Goal: Task Accomplishment & Management: Manage account settings

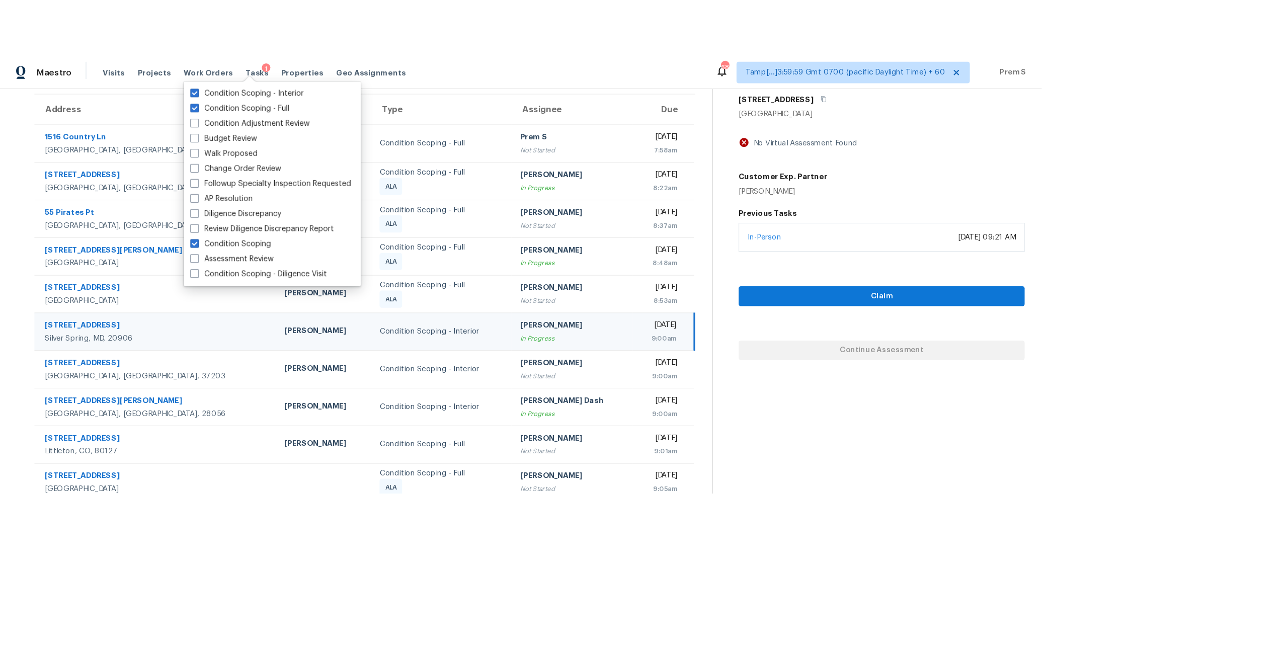
scroll to position [32, 0]
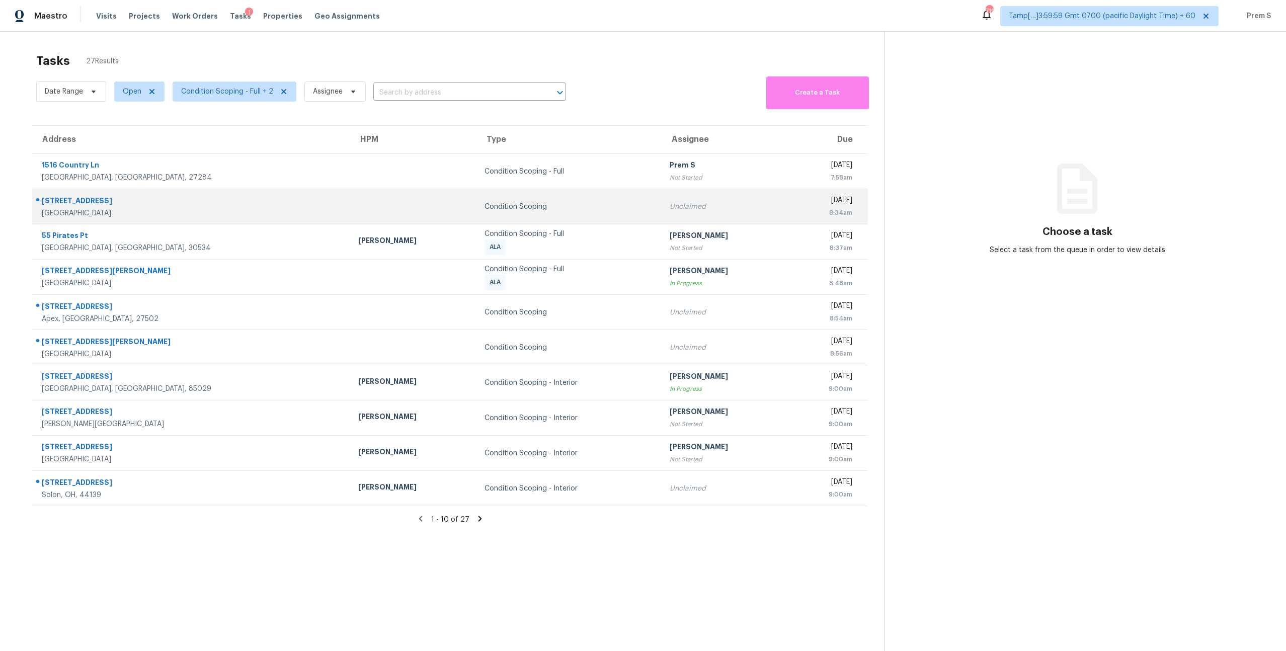
click at [661, 212] on td "Unclaimed" at bounding box center [724, 206] width 126 height 35
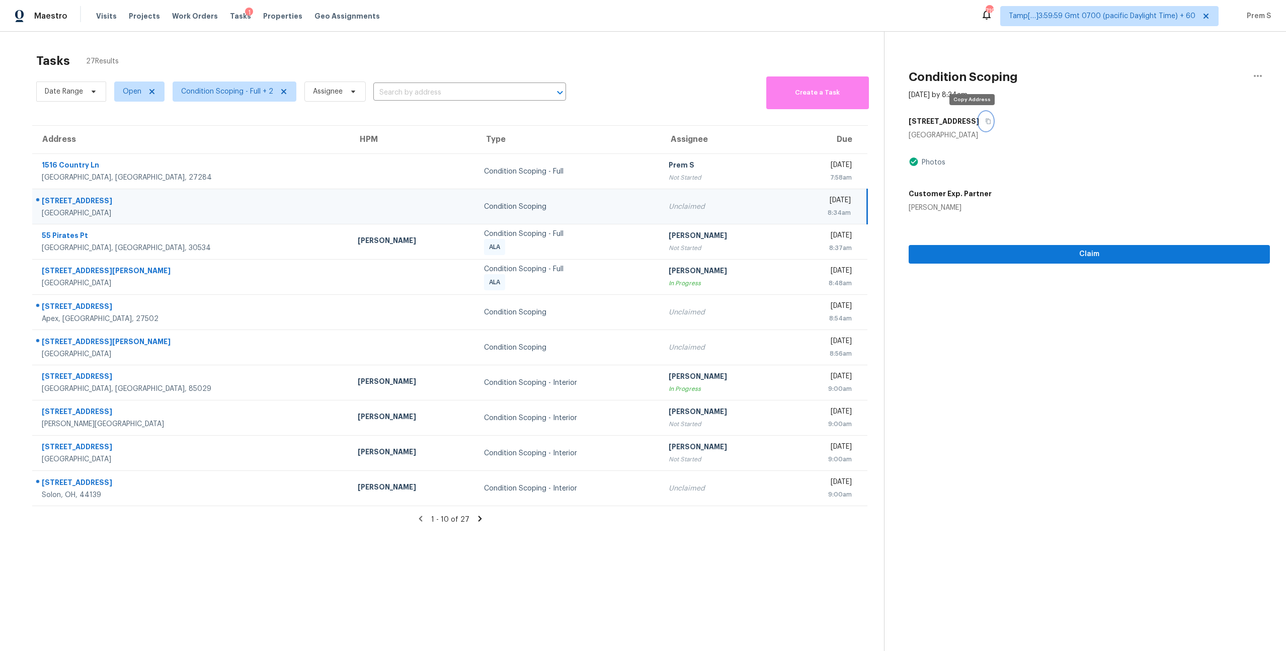
click at [979, 121] on button "button" at bounding box center [986, 121] width 14 height 18
click at [985, 122] on icon "button" at bounding box center [988, 121] width 6 height 6
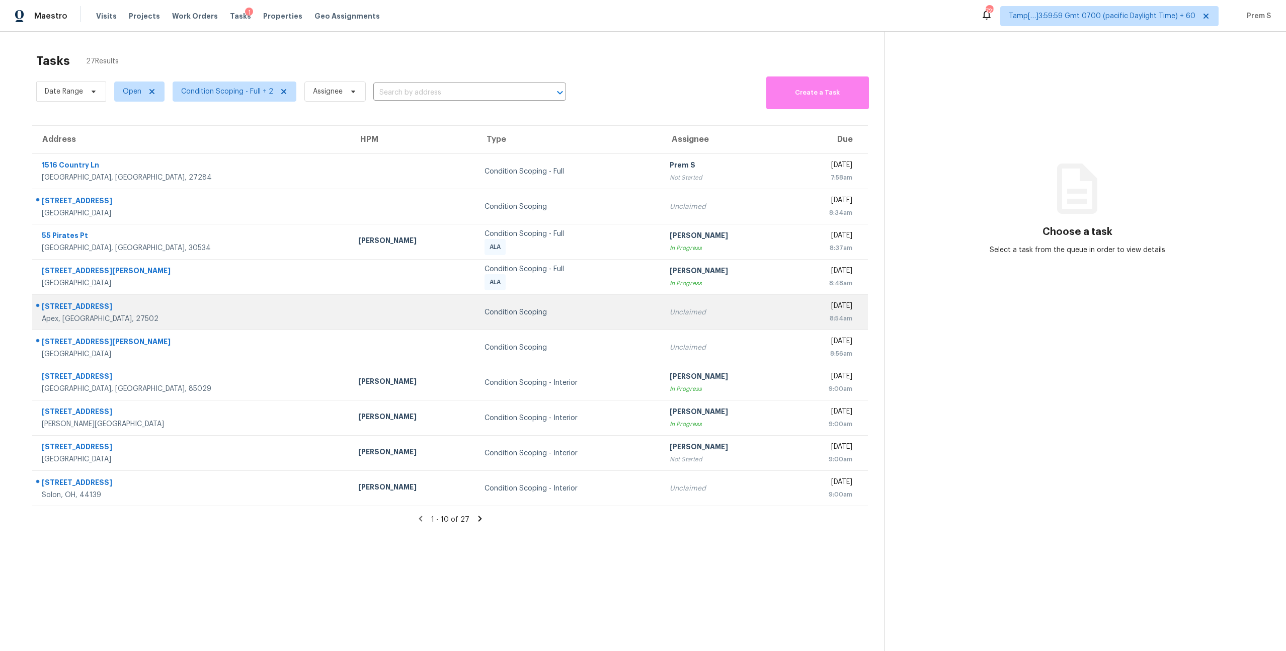
click at [661, 325] on td "Unclaimed" at bounding box center [724, 312] width 126 height 35
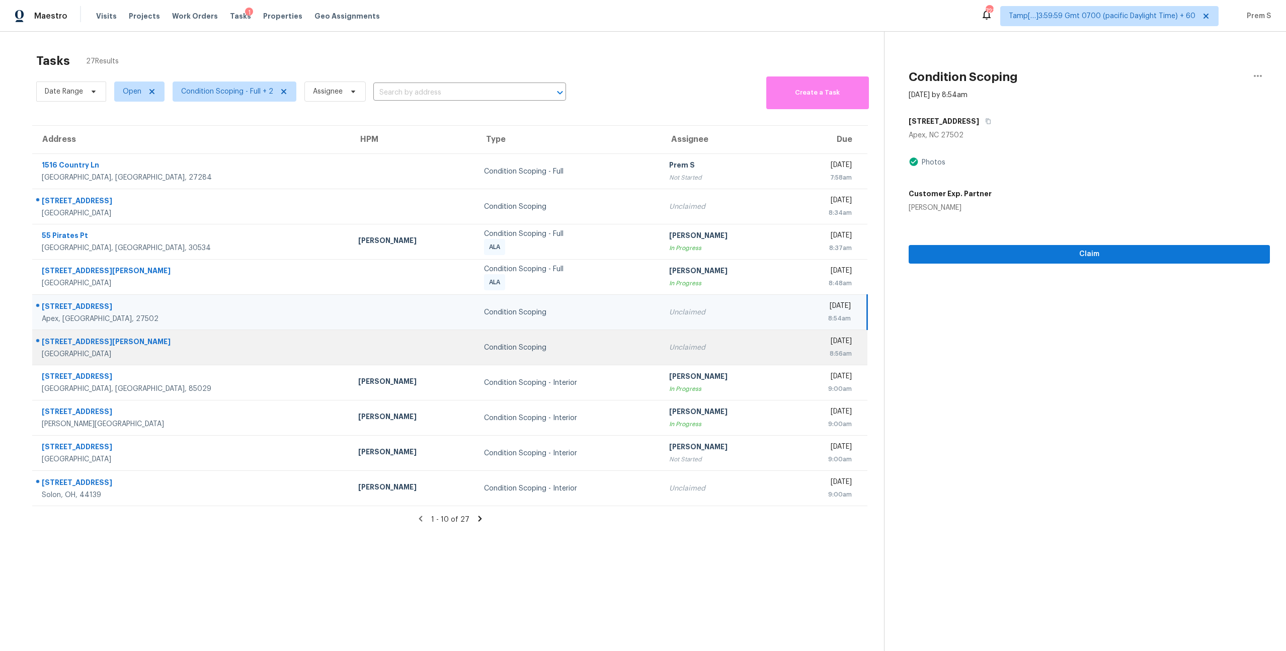
click at [661, 342] on td "Unclaimed" at bounding box center [724, 347] width 126 height 35
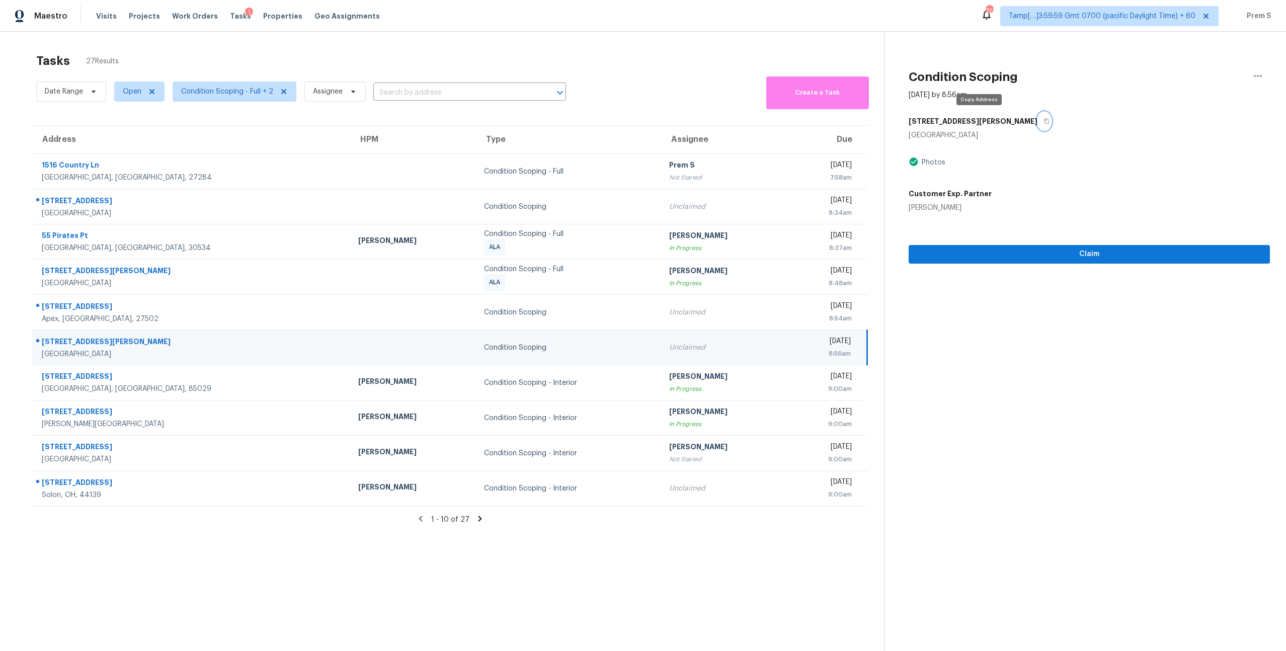
click at [1043, 122] on icon "button" at bounding box center [1046, 121] width 6 height 6
click at [1037, 125] on button "button" at bounding box center [1044, 121] width 14 height 18
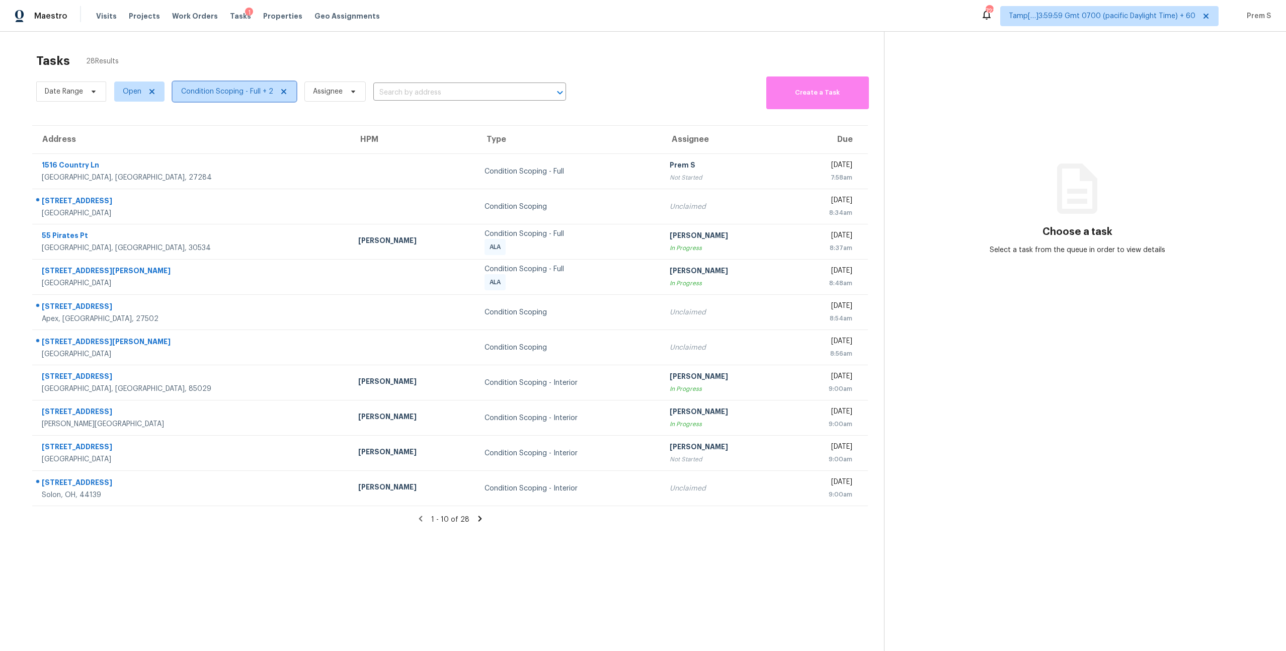
click at [228, 95] on span "Condition Scoping - Full + 2" at bounding box center [227, 92] width 92 height 10
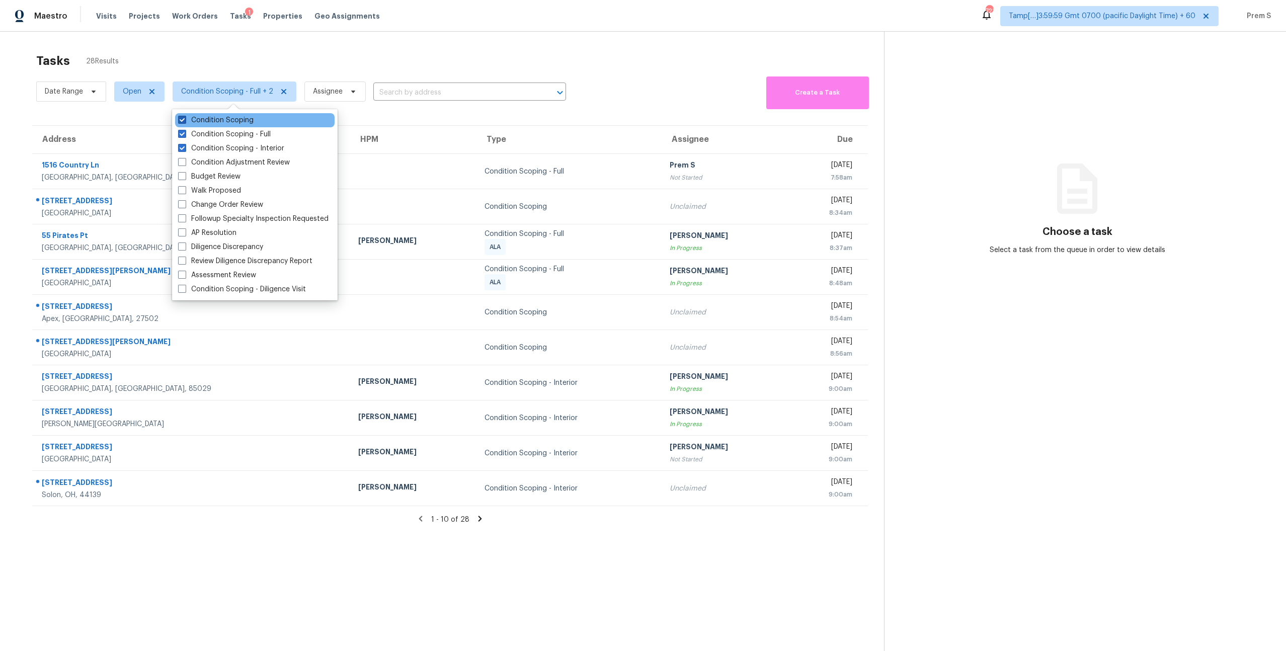
click at [226, 119] on label "Condition Scoping" at bounding box center [215, 120] width 75 height 10
click at [185, 119] on input "Condition Scoping" at bounding box center [181, 118] width 7 height 7
checkbox input "false"
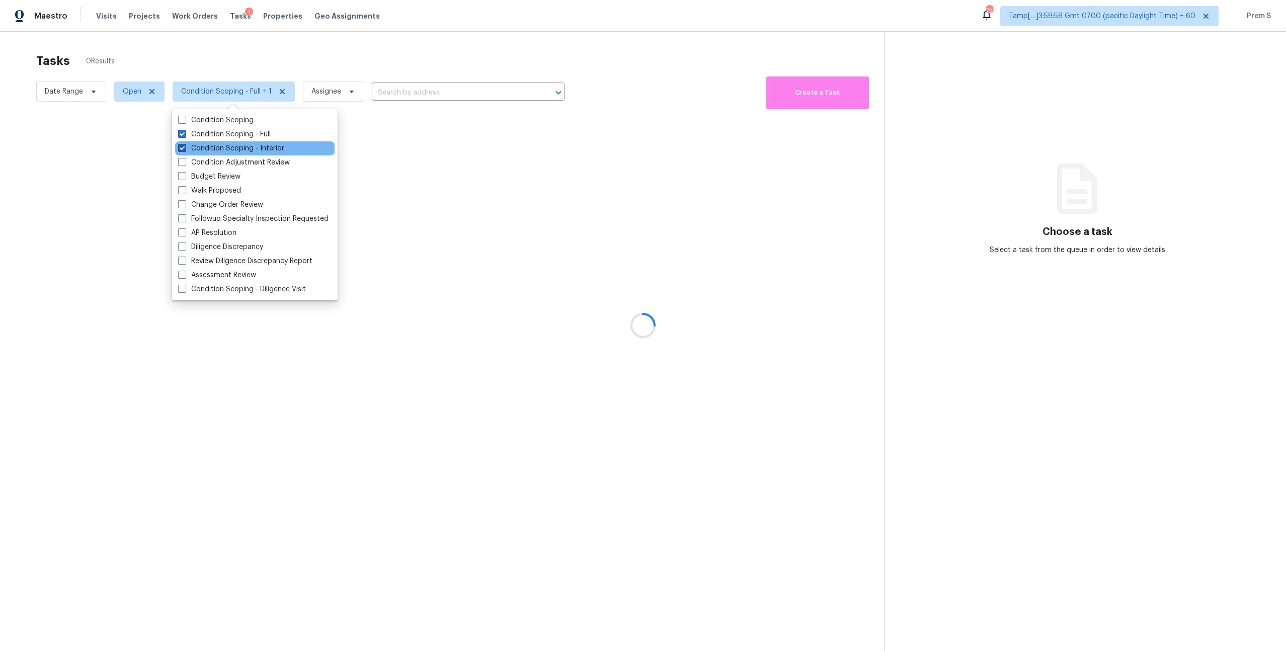
click at [218, 147] on label "Condition Scoping - Interior" at bounding box center [231, 148] width 106 height 10
click at [185, 147] on input "Condition Scoping - Interior" at bounding box center [181, 146] width 7 height 7
checkbox input "false"
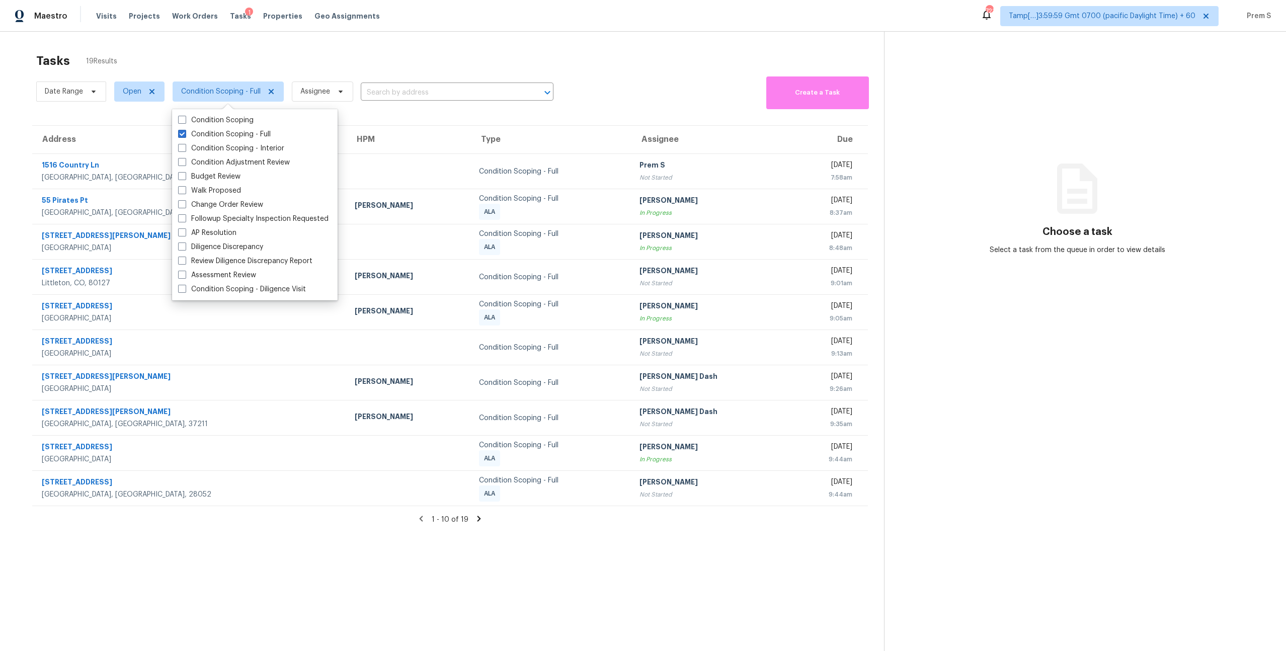
click at [670, 107] on div "Date Range Open Condition Scoping - Full Assignee ​ Create a Task" at bounding box center [459, 91] width 847 height 35
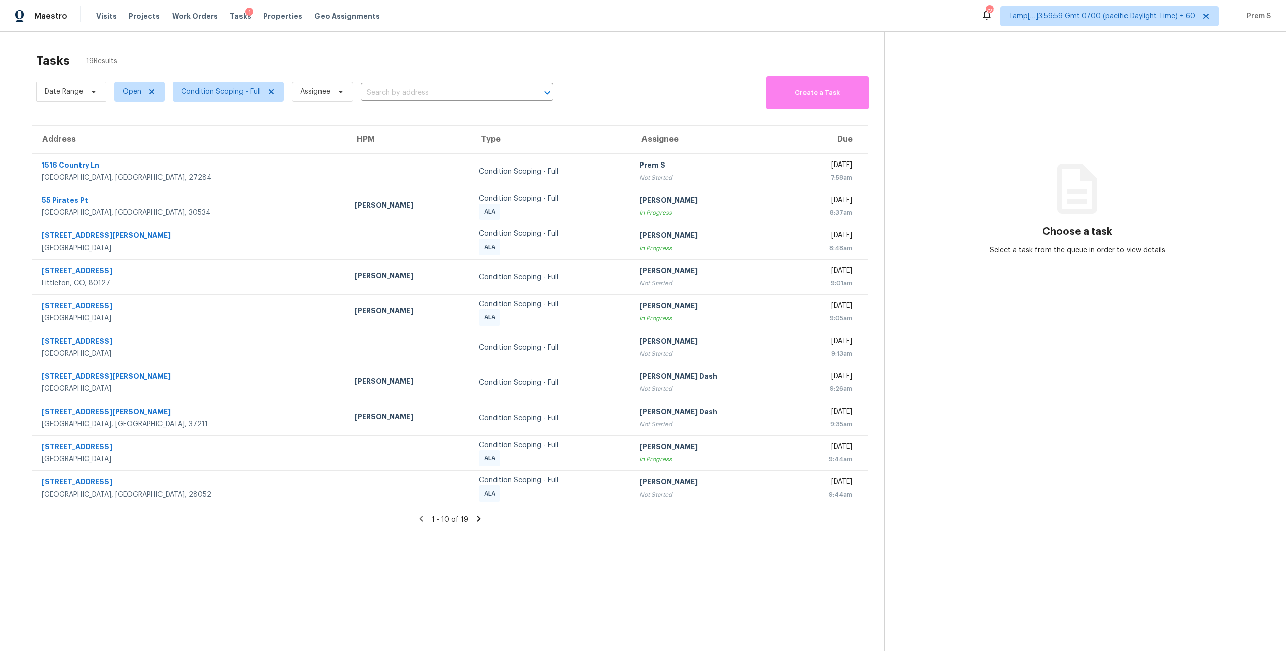
click at [475, 513] on section "Tasks 19 Results Date Range Open Condition Scoping - Full Assignee ​ Create a T…" at bounding box center [450, 365] width 868 height 635
click at [478, 520] on icon at bounding box center [479, 519] width 4 height 6
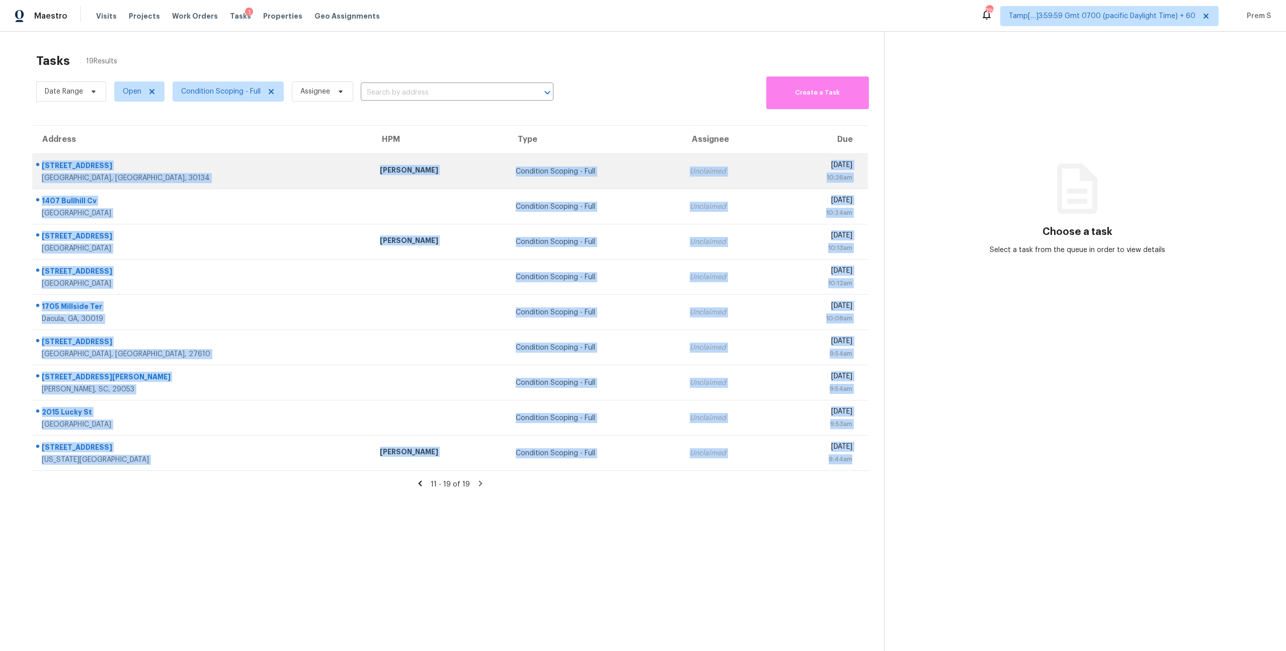
drag, startPoint x: 865, startPoint y: 460, endPoint x: 42, endPoint y: 163, distance: 874.5
click at [42, 163] on tbody "23 Ridge Brooke Ct Douglasville, GA, 30134 Mirsad Srna Condition Scoping - Full…" at bounding box center [449, 312] width 835 height 317
copy tbody "23 Ridge Brooke Ct Douglasville, GA, 30134 Mirsad Srna Condition Scoping - Full…"
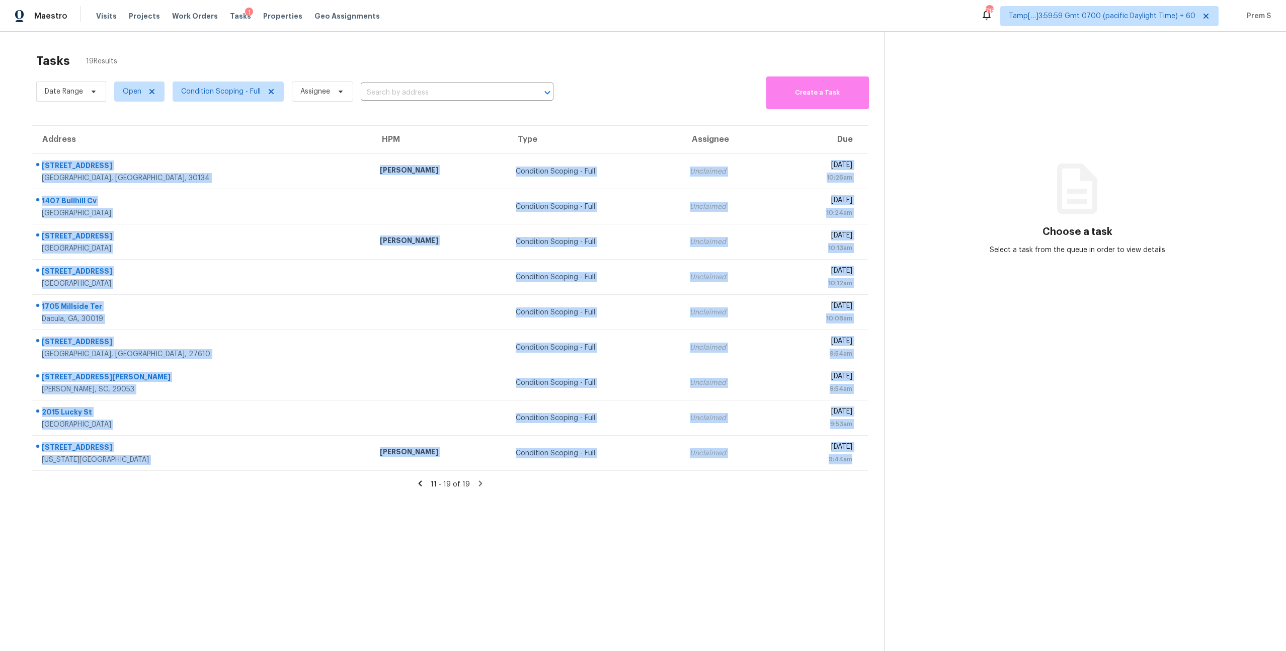
click at [524, 118] on section "Tasks 19 Results Date Range Open Condition Scoping - Full Assignee ​ Create a T…" at bounding box center [450, 365] width 868 height 635
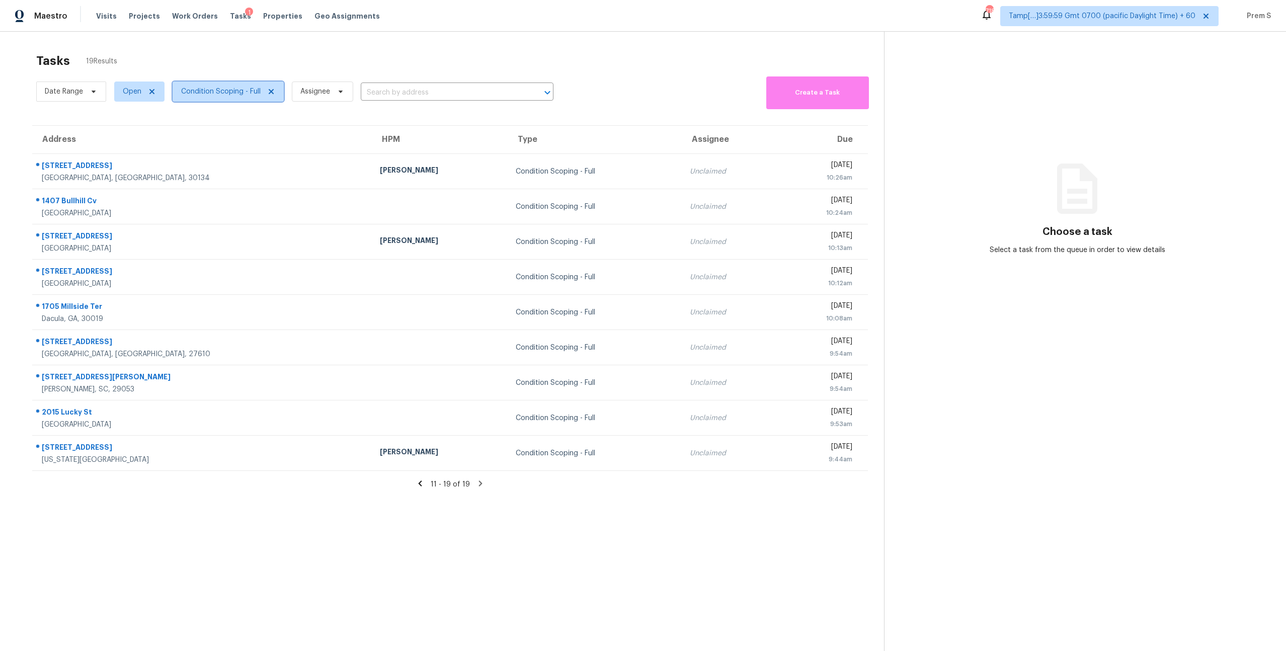
click at [239, 93] on span "Condition Scoping - Full" at bounding box center [220, 92] width 79 height 10
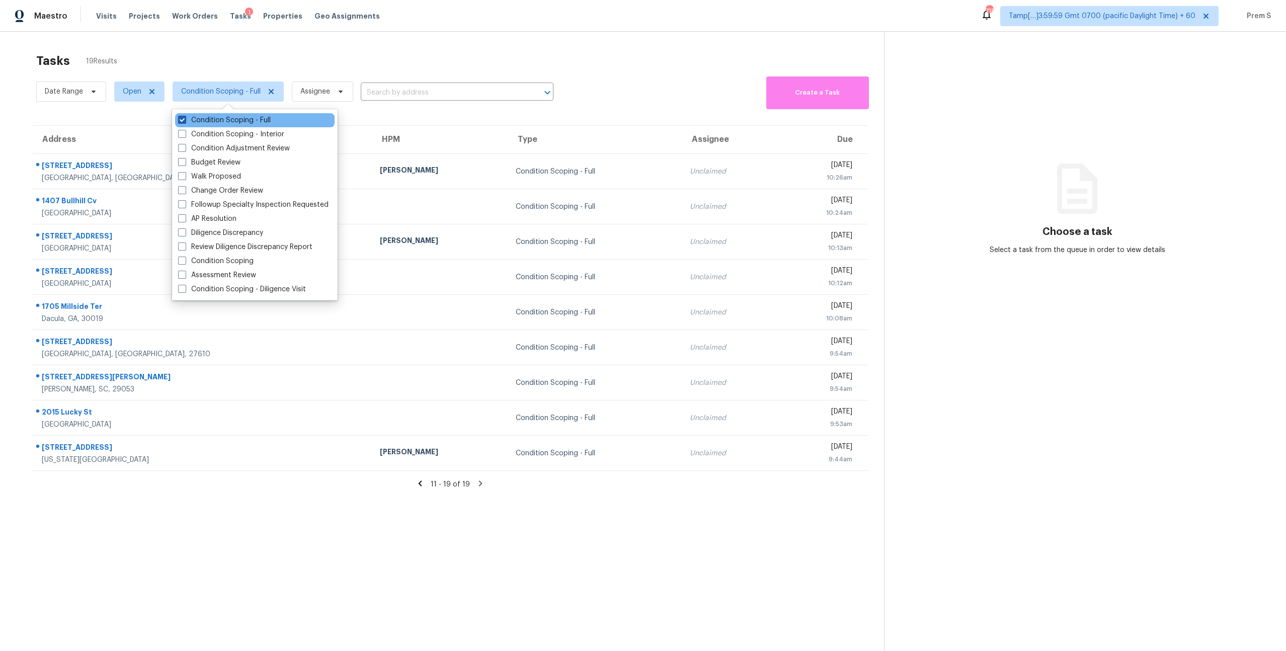
click at [231, 121] on label "Condition Scoping - Full" at bounding box center [224, 120] width 93 height 10
click at [185, 121] on input "Condition Scoping - Full" at bounding box center [181, 118] width 7 height 7
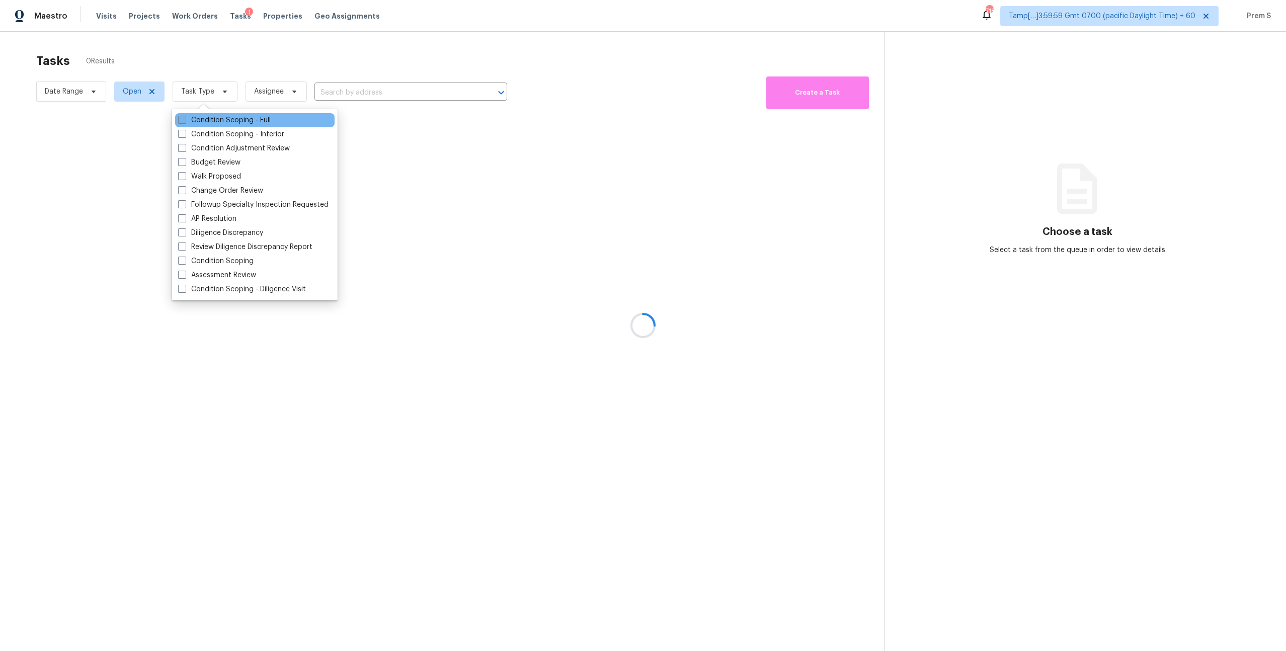
click at [231, 121] on label "Condition Scoping - Full" at bounding box center [224, 120] width 93 height 10
click at [185, 121] on input "Condition Scoping - Full" at bounding box center [181, 118] width 7 height 7
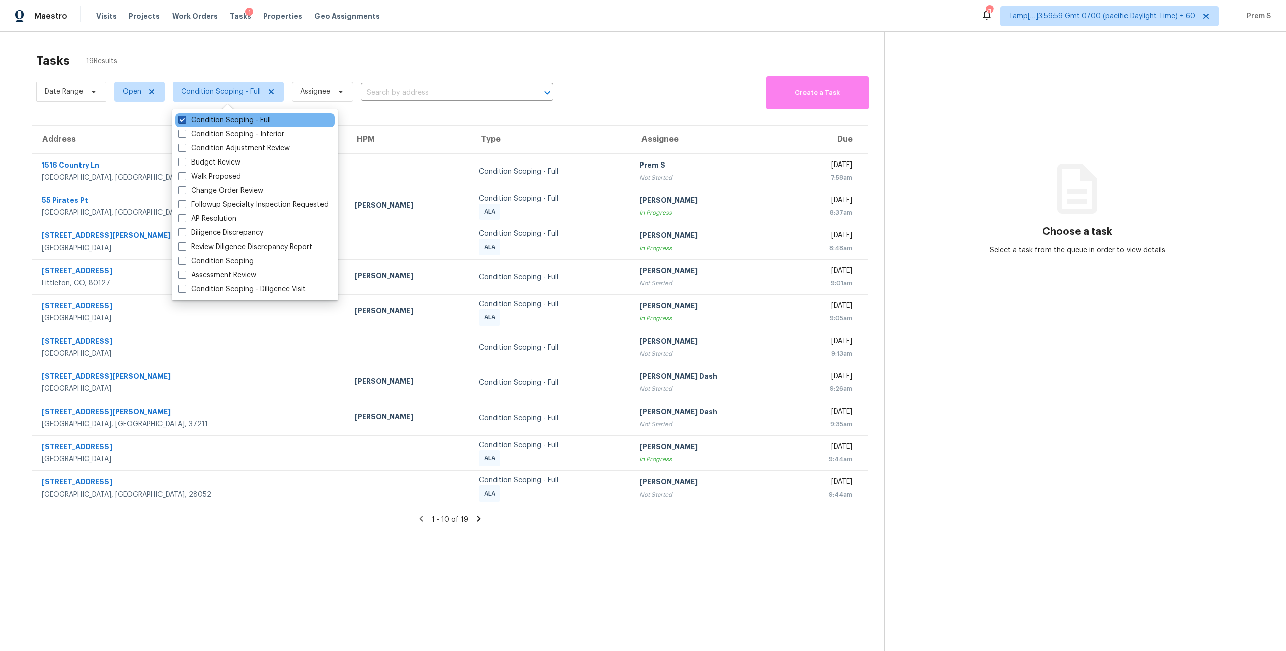
click at [249, 122] on label "Condition Scoping - Full" at bounding box center [224, 120] width 93 height 10
click at [185, 122] on input "Condition Scoping - Full" at bounding box center [181, 118] width 7 height 7
checkbox input "false"
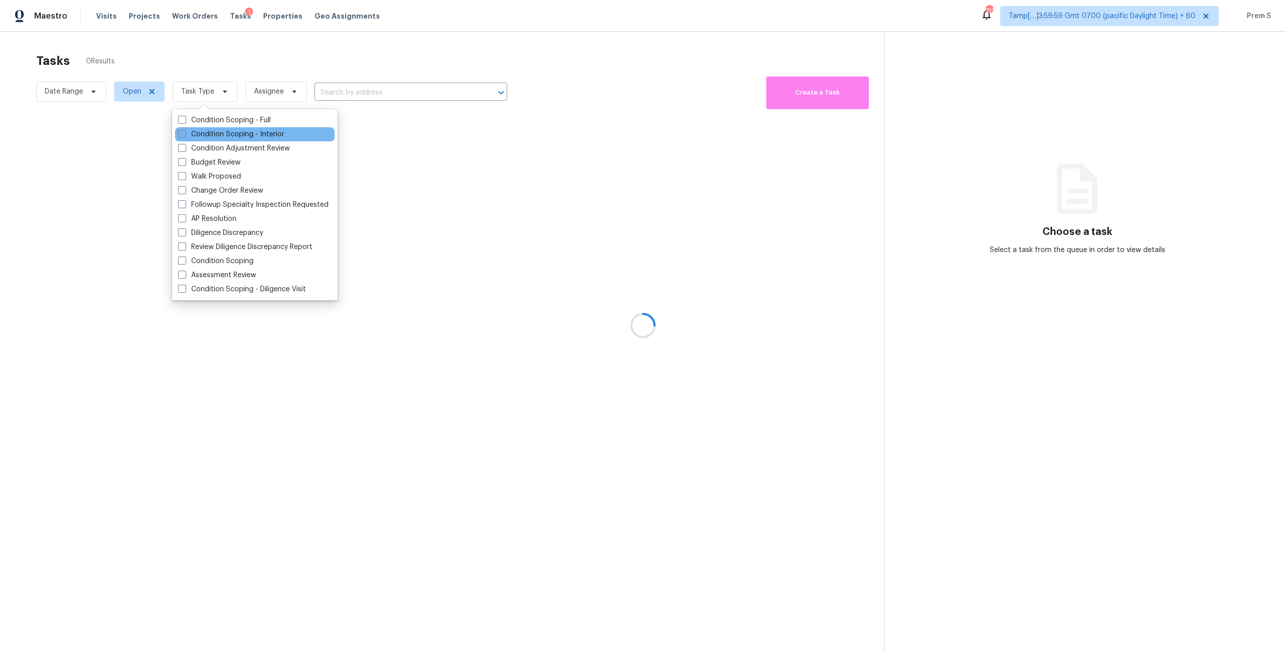
click at [247, 130] on label "Condition Scoping - Interior" at bounding box center [231, 134] width 106 height 10
click at [185, 130] on input "Condition Scoping - Interior" at bounding box center [181, 132] width 7 height 7
checkbox input "true"
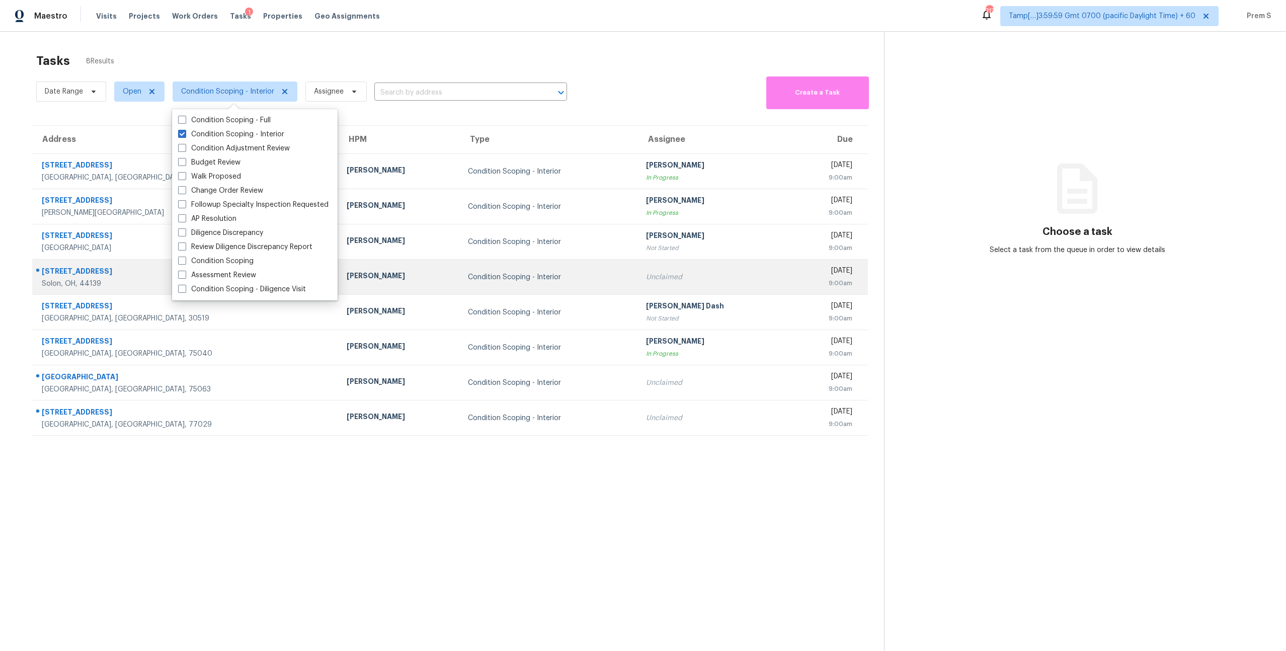
click at [638, 289] on td "Unclaimed" at bounding box center [714, 277] width 153 height 35
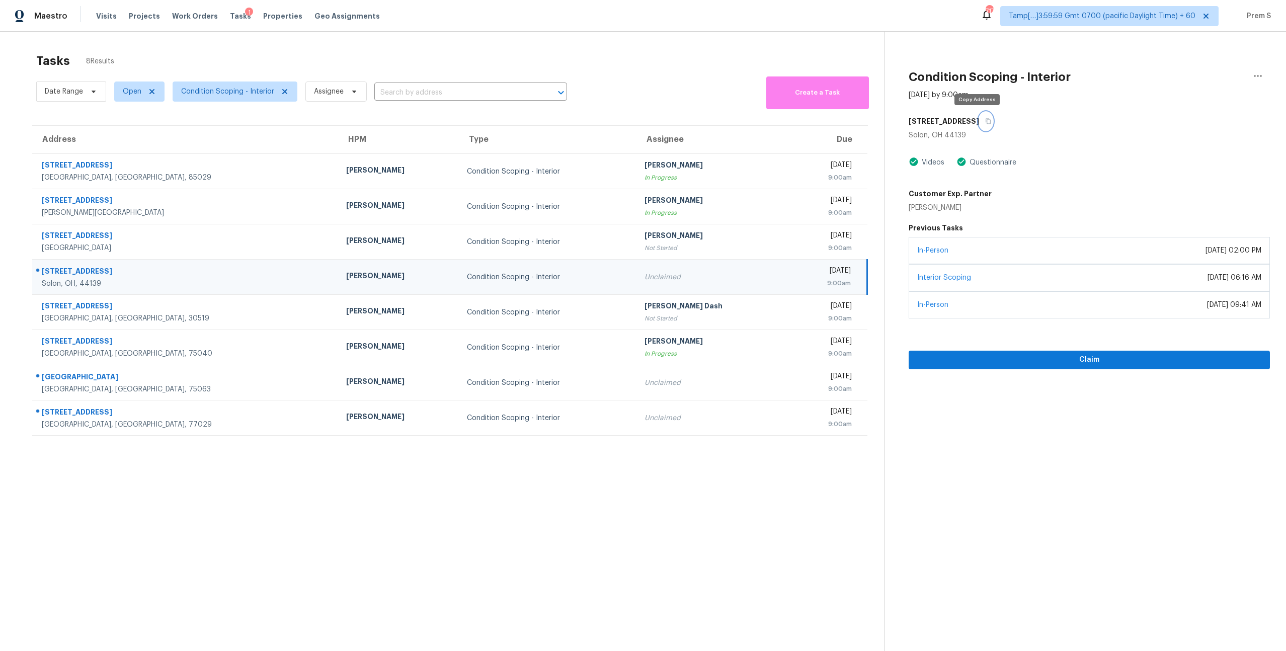
click at [985, 120] on icon "button" at bounding box center [988, 121] width 6 height 6
click at [985, 121] on icon "button" at bounding box center [987, 122] width 5 height 6
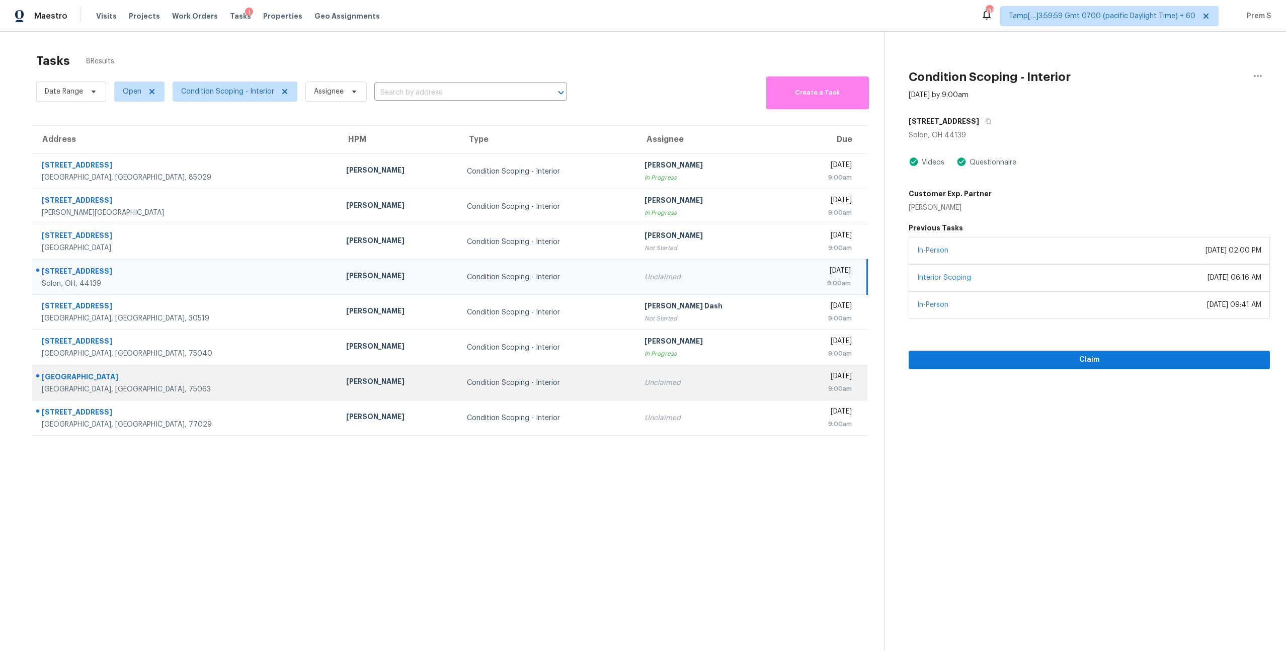
click at [644, 381] on div "Unclaimed" at bounding box center [712, 383] width 137 height 10
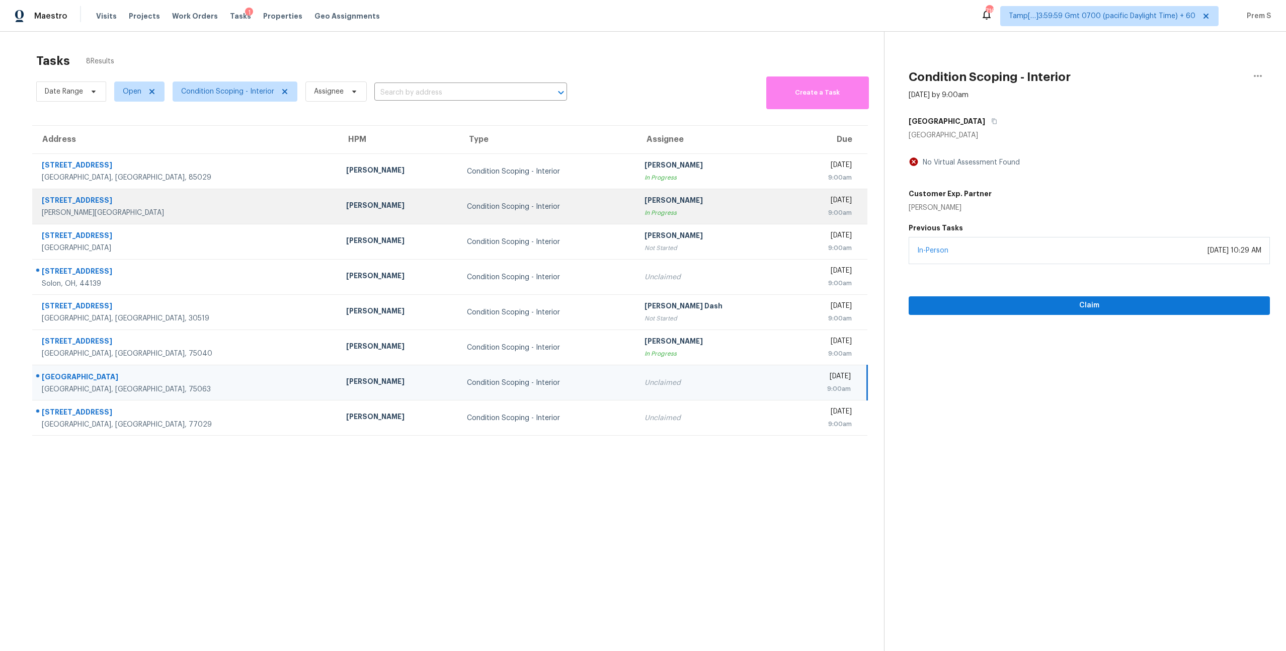
click at [797, 202] on div "[DATE]" at bounding box center [824, 201] width 54 height 13
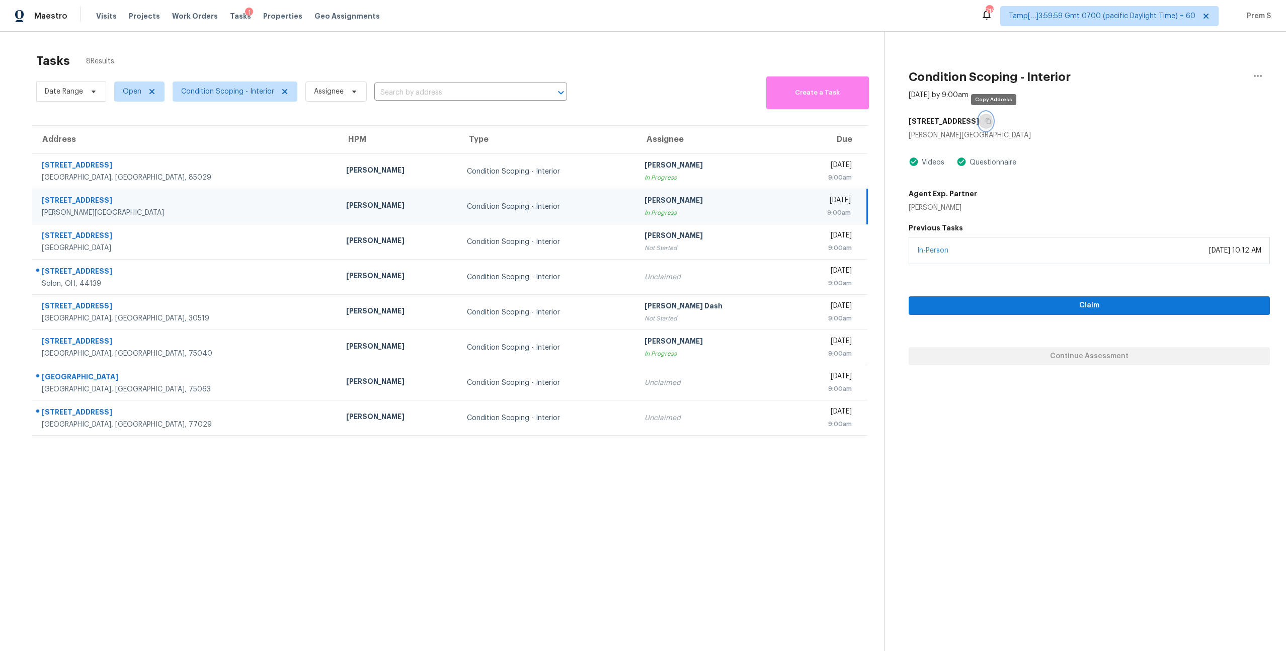
click at [991, 123] on icon "button" at bounding box center [988, 121] width 6 height 6
click at [648, 199] on div "Anand Prasad" at bounding box center [712, 201] width 137 height 13
click at [990, 119] on icon "button" at bounding box center [987, 122] width 5 height 6
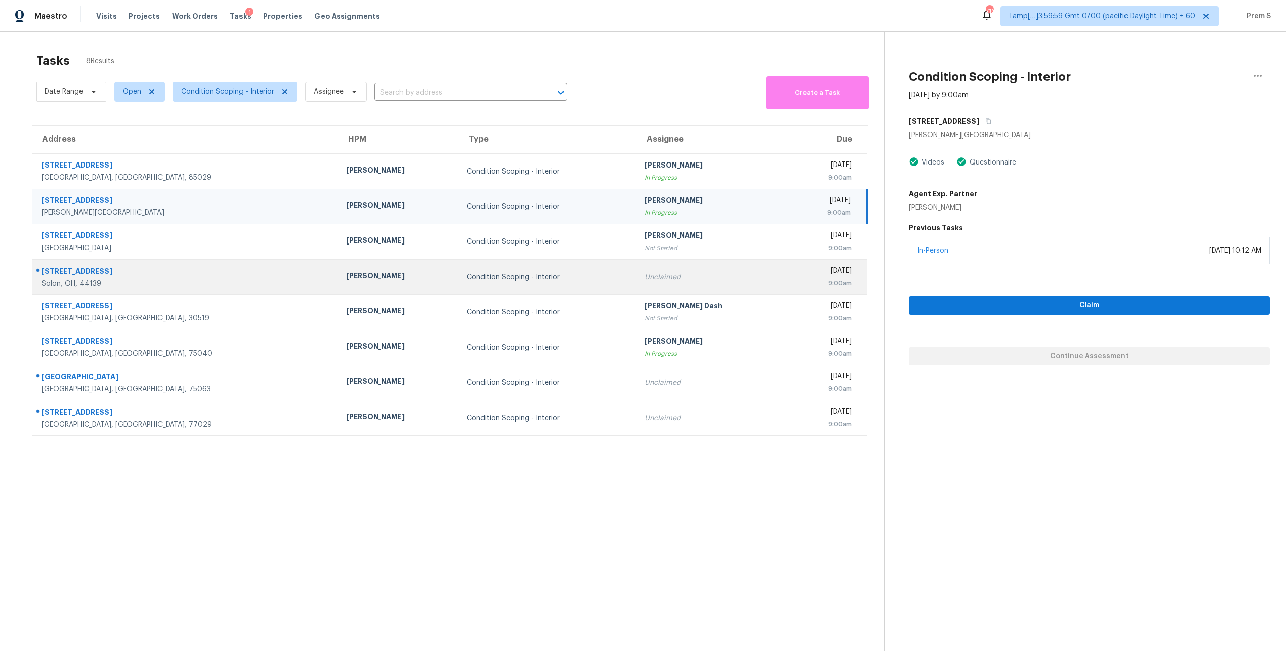
click at [682, 288] on td "Unclaimed" at bounding box center [712, 277] width 153 height 35
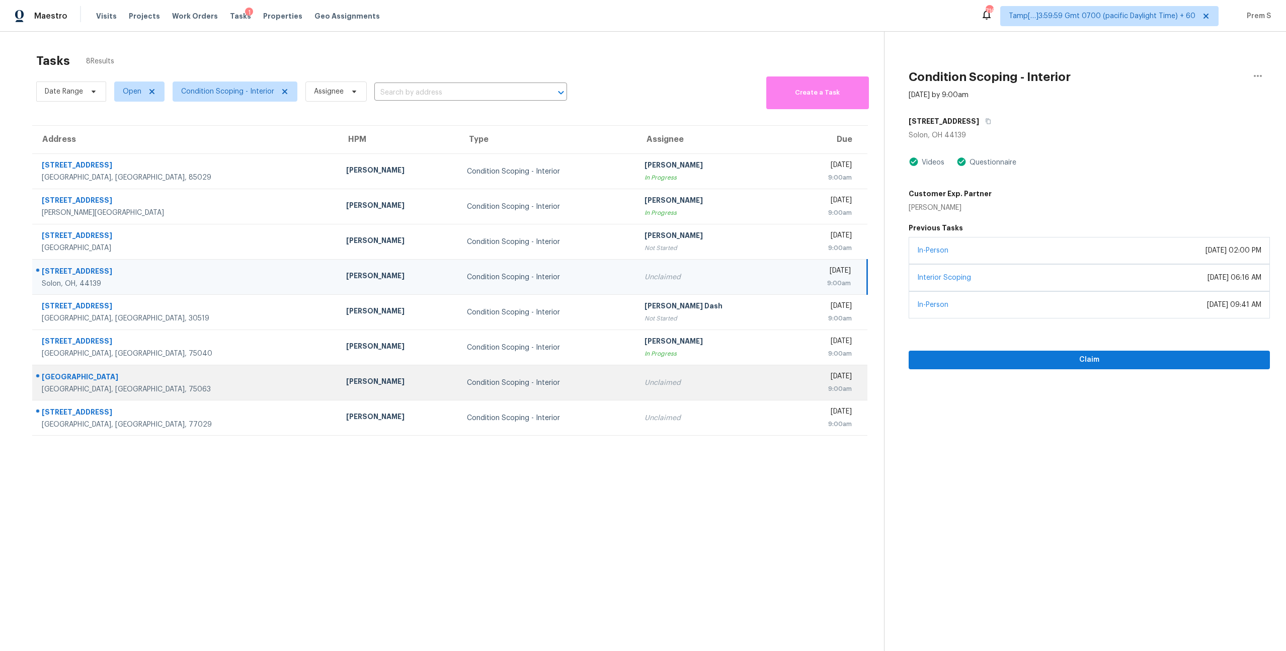
click at [789, 366] on td "Thu, Oct 9th 2025 9:00am" at bounding box center [828, 382] width 78 height 35
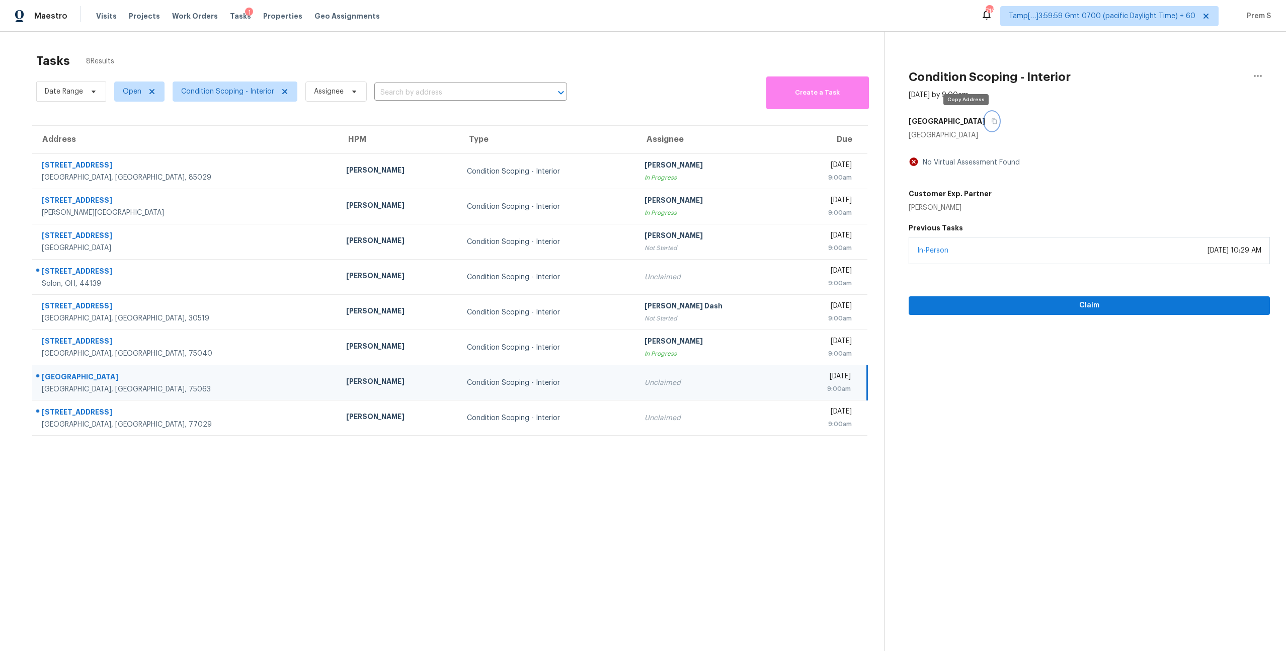
click at [991, 119] on icon "button" at bounding box center [994, 121] width 6 height 6
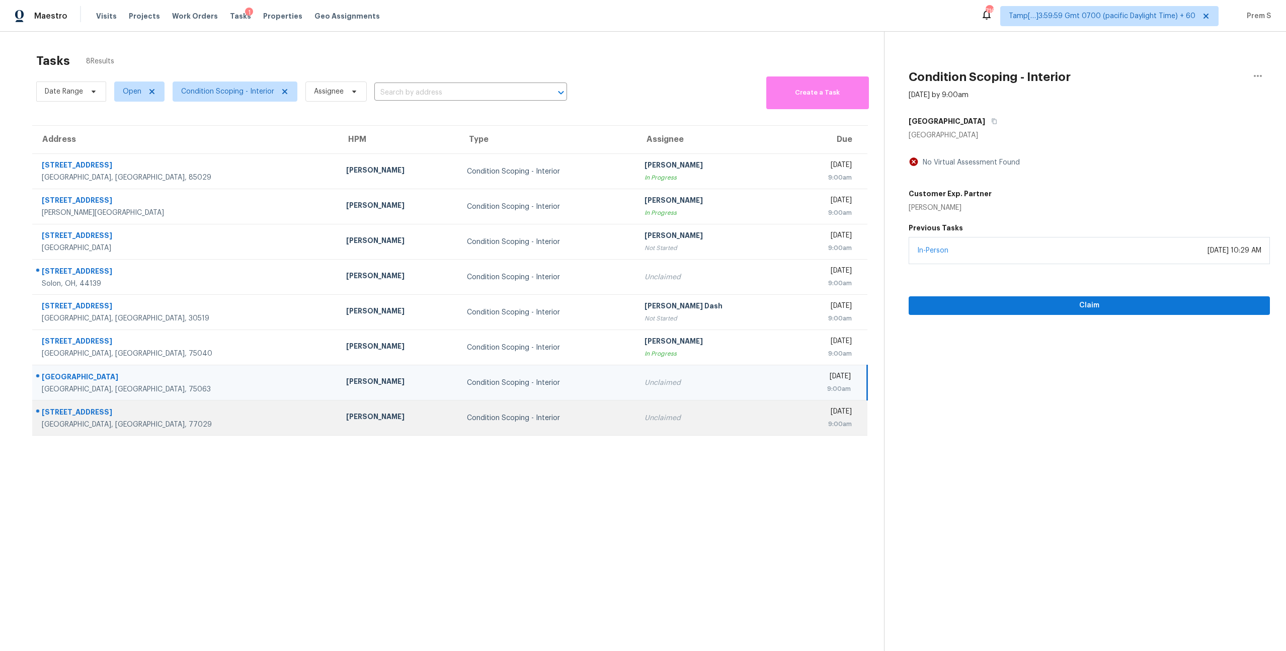
click at [672, 418] on div "Unclaimed" at bounding box center [712, 418] width 137 height 10
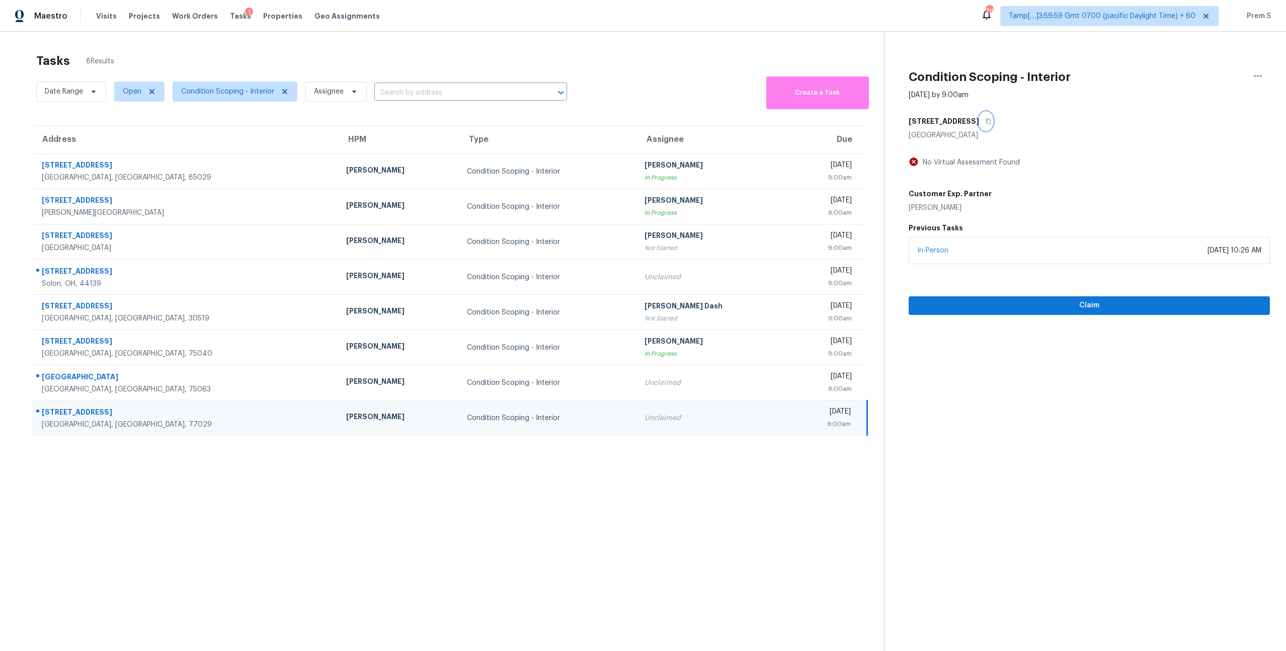
click at [985, 121] on icon "button" at bounding box center [988, 121] width 6 height 6
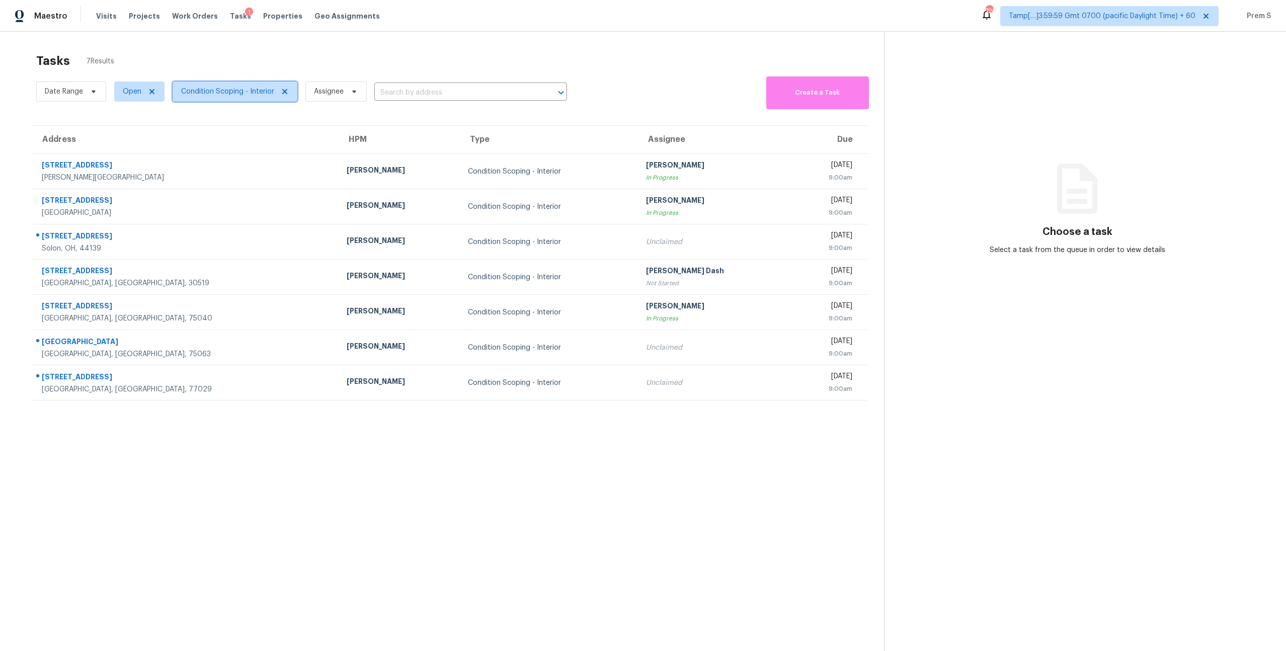
click at [262, 97] on span "Condition Scoping - Interior" at bounding box center [235, 91] width 125 height 20
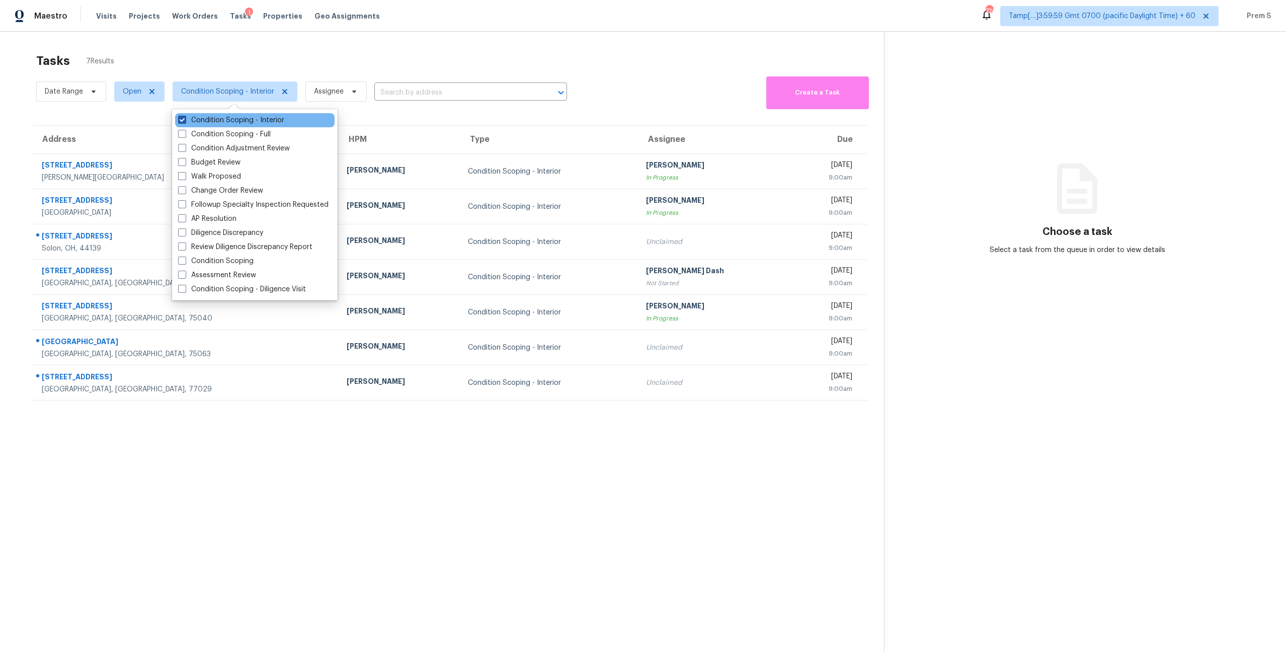
click at [261, 120] on label "Condition Scoping - Interior" at bounding box center [231, 120] width 106 height 10
click at [185, 120] on input "Condition Scoping - Interior" at bounding box center [181, 118] width 7 height 7
checkbox input "false"
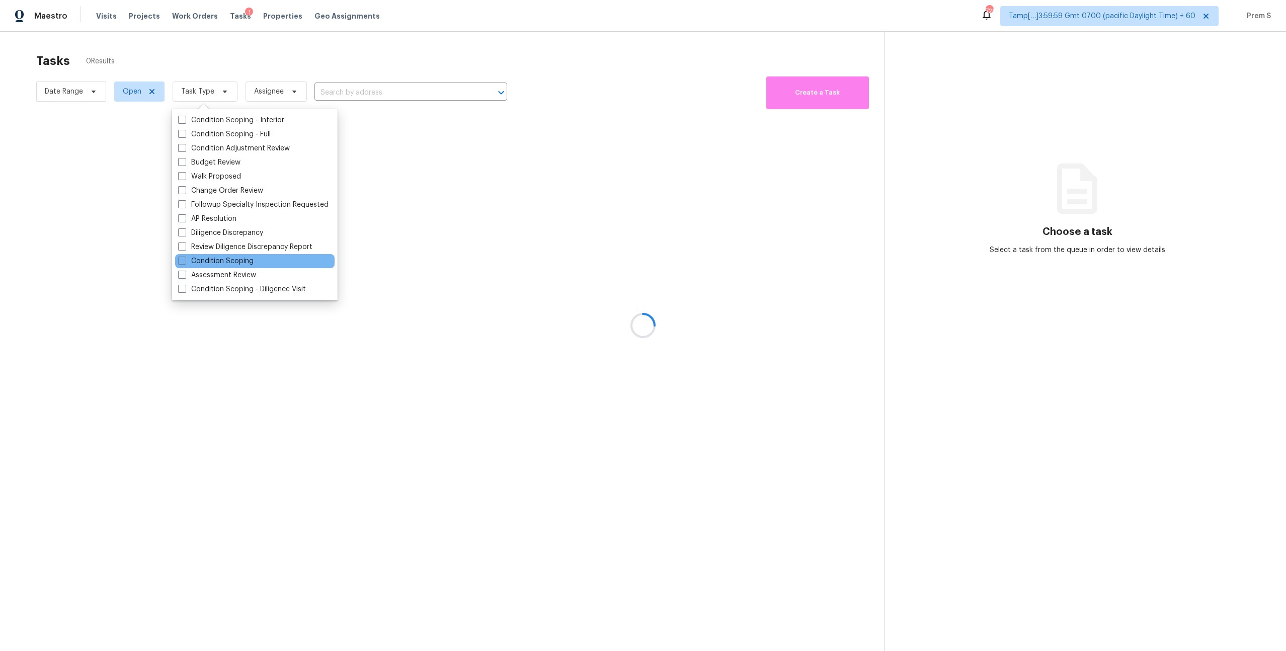
click at [272, 261] on div "Condition Scoping" at bounding box center [254, 261] width 159 height 14
click at [241, 265] on label "Condition Scoping" at bounding box center [215, 261] width 75 height 10
click at [185, 263] on input "Condition Scoping" at bounding box center [181, 259] width 7 height 7
checkbox input "true"
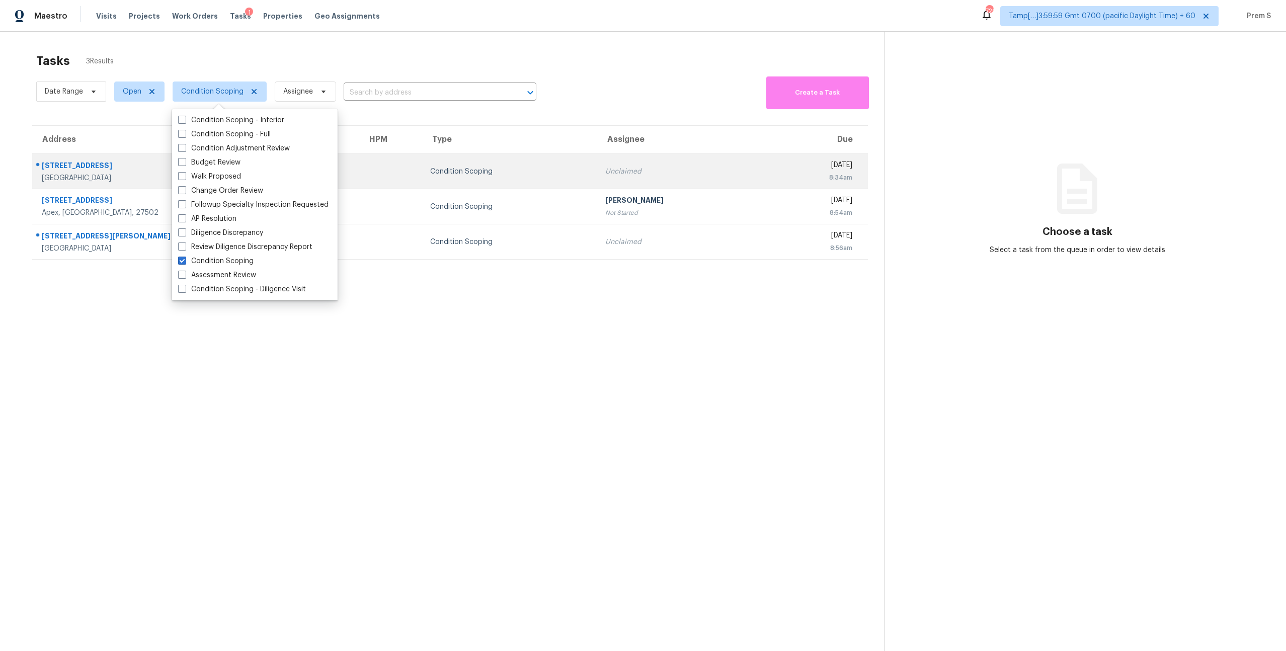
click at [483, 172] on div "Condition Scoping" at bounding box center [509, 171] width 159 height 10
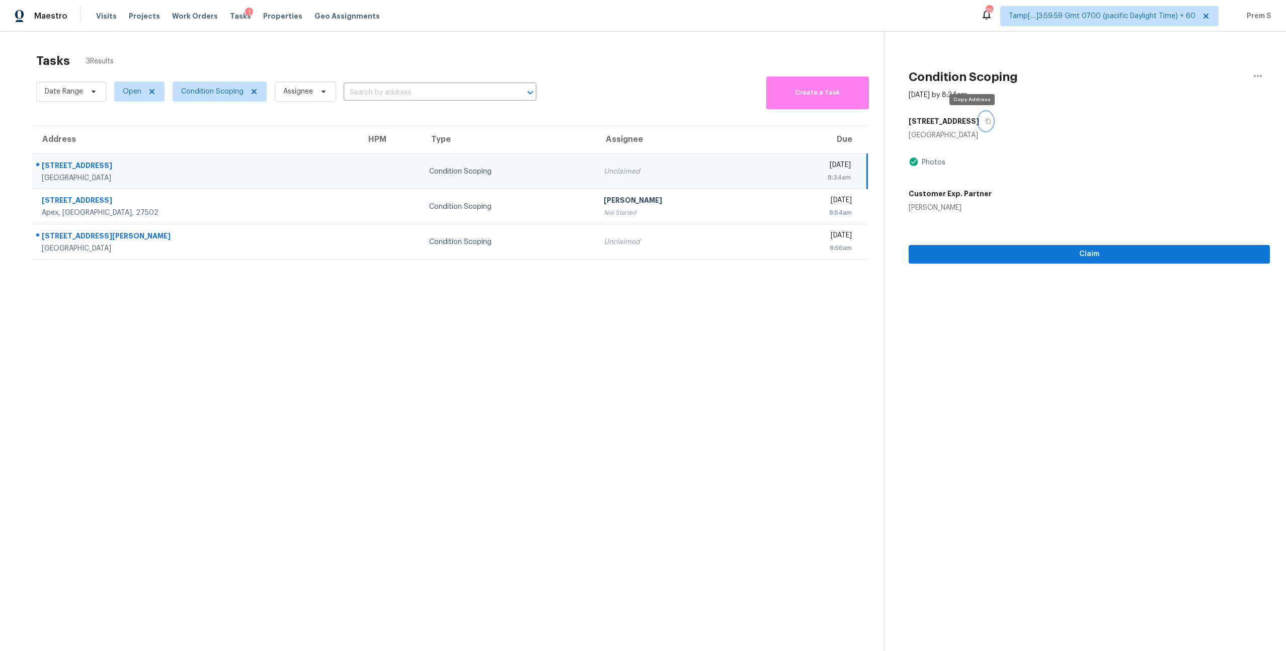
click at [985, 121] on icon "button" at bounding box center [987, 122] width 5 height 6
click at [979, 123] on button "button" at bounding box center [986, 121] width 14 height 18
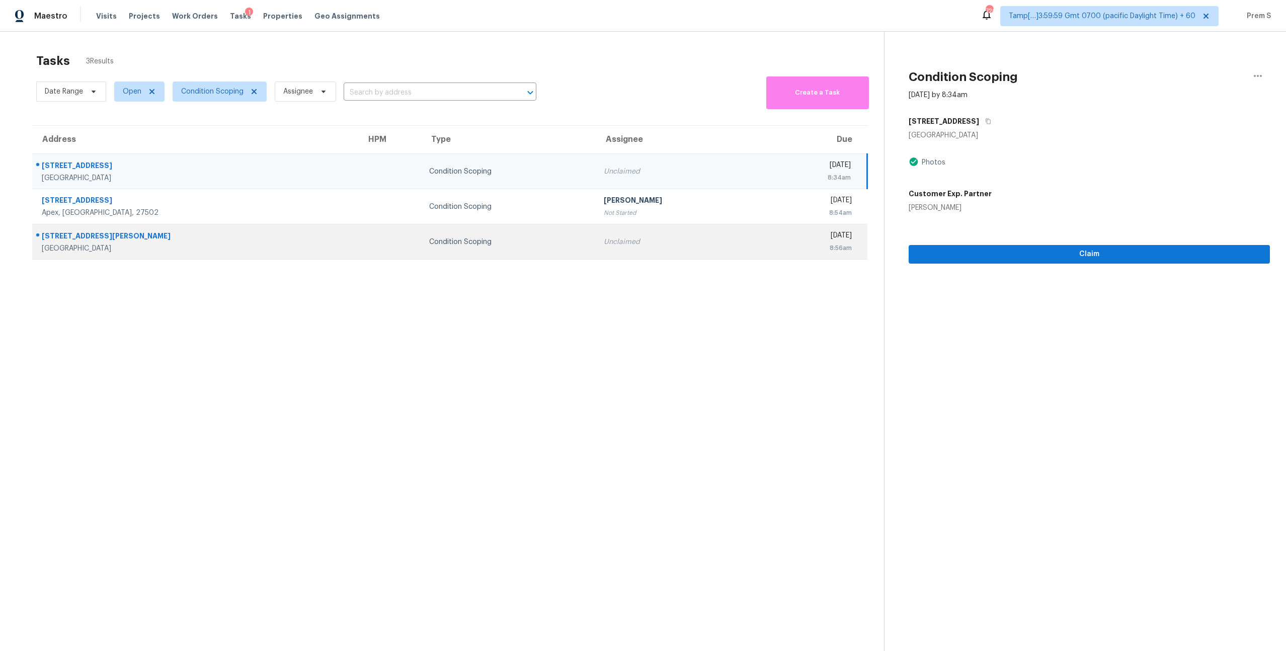
click at [495, 254] on td "Condition Scoping" at bounding box center [508, 241] width 175 height 35
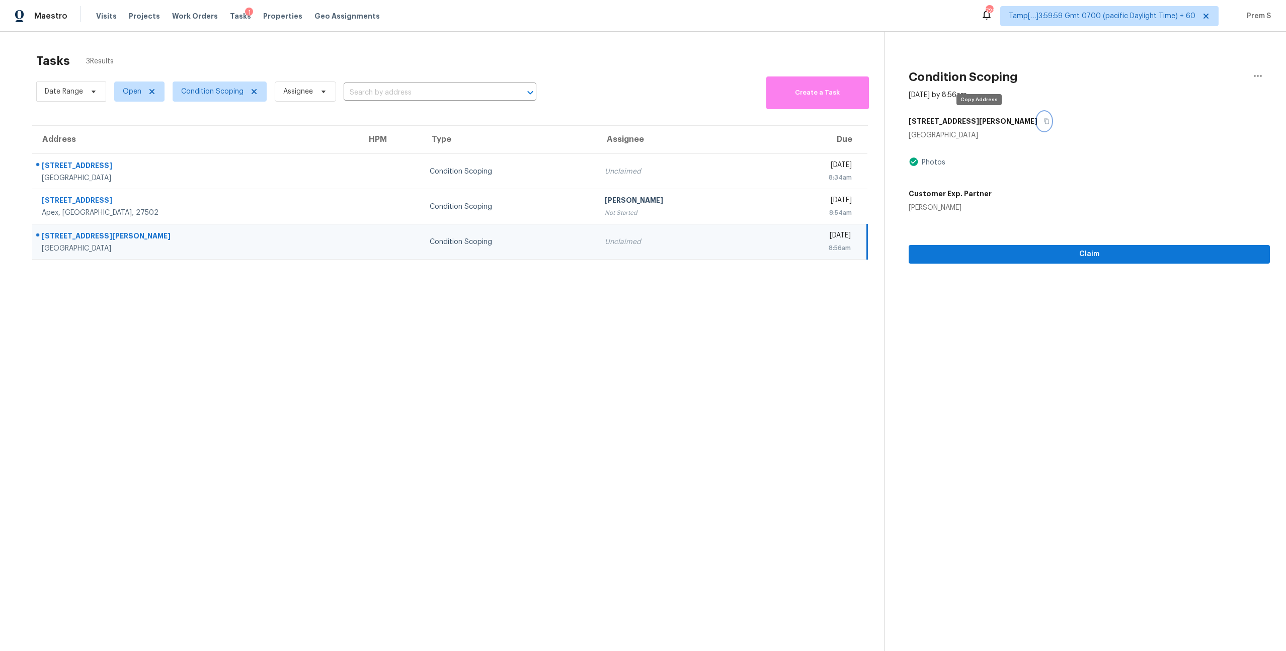
click at [1037, 117] on button "button" at bounding box center [1044, 121] width 14 height 18
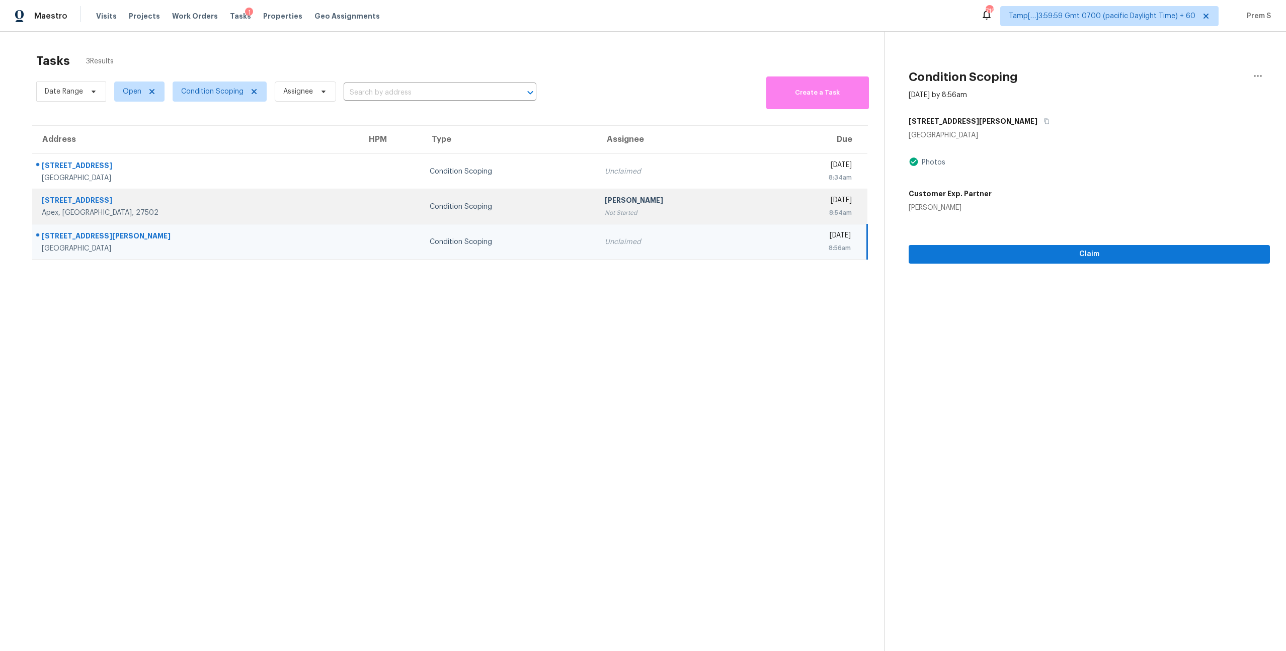
click at [517, 207] on td "Condition Scoping" at bounding box center [508, 206] width 175 height 35
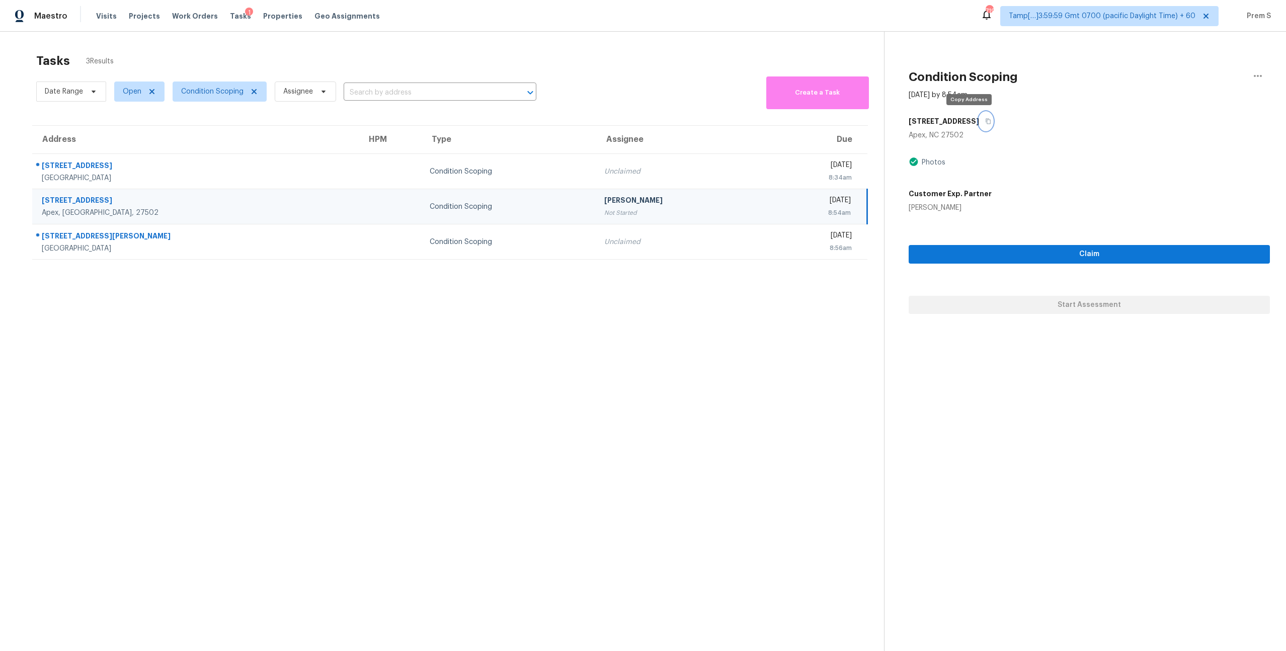
click at [985, 123] on icon "button" at bounding box center [988, 121] width 6 height 6
click at [218, 89] on span "Condition Scoping" at bounding box center [212, 92] width 62 height 10
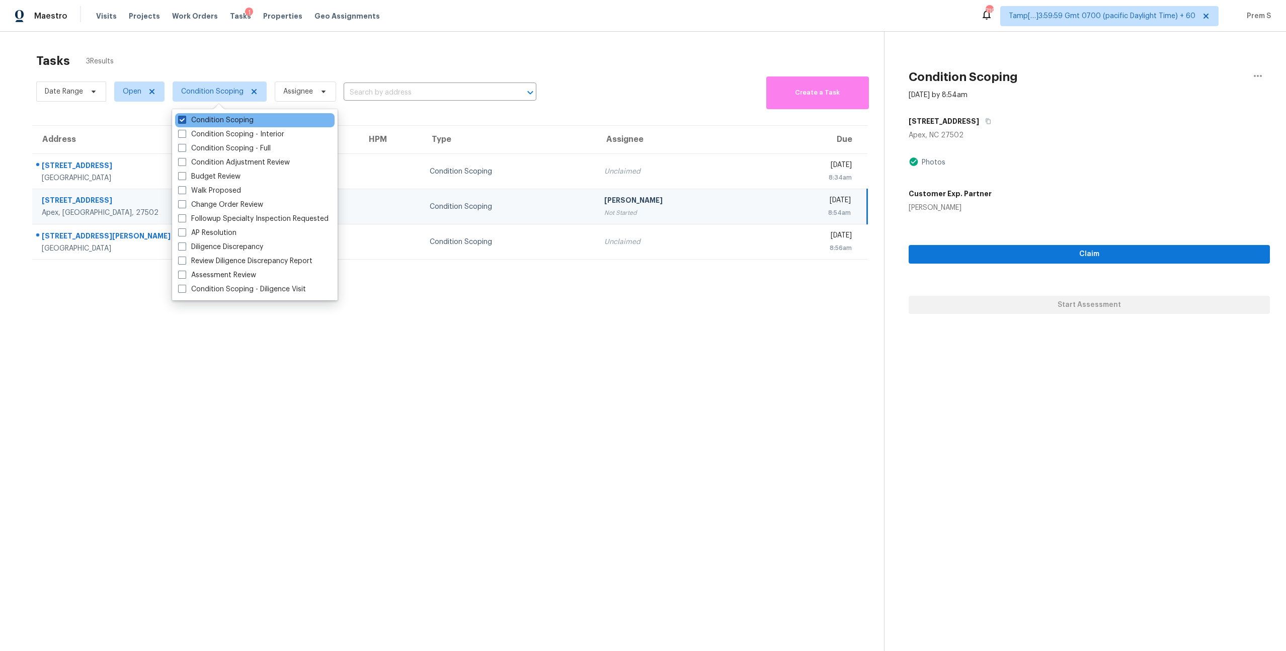
click at [208, 121] on label "Condition Scoping" at bounding box center [215, 120] width 75 height 10
click at [185, 121] on input "Condition Scoping" at bounding box center [181, 118] width 7 height 7
checkbox input "false"
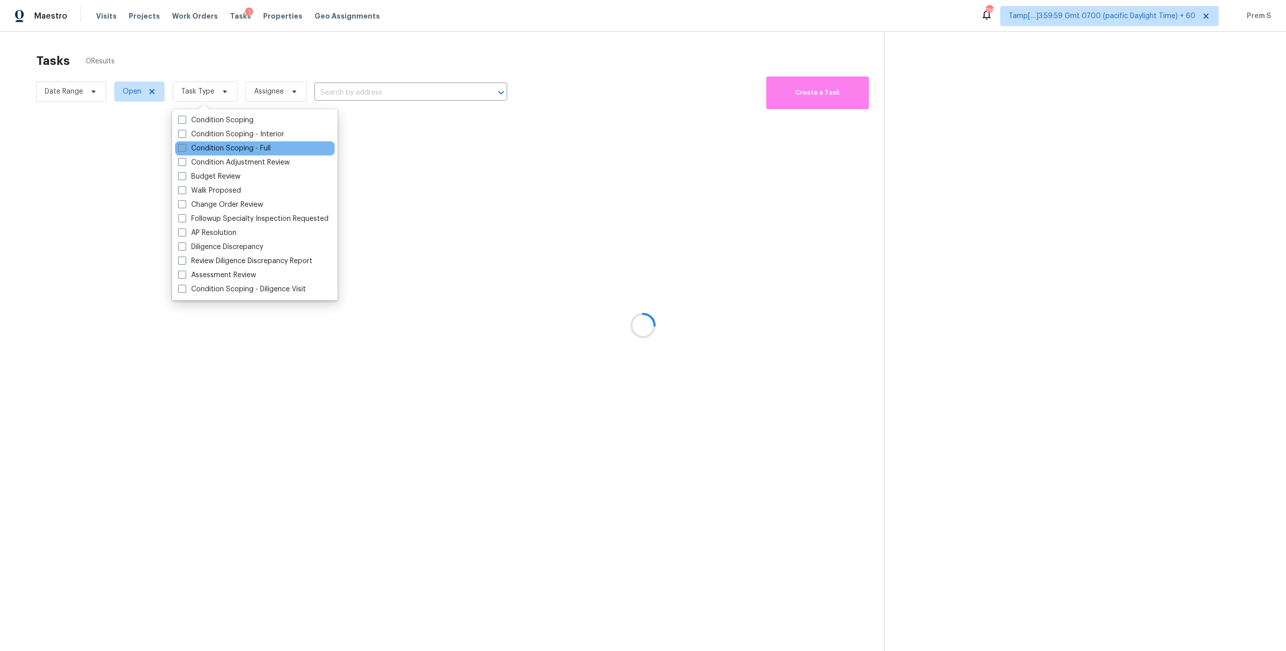
click at [202, 144] on label "Condition Scoping - Full" at bounding box center [224, 148] width 93 height 10
click at [185, 144] on input "Condition Scoping - Full" at bounding box center [181, 146] width 7 height 7
checkbox input "true"
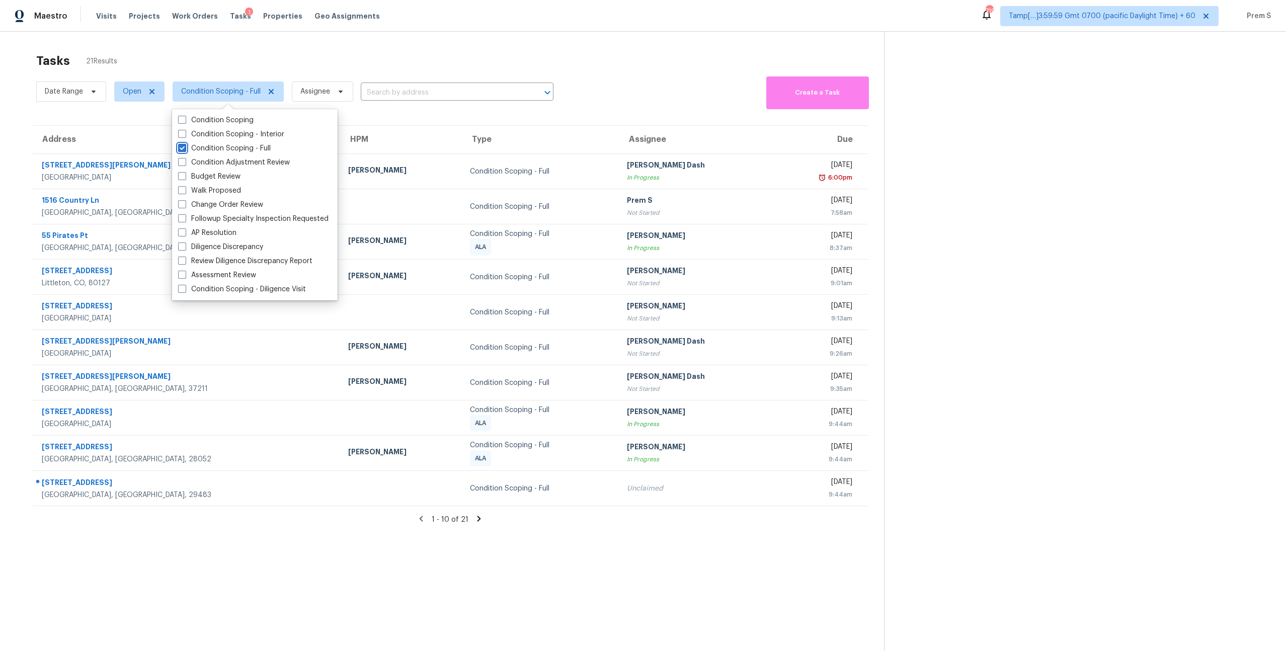
scroll to position [32, 0]
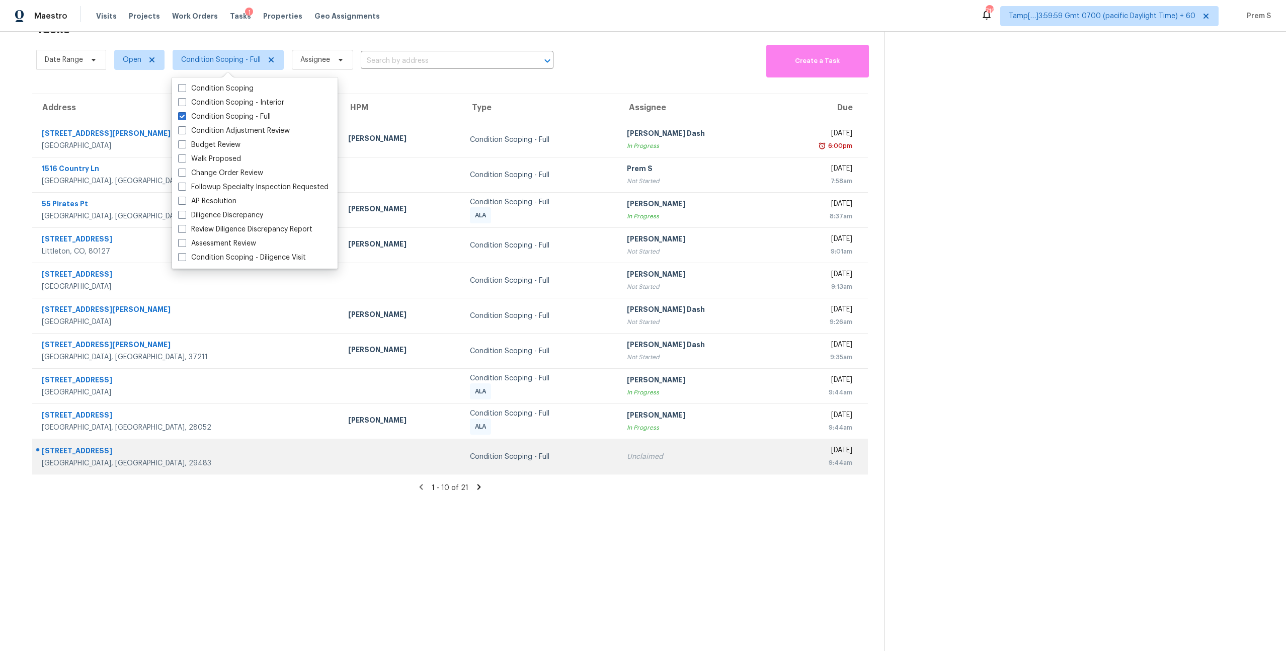
click at [627, 460] on div "Unclaimed" at bounding box center [696, 457] width 138 height 10
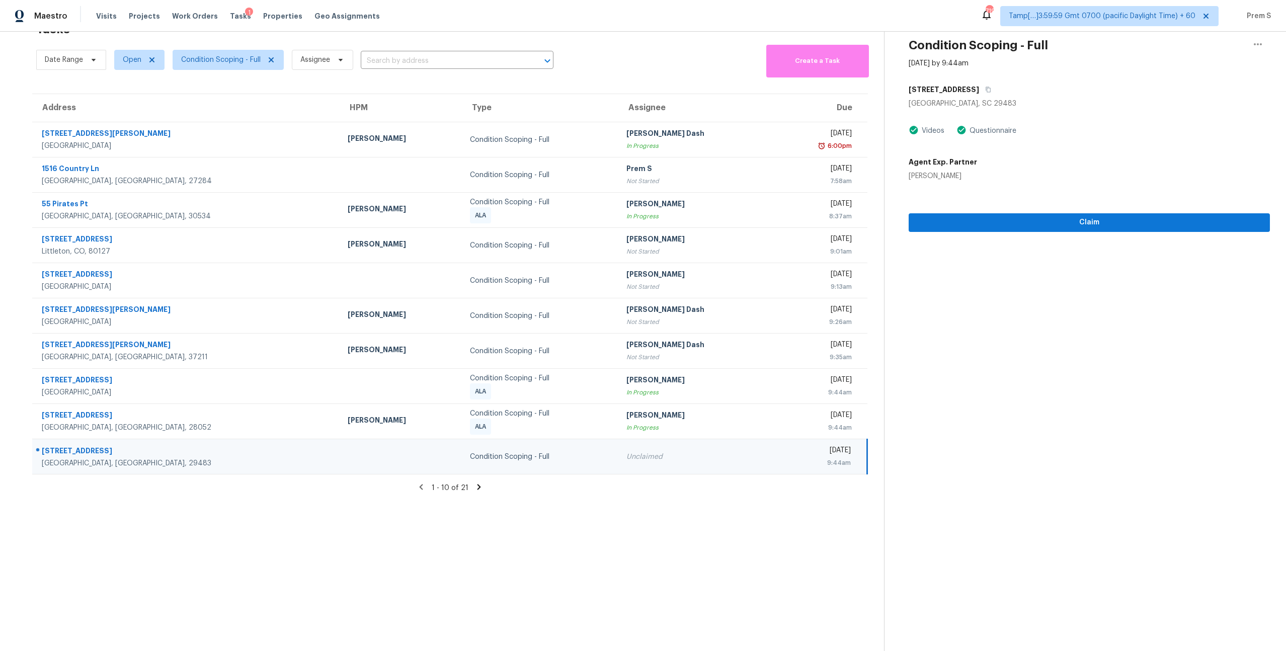
scroll to position [0, 0]
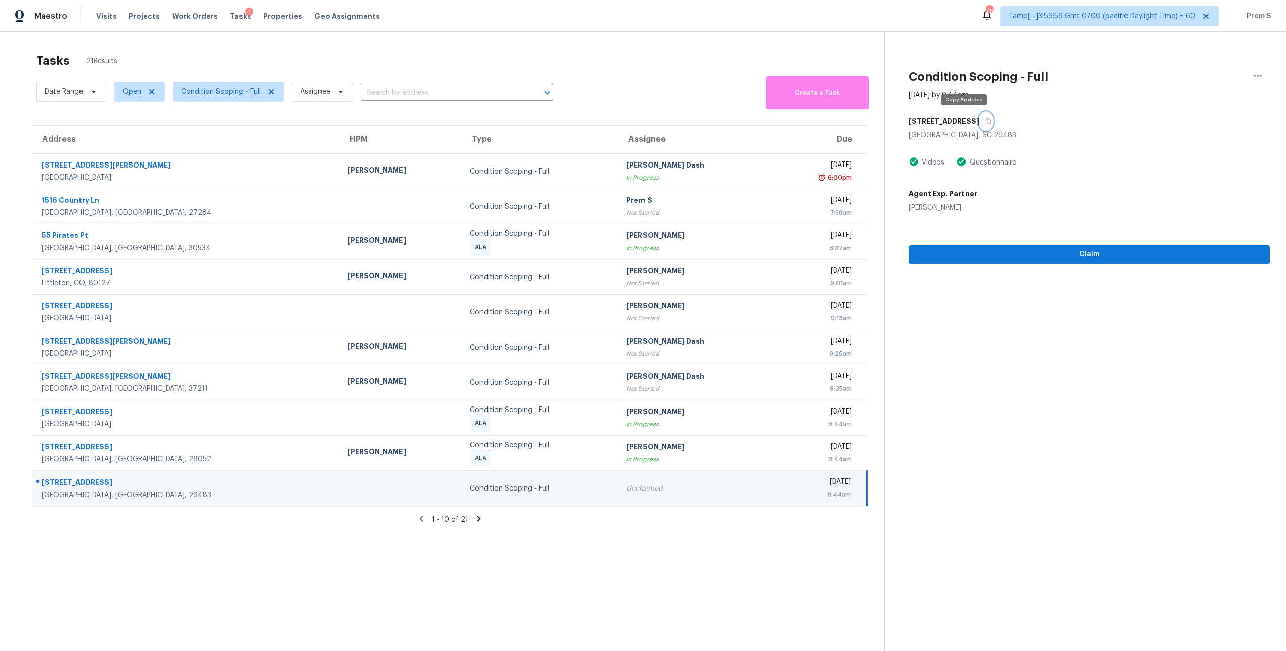
click at [985, 118] on icon "button" at bounding box center [988, 121] width 6 height 6
drag, startPoint x: 858, startPoint y: 497, endPoint x: 40, endPoint y: 478, distance: 818.0
click at [40, 478] on tr "142 Avalon Rd Summerville, SC, 29483 Condition Scoping - Full Unclaimed Thu, Oc…" at bounding box center [449, 488] width 835 height 35
copy tr "142 Avalon Rd Summerville, SC, 29483 Condition Scoping - Full Unclaimed Thu, Oc…"
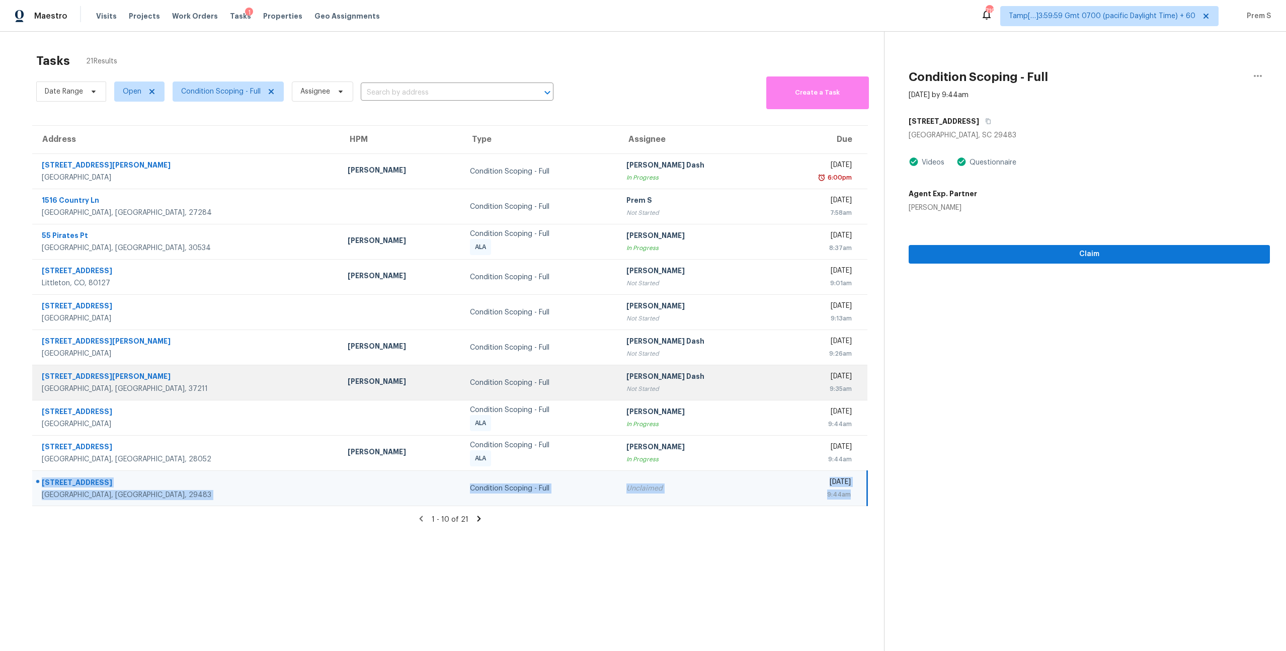
scroll to position [32, 0]
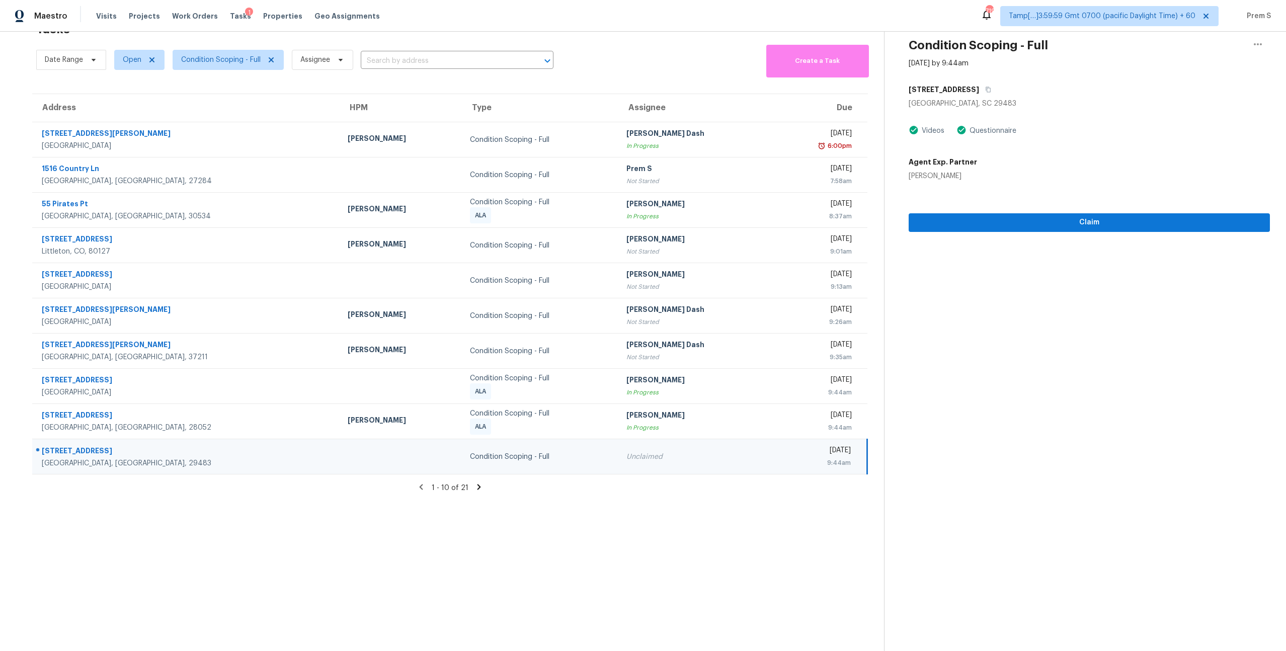
click at [482, 486] on div "1 - 10 of 21" at bounding box center [450, 487] width 868 height 11
click at [477, 488] on icon at bounding box center [479, 487] width 4 height 6
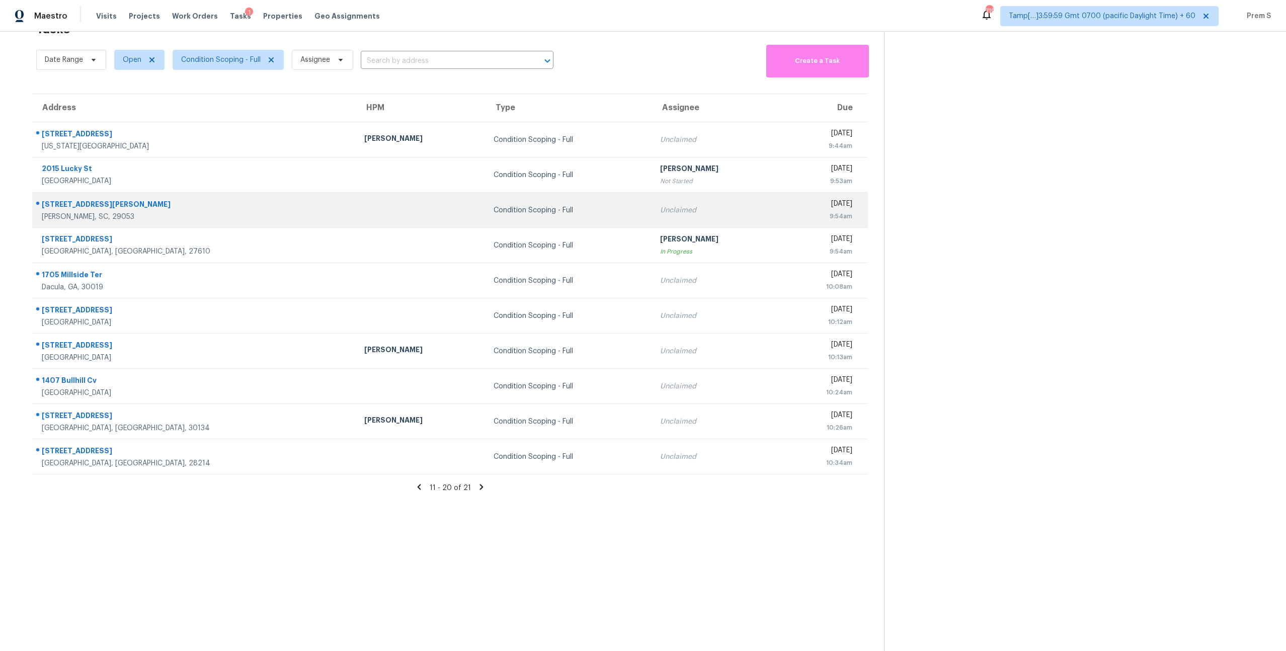
click at [485, 201] on td "Condition Scoping - Full" at bounding box center [568, 210] width 166 height 35
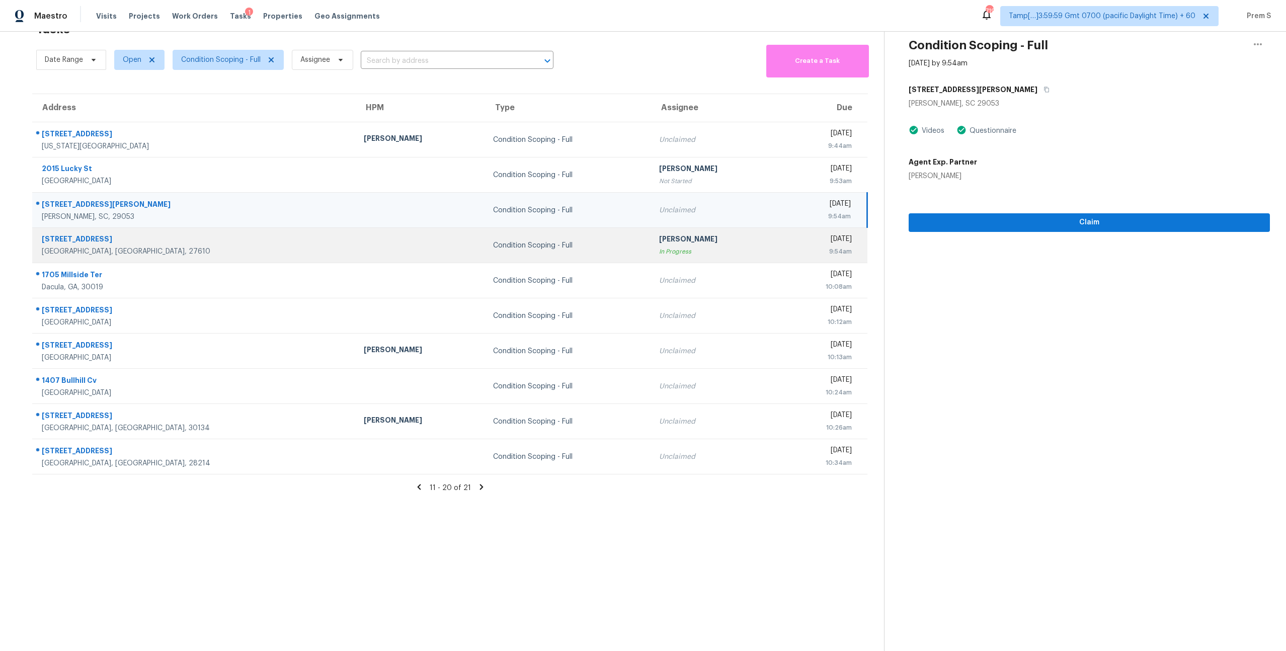
click at [194, 254] on div "Raleigh, NC, 27610" at bounding box center [195, 251] width 306 height 10
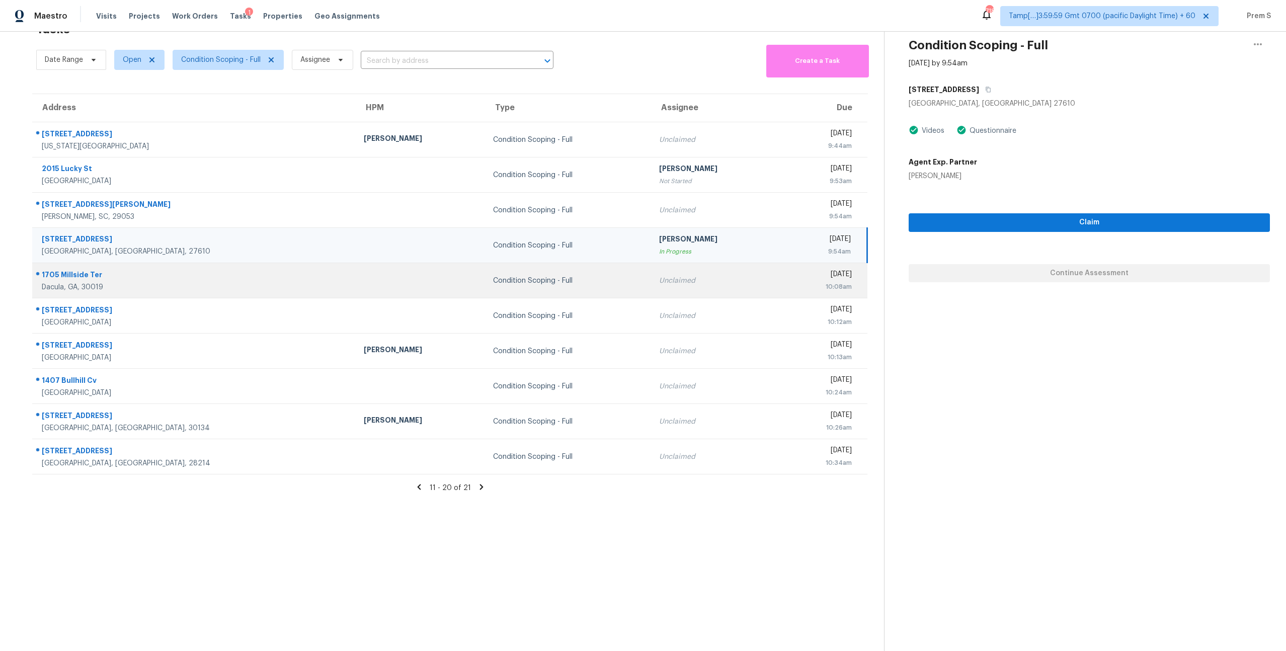
click at [514, 274] on td "Condition Scoping - Full" at bounding box center [568, 280] width 166 height 35
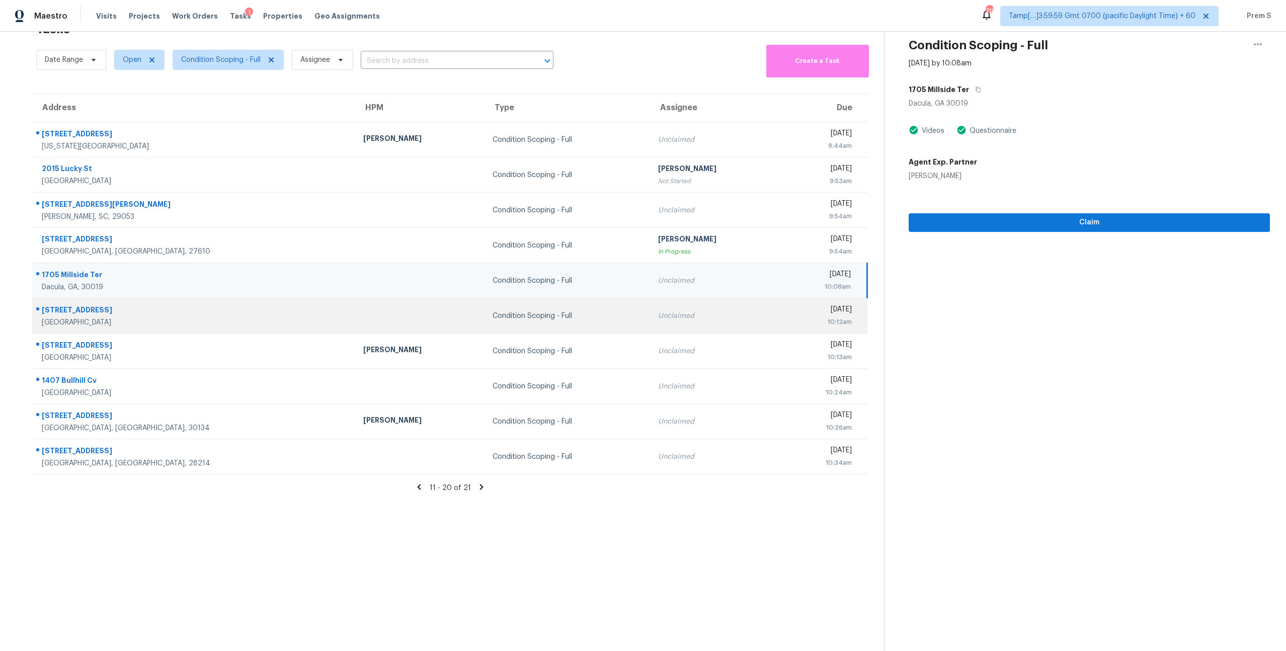
click at [495, 319] on div "Condition Scoping - Full" at bounding box center [567, 316] width 150 height 10
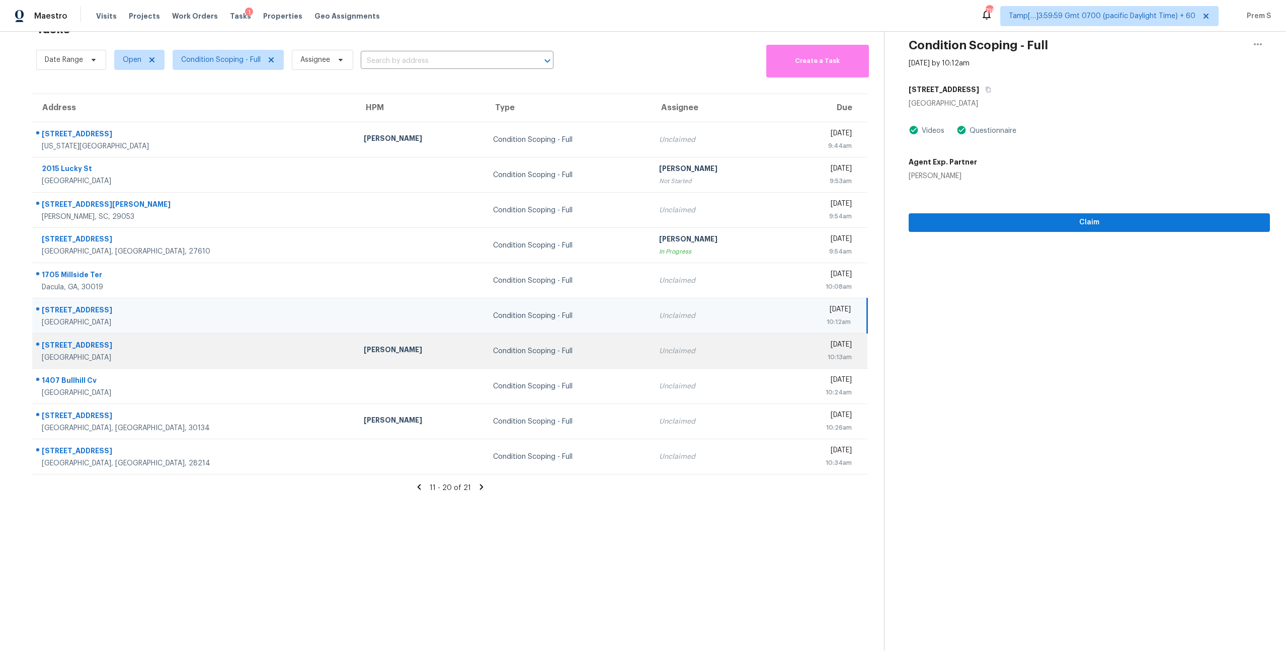
click at [364, 350] on div "Fernando Ortiz" at bounding box center [420, 351] width 113 height 13
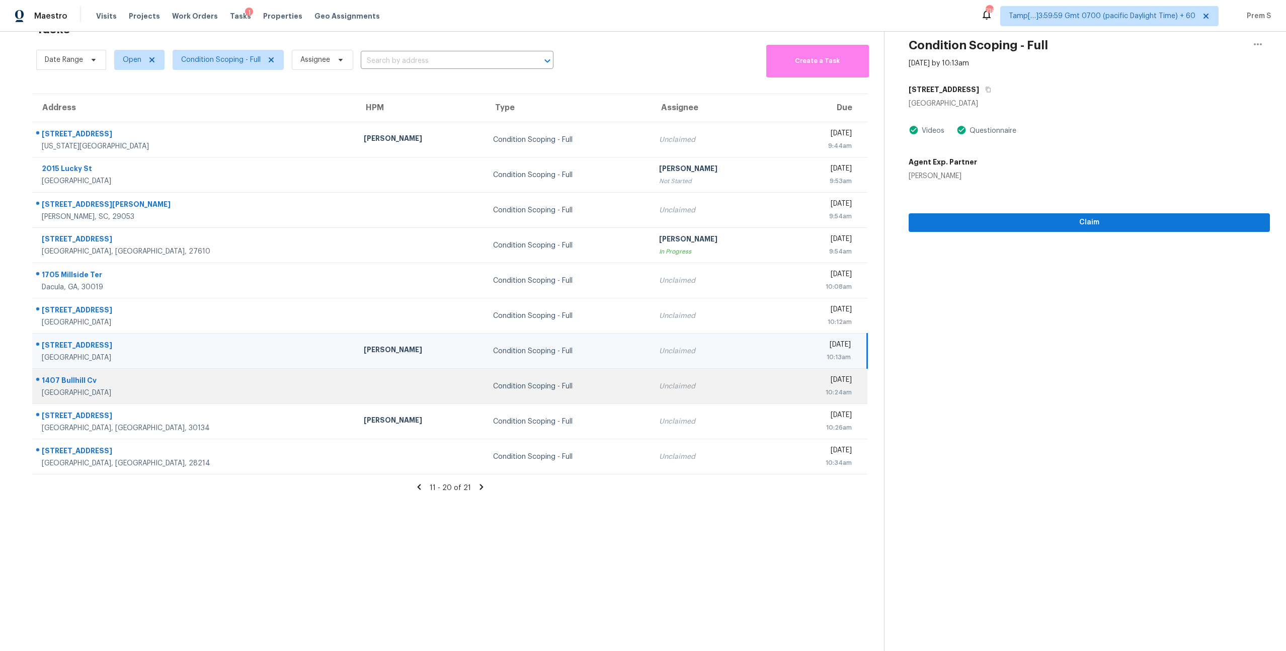
click at [493, 383] on div "Condition Scoping - Full" at bounding box center [568, 386] width 150 height 10
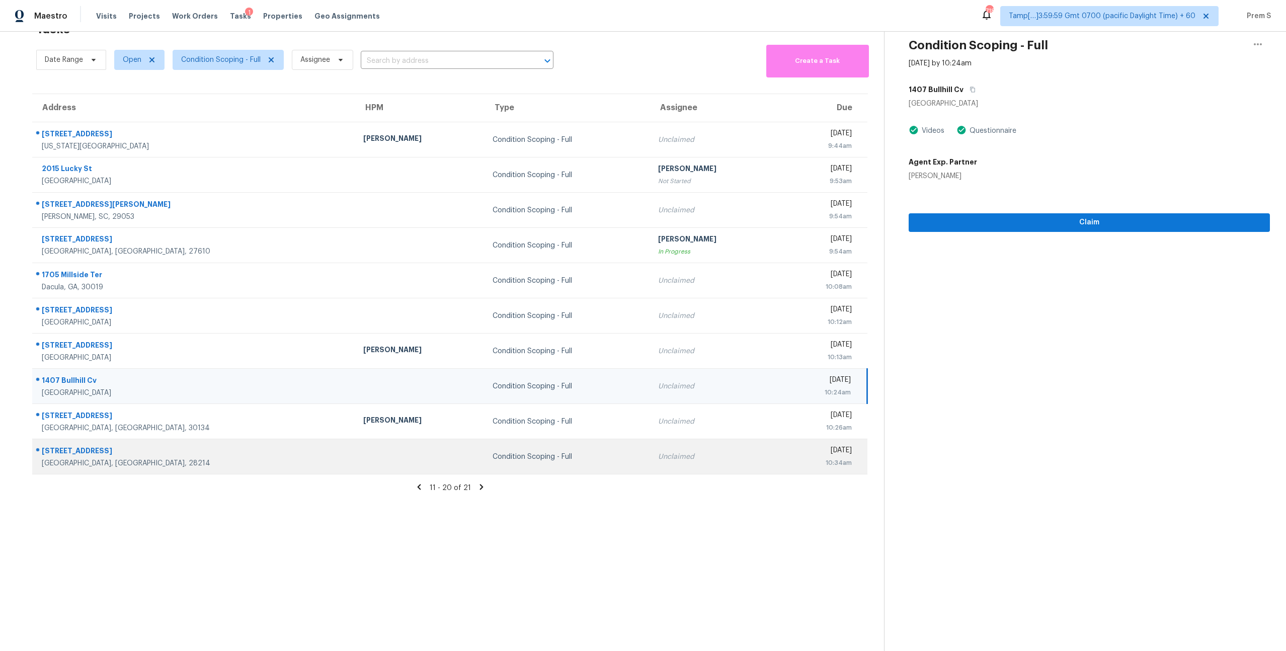
click at [355, 459] on td at bounding box center [419, 456] width 129 height 35
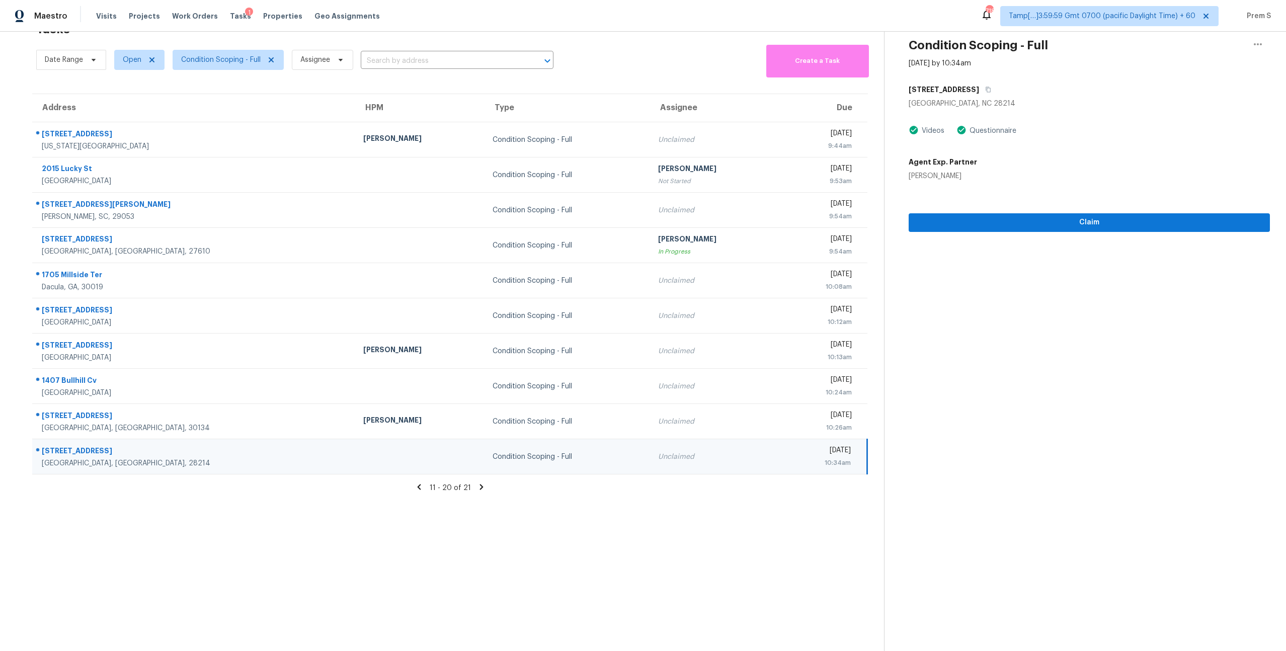
drag, startPoint x: 854, startPoint y: 460, endPoint x: 106, endPoint y: 447, distance: 748.0
click at [106, 447] on tr "2111 Mt Isle Harbor Dr Charlotte, NC, 28214 Condition Scoping - Full Unclaimed …" at bounding box center [449, 456] width 835 height 35
copy tr "2111 Mt Isle Harbor Dr Charlotte, NC, 28214 Condition Scoping - Full Unclaimed …"
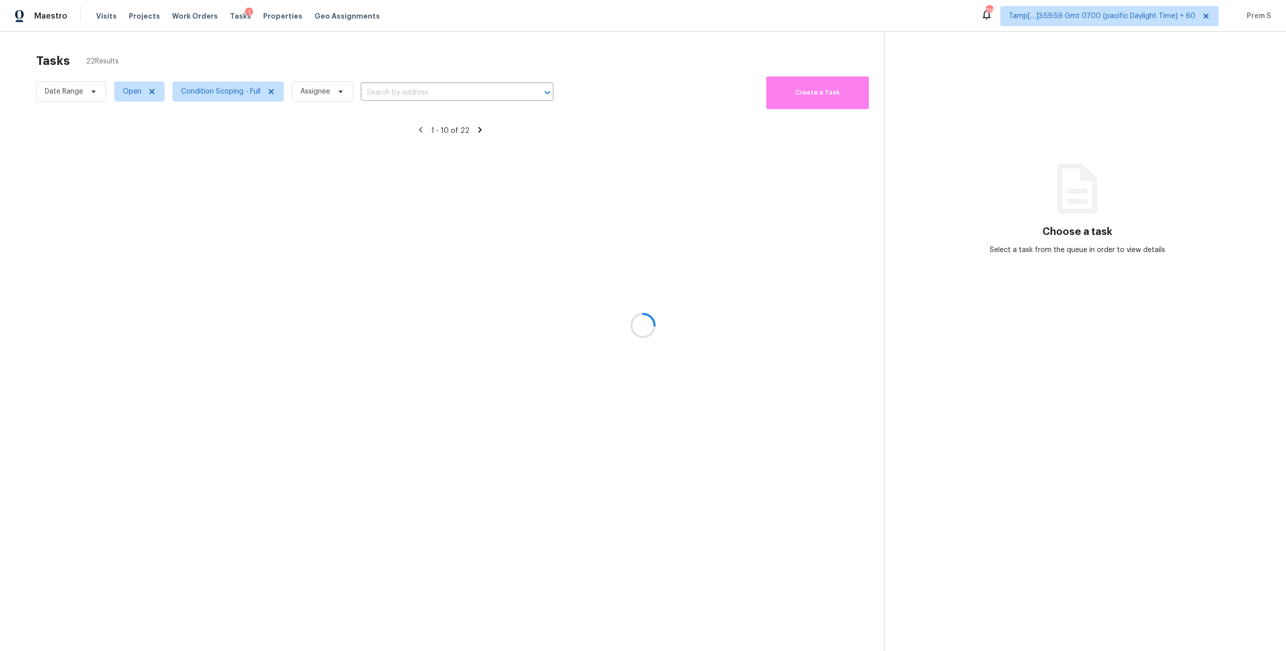
click at [198, 87] on div at bounding box center [643, 325] width 1286 height 651
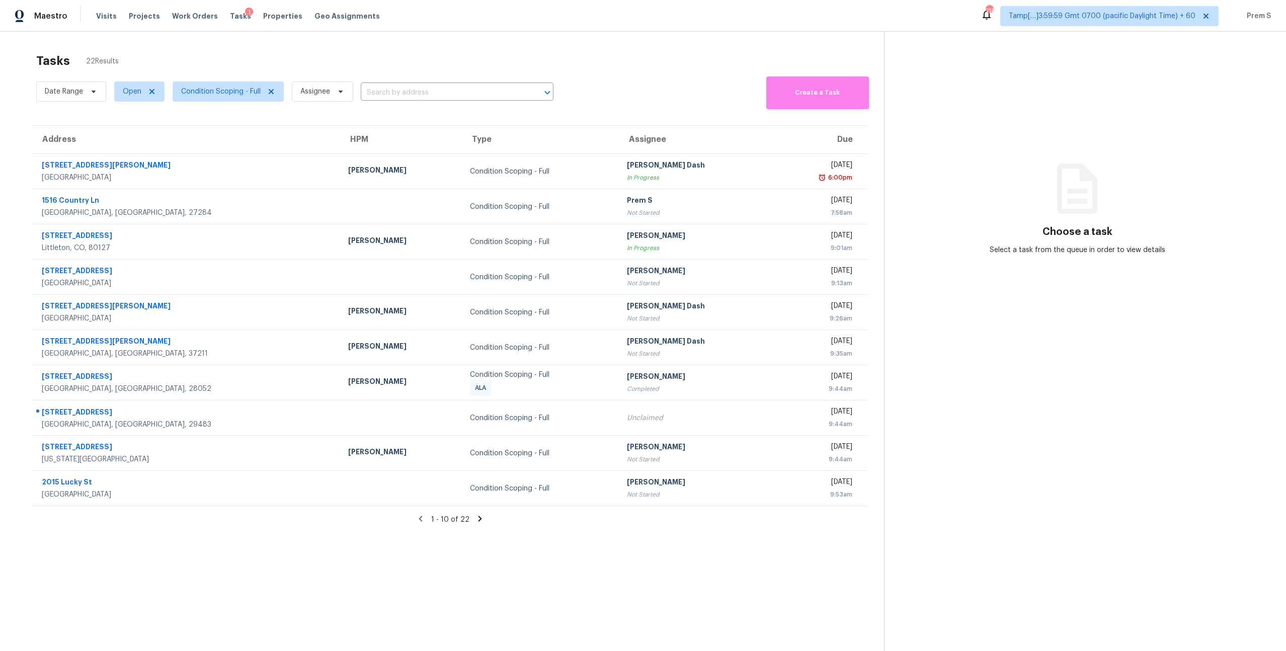
click at [476, 518] on icon at bounding box center [479, 518] width 9 height 9
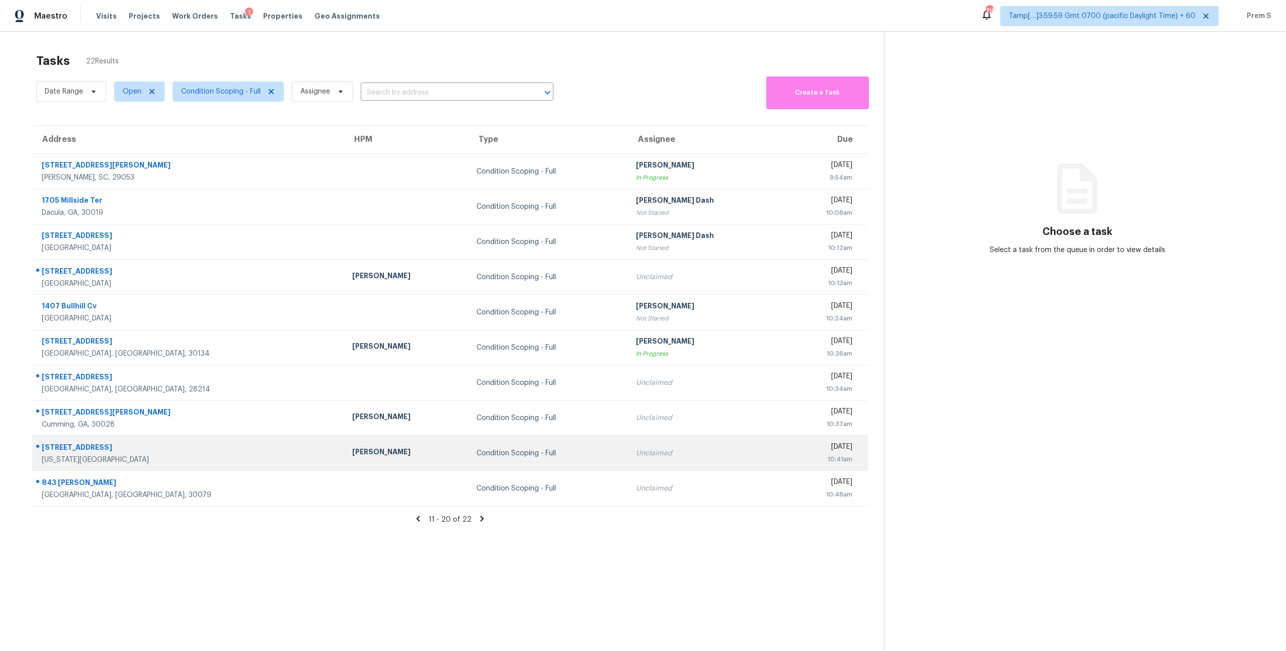
click at [628, 468] on td "Unclaimed" at bounding box center [706, 453] width 157 height 35
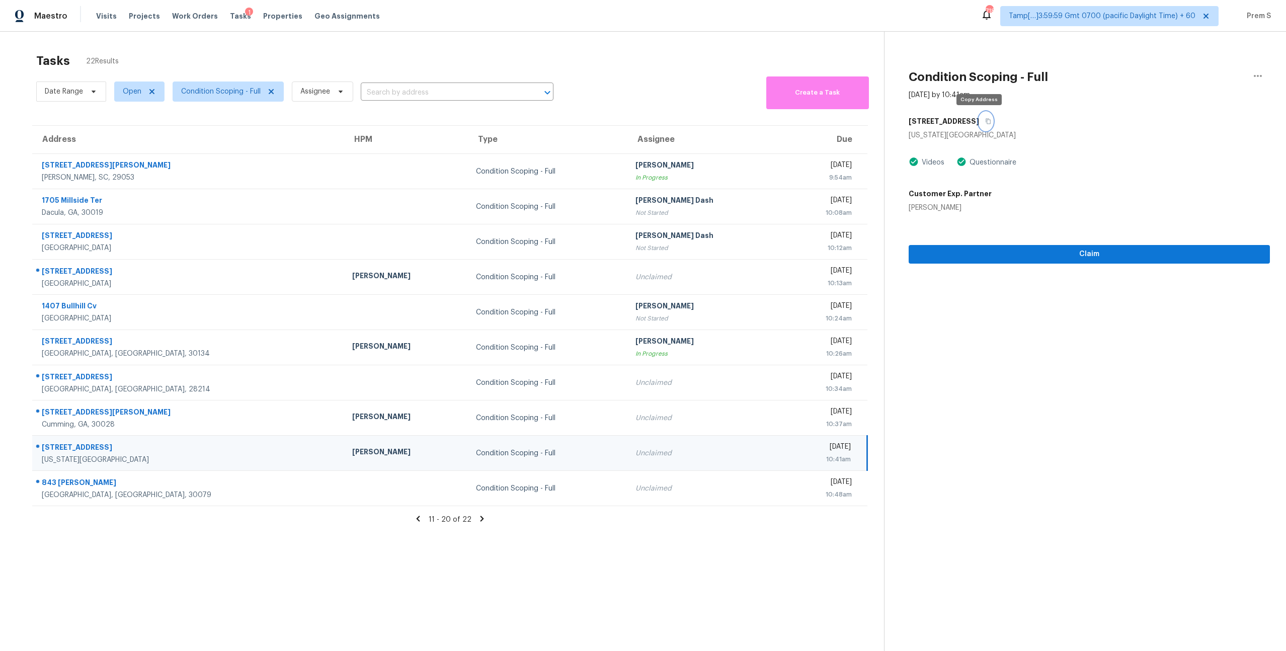
click at [985, 123] on icon "button" at bounding box center [988, 121] width 6 height 6
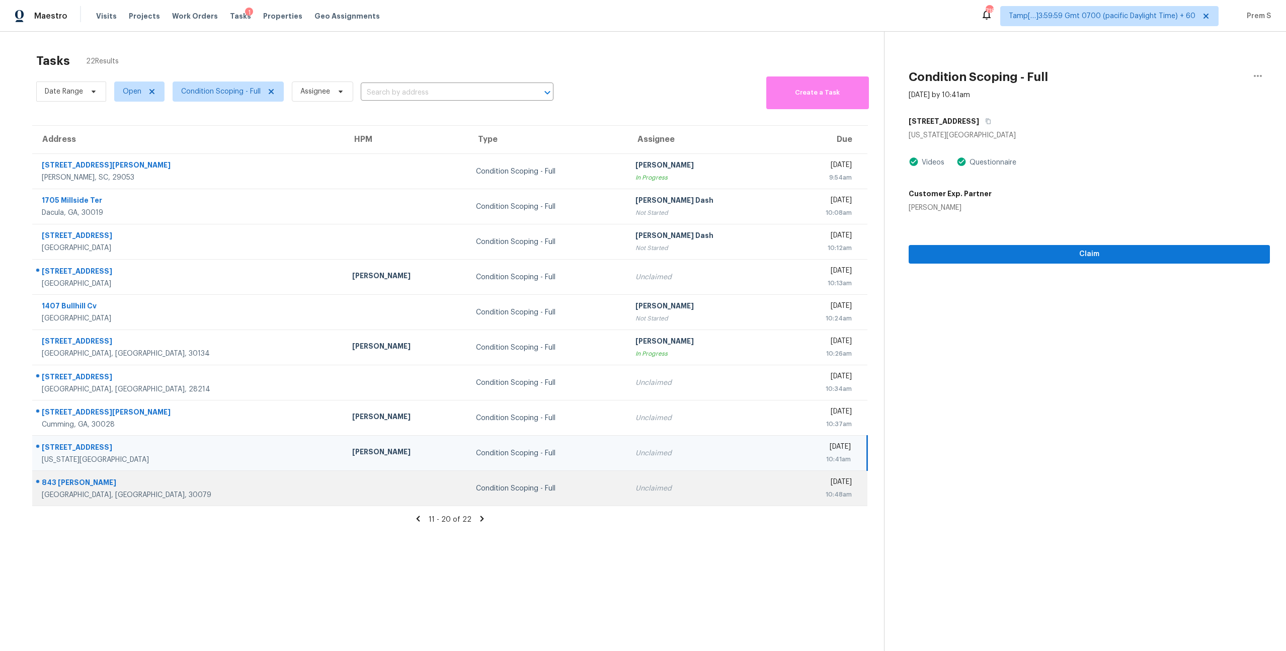
click at [635, 487] on div "Unclaimed" at bounding box center [705, 488] width 141 height 10
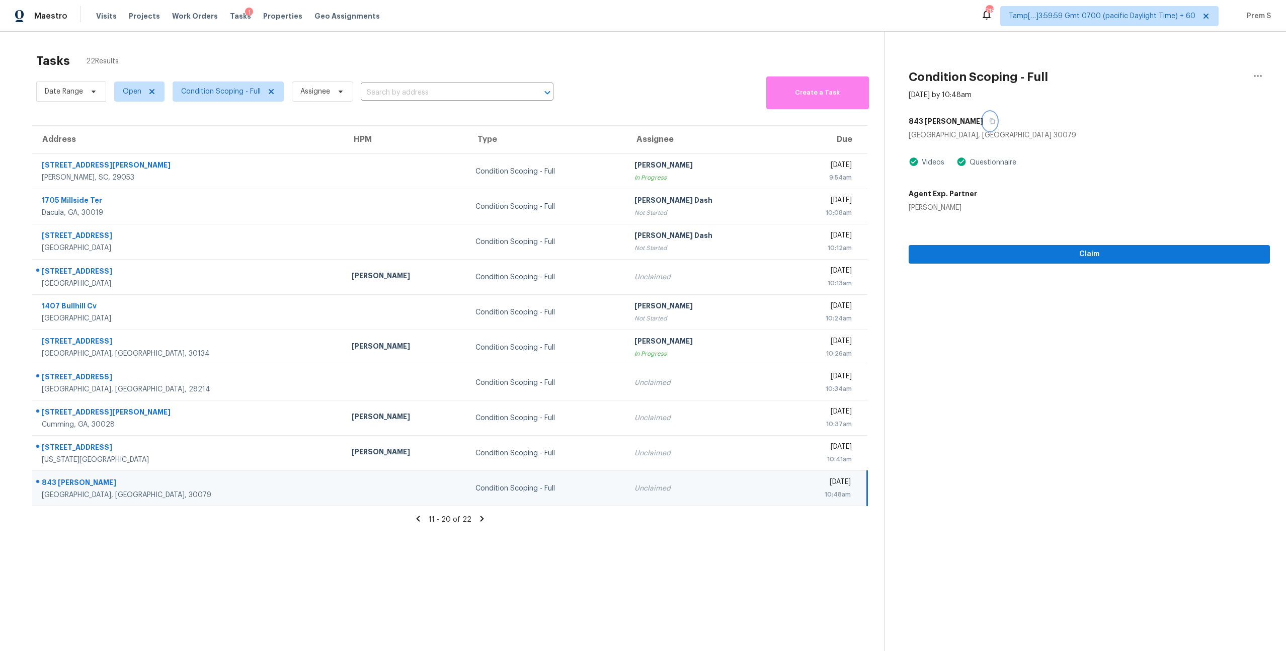
click at [989, 122] on icon "button" at bounding box center [991, 122] width 5 height 6
click at [223, 95] on span "Condition Scoping - Full" at bounding box center [220, 92] width 79 height 10
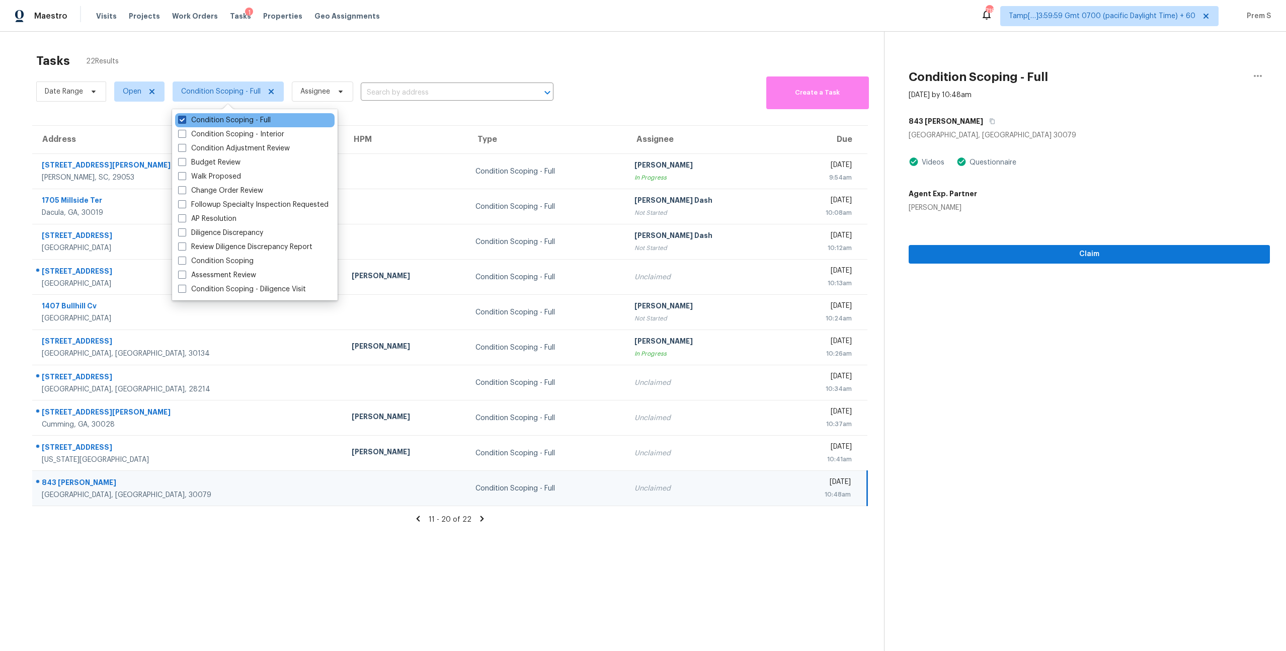
click at [223, 121] on label "Condition Scoping - Full" at bounding box center [224, 120] width 93 height 10
click at [185, 121] on input "Condition Scoping - Full" at bounding box center [181, 118] width 7 height 7
checkbox input "false"
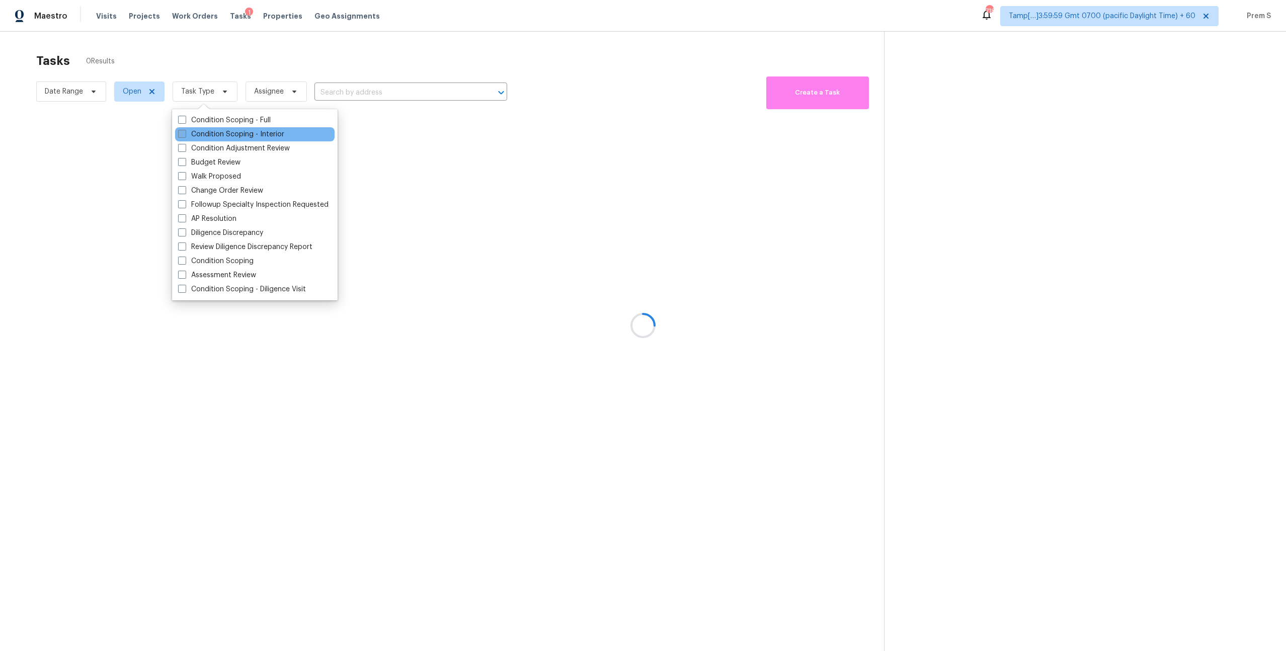
click at [221, 137] on label "Condition Scoping - Interior" at bounding box center [231, 134] width 106 height 10
click at [185, 136] on input "Condition Scoping - Interior" at bounding box center [181, 132] width 7 height 7
checkbox input "true"
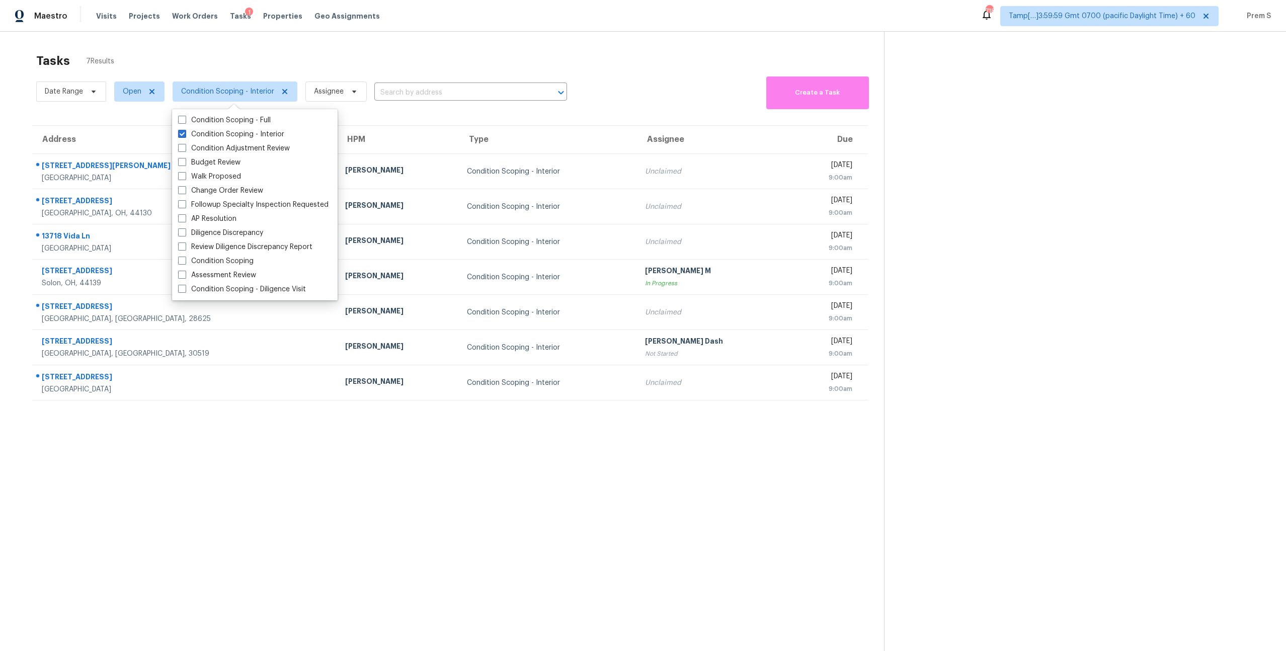
click at [629, 94] on div "Date Range Open Condition Scoping - Interior Assignee ​ Create a Task" at bounding box center [459, 91] width 847 height 35
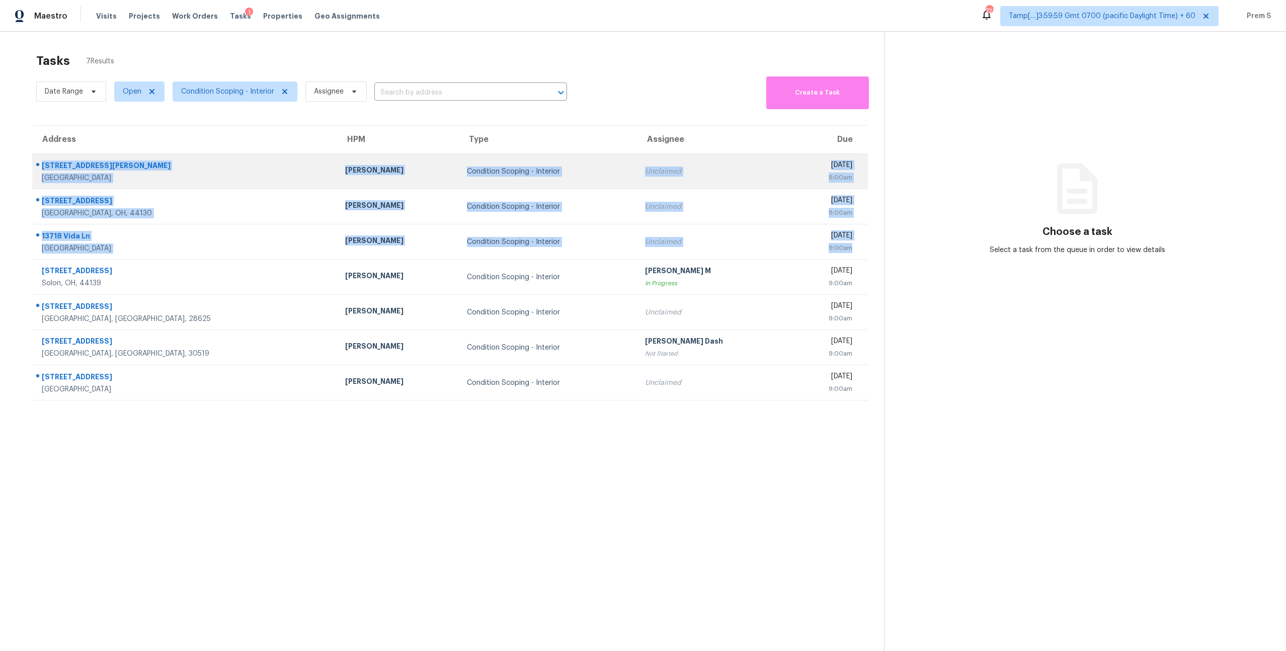
drag, startPoint x: 859, startPoint y: 250, endPoint x: 42, endPoint y: 163, distance: 821.0
click at [42, 163] on tbody "[STREET_ADDRESS][PERSON_NAME] [PERSON_NAME] Condition Scoping - Interior Unclai…" at bounding box center [449, 277] width 835 height 246
copy tbody "[STREET_ADDRESS][PERSON_NAME] [PERSON_NAME] Condition Scoping - Interior Unclai…"
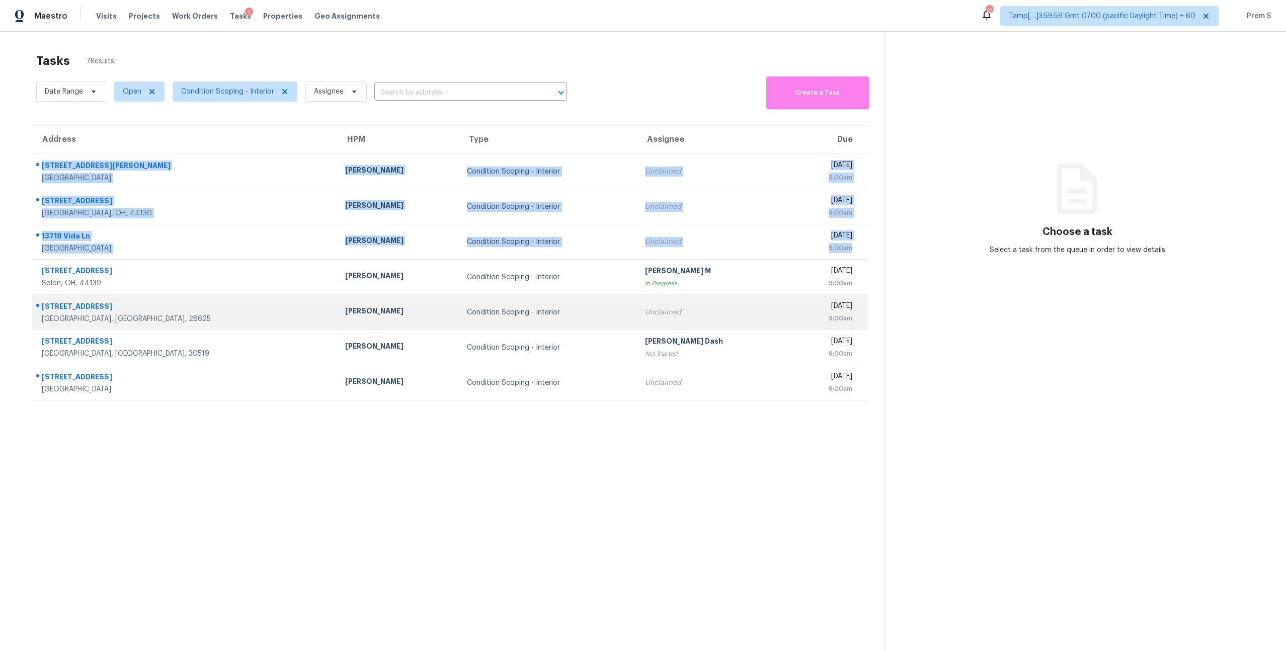
click at [637, 319] on td "Unclaimed" at bounding box center [713, 312] width 153 height 35
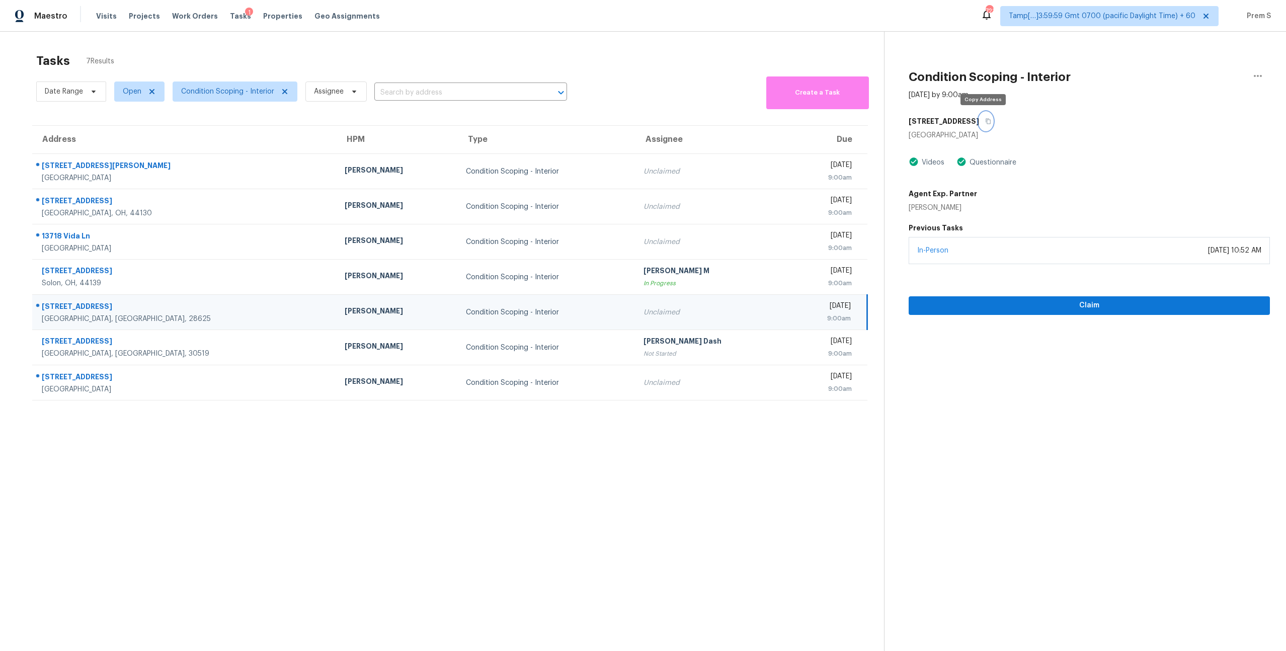
click at [987, 124] on button "button" at bounding box center [986, 121] width 14 height 18
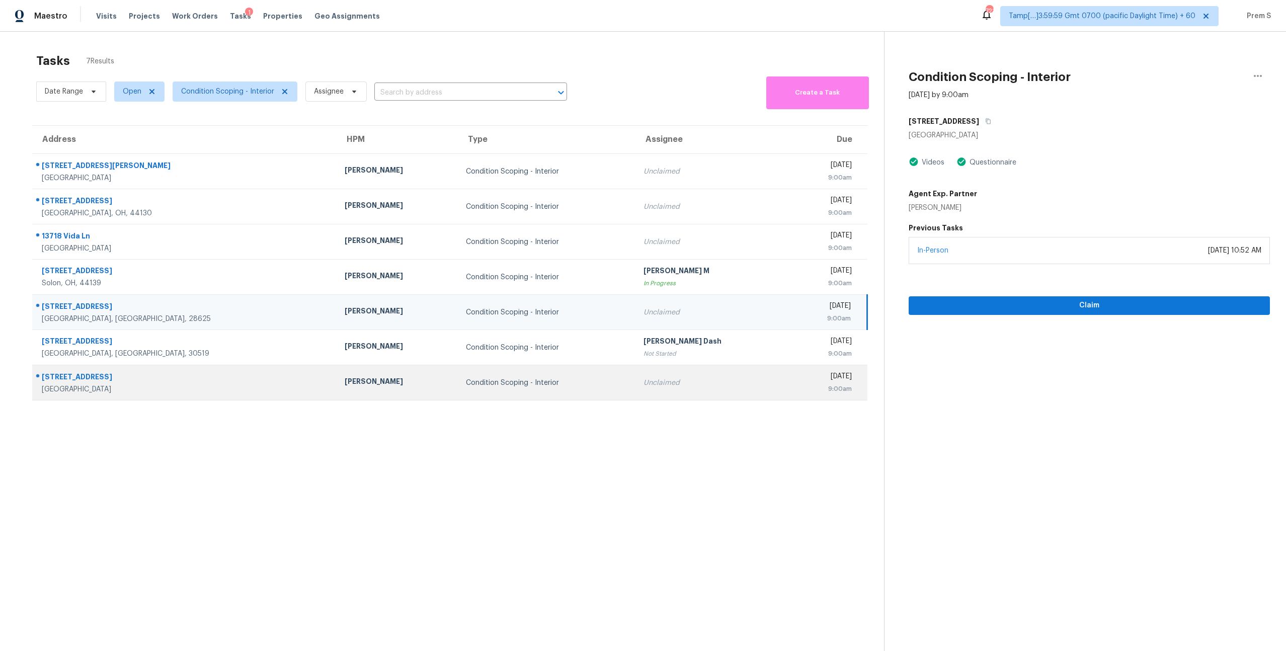
click at [498, 383] on div "Condition Scoping - Interior" at bounding box center [547, 383] width 162 height 10
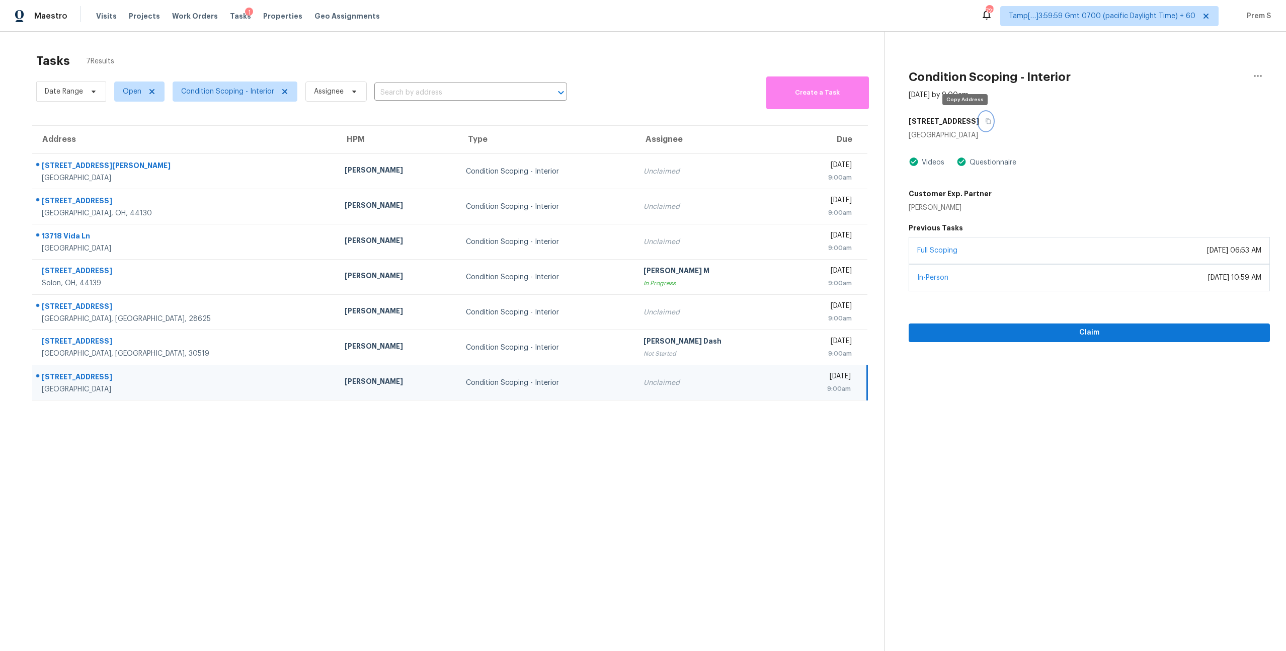
click at [979, 117] on button "button" at bounding box center [986, 121] width 14 height 18
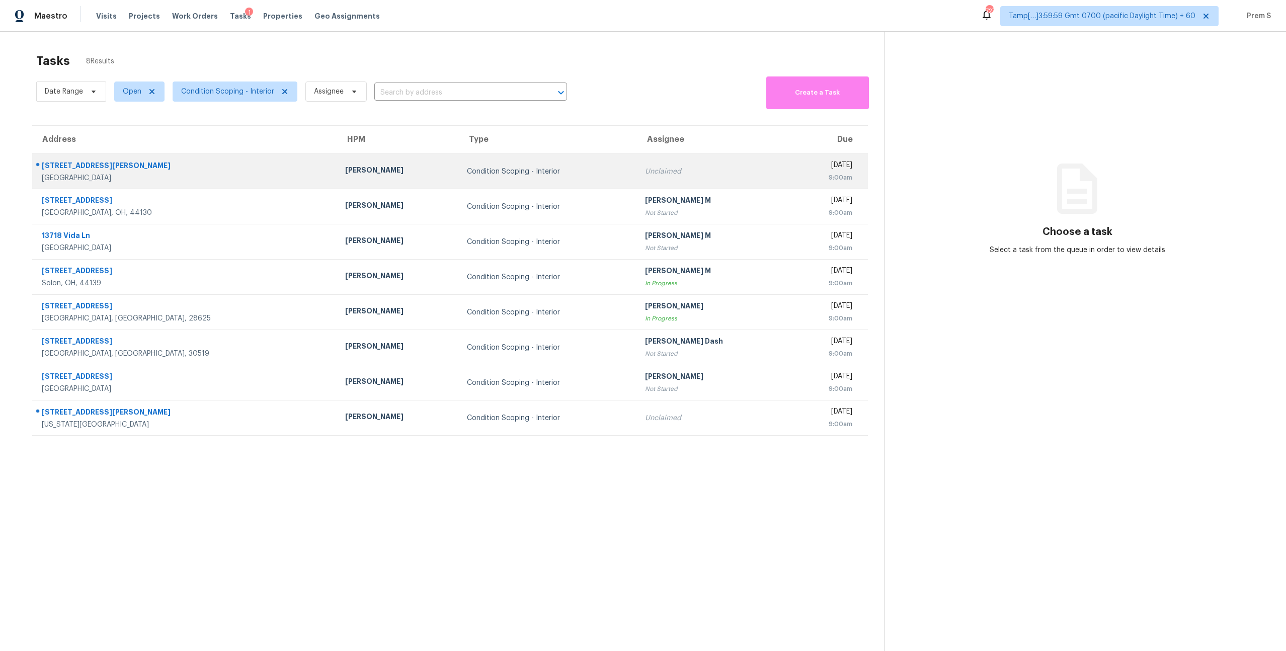
click at [345, 174] on div "[PERSON_NAME]" at bounding box center [398, 171] width 106 height 13
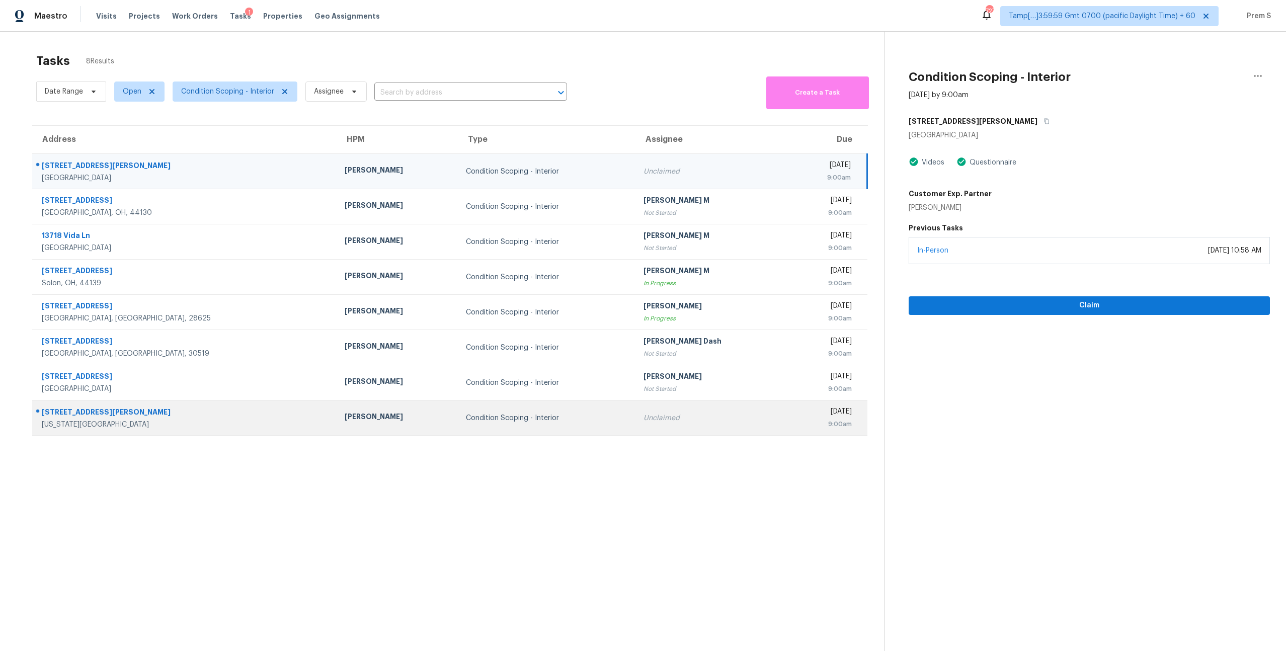
click at [635, 418] on td "Unclaimed" at bounding box center [711, 417] width 153 height 35
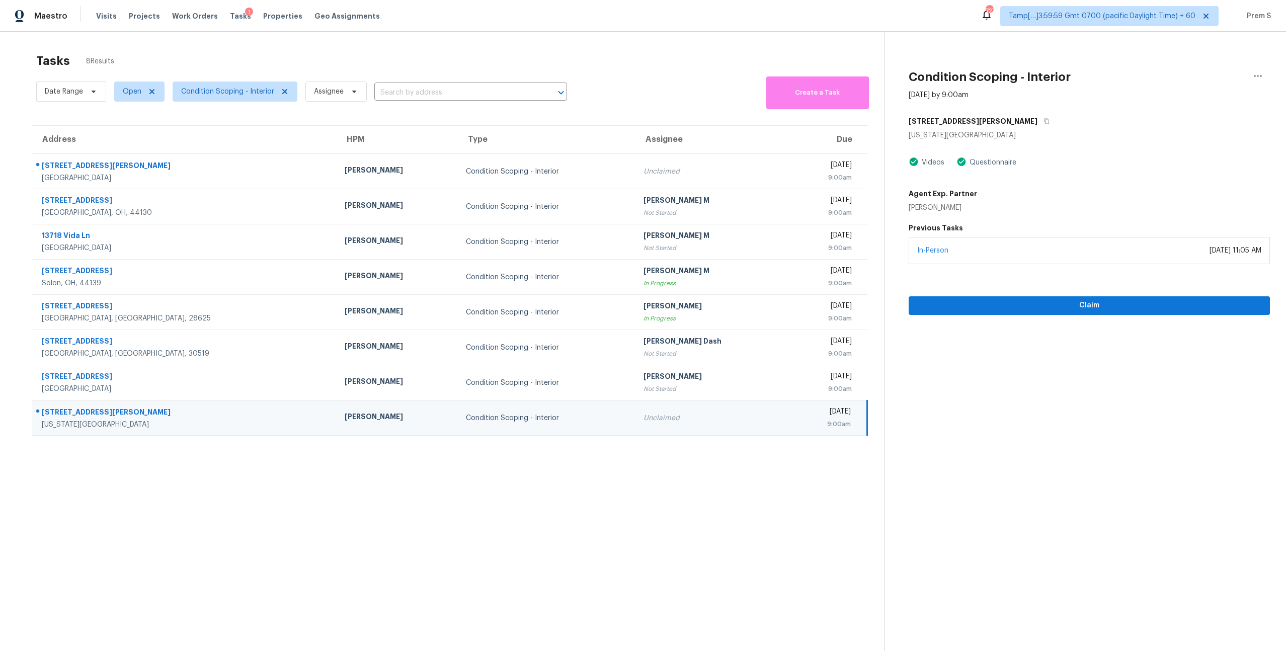
click at [643, 422] on div "Unclaimed" at bounding box center [711, 418] width 137 height 10
click at [1043, 122] on icon "button" at bounding box center [1046, 121] width 6 height 6
click at [125, 89] on span "Open" at bounding box center [132, 92] width 19 height 10
click at [136, 118] on label "Open" at bounding box center [136, 120] width 32 height 10
click at [126, 118] on input "Open" at bounding box center [123, 118] width 7 height 7
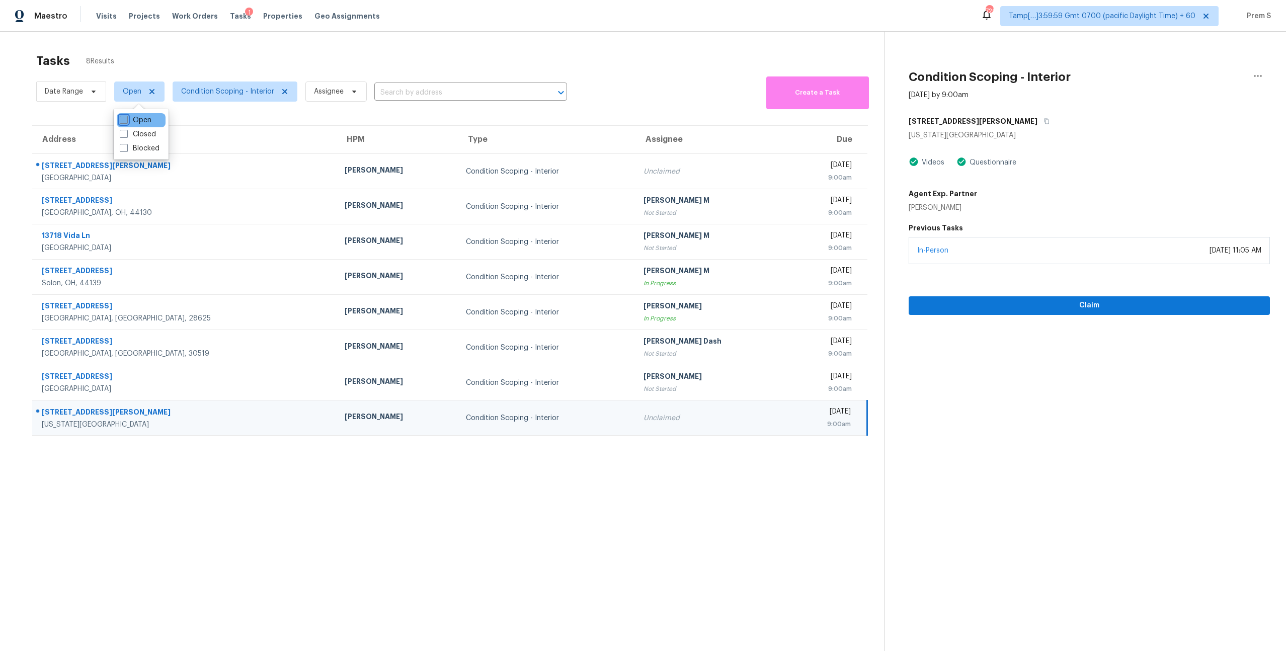
checkbox input "false"
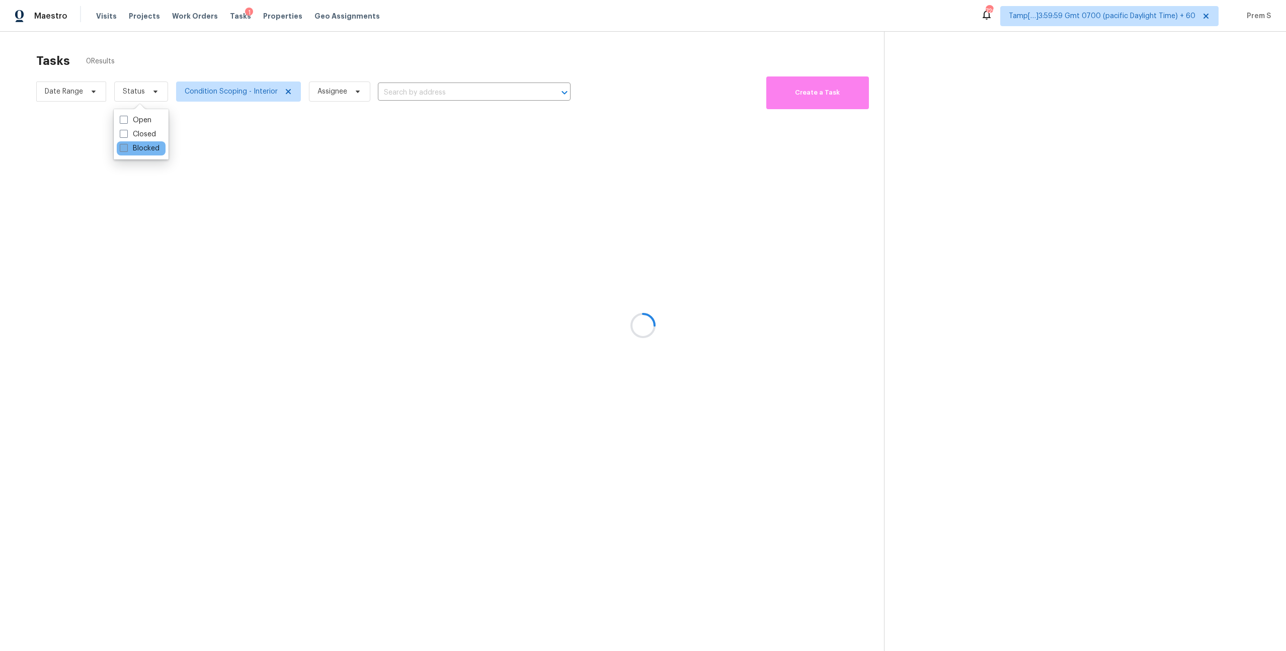
click at [139, 144] on label "Blocked" at bounding box center [140, 148] width 40 height 10
click at [126, 144] on input "Blocked" at bounding box center [123, 146] width 7 height 7
checkbox input "true"
click at [242, 95] on span "Condition Scoping - Interior" at bounding box center [235, 92] width 93 height 10
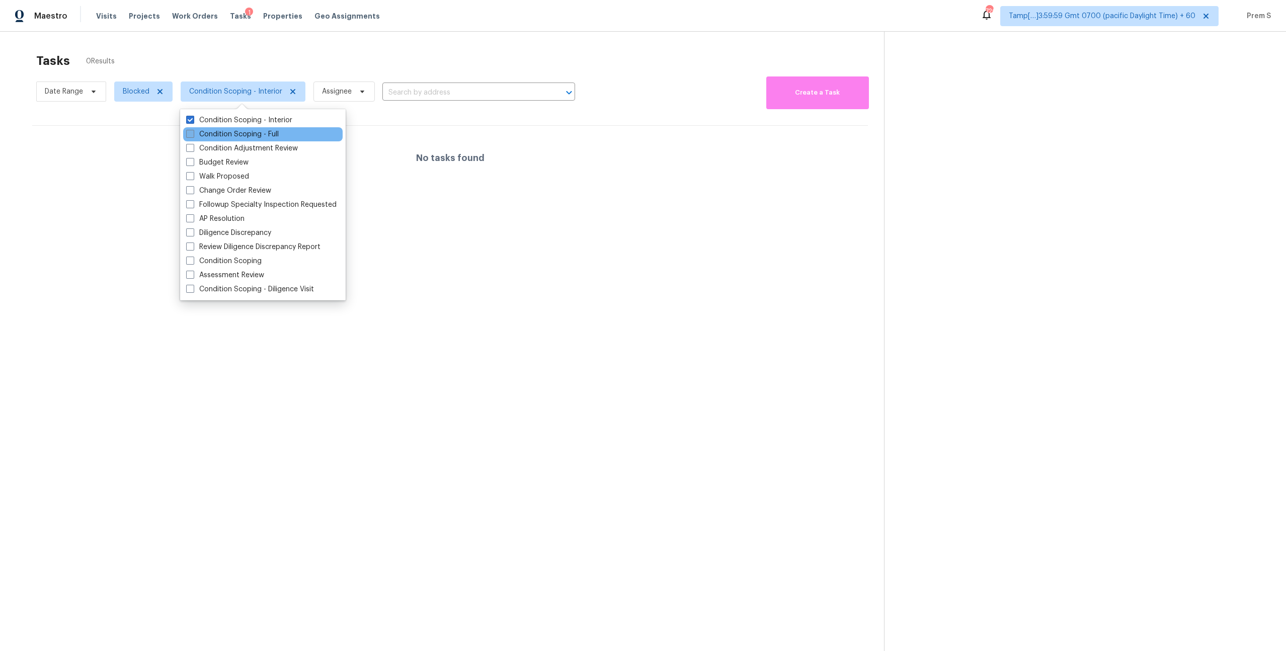
click at [251, 137] on label "Condition Scoping - Full" at bounding box center [232, 134] width 93 height 10
click at [193, 136] on input "Condition Scoping - Full" at bounding box center [189, 132] width 7 height 7
checkbox input "true"
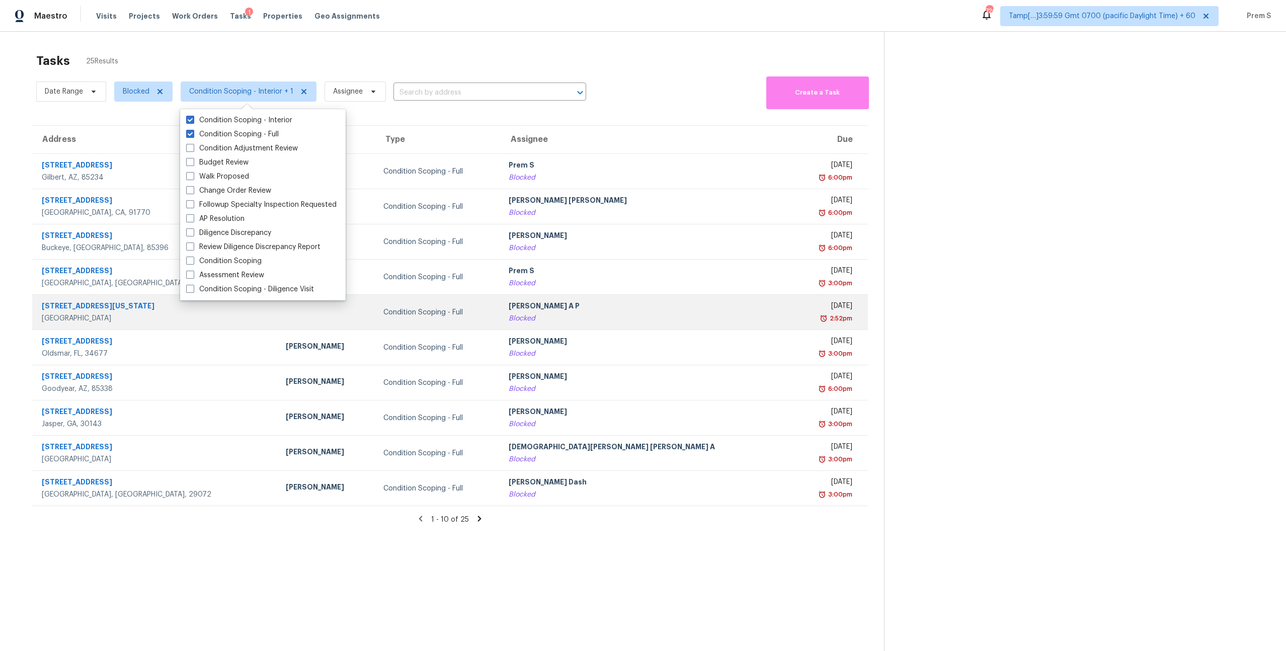
click at [644, 318] on div "Blocked" at bounding box center [646, 318] width 276 height 10
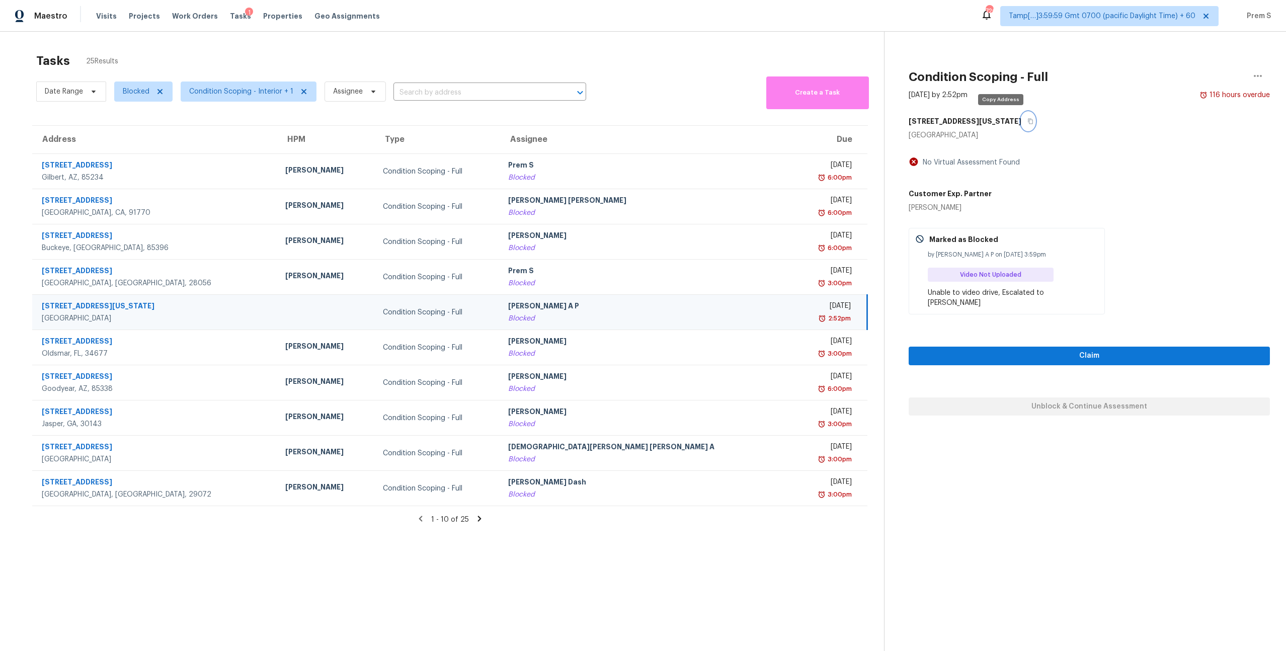
click at [1021, 126] on button "button" at bounding box center [1028, 121] width 14 height 18
click at [1075, 350] on span "Claim" at bounding box center [1088, 356] width 345 height 13
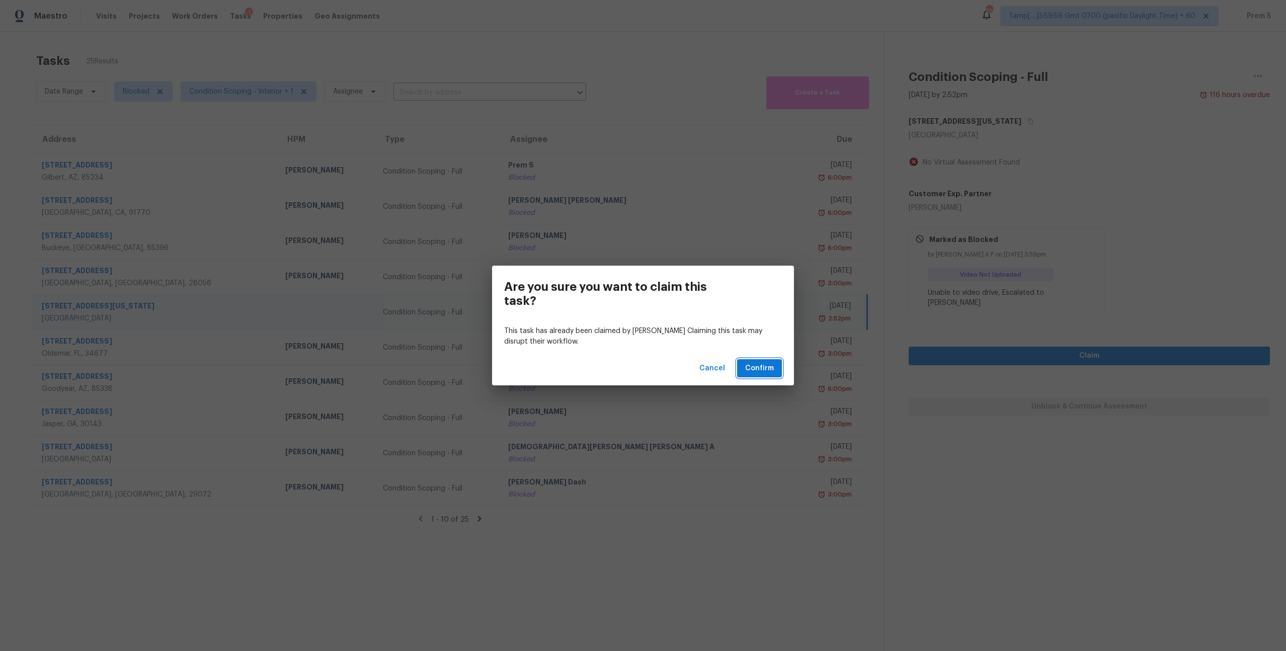
click at [753, 374] on span "Confirm" at bounding box center [759, 368] width 29 height 13
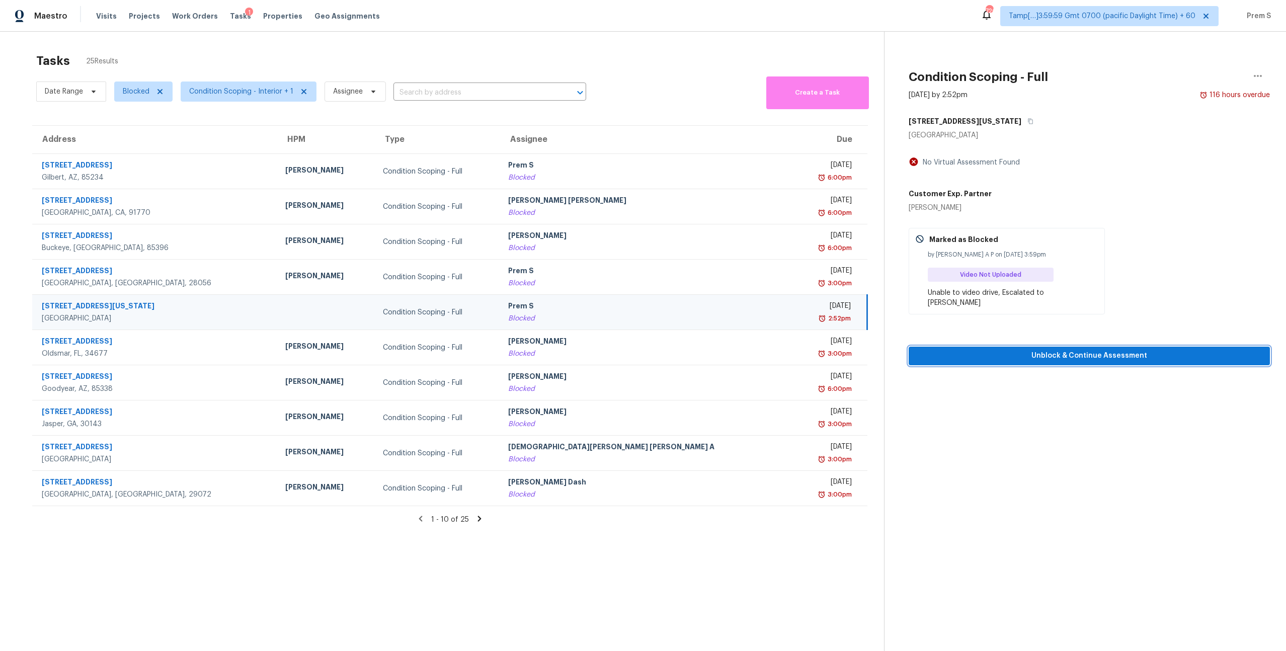
click at [962, 350] on span "Unblock & Continue Assessment" at bounding box center [1088, 356] width 345 height 13
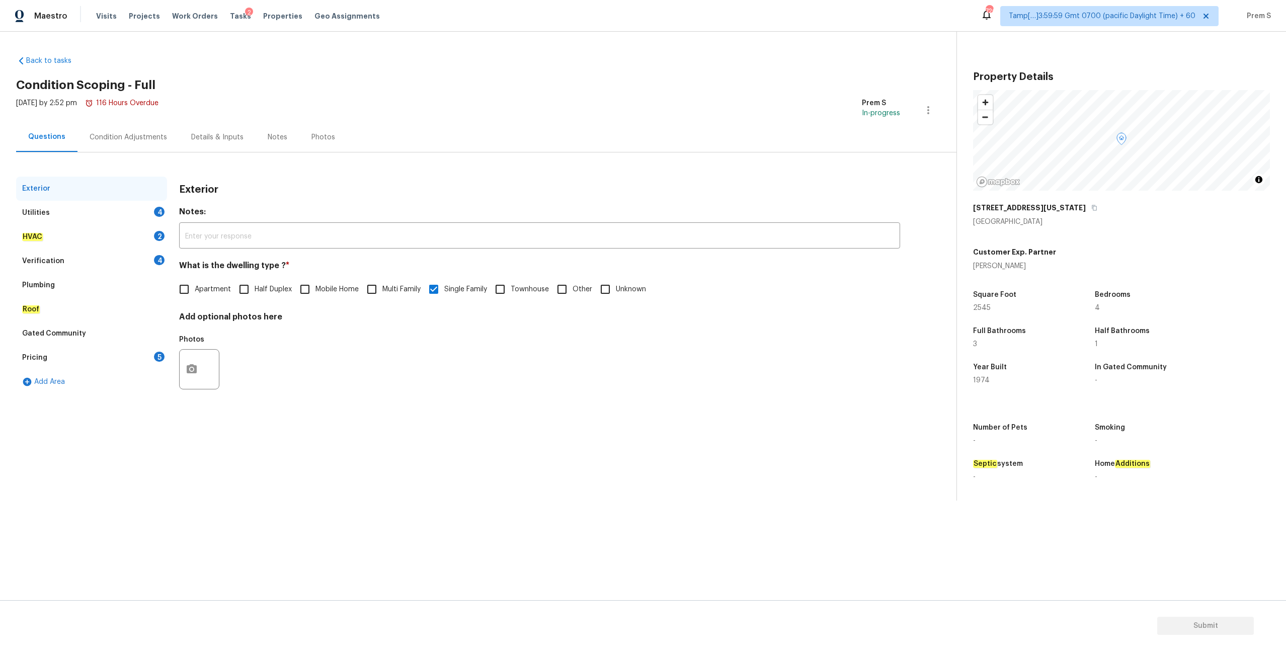
click at [153, 212] on div "Utilities 4" at bounding box center [91, 213] width 151 height 24
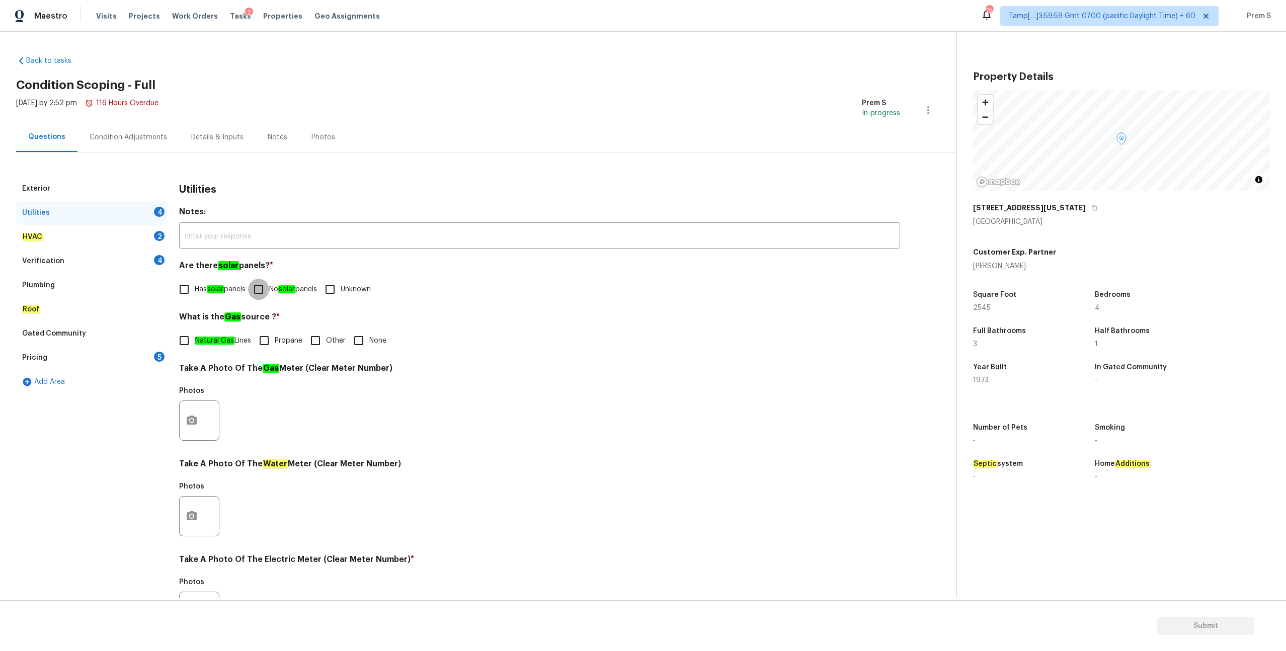
click at [261, 293] on input "No solar panels" at bounding box center [258, 289] width 21 height 21
checkbox input "true"
click at [326, 340] on input "Other" at bounding box center [315, 341] width 21 height 21
checkbox input "true"
checkbox input "false"
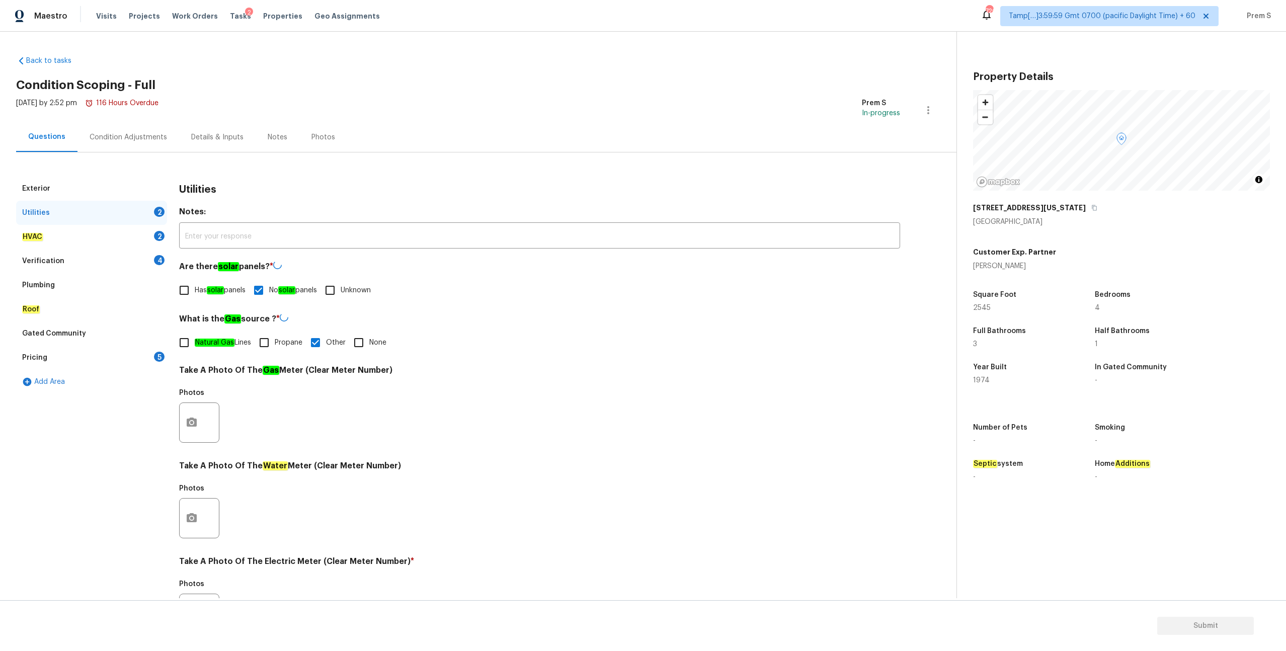
scroll to position [117, 0]
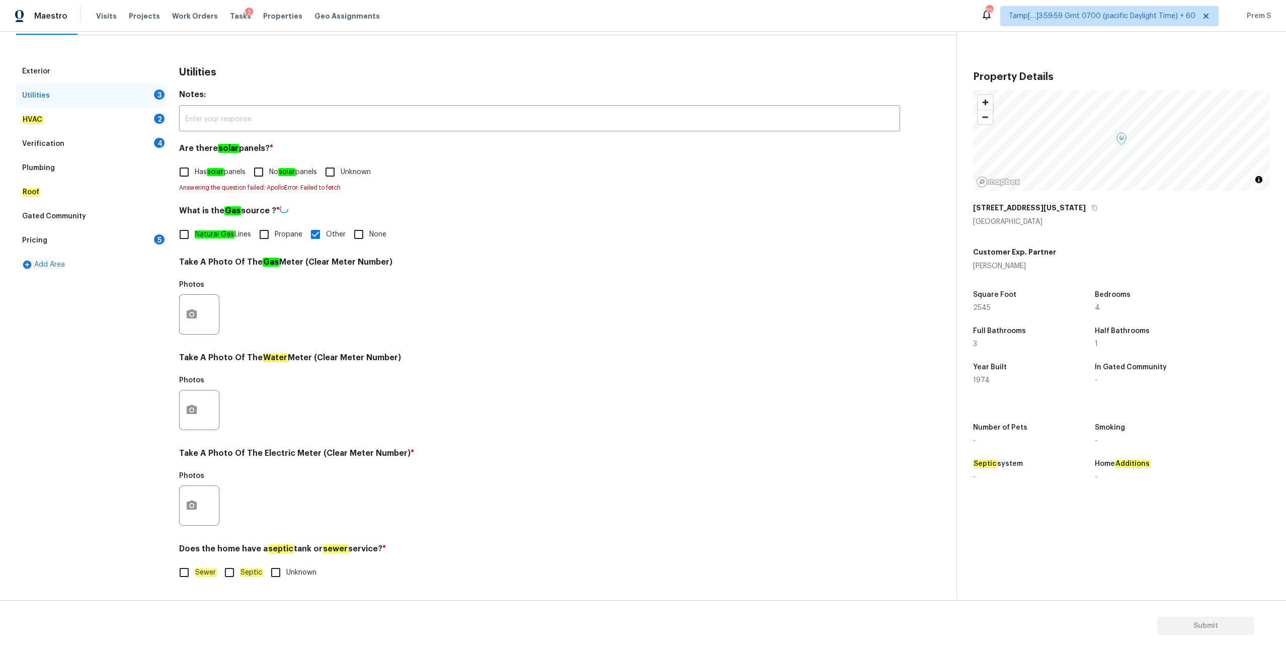
checkbox input "false"
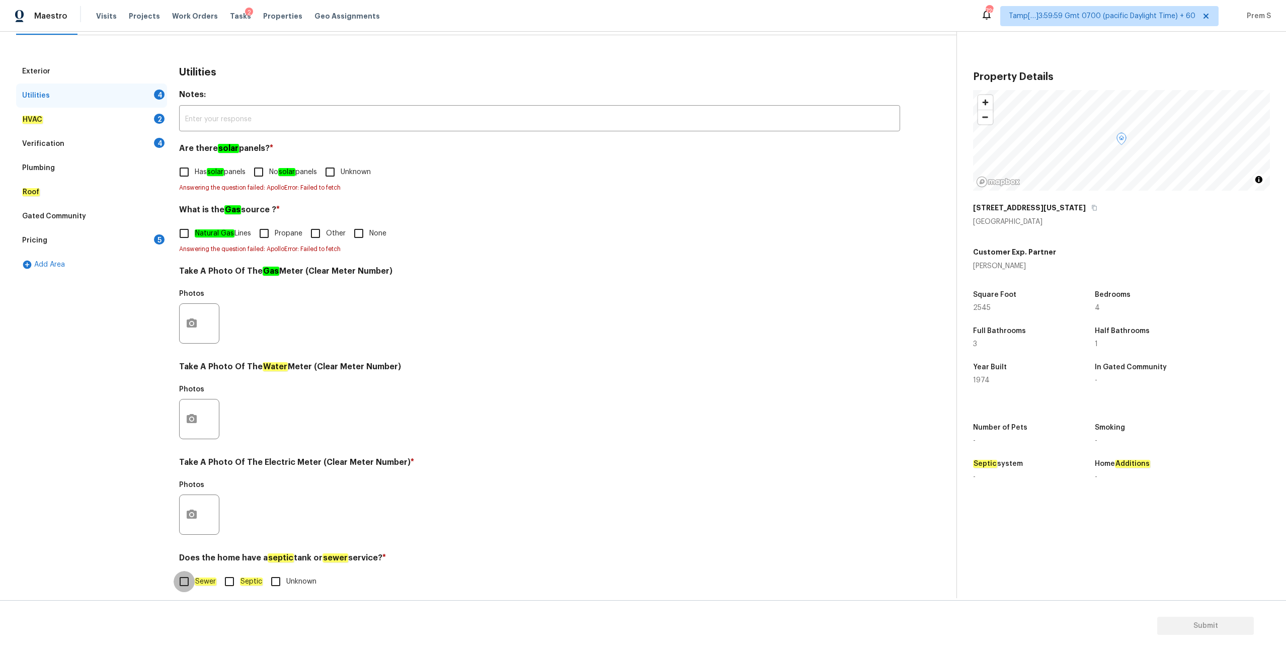
click at [188, 583] on input "Sewer" at bounding box center [184, 581] width 21 height 21
click at [193, 528] on button "button" at bounding box center [192, 514] width 24 height 39
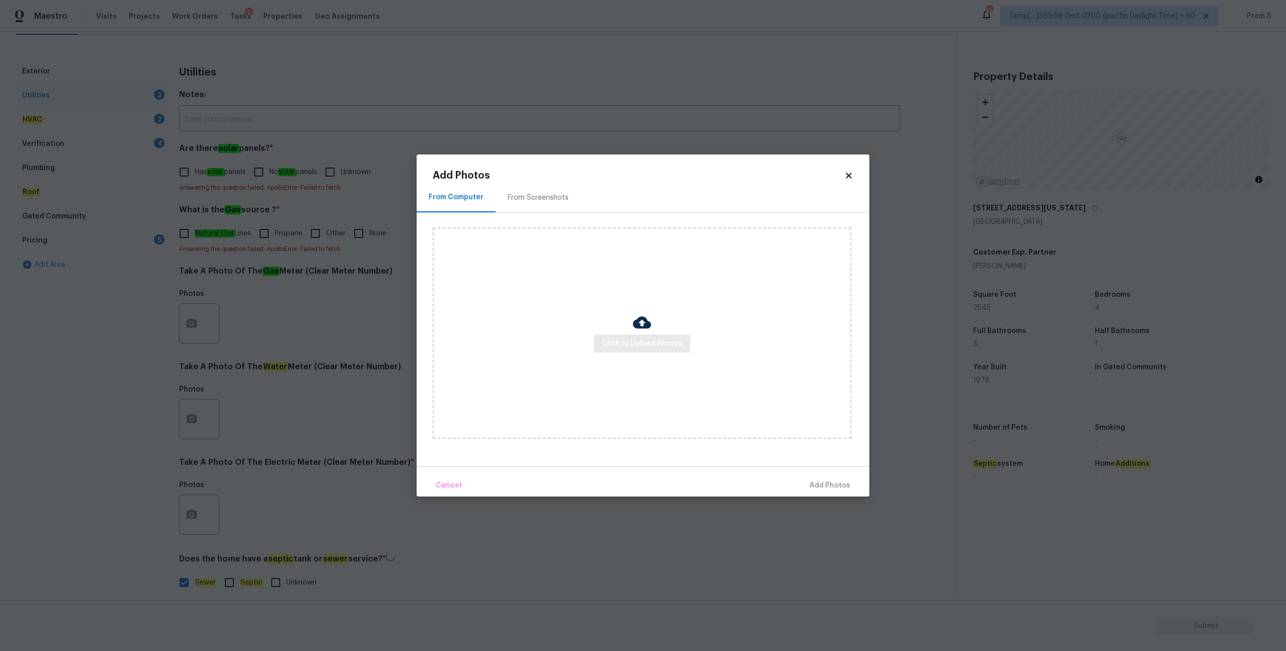
checkbox input "false"
click at [642, 340] on span "Click to Upload Photos" at bounding box center [642, 343] width 80 height 13
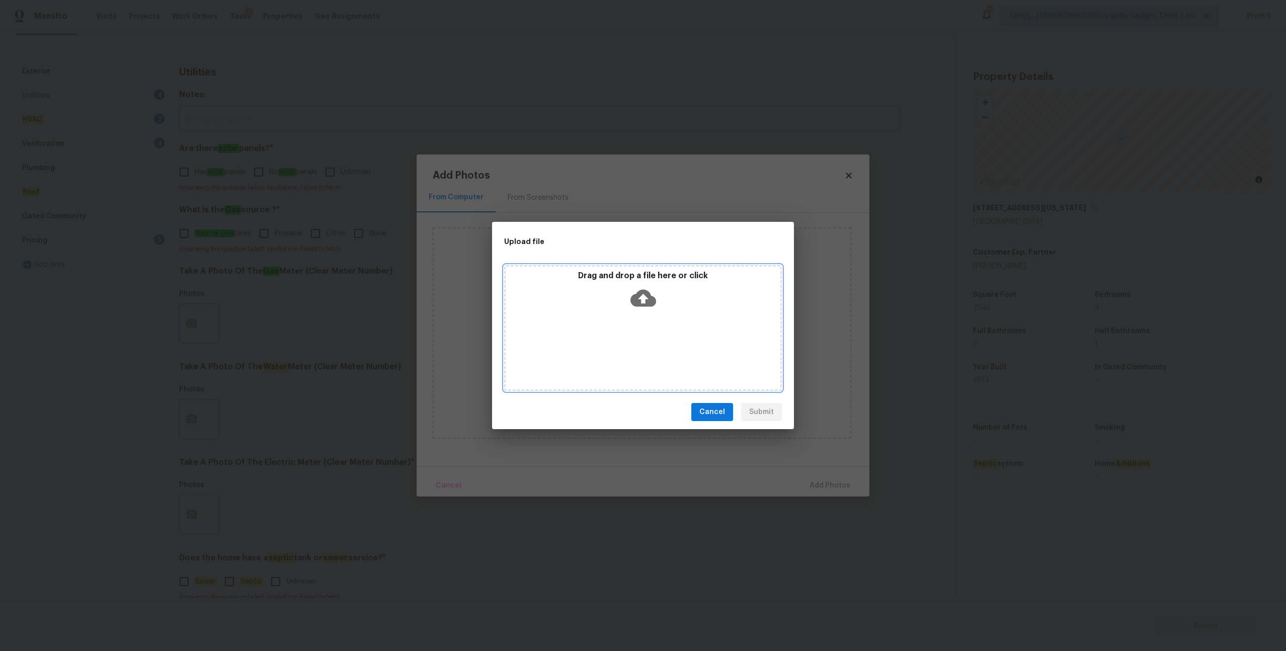
click at [641, 285] on icon at bounding box center [643, 298] width 26 height 26
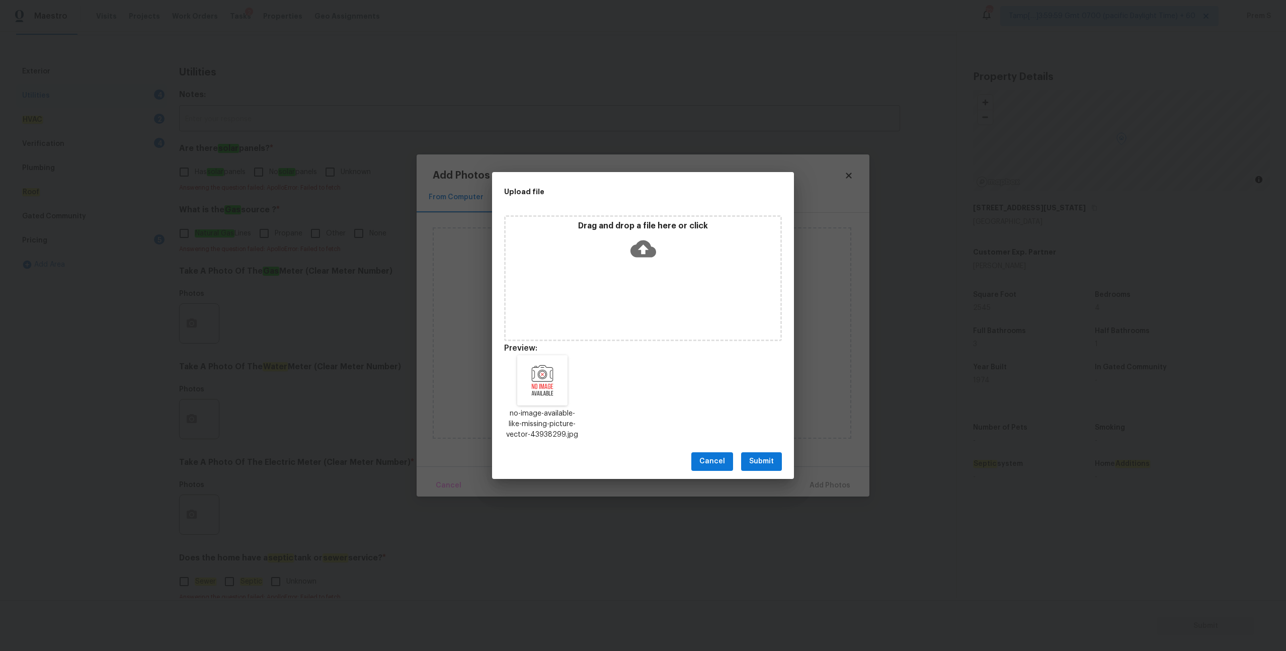
click at [766, 464] on span "Submit" at bounding box center [761, 461] width 25 height 13
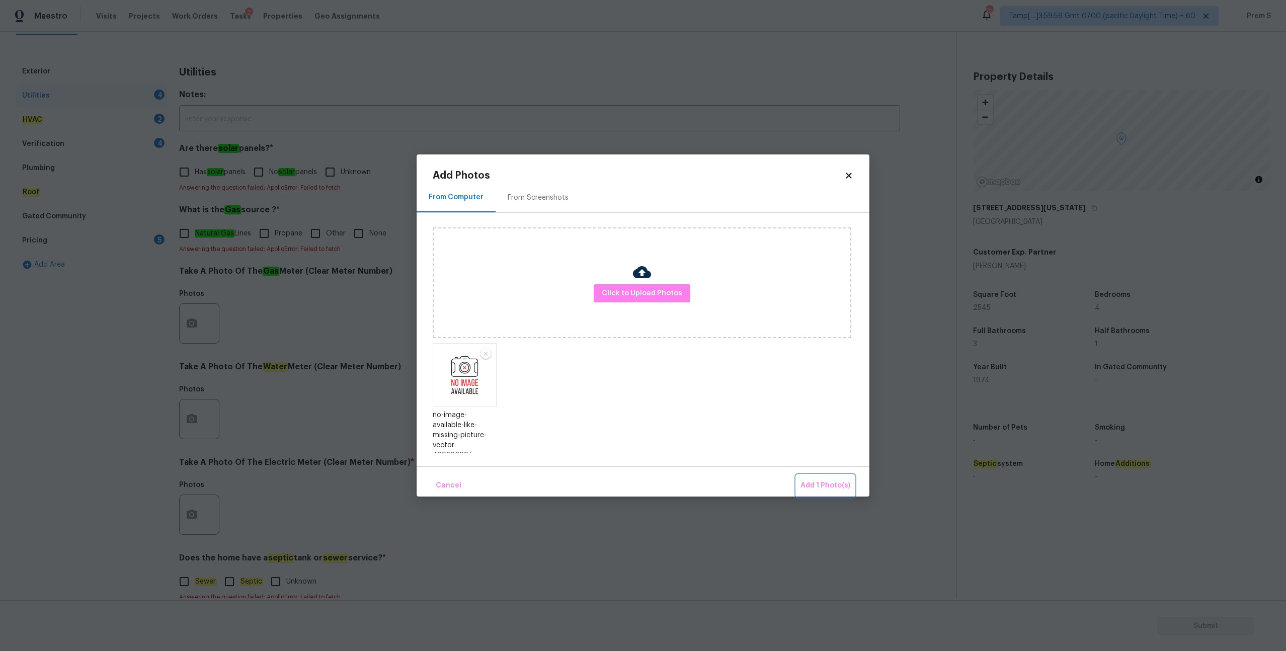
click at [823, 480] on span "Add 1 Photo(s)" at bounding box center [825, 485] width 50 height 13
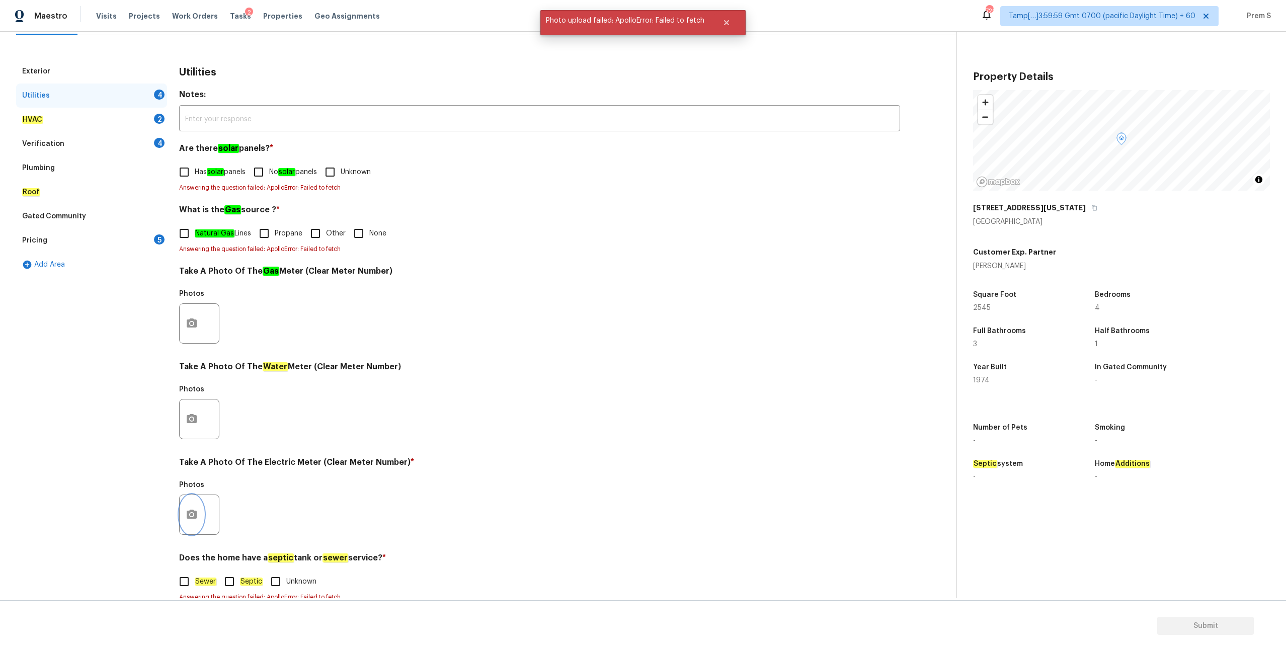
scroll to position [136, 0]
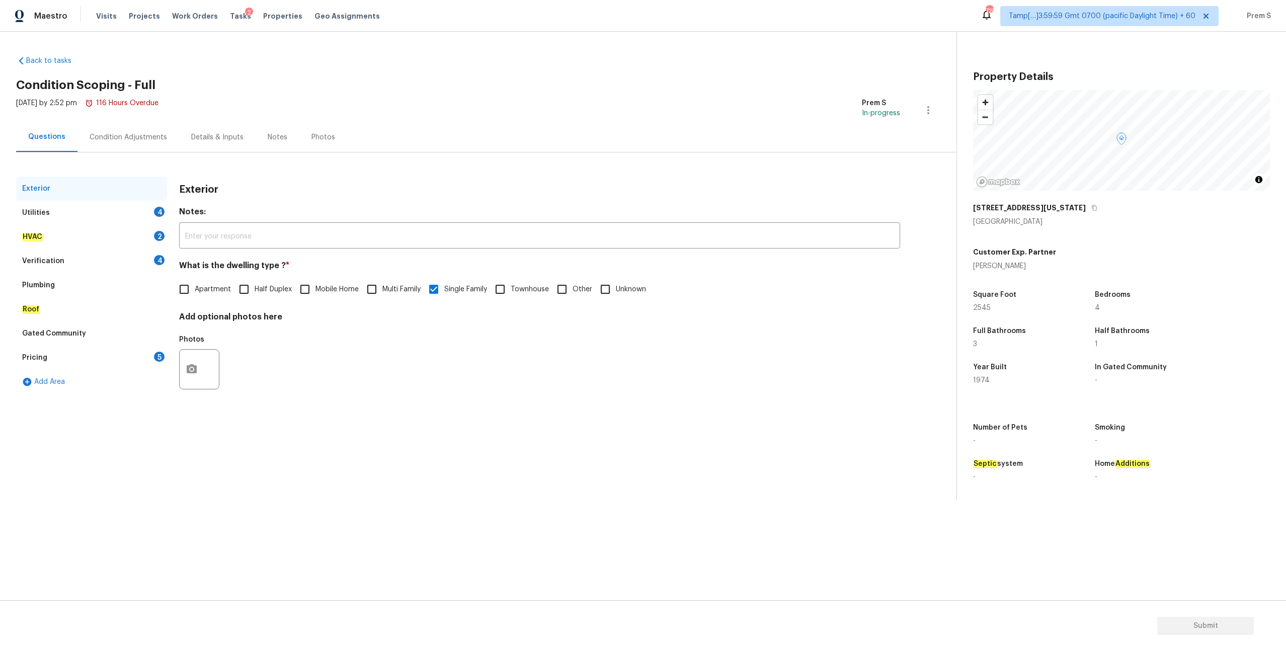
click at [160, 217] on div "4" at bounding box center [159, 212] width 11 height 10
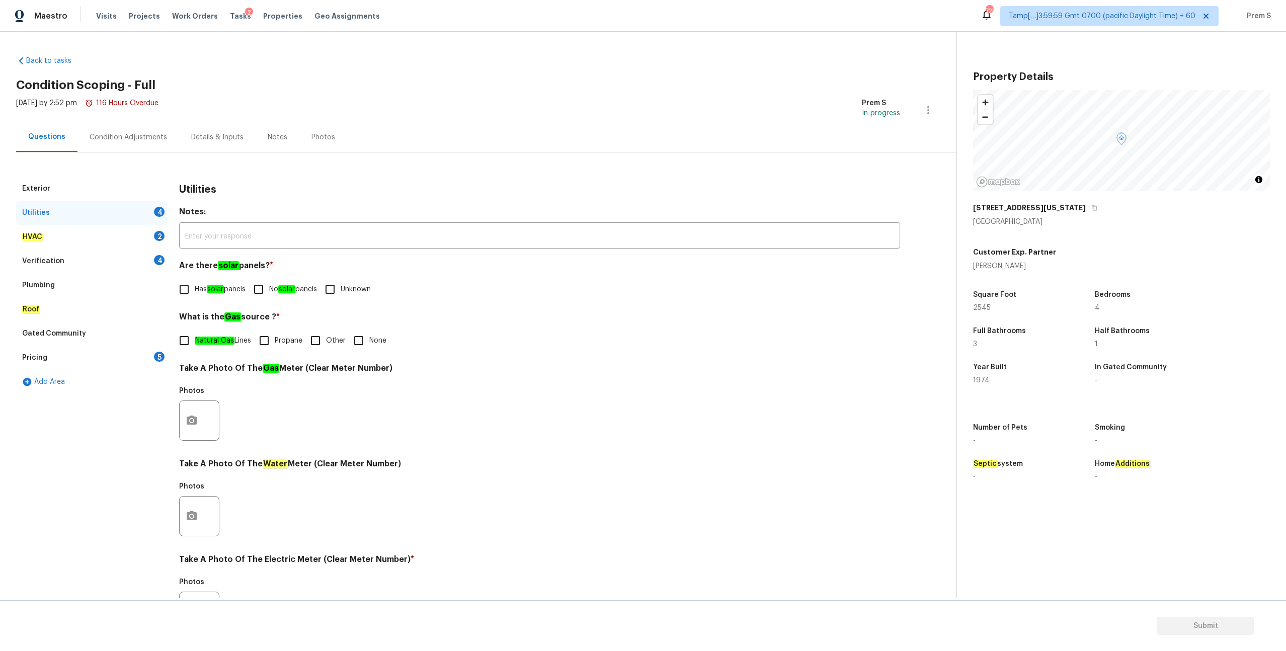
click at [257, 287] on input "No solar panels" at bounding box center [258, 289] width 21 height 21
checkbox input "true"
click at [322, 344] on input "Other" at bounding box center [315, 340] width 21 height 21
checkbox input "true"
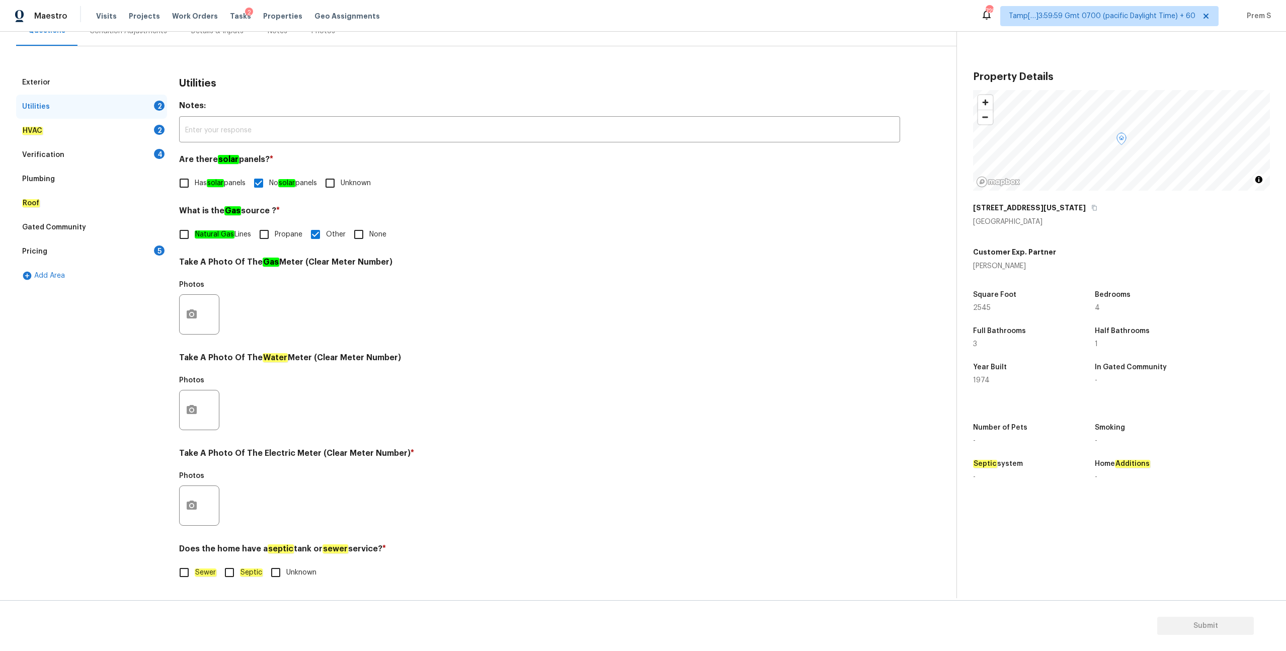
click at [197, 577] on label "Sewer" at bounding box center [195, 572] width 43 height 21
click at [195, 577] on input "Sewer" at bounding box center [184, 572] width 21 height 21
checkbox input "true"
click at [191, 494] on button "button" at bounding box center [192, 505] width 24 height 39
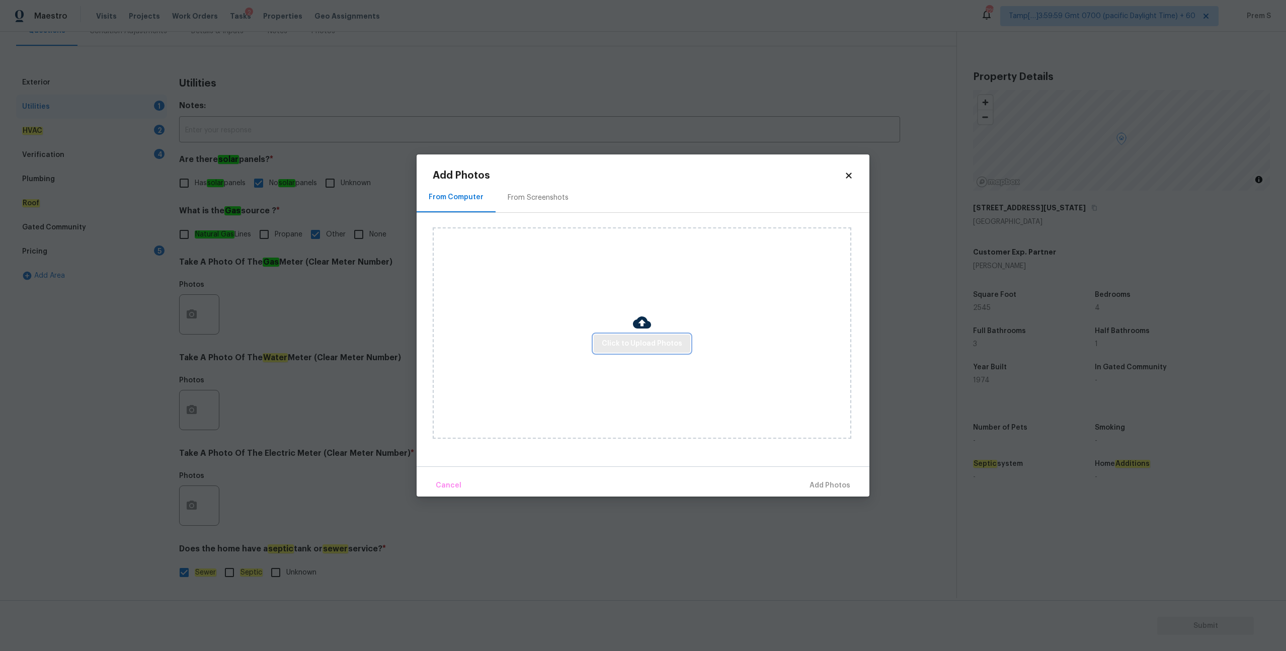
click at [625, 339] on span "Click to Upload Photos" at bounding box center [642, 343] width 80 height 13
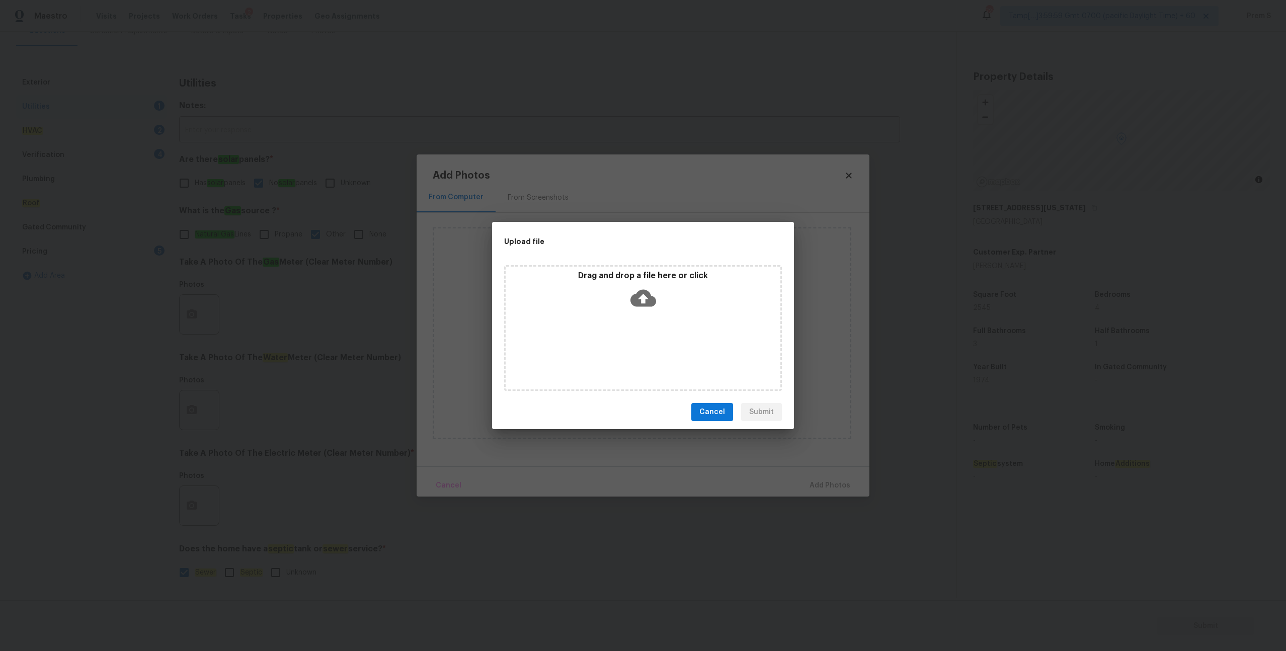
click at [651, 289] on icon at bounding box center [643, 298] width 26 height 26
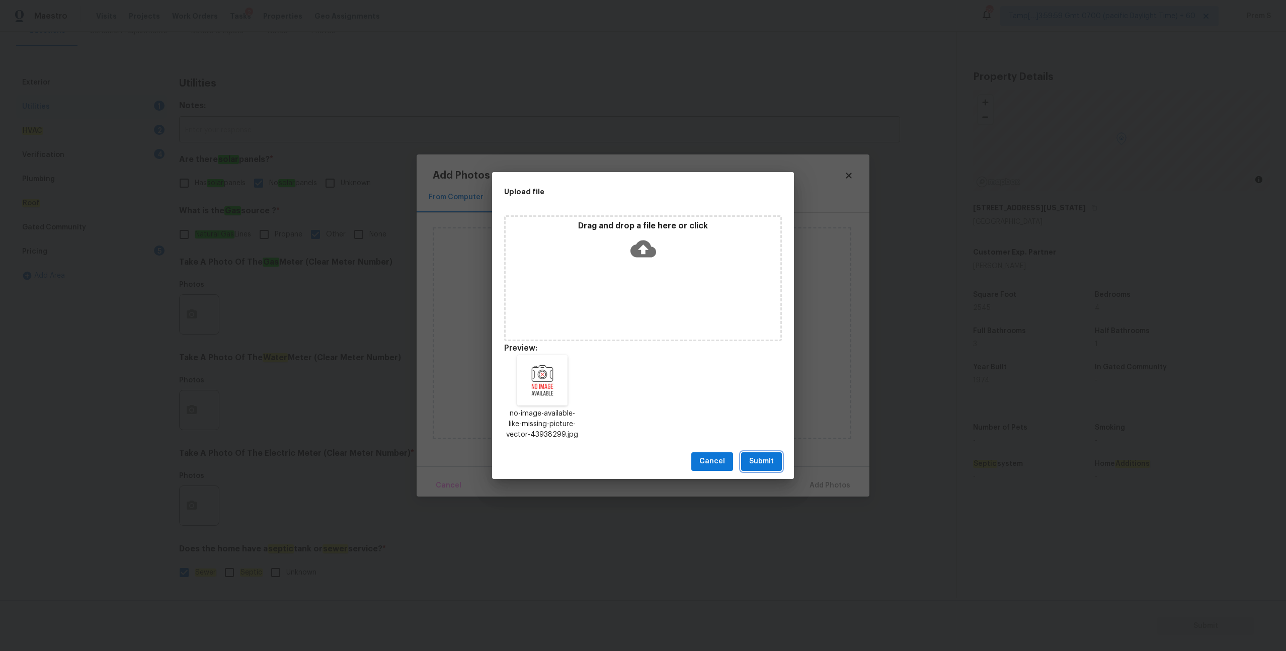
click at [766, 465] on span "Submit" at bounding box center [761, 461] width 25 height 13
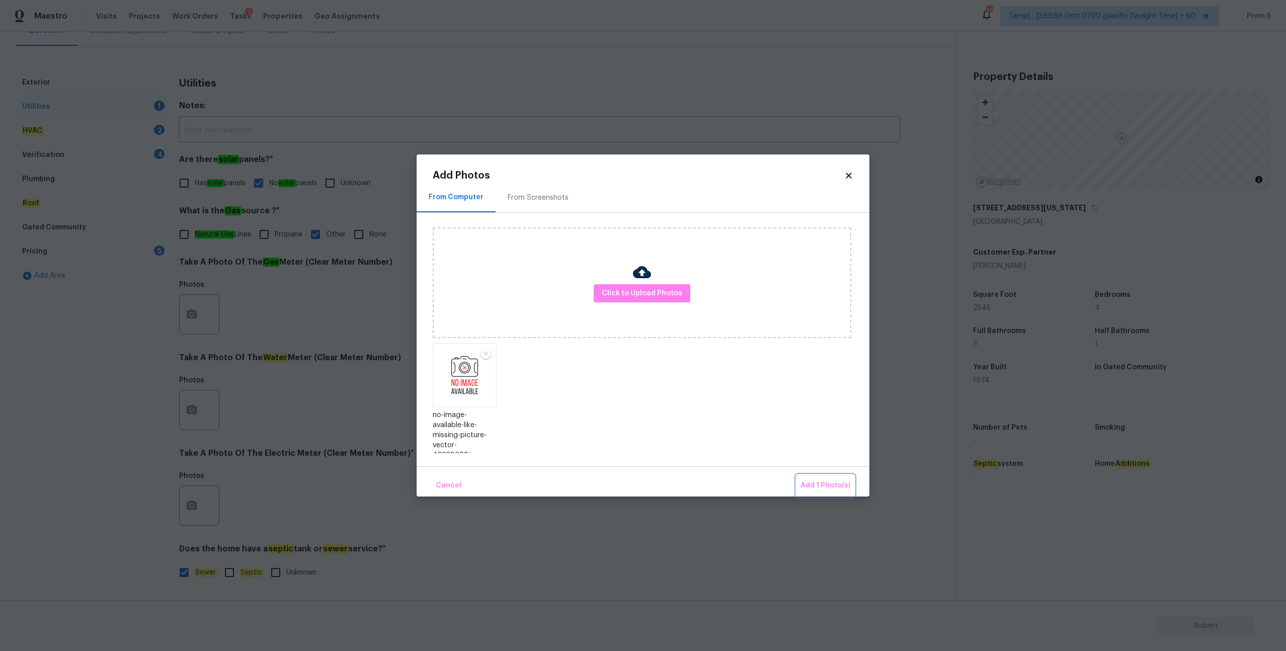
click at [853, 484] on button "Add 1 Photo(s)" at bounding box center [825, 486] width 58 height 22
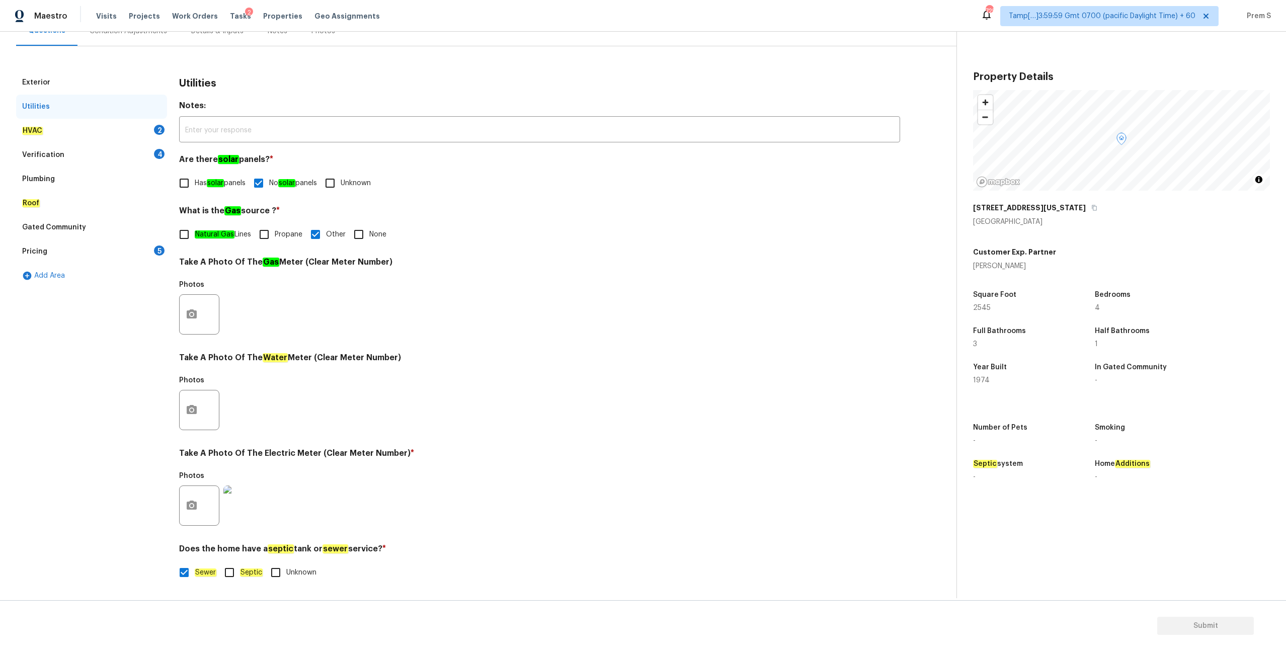
click at [147, 135] on div "HVAC 2" at bounding box center [91, 131] width 151 height 24
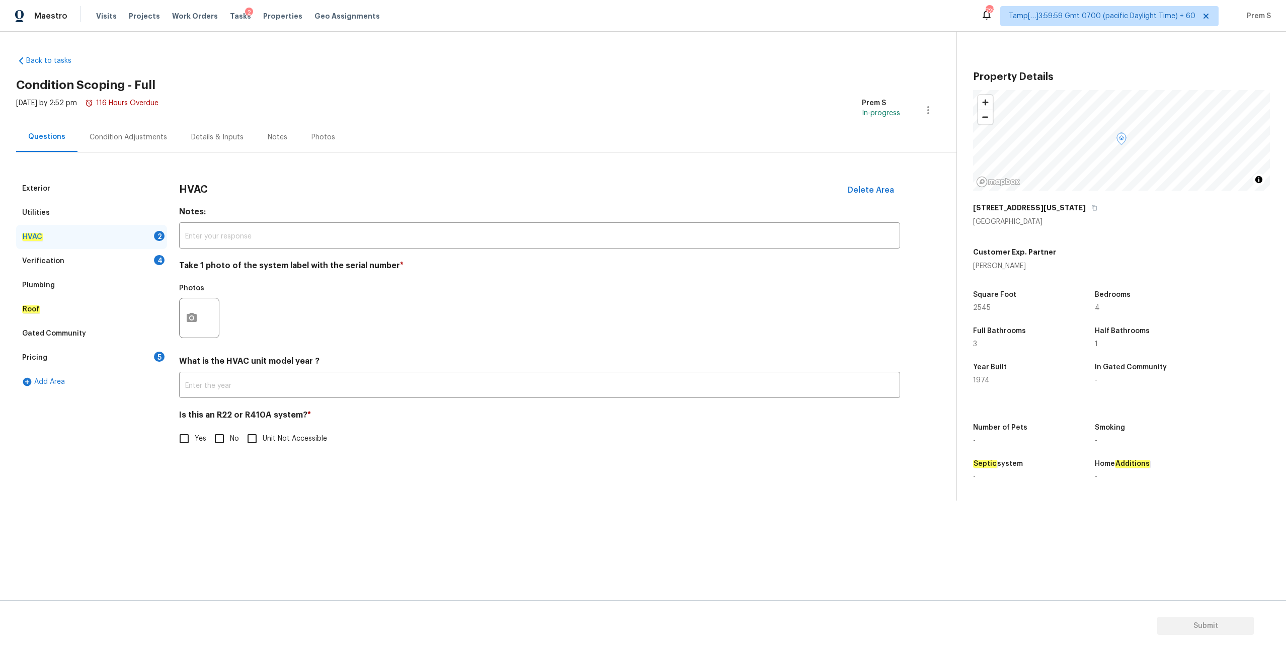
scroll to position [0, 0]
click at [226, 431] on input "No" at bounding box center [219, 438] width 21 height 21
checkbox input "true"
click at [196, 306] on button "button" at bounding box center [192, 317] width 24 height 39
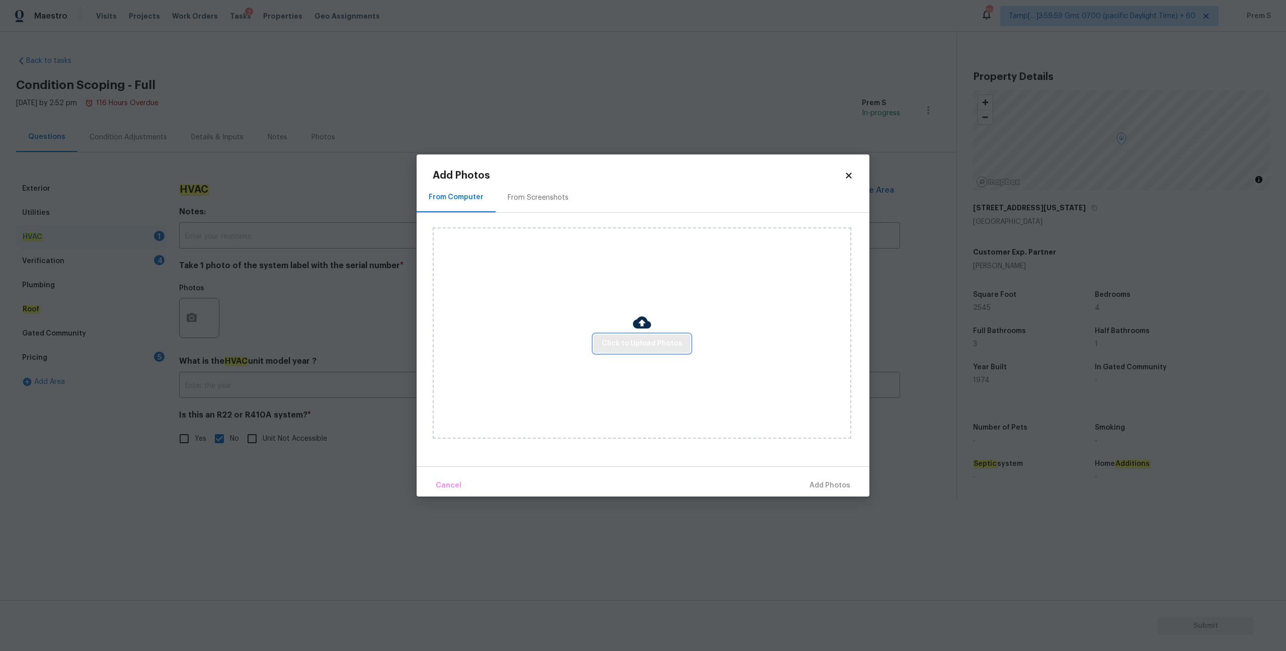
click at [677, 340] on span "Click to Upload Photos" at bounding box center [642, 343] width 80 height 13
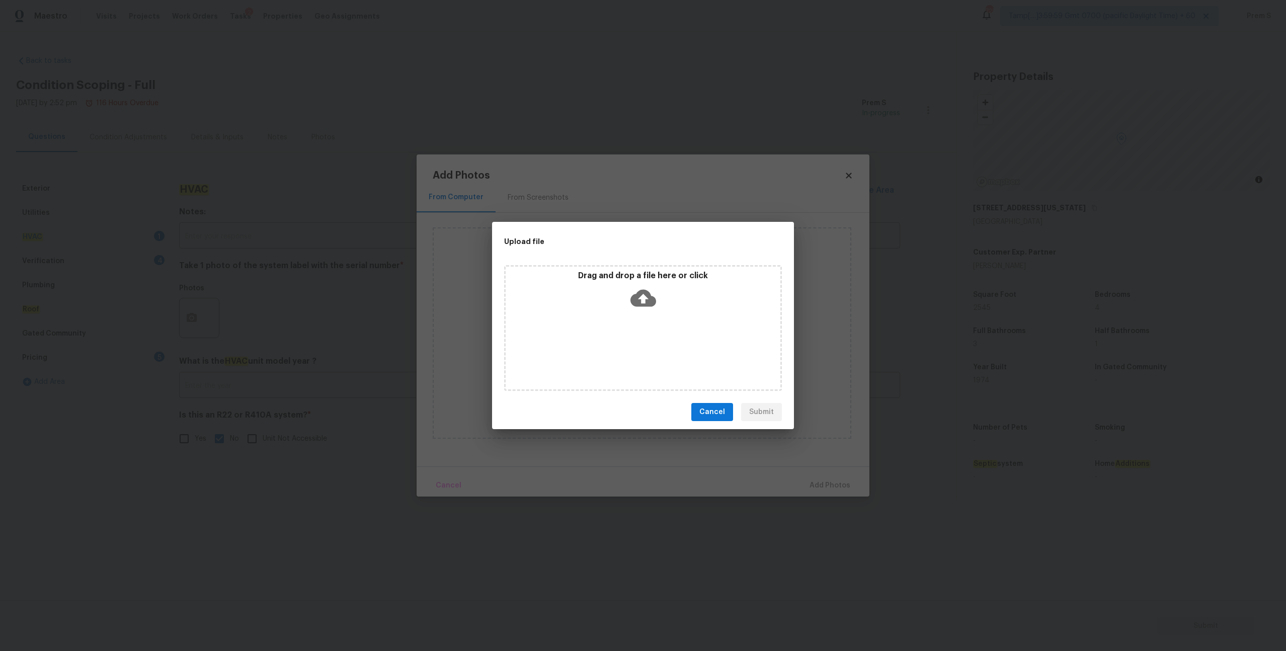
click at [639, 292] on icon at bounding box center [643, 298] width 26 height 17
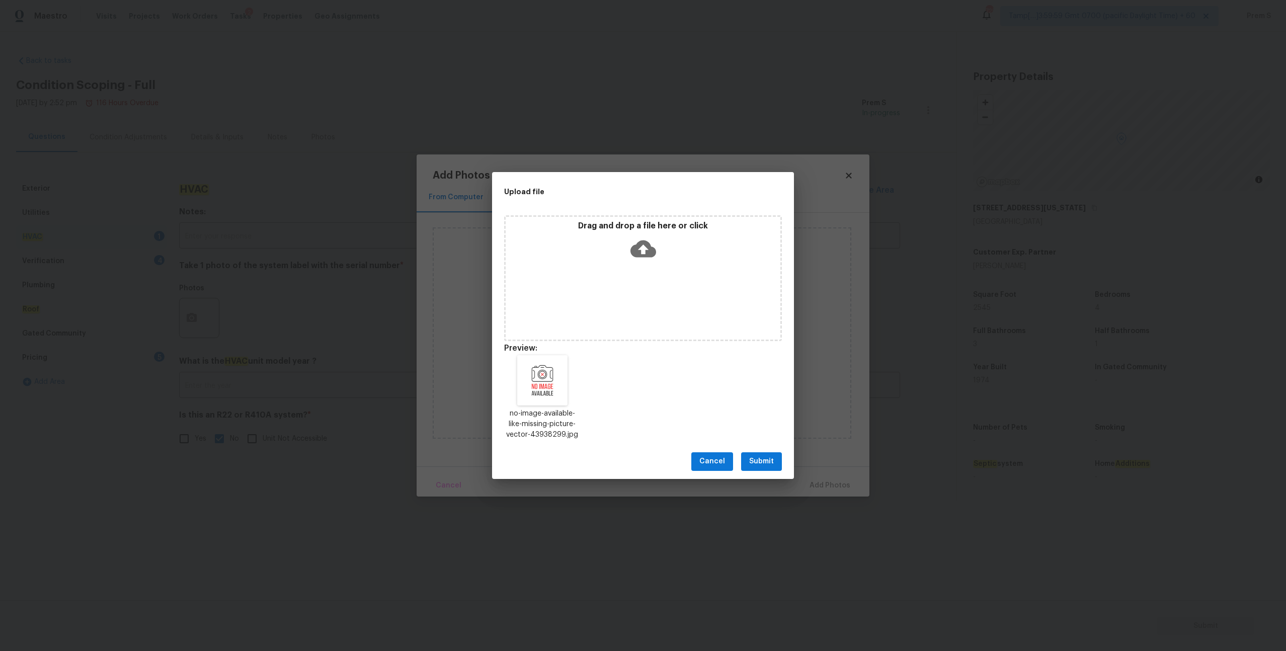
click at [766, 462] on span "Submit" at bounding box center [761, 461] width 25 height 13
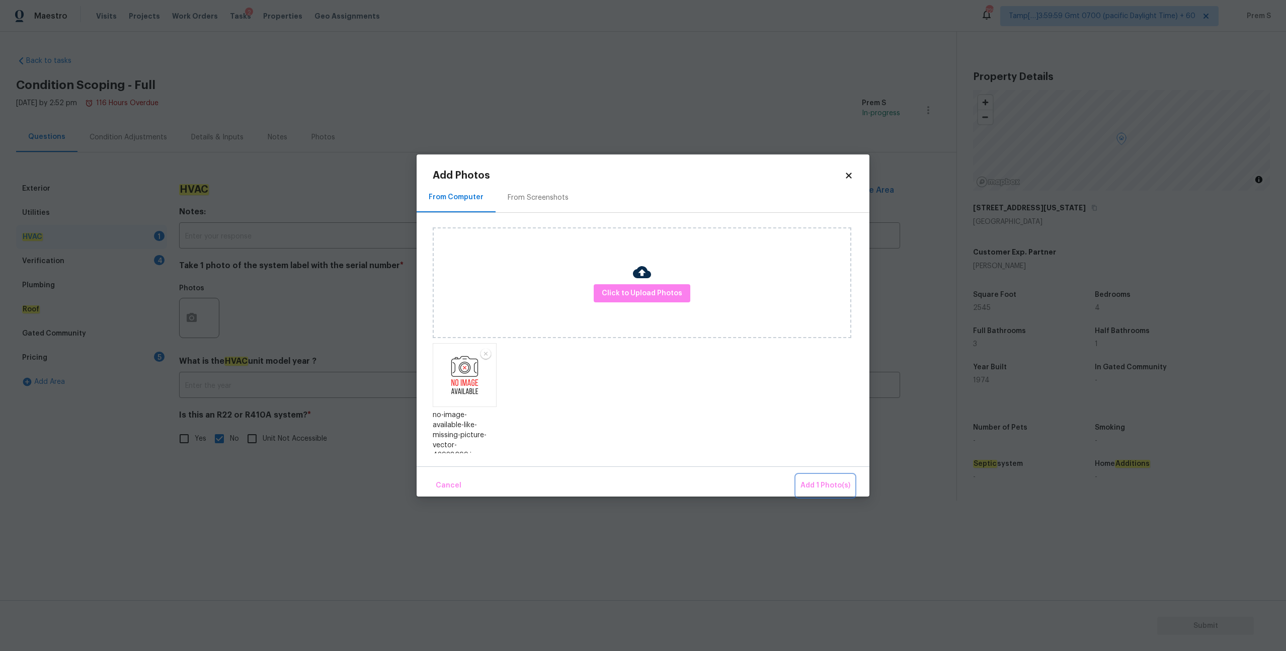
click at [829, 490] on span "Add 1 Photo(s)" at bounding box center [825, 485] width 50 height 13
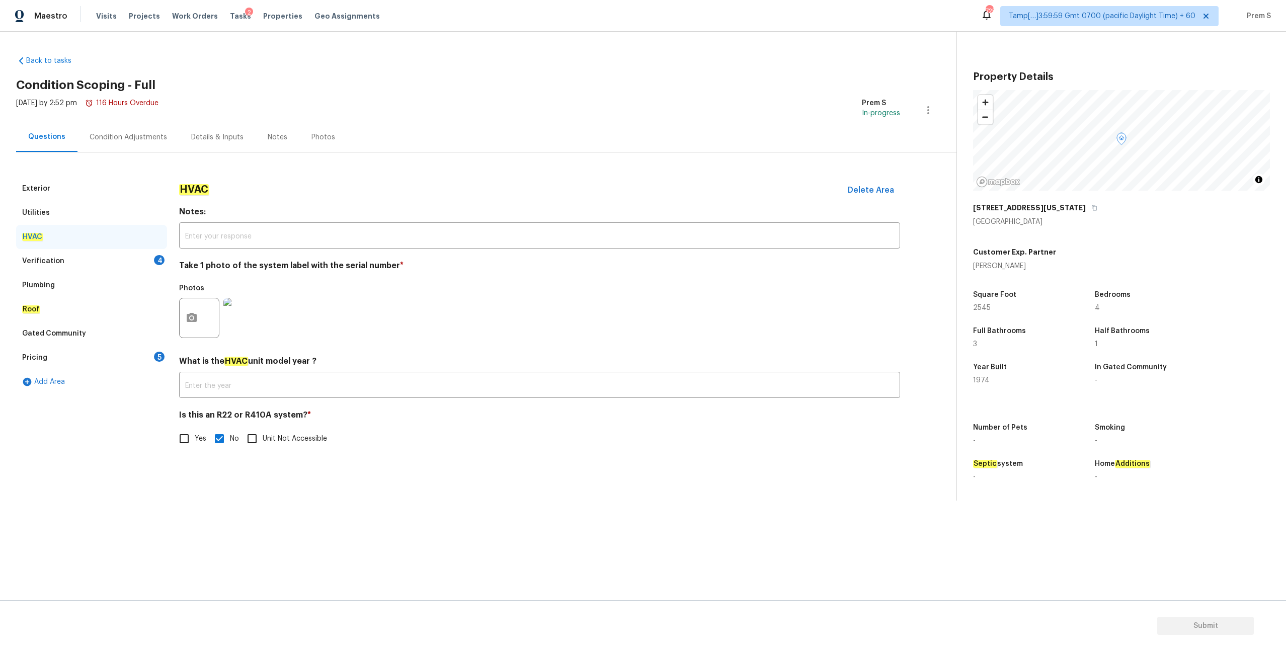
click at [158, 263] on div "4" at bounding box center [159, 260] width 11 height 10
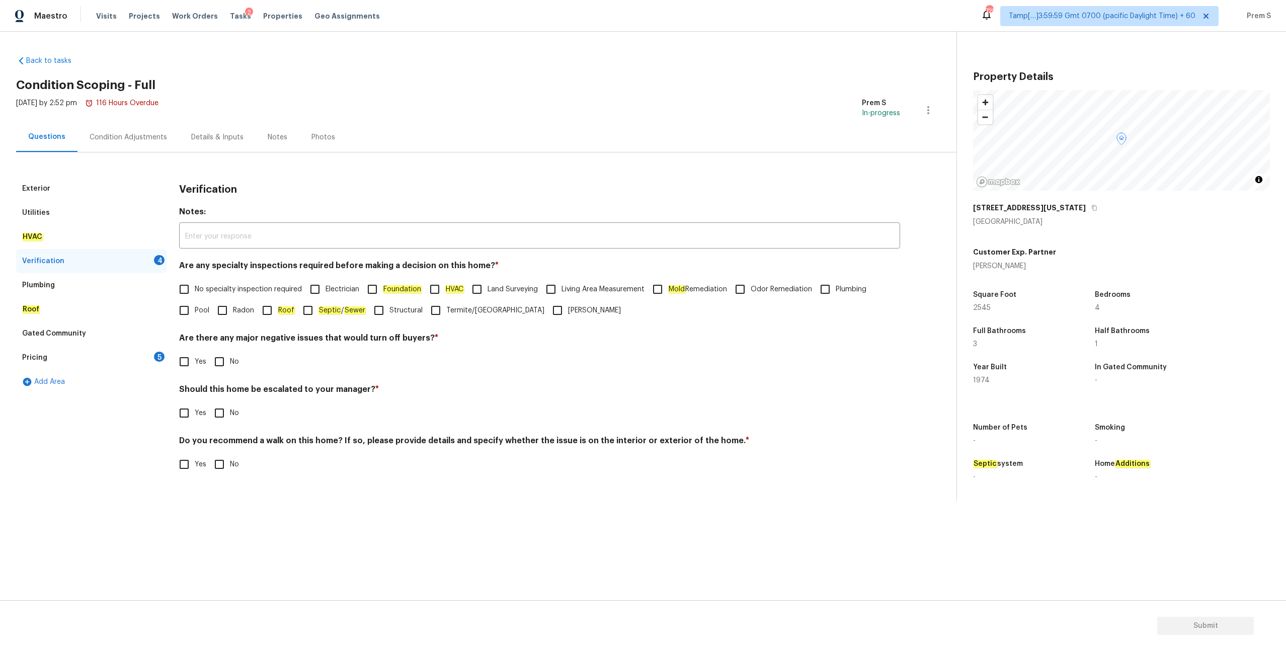
click at [185, 294] on input "No specialty inspection required" at bounding box center [184, 289] width 21 height 21
checkbox input "true"
click at [218, 366] on input "No" at bounding box center [219, 361] width 21 height 21
checkbox input "true"
click at [222, 415] on input "No" at bounding box center [219, 412] width 21 height 21
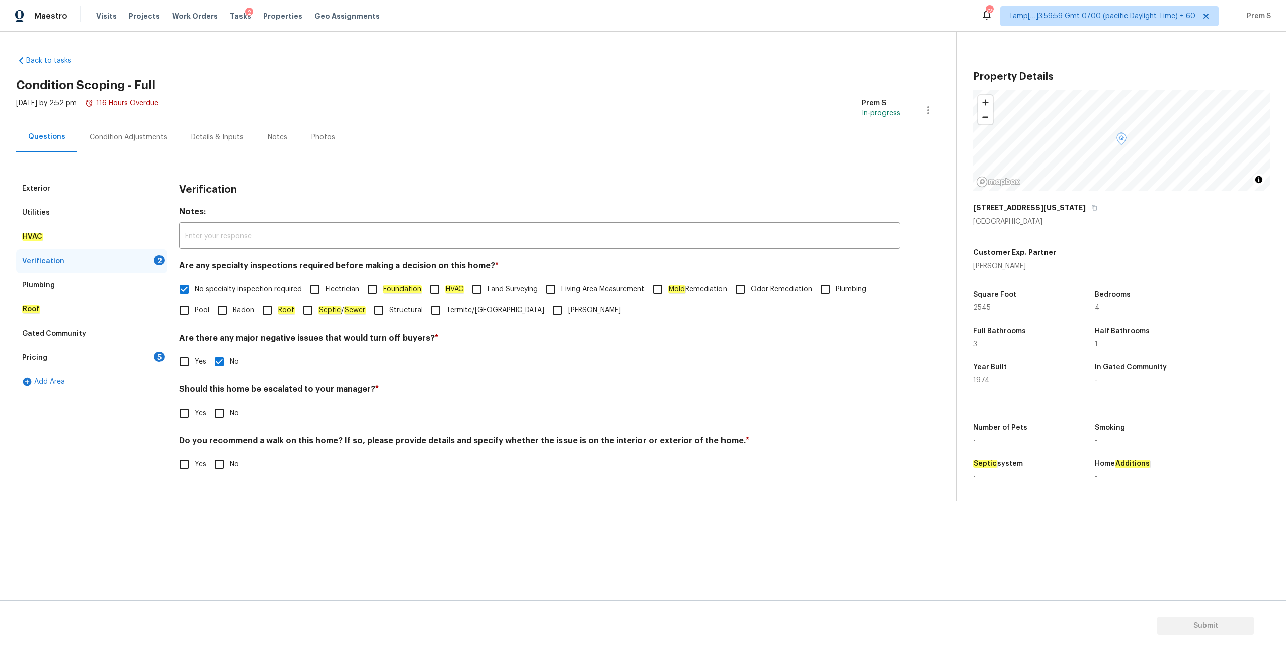
checkbox input "true"
click at [214, 468] on input "No" at bounding box center [219, 464] width 21 height 21
checkbox input "true"
click at [148, 357] on div "Pricing 5" at bounding box center [91, 358] width 151 height 24
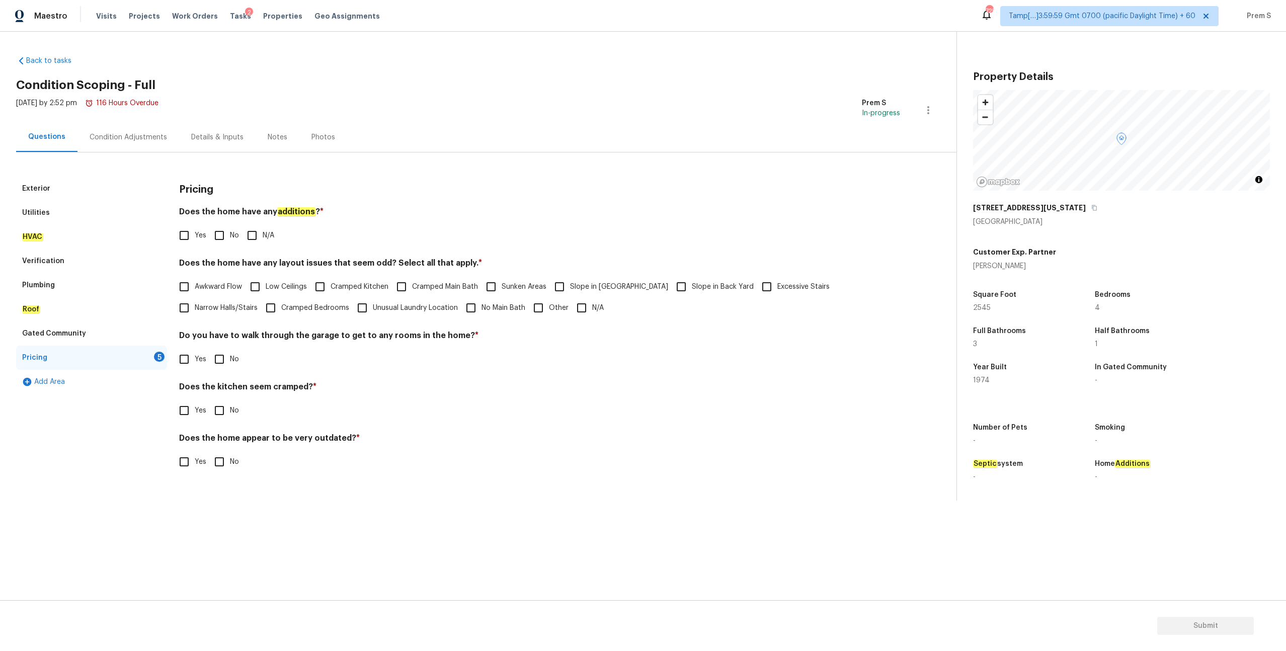
click at [225, 232] on input "No" at bounding box center [219, 235] width 21 height 21
checkbox input "true"
click at [225, 360] on input "No" at bounding box center [219, 359] width 21 height 21
checkbox input "true"
click at [223, 404] on input "No" at bounding box center [219, 410] width 21 height 21
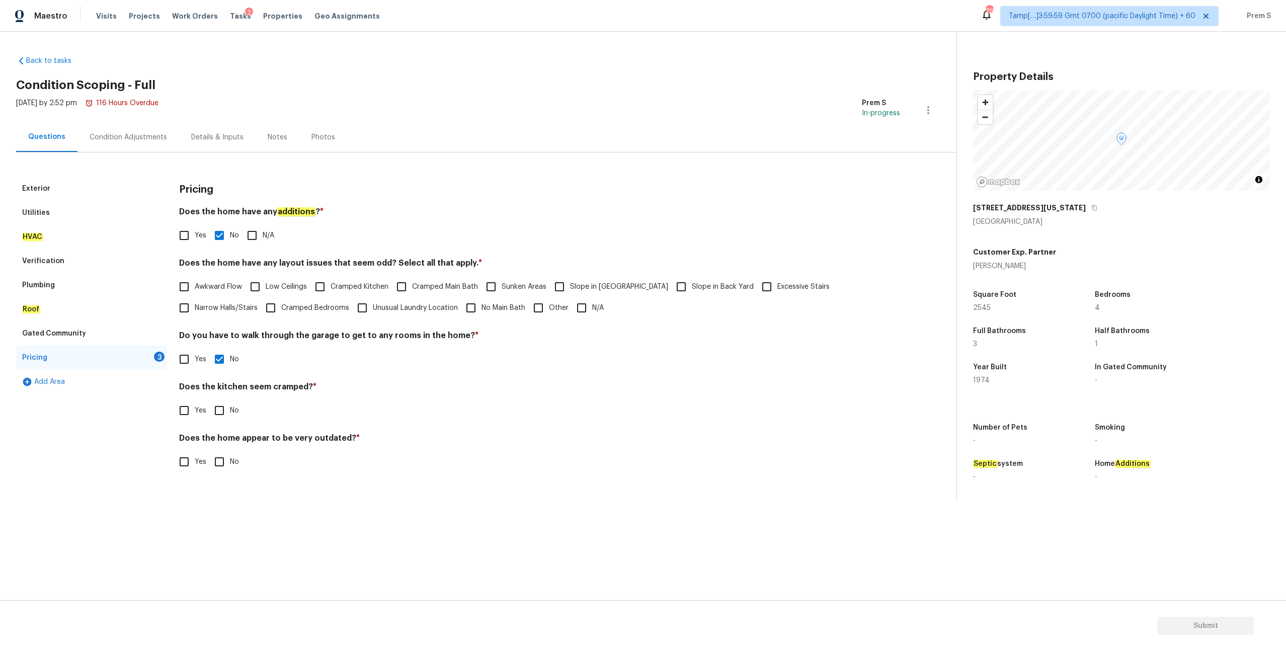
checkbox input "true"
click at [220, 460] on input "No" at bounding box center [219, 462] width 21 height 21
checkbox input "true"
click at [571, 303] on input "N/A" at bounding box center [581, 307] width 21 height 21
checkbox input "true"
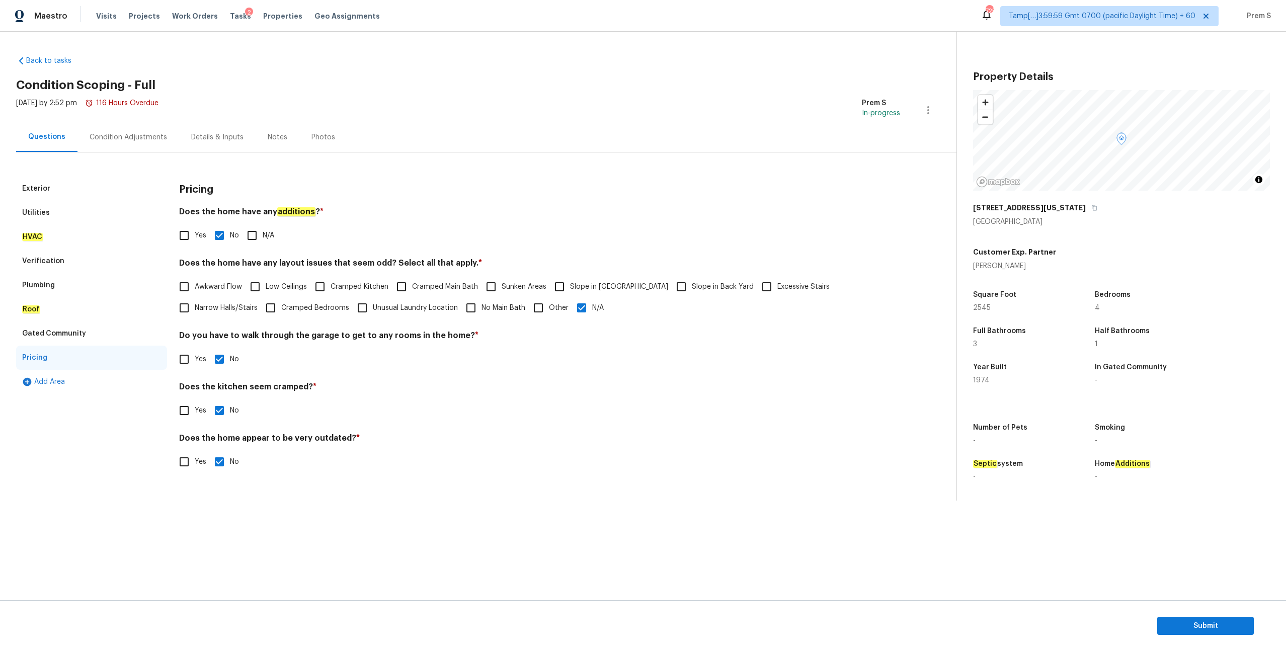
click at [144, 132] on div "Condition Adjustments" at bounding box center [128, 137] width 77 height 10
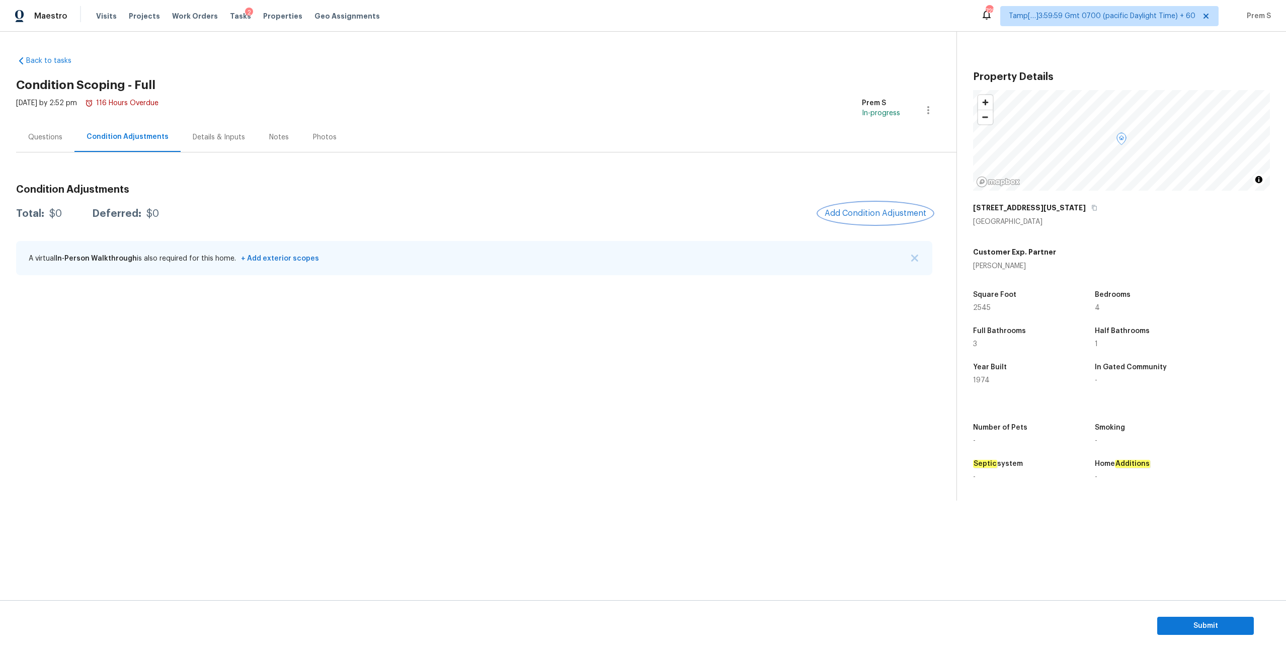
click at [871, 221] on button "Add Condition Adjustment" at bounding box center [875, 213] width 114 height 21
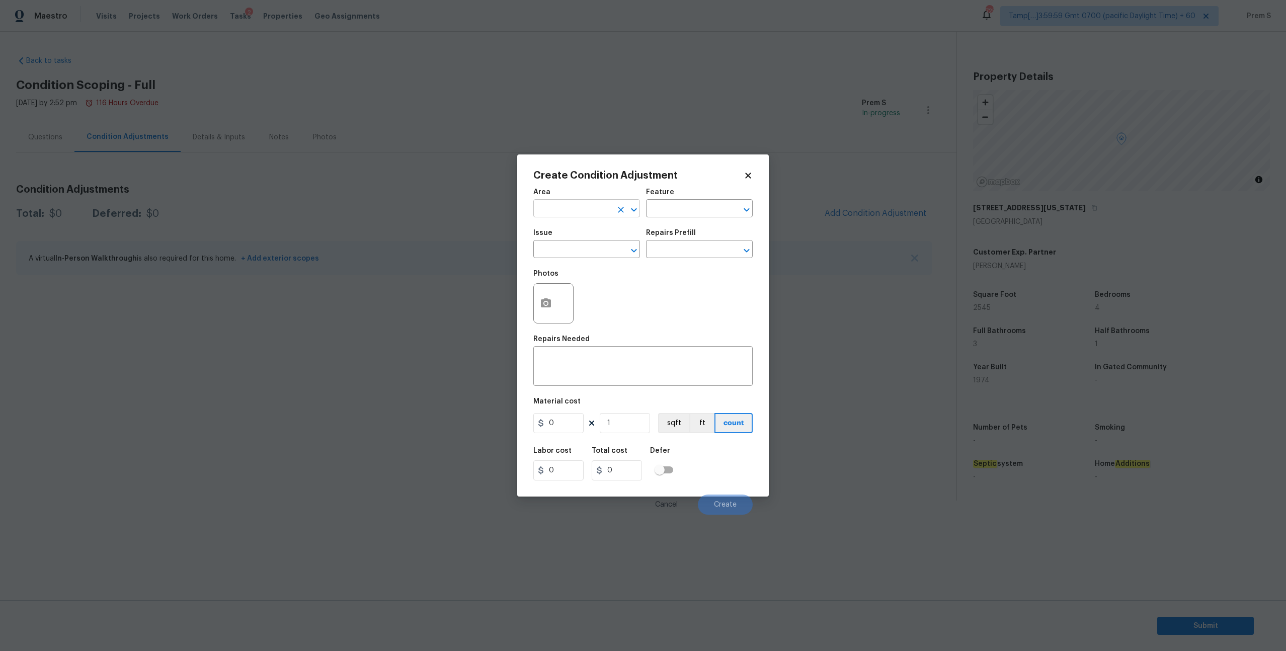
click at [590, 214] on input "text" at bounding box center [572, 210] width 78 height 16
click at [589, 250] on li "Interior Overall" at bounding box center [586, 248] width 107 height 17
type input "Interior Overall"
click at [589, 250] on input "text" at bounding box center [572, 250] width 78 height 16
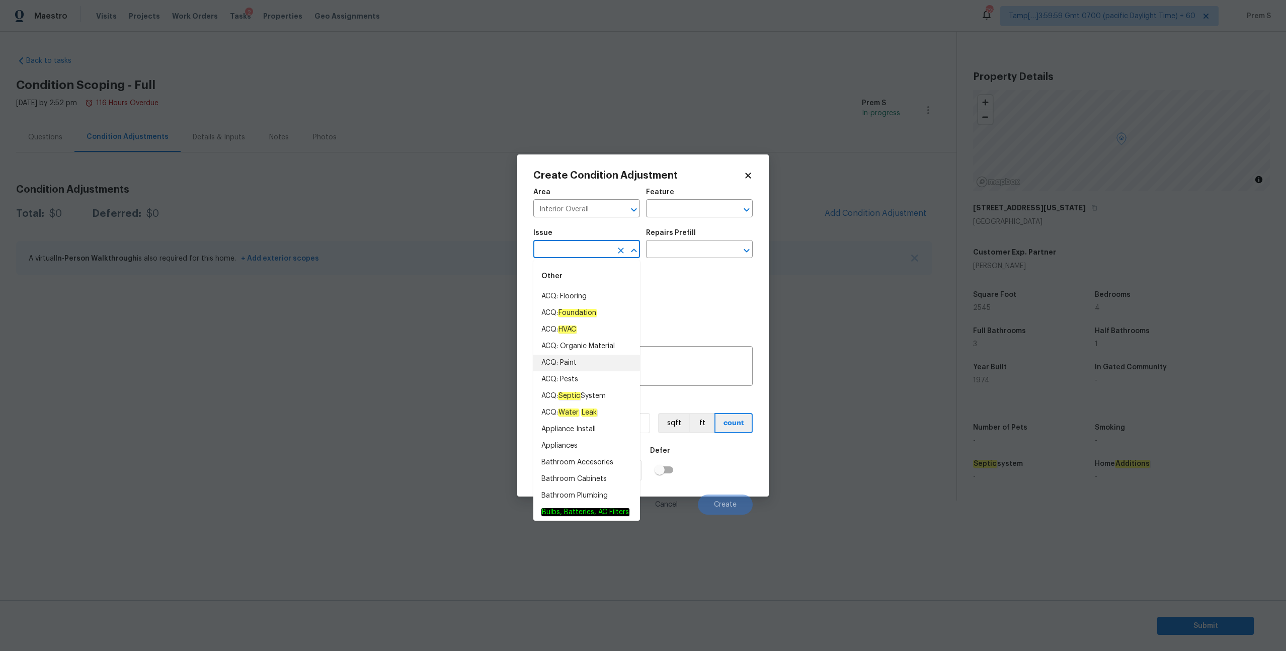
click at [608, 359] on li "ACQ: Paint" at bounding box center [586, 363] width 107 height 17
type input "ACQ: Paint"
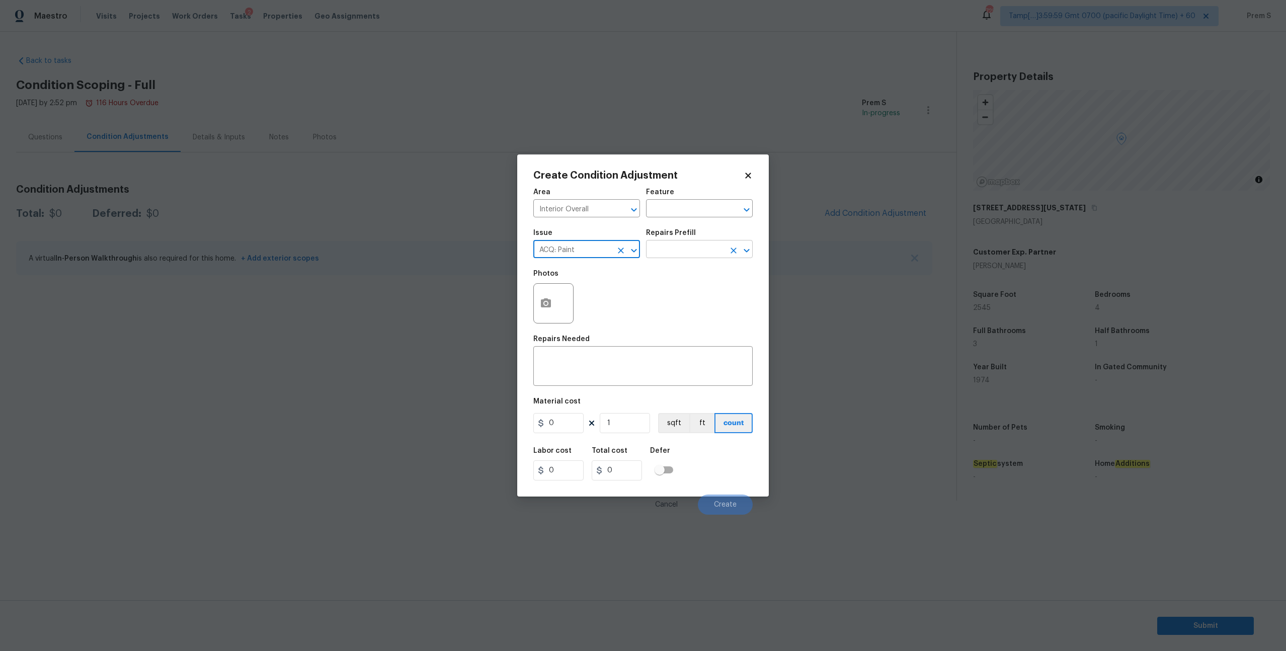
click at [699, 251] on input "text" at bounding box center [685, 250] width 78 height 16
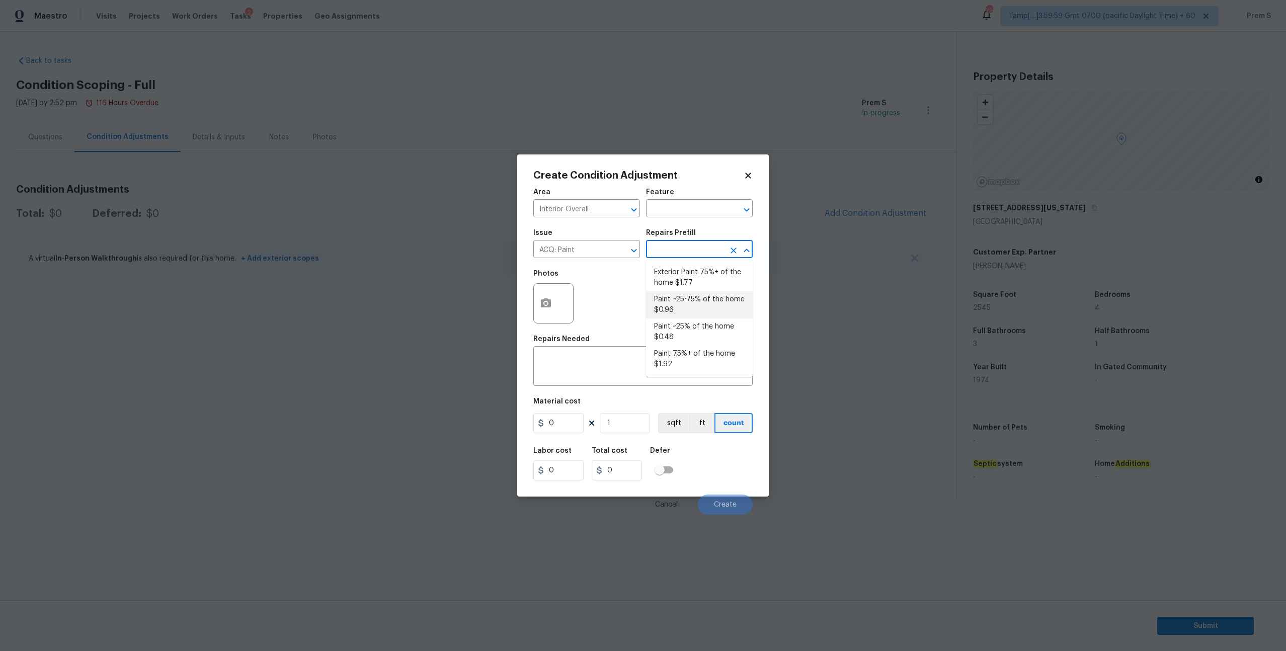
click at [691, 297] on li "Paint ~25-75% of the home $0.96" at bounding box center [699, 304] width 107 height 27
type input "Acquisition"
type textarea "Acquisition Scope: ~25 - 75% of the home needs interior paint"
type input "0.96"
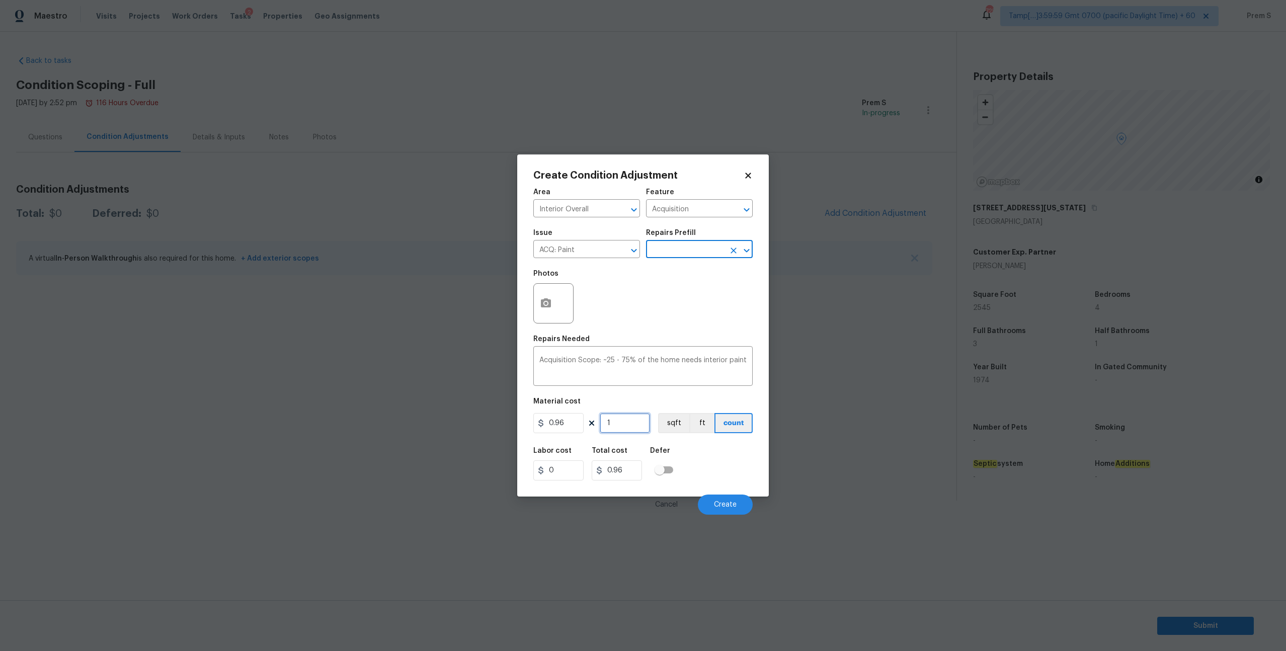
click at [625, 427] on input "1" at bounding box center [625, 423] width 50 height 20
type input "2"
type input "1.92"
type input "25"
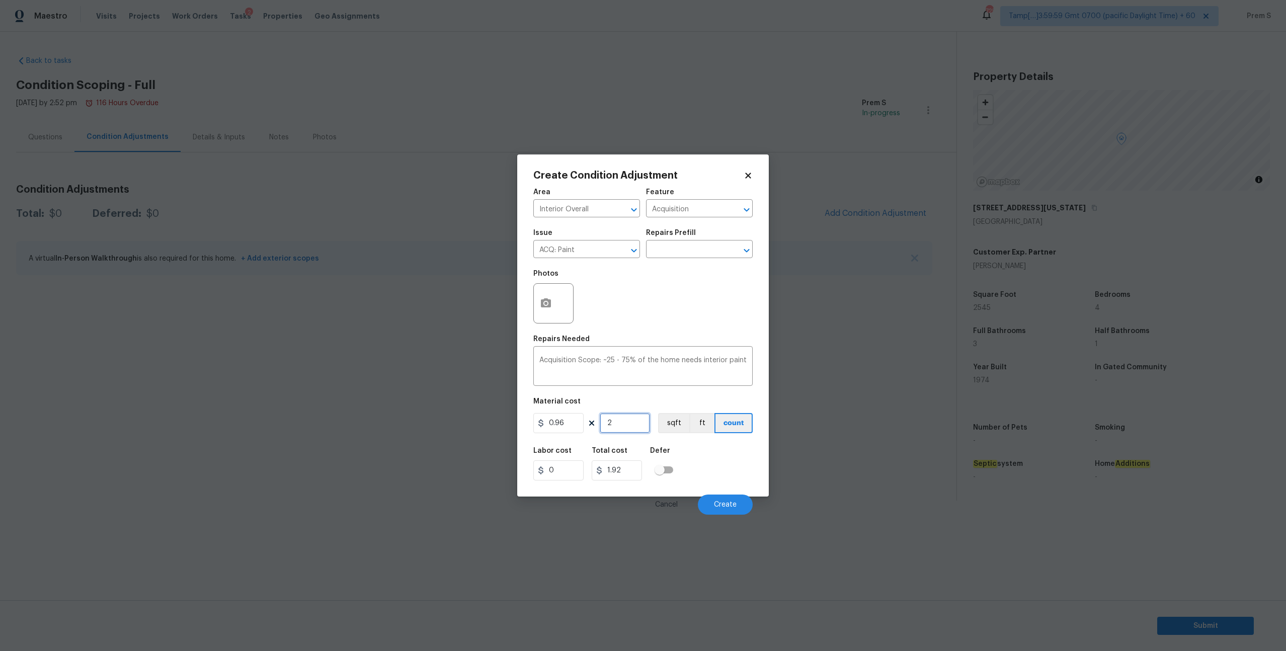
type input "24"
type input "254"
type input "243.84"
type input "2545"
type input "2443.2"
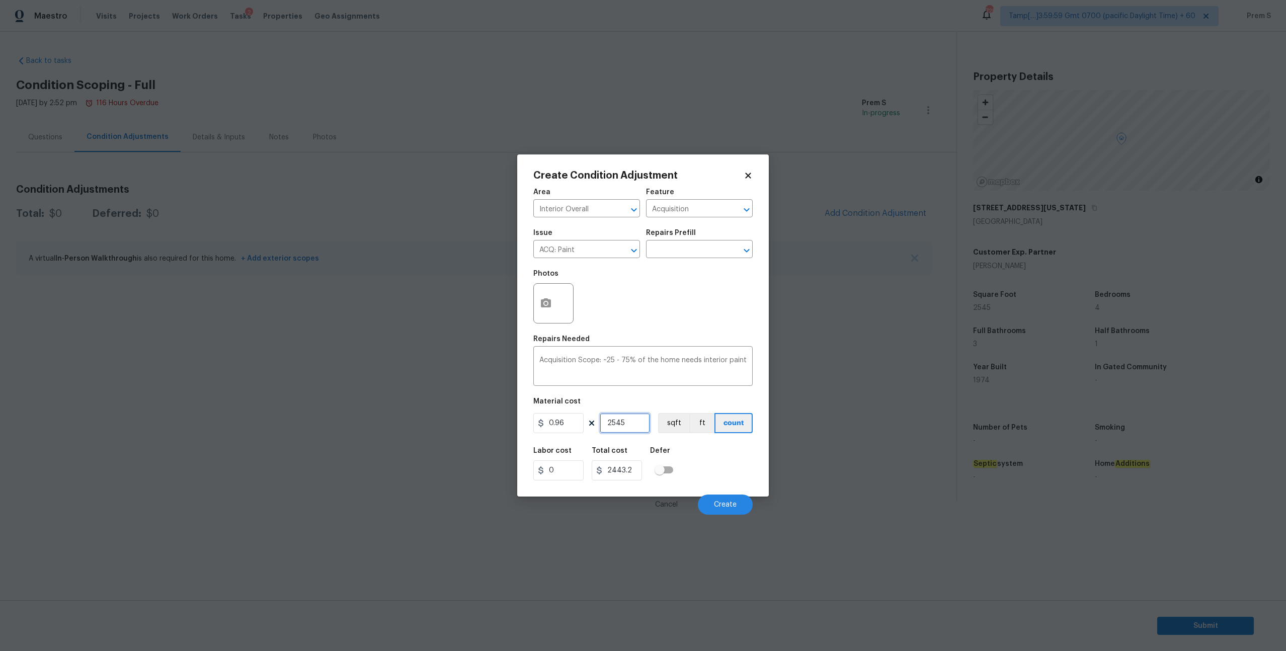
type input "2545"
click at [551, 303] on icon "button" at bounding box center [546, 303] width 12 height 12
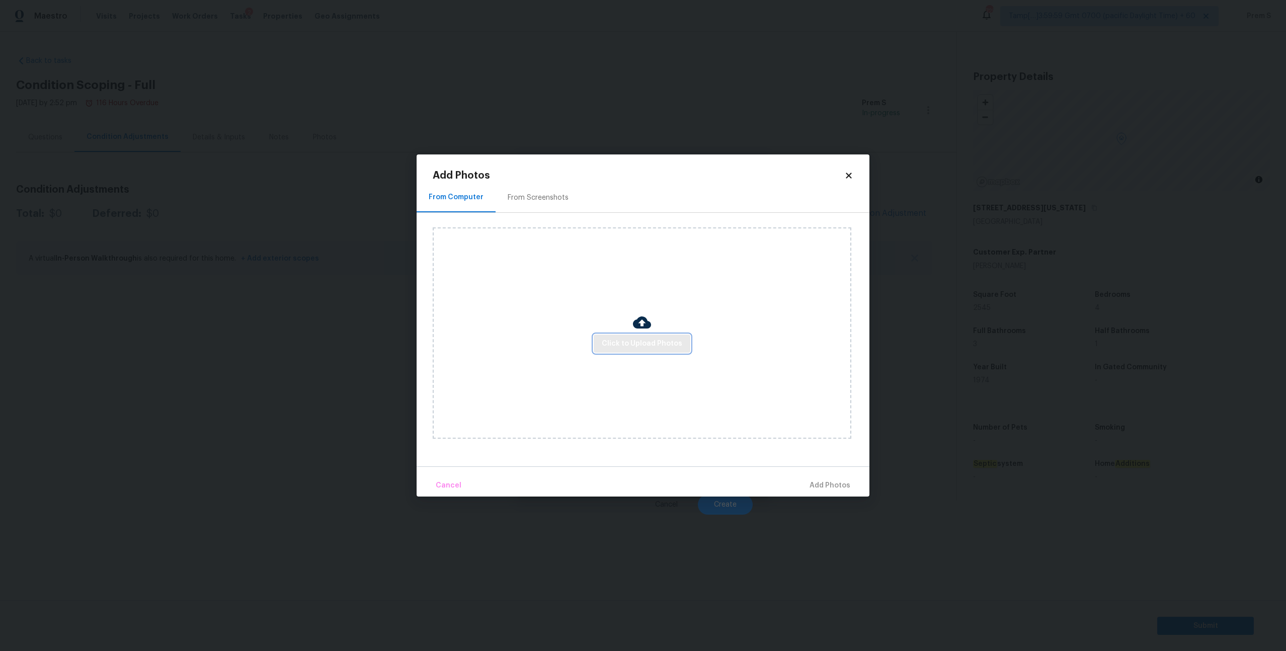
click at [645, 349] on span "Click to Upload Photos" at bounding box center [642, 343] width 80 height 13
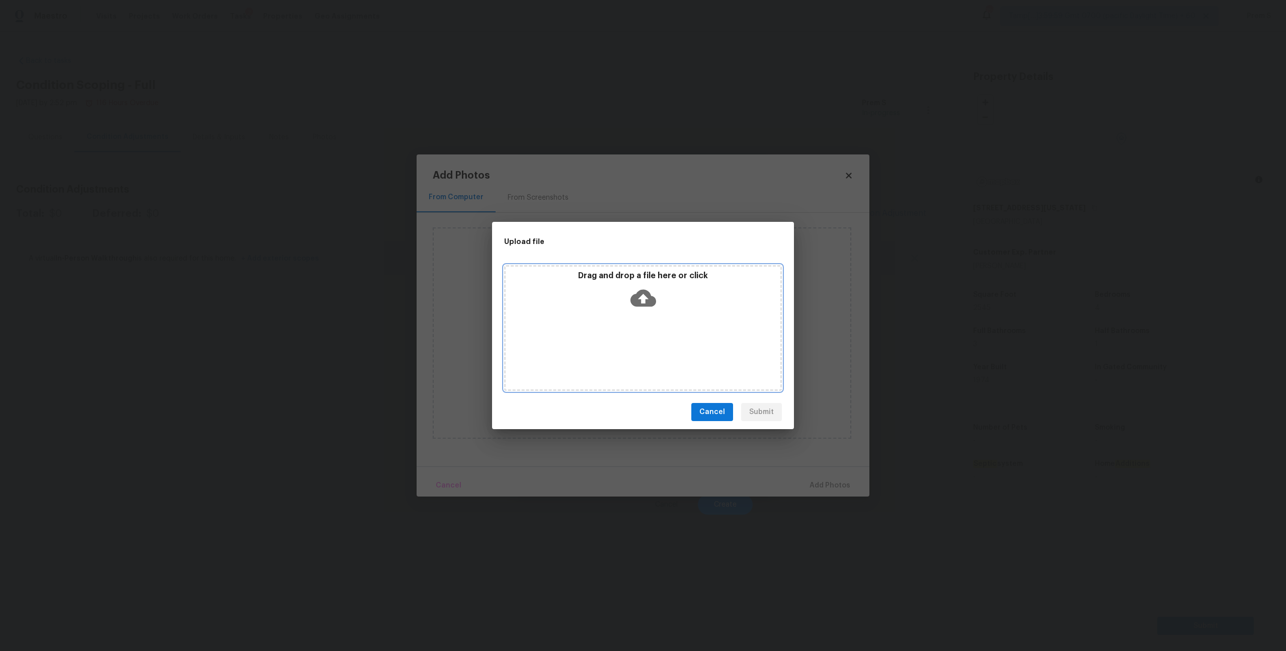
click at [645, 300] on icon at bounding box center [643, 298] width 26 height 17
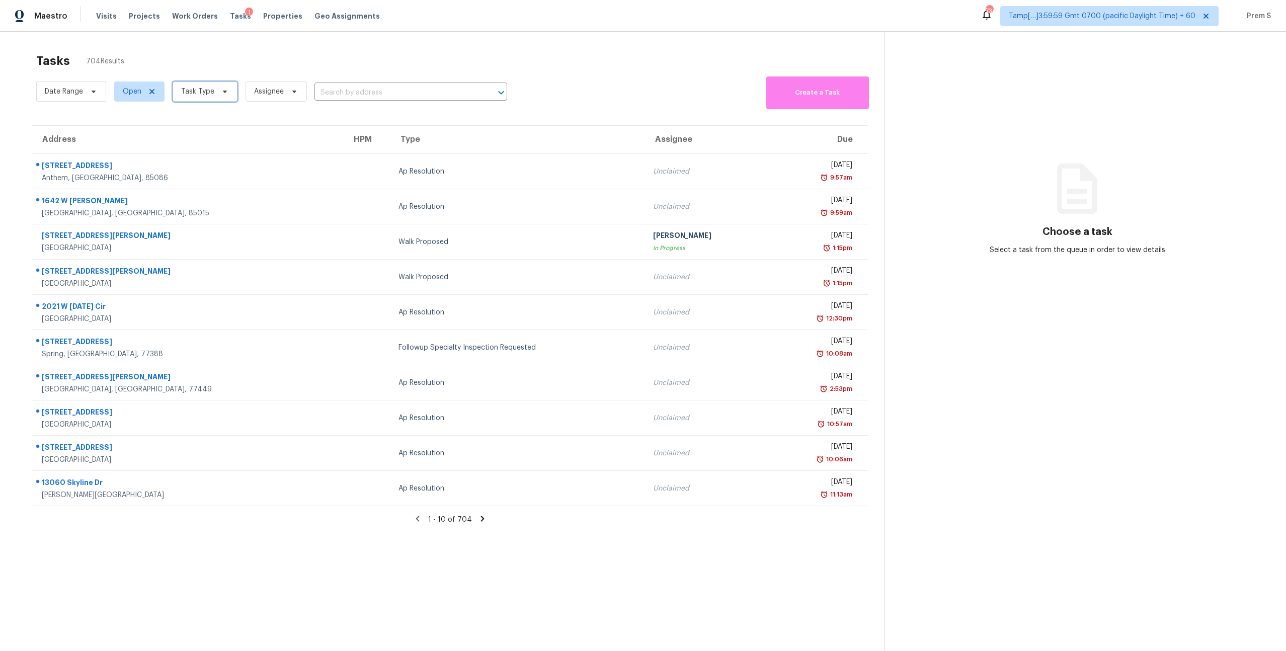
click at [191, 90] on span "Task Type" at bounding box center [197, 92] width 33 height 10
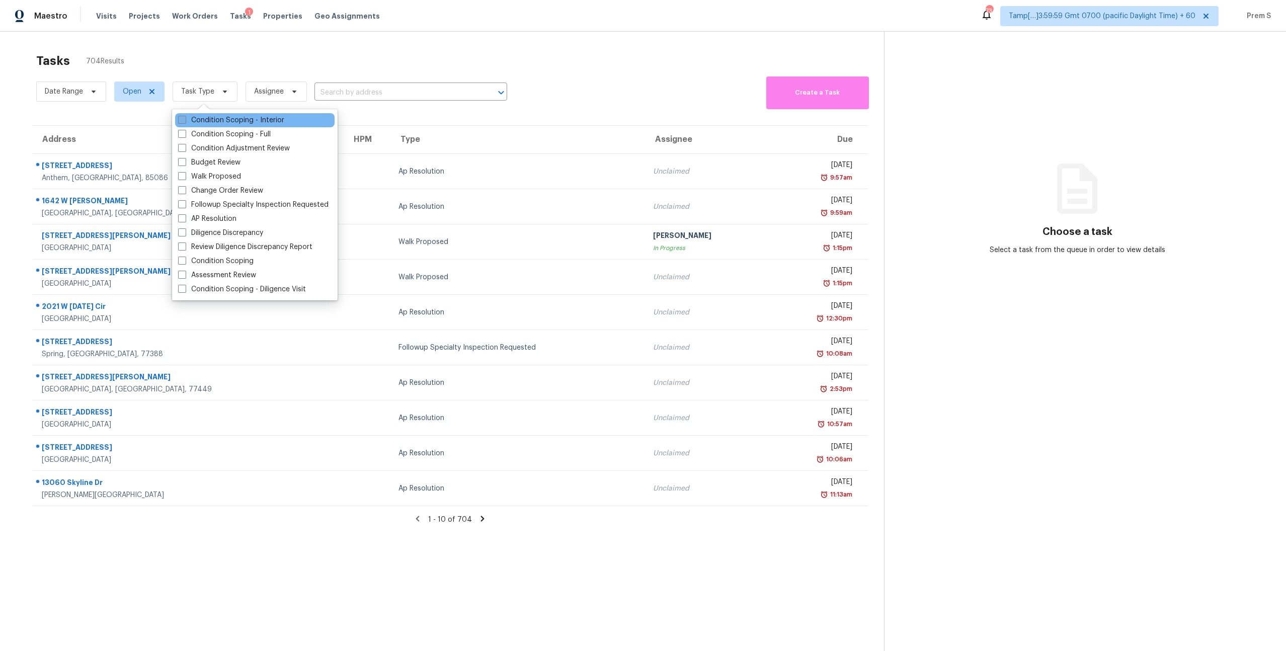
click at [208, 119] on label "Condition Scoping - Interior" at bounding box center [231, 120] width 106 height 10
click at [185, 119] on input "Condition Scoping - Interior" at bounding box center [181, 118] width 7 height 7
checkbox input "true"
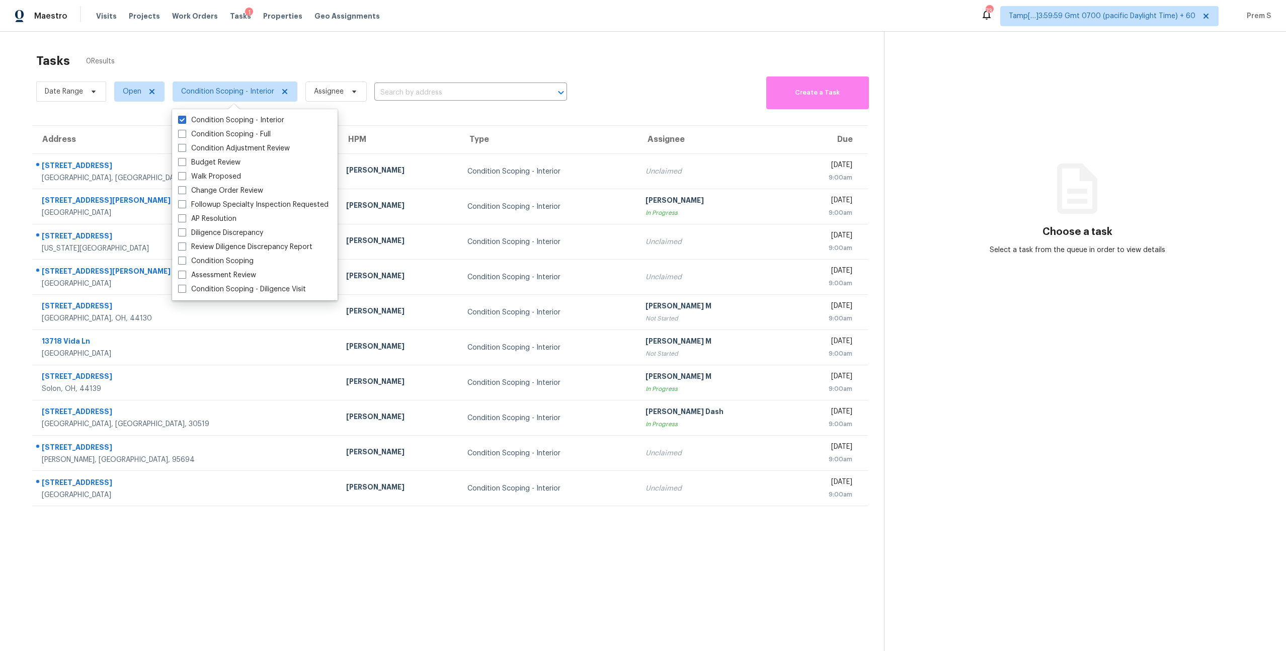
click at [239, 61] on div "Tasks 0 Results" at bounding box center [459, 61] width 847 height 26
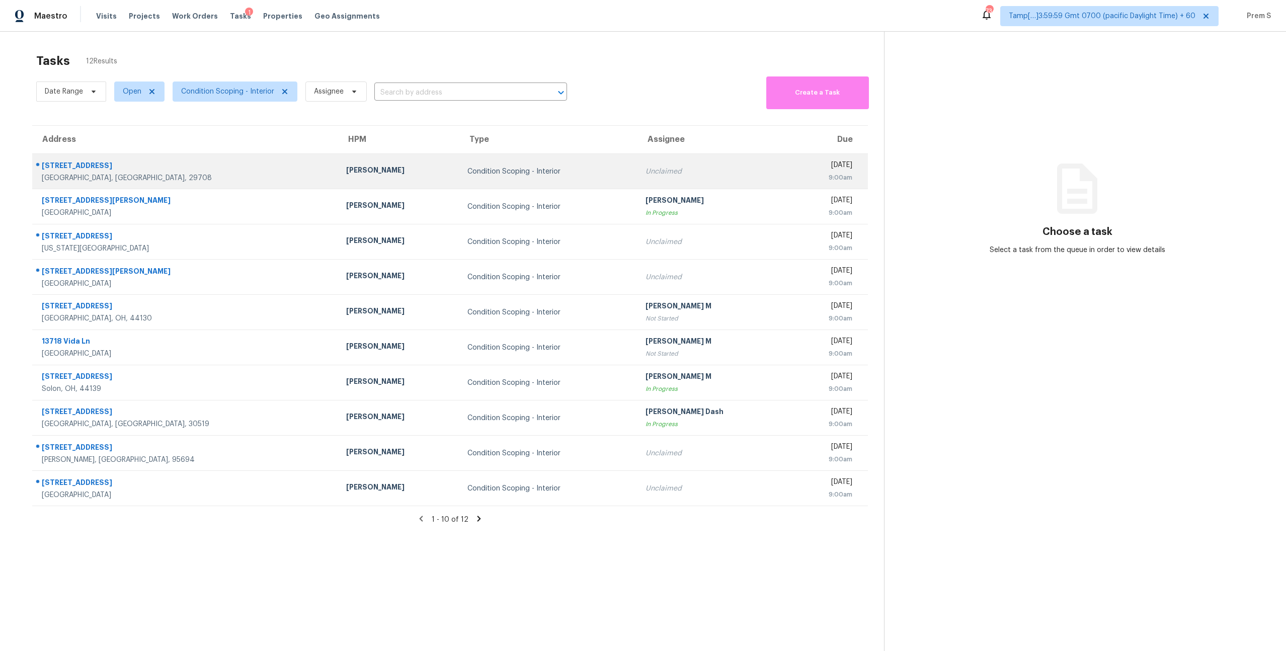
click at [637, 183] on td "Unclaimed" at bounding box center [713, 171] width 153 height 35
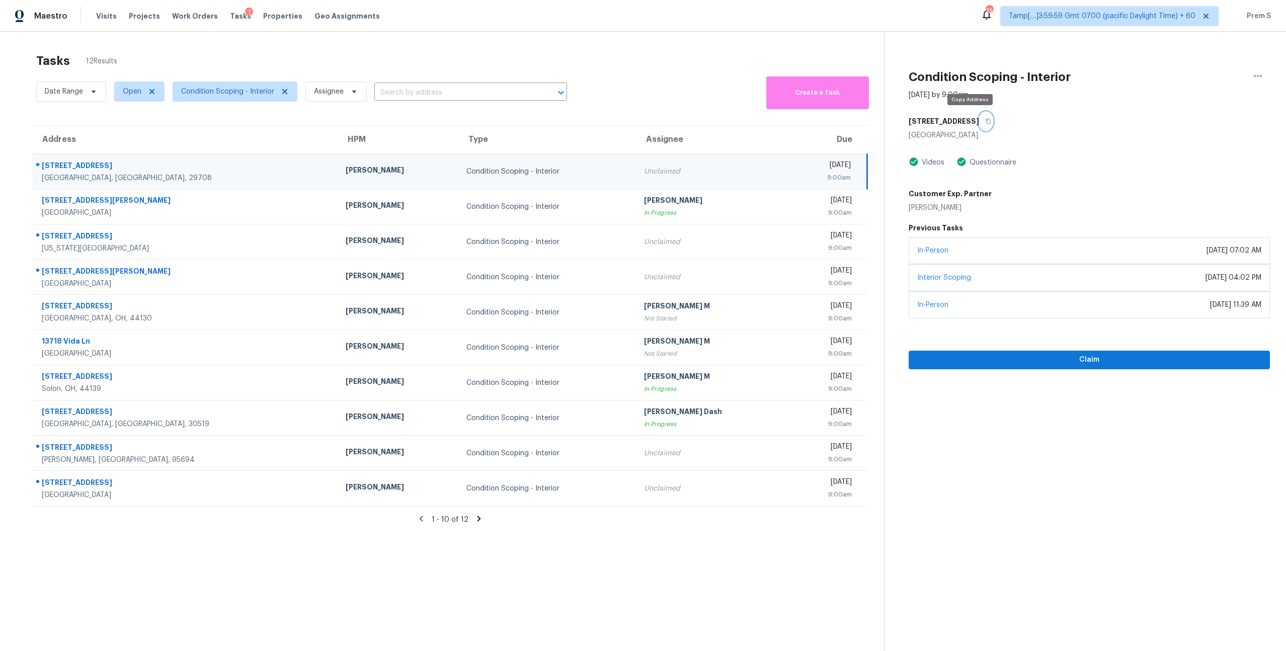
click at [985, 118] on icon "button" at bounding box center [988, 121] width 6 height 6
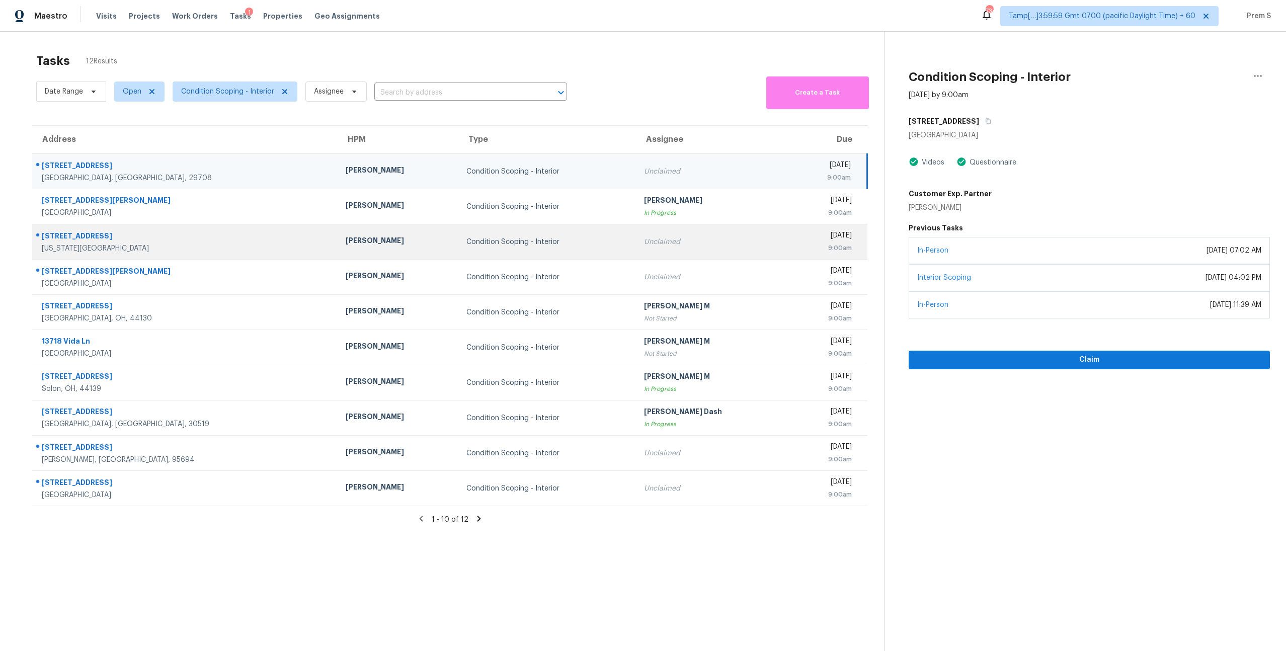
click at [636, 253] on td "Unclaimed" at bounding box center [712, 241] width 153 height 35
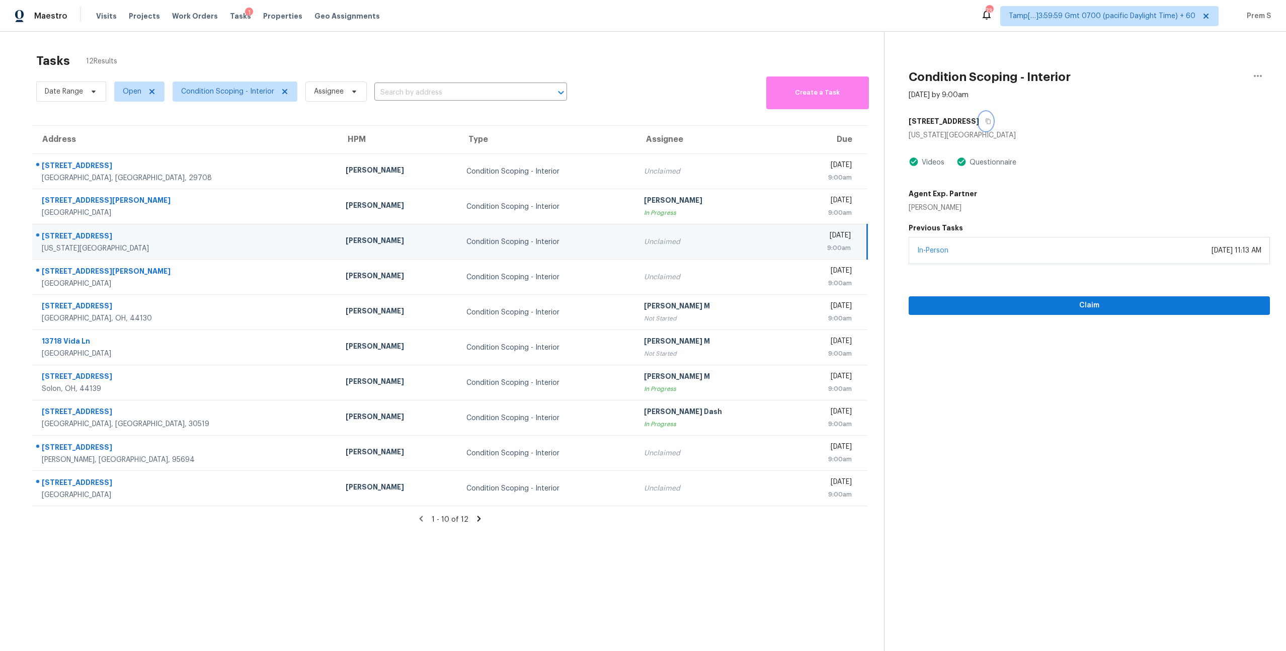
click at [985, 120] on icon "button" at bounding box center [987, 122] width 5 height 6
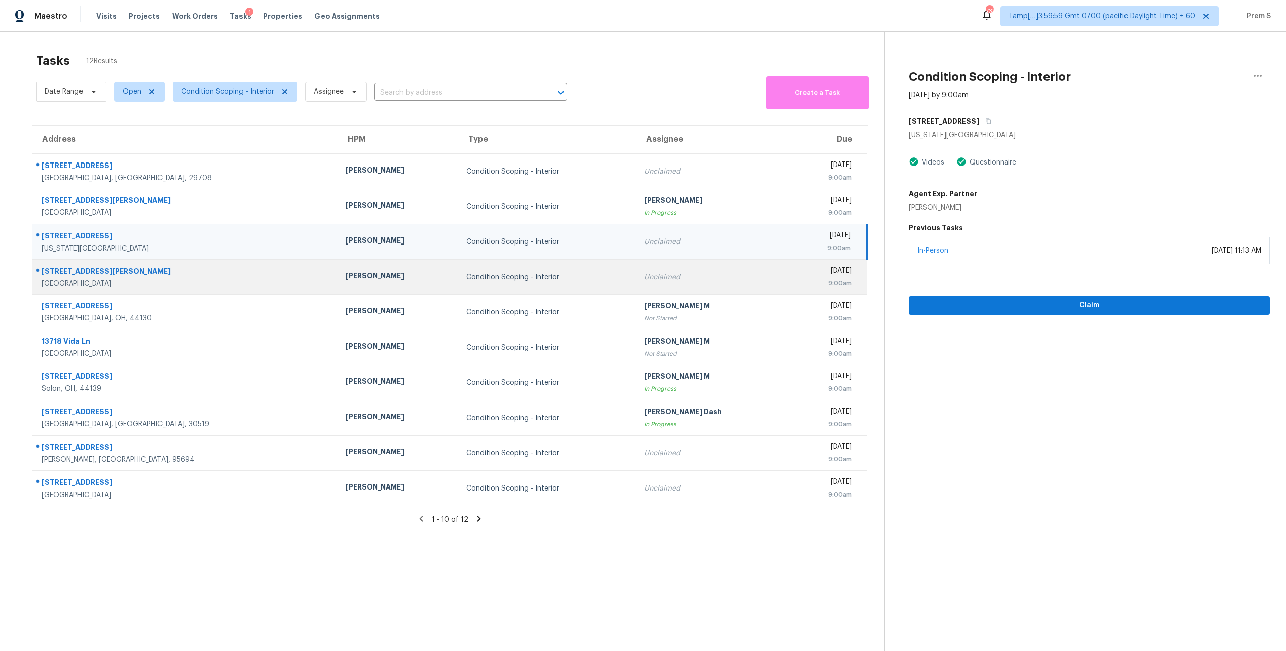
click at [644, 278] on div "Unclaimed" at bounding box center [712, 277] width 137 height 10
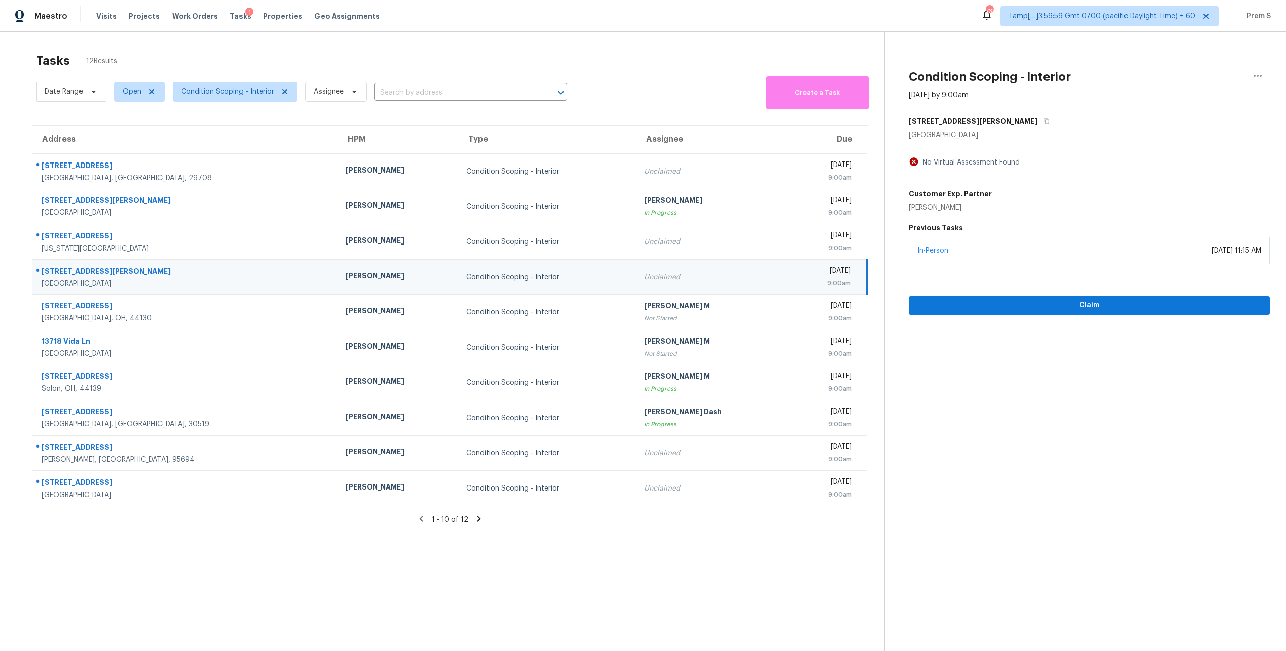
click at [981, 120] on div "[STREET_ADDRESS][PERSON_NAME]" at bounding box center [1088, 121] width 361 height 18
click at [1043, 121] on icon "button" at bounding box center [1046, 121] width 6 height 6
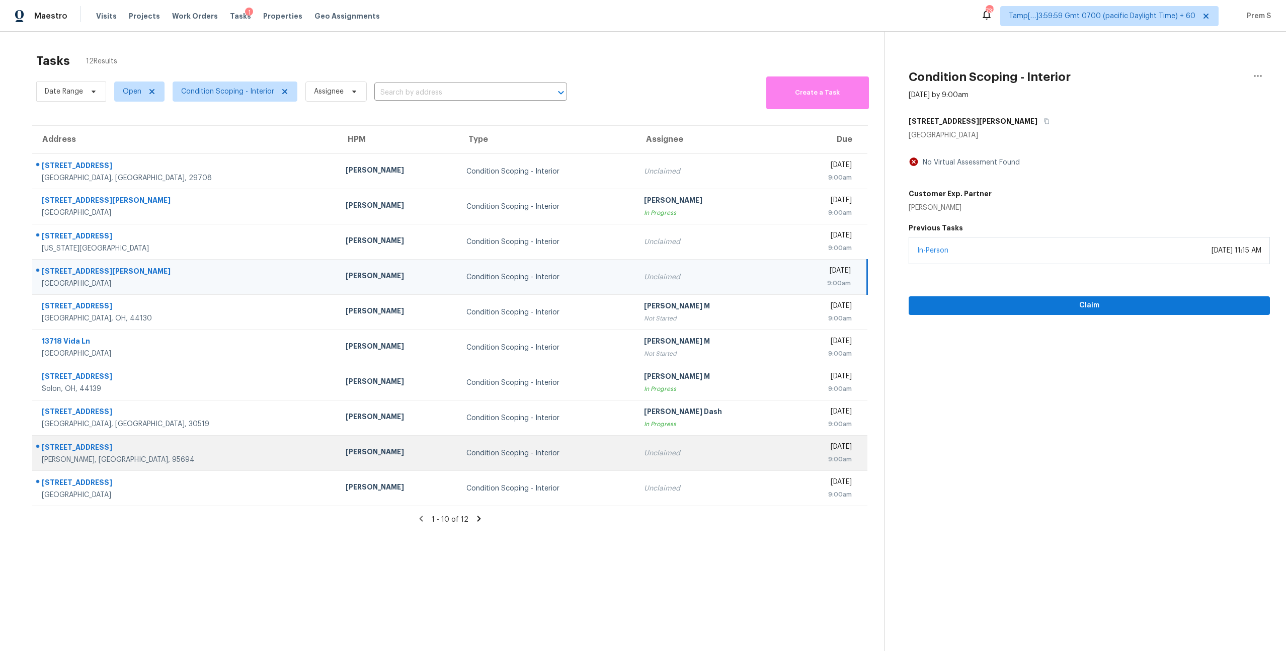
click at [636, 464] on td "Unclaimed" at bounding box center [712, 453] width 153 height 35
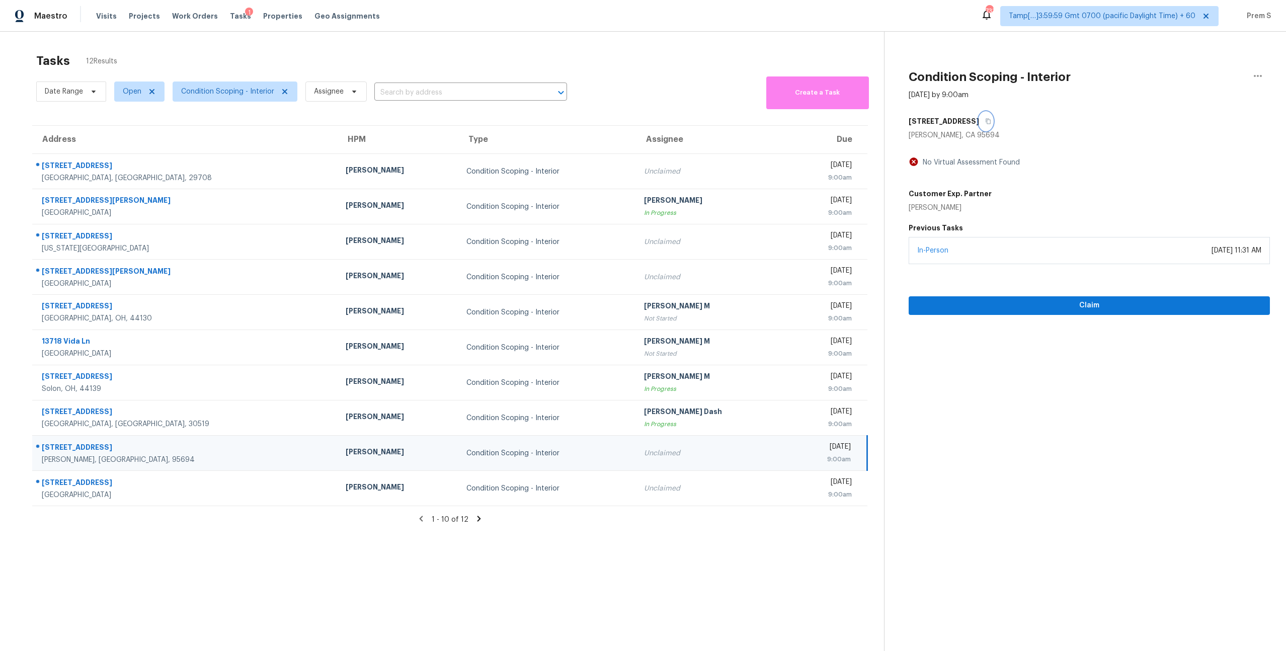
click at [985, 121] on icon "button" at bounding box center [988, 121] width 6 height 6
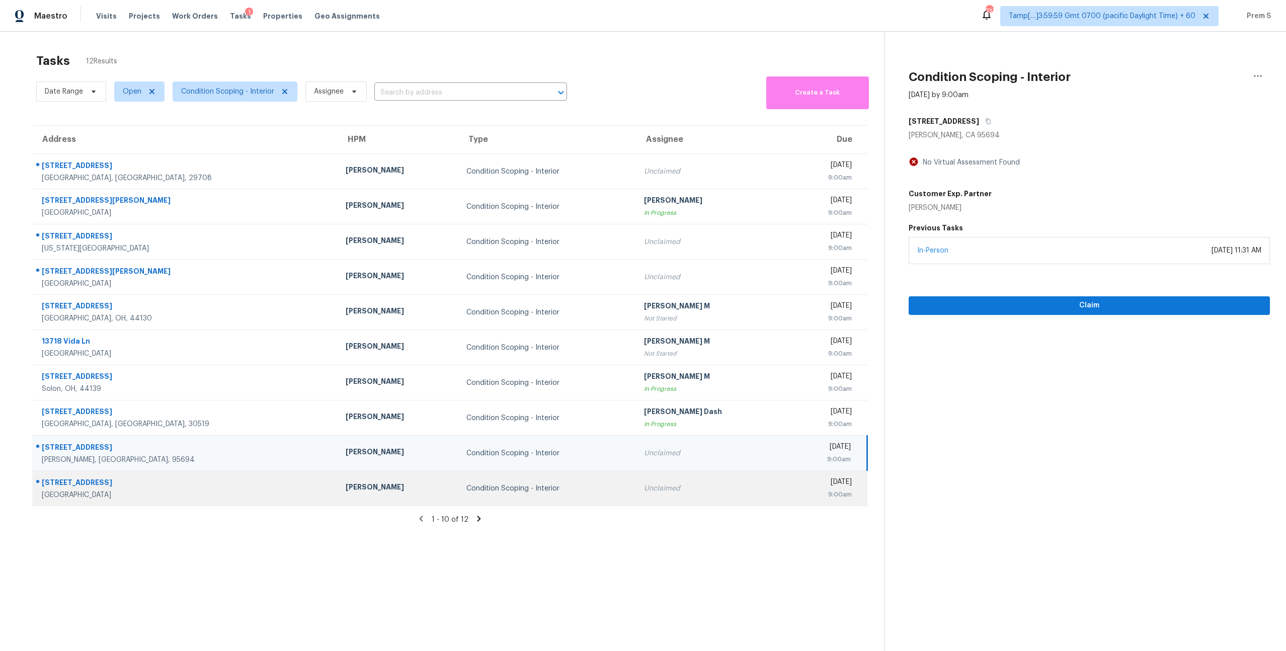
click at [644, 492] on div "Unclaimed" at bounding box center [712, 488] width 137 height 10
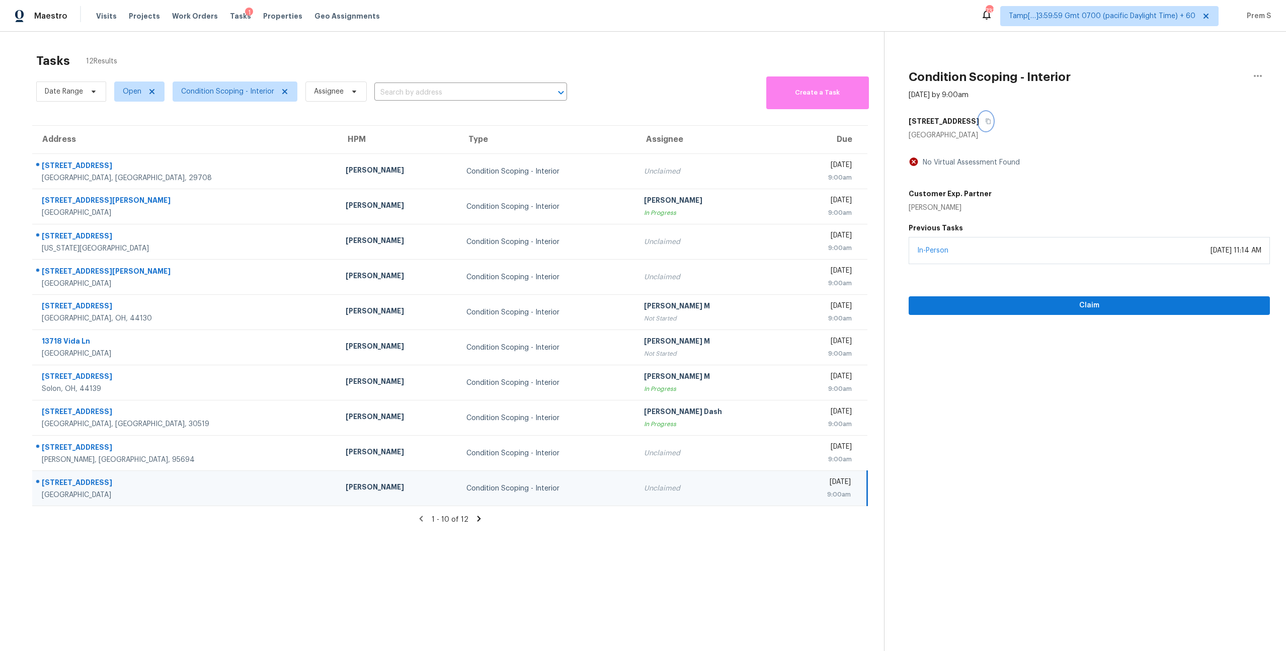
click at [979, 125] on button "button" at bounding box center [986, 121] width 14 height 18
click at [229, 95] on span "Condition Scoping - Interior" at bounding box center [227, 92] width 93 height 10
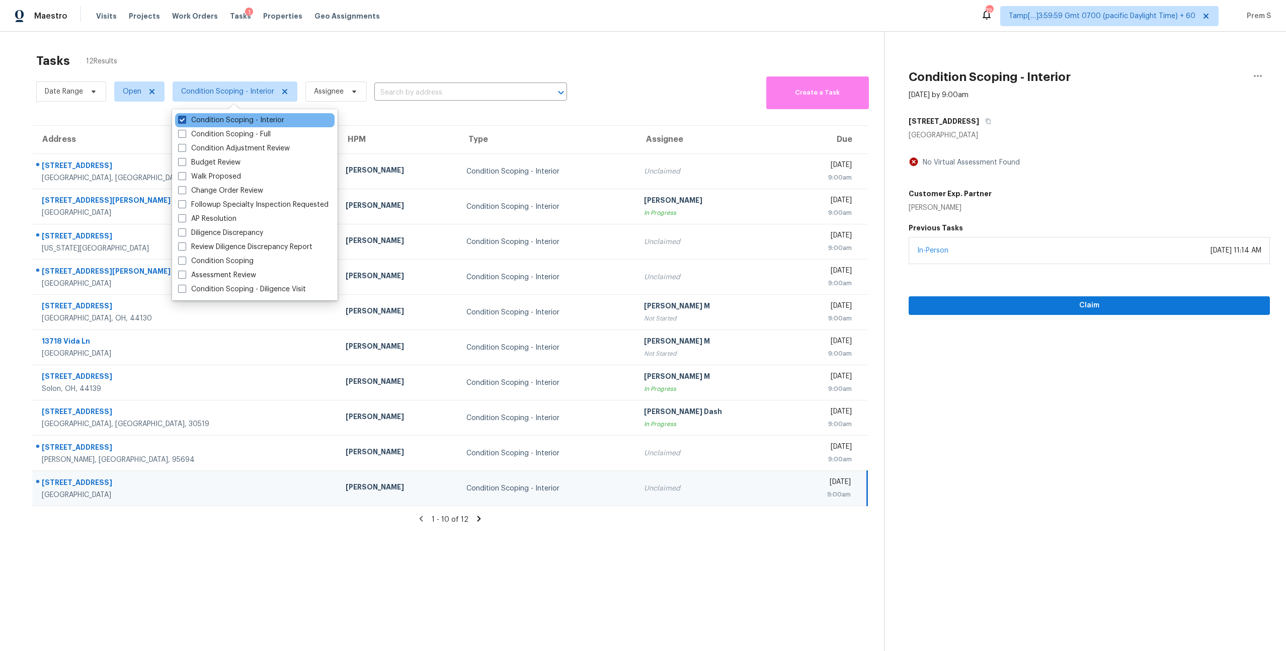
click at [239, 121] on label "Condition Scoping - Interior" at bounding box center [231, 120] width 106 height 10
click at [185, 121] on input "Condition Scoping - Interior" at bounding box center [181, 118] width 7 height 7
checkbox input "false"
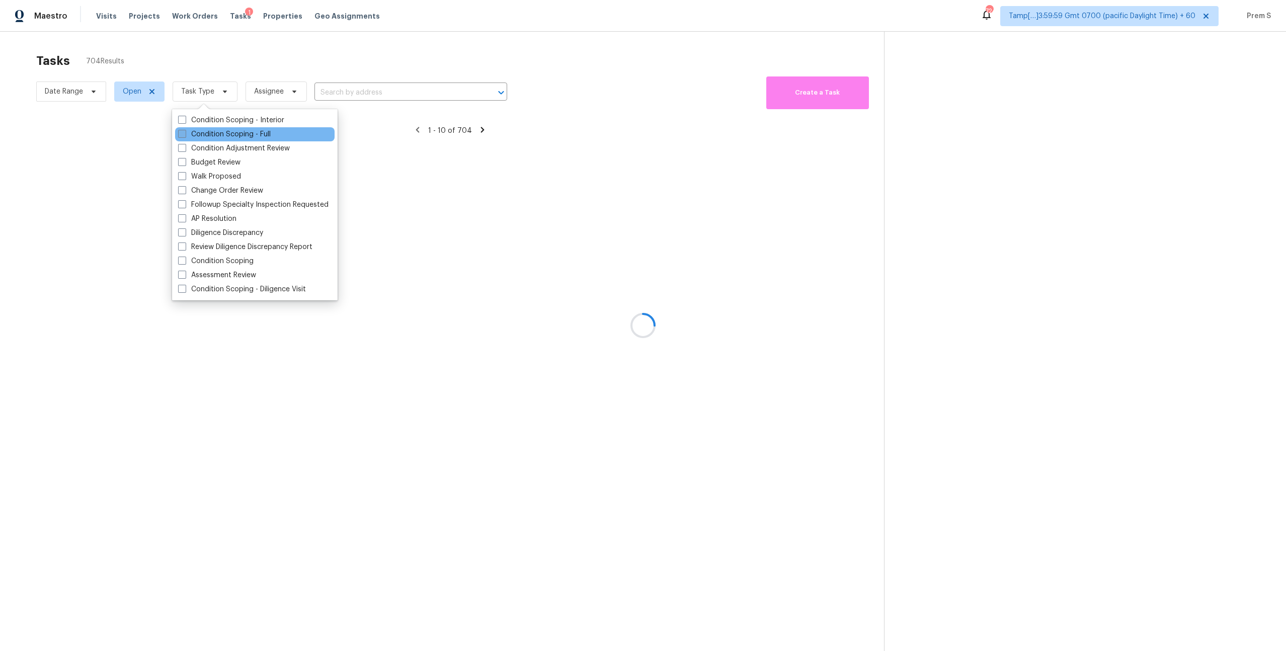
click at [240, 138] on label "Condition Scoping - Full" at bounding box center [224, 134] width 93 height 10
click at [185, 136] on input "Condition Scoping - Full" at bounding box center [181, 132] width 7 height 7
checkbox input "true"
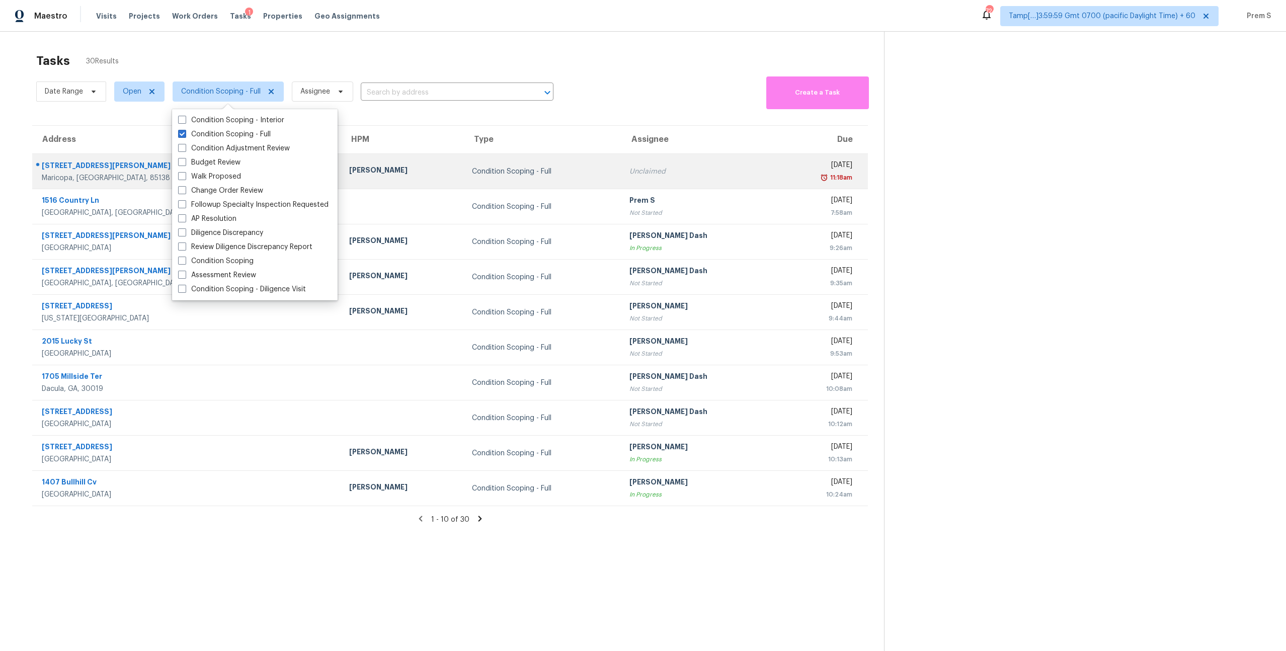
click at [537, 170] on div "Condition Scoping - Full" at bounding box center [542, 171] width 141 height 10
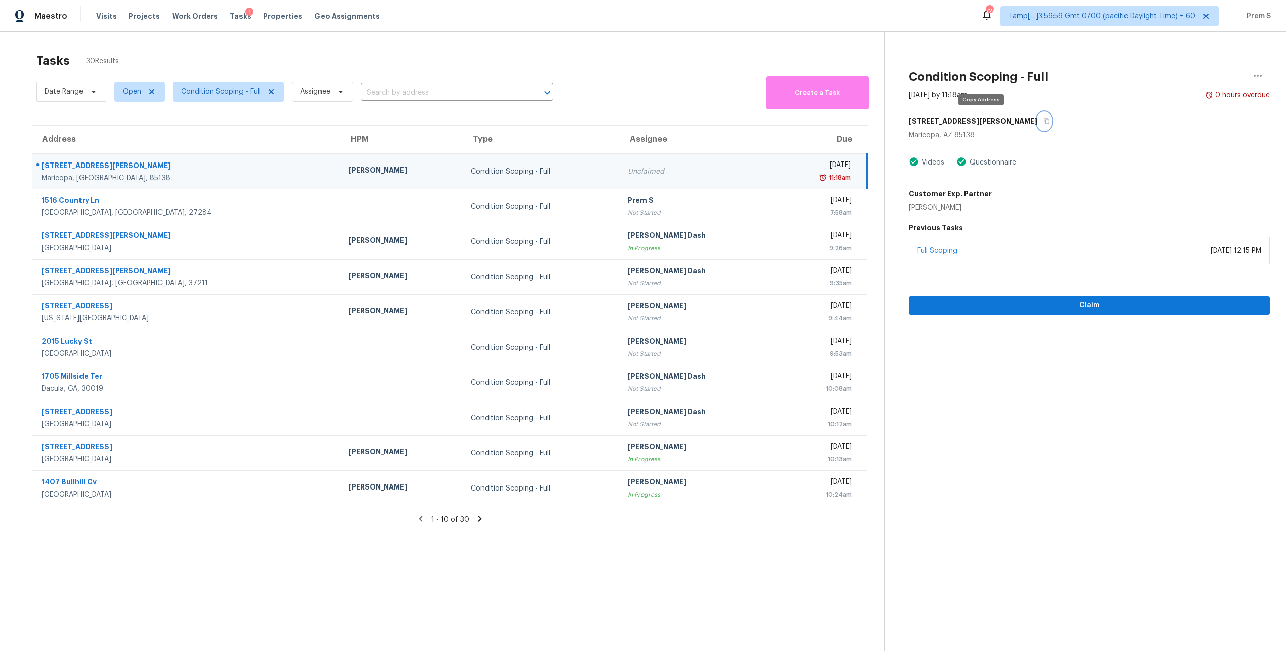
click at [1037, 124] on button "button" at bounding box center [1044, 121] width 14 height 18
click at [475, 518] on icon at bounding box center [479, 518] width 9 height 9
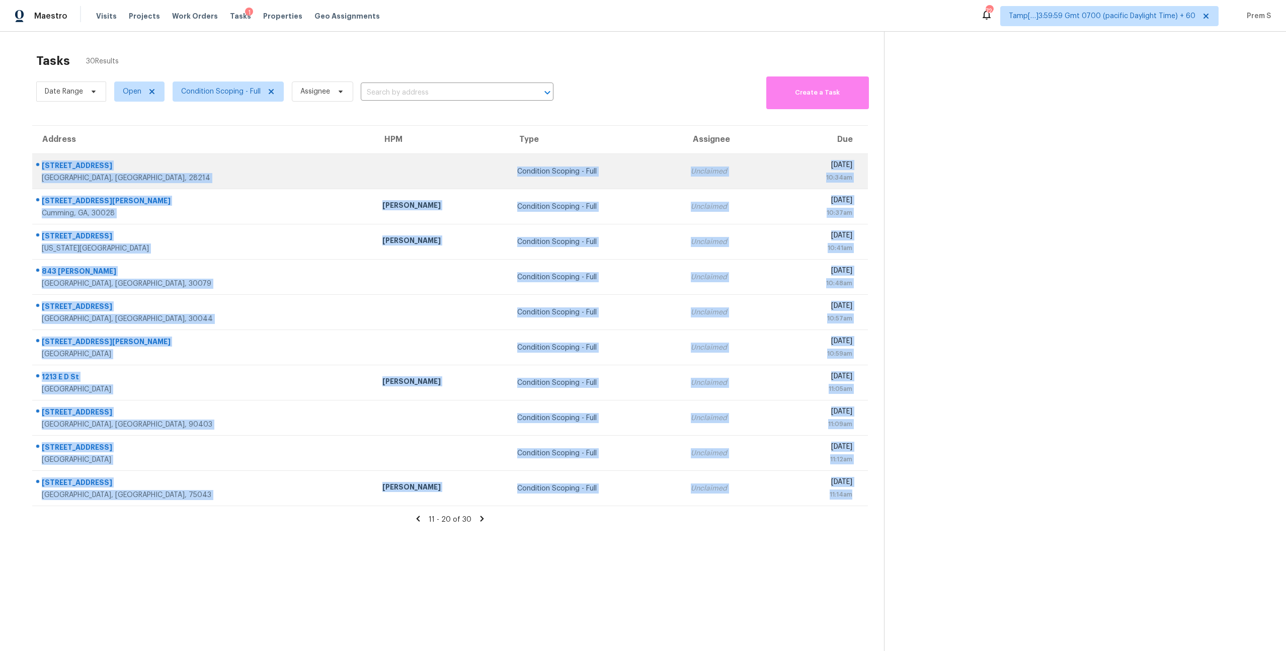
drag, startPoint x: 854, startPoint y: 496, endPoint x: 43, endPoint y: 164, distance: 876.1
click at [43, 164] on tbody "2111 Mt Isle Harbor Dr Charlotte, NC, 28214 Condition Scoping - Full Unclaimed …" at bounding box center [449, 330] width 835 height 352
copy tbody "2111 Mt Isle Harbor Dr Charlotte, NC, 28214 Condition Scoping - Full Unclaimed …"
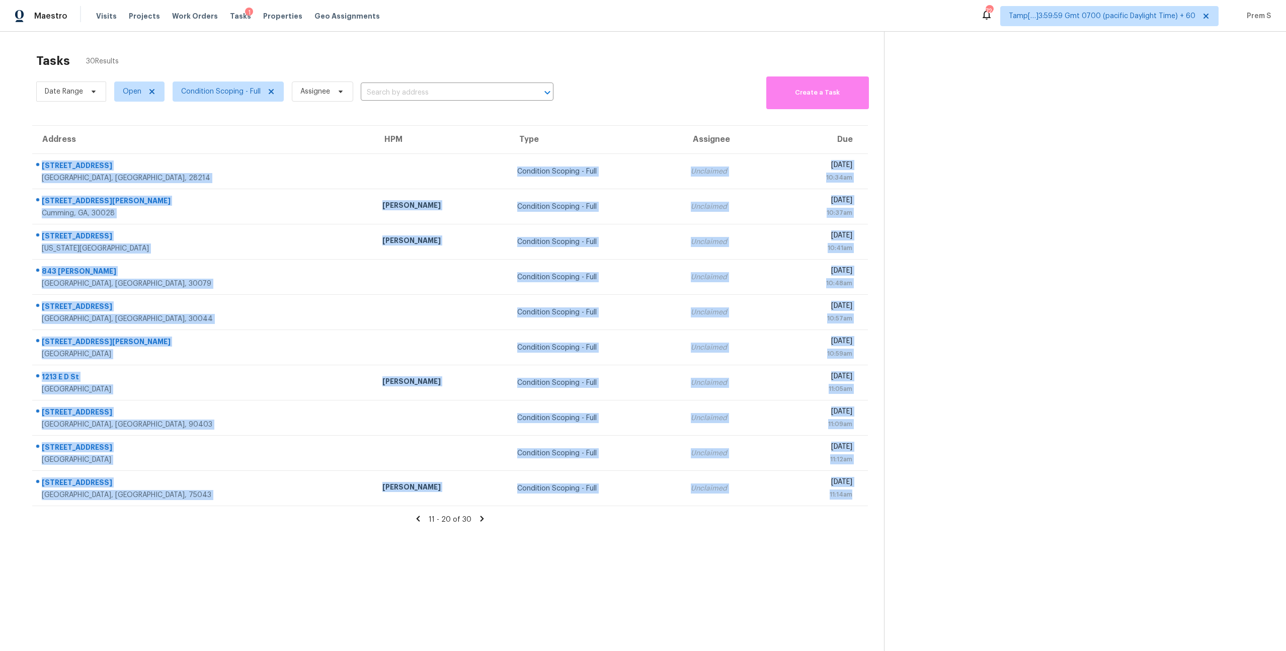
click at [481, 521] on icon at bounding box center [481, 518] width 9 height 9
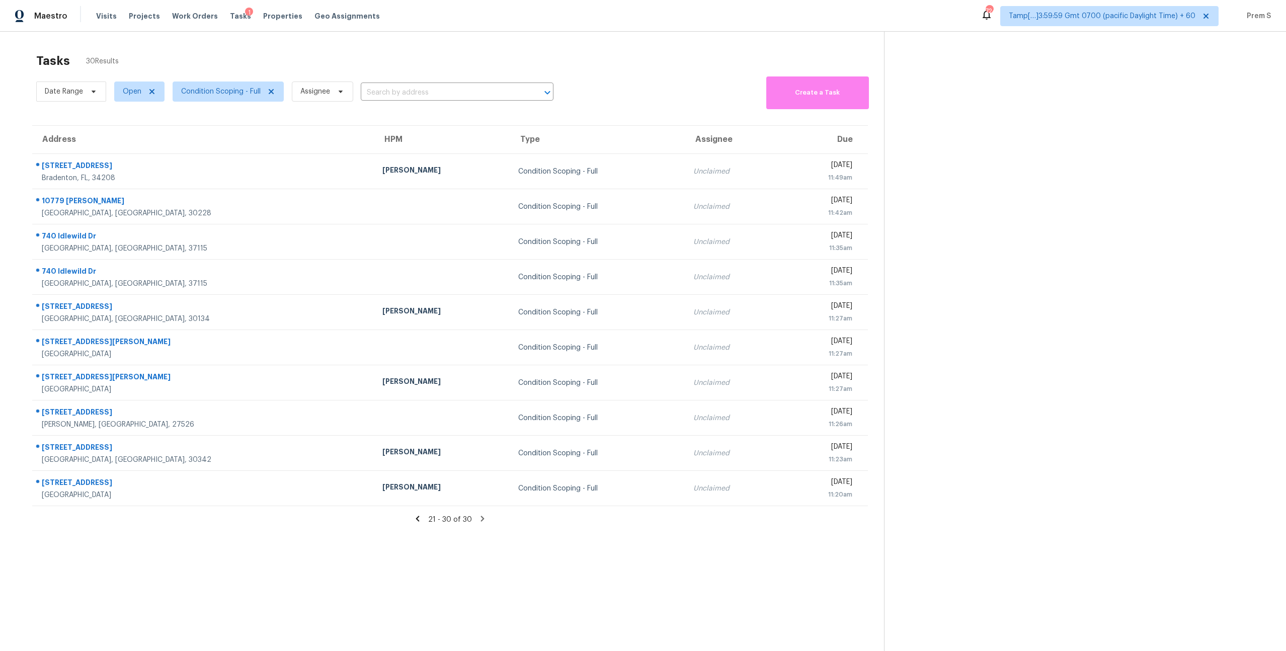
scroll to position [32, 0]
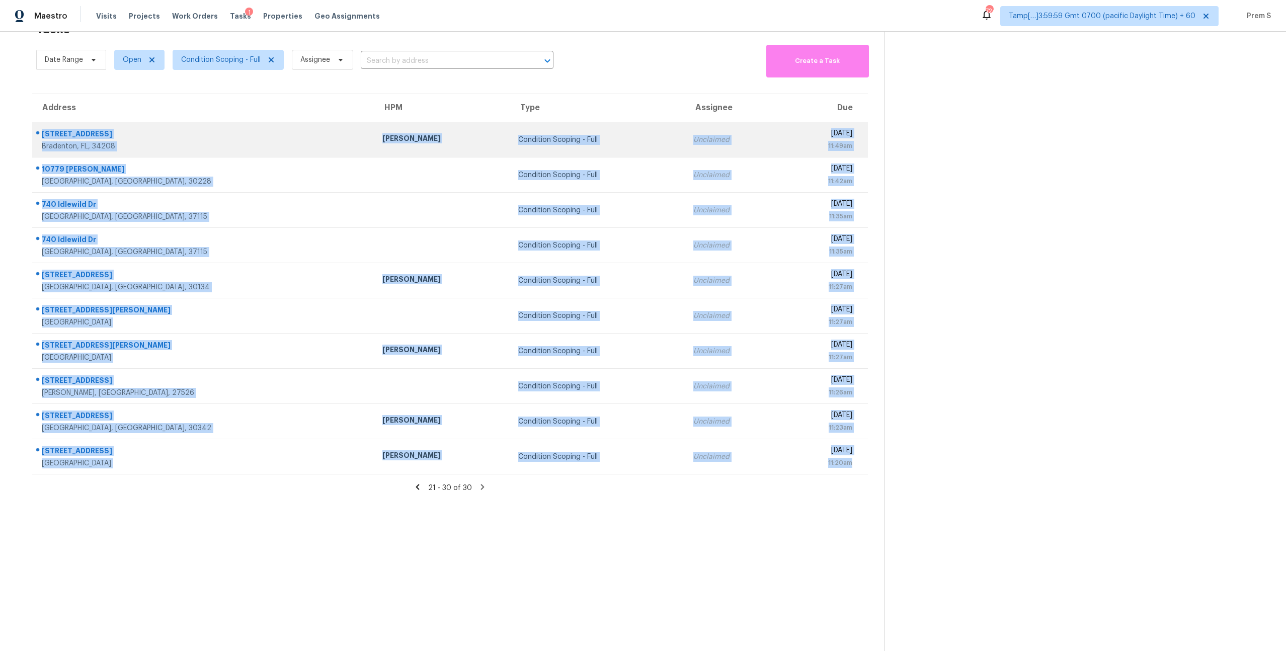
drag, startPoint x: 856, startPoint y: 461, endPoint x: 42, endPoint y: 134, distance: 876.3
click at [42, 134] on tbody "705 32nd St E Bradenton, FL, 34208 Naomi Ferreira Condition Scoping - Full Uncl…" at bounding box center [449, 298] width 835 height 352
copy tbody "705 32nd St E Bradenton, FL, 34208 Naomi Ferreira Condition Scoping - Full Uncl…"
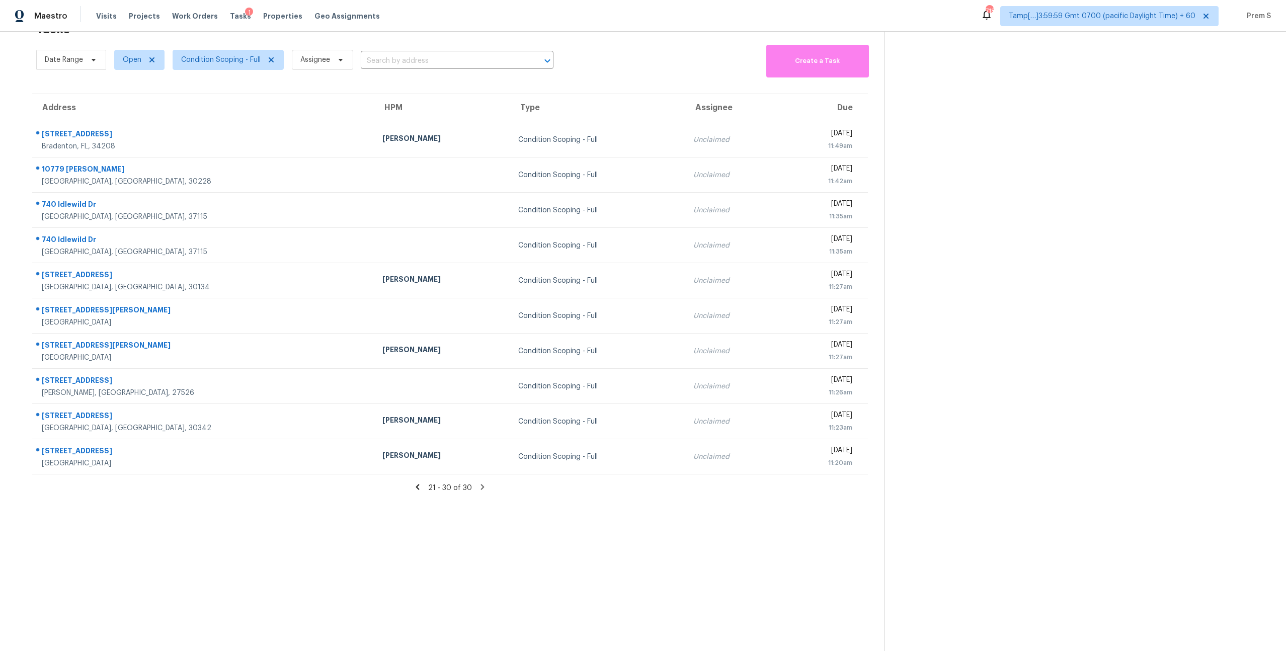
click at [666, 61] on div "Date Range Open Condition Scoping - Full Assignee ​ Create a Task" at bounding box center [459, 59] width 847 height 35
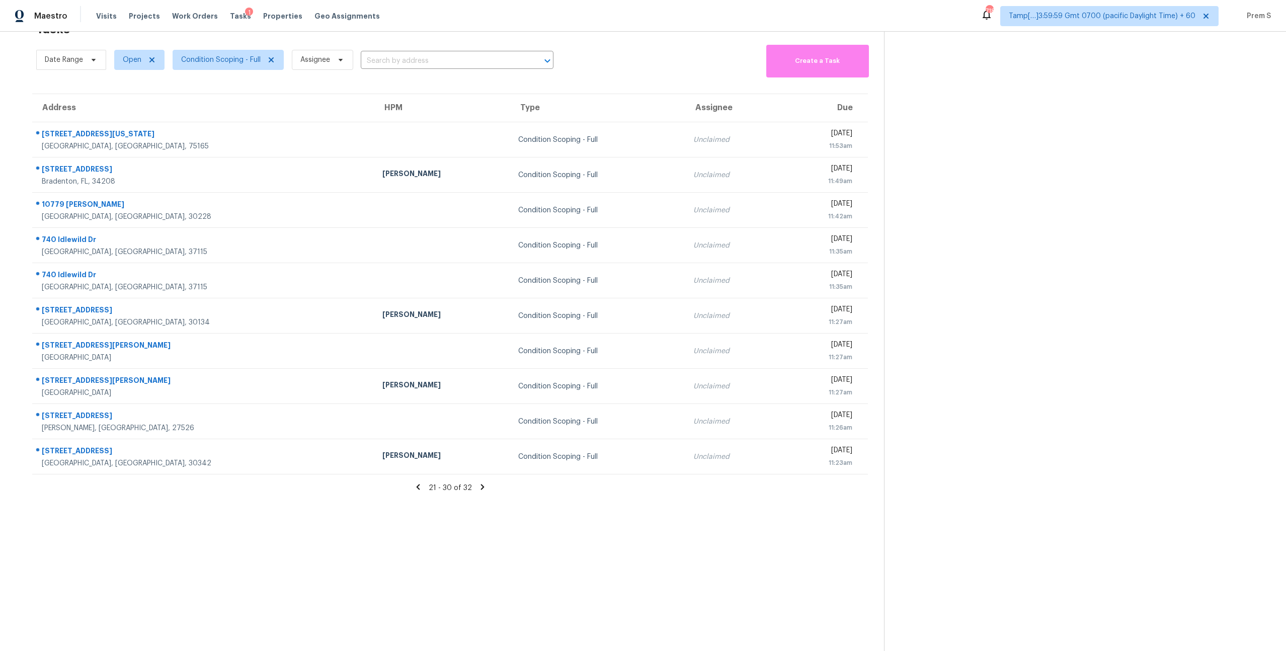
scroll to position [0, 0]
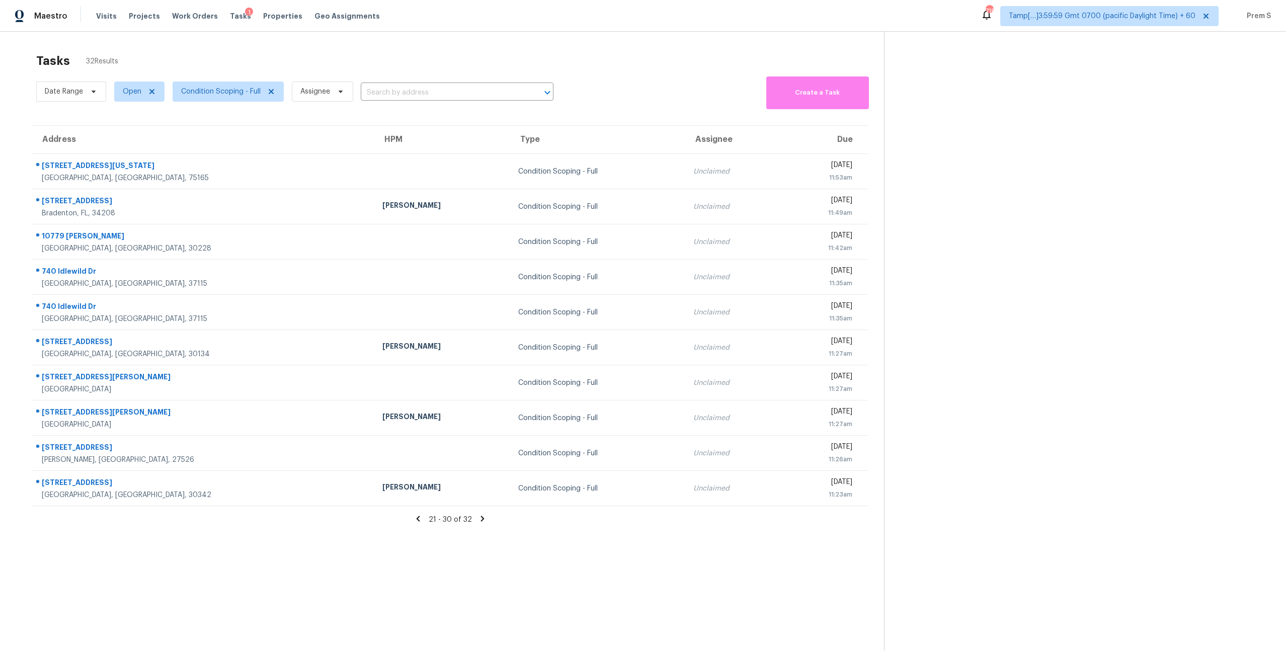
click at [483, 518] on icon at bounding box center [482, 518] width 9 height 9
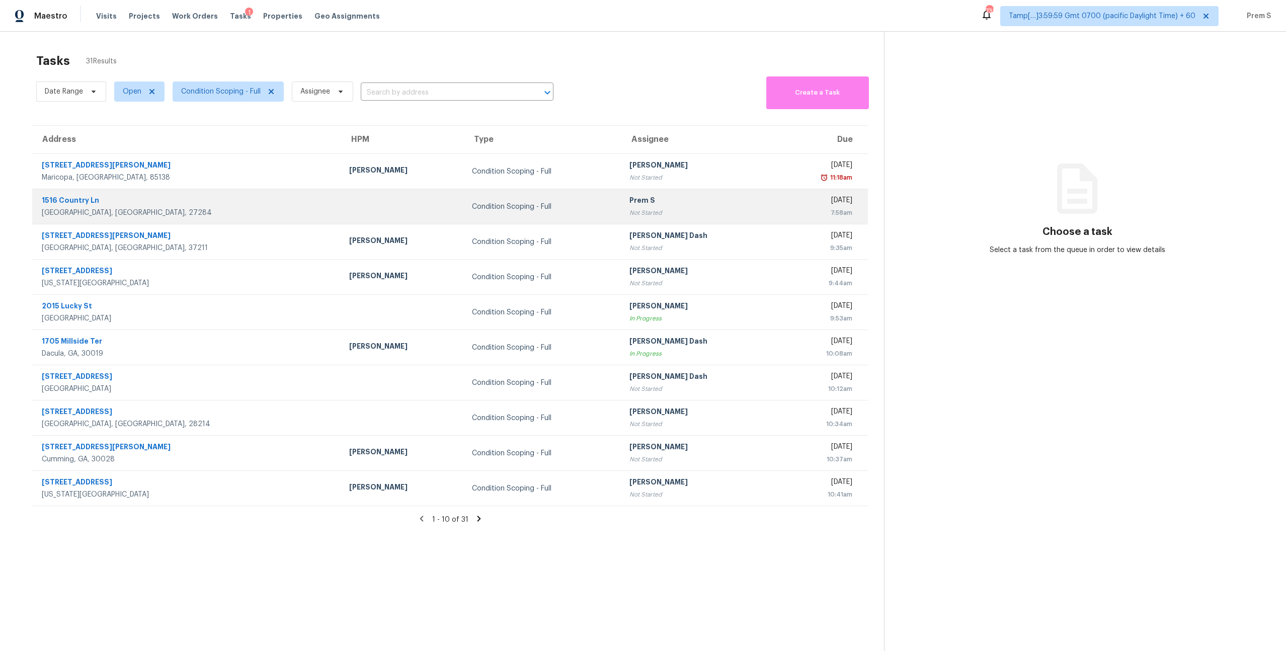
click at [642, 216] on div "Not Started" at bounding box center [698, 213] width 139 height 10
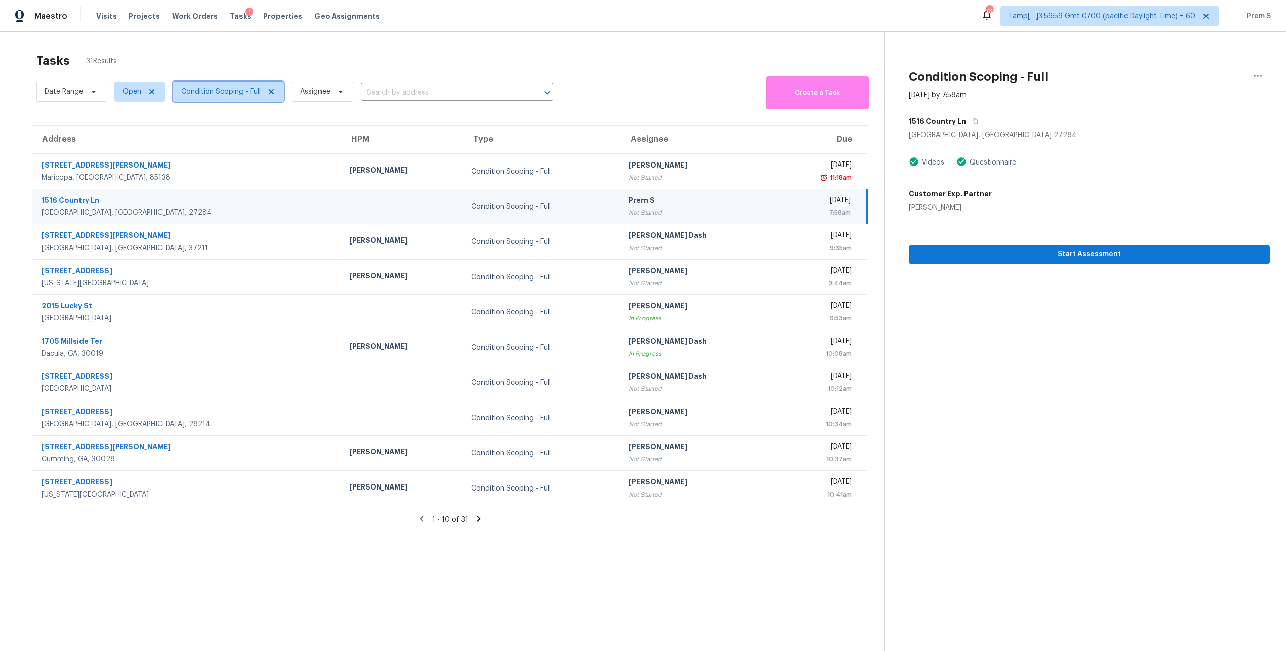
click at [220, 90] on span "Condition Scoping - Full" at bounding box center [220, 92] width 79 height 10
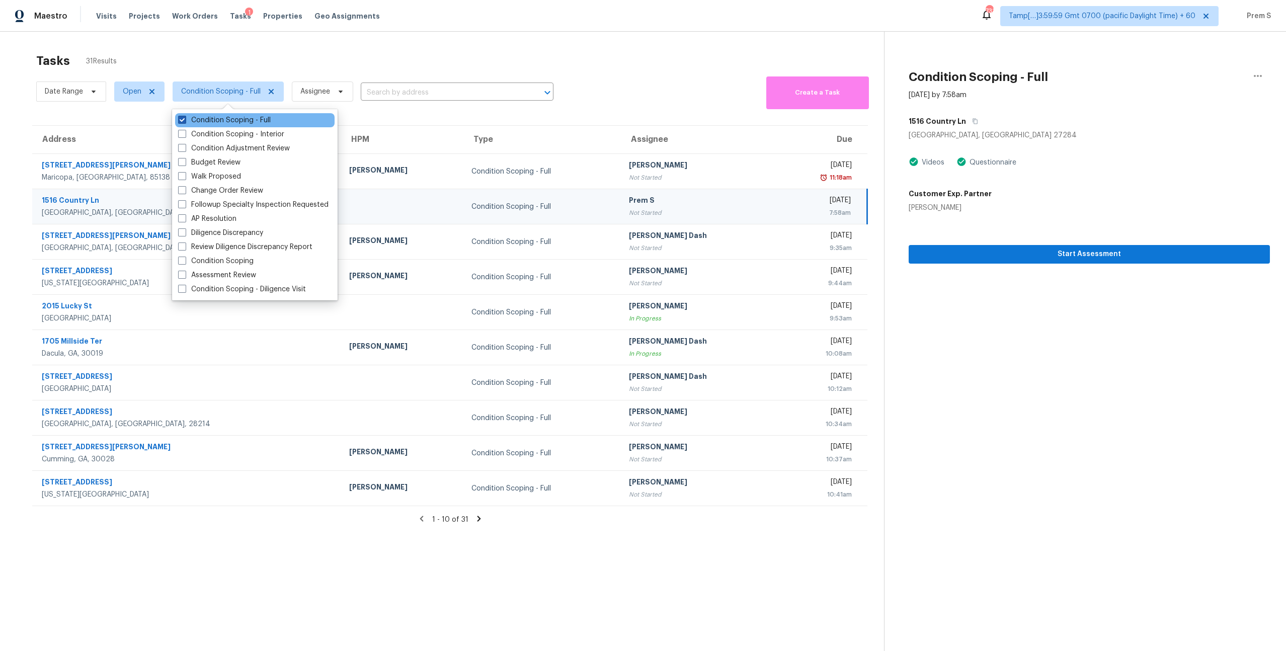
click at [217, 119] on label "Condition Scoping - Full" at bounding box center [224, 120] width 93 height 10
click at [185, 119] on input "Condition Scoping - Full" at bounding box center [181, 118] width 7 height 7
checkbox input "false"
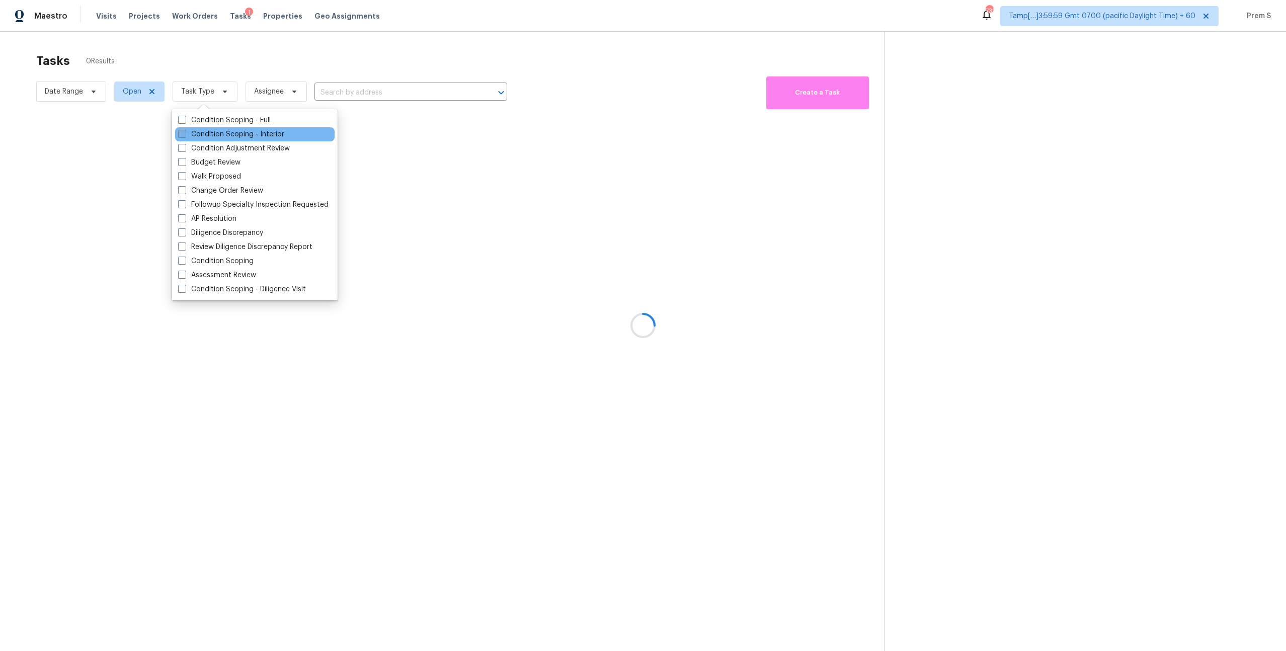
click at [211, 136] on label "Condition Scoping - Interior" at bounding box center [231, 134] width 106 height 10
click at [185, 136] on input "Condition Scoping - Interior" at bounding box center [181, 132] width 7 height 7
checkbox input "true"
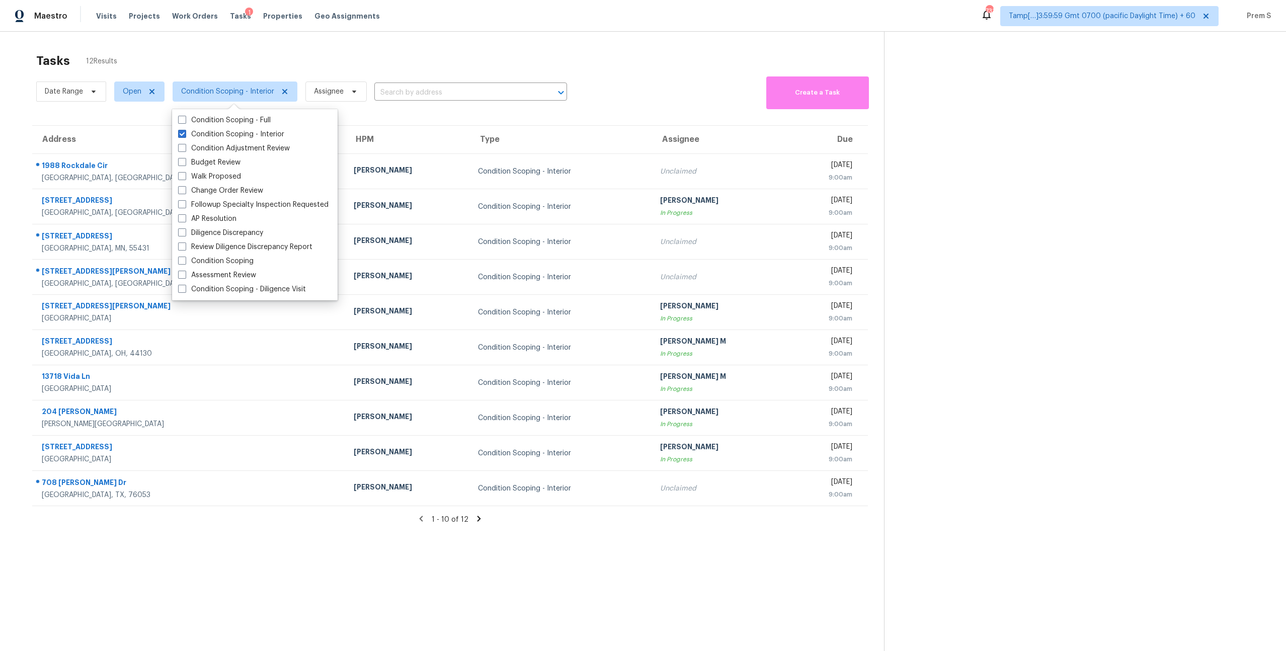
click at [703, 111] on section "Tasks 12 Results Date Range Open Condition Scoping - Interior Assignee ​ Create…" at bounding box center [450, 365] width 868 height 635
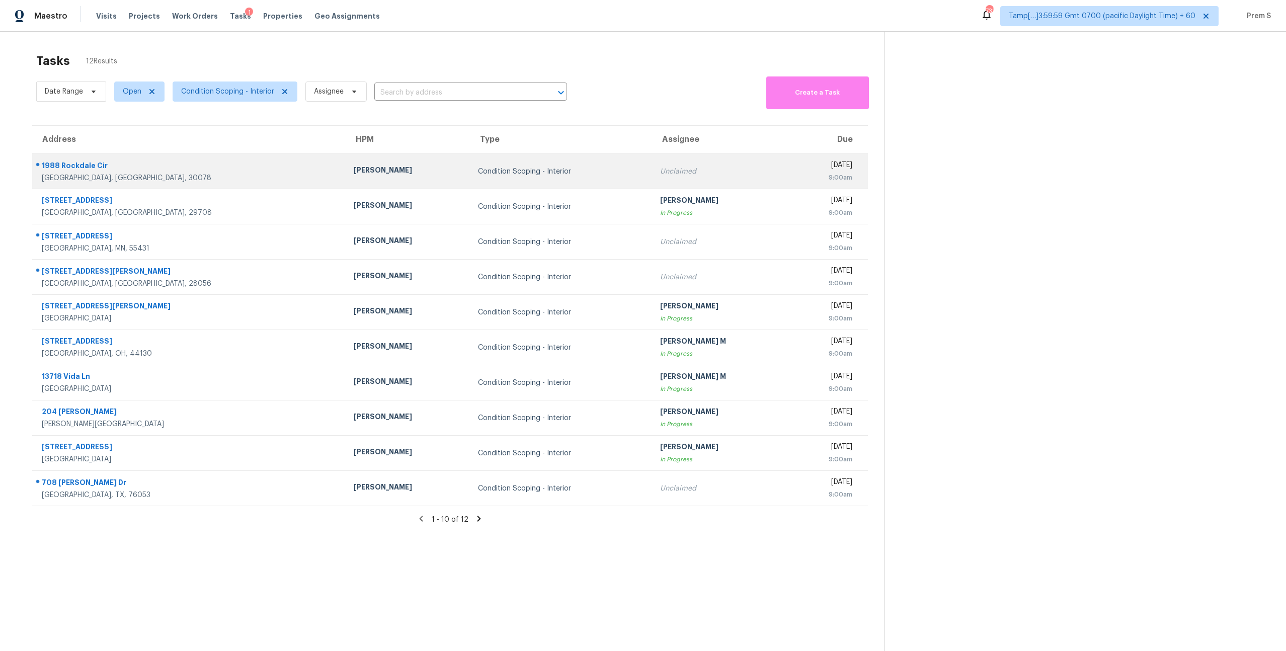
click at [660, 175] on div "Unclaimed" at bounding box center [720, 171] width 121 height 10
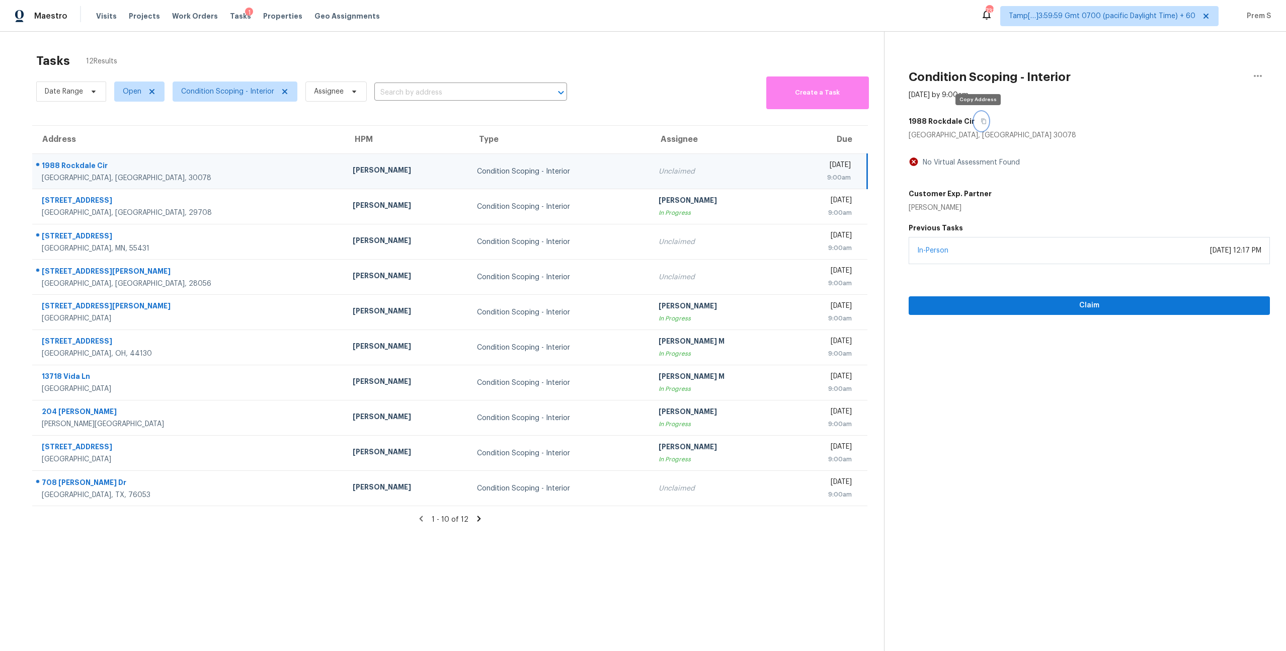
click at [980, 123] on icon "button" at bounding box center [983, 121] width 6 height 6
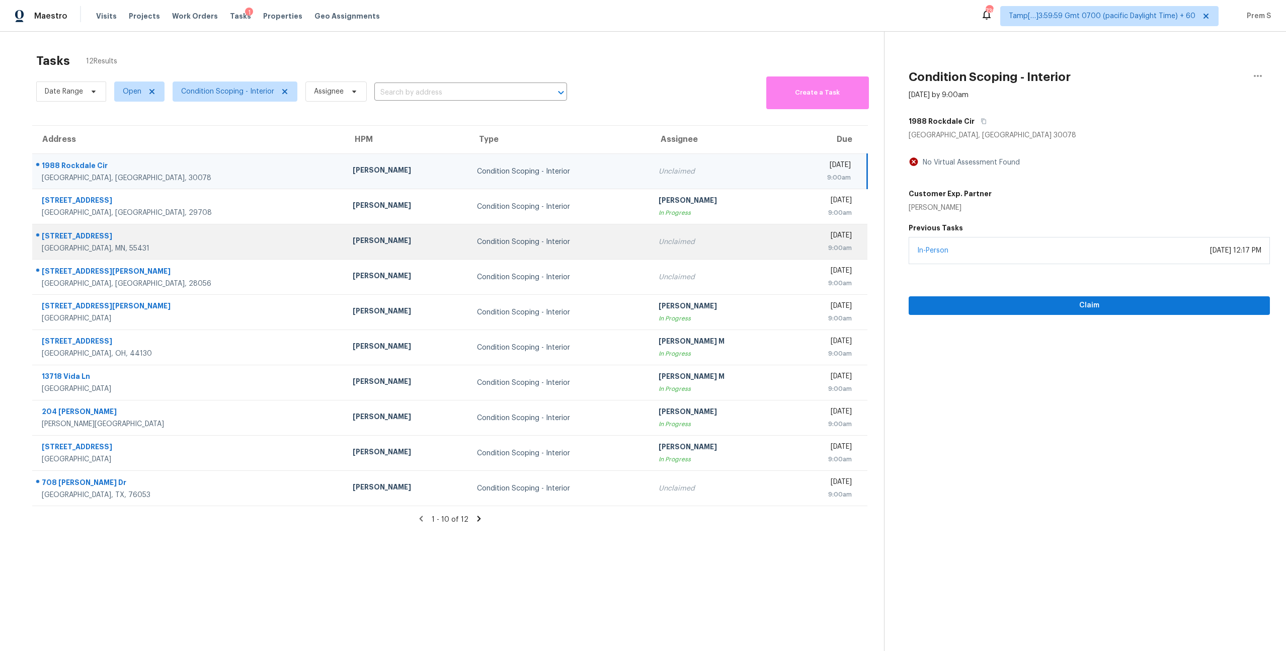
click at [650, 253] on td "Unclaimed" at bounding box center [718, 241] width 136 height 35
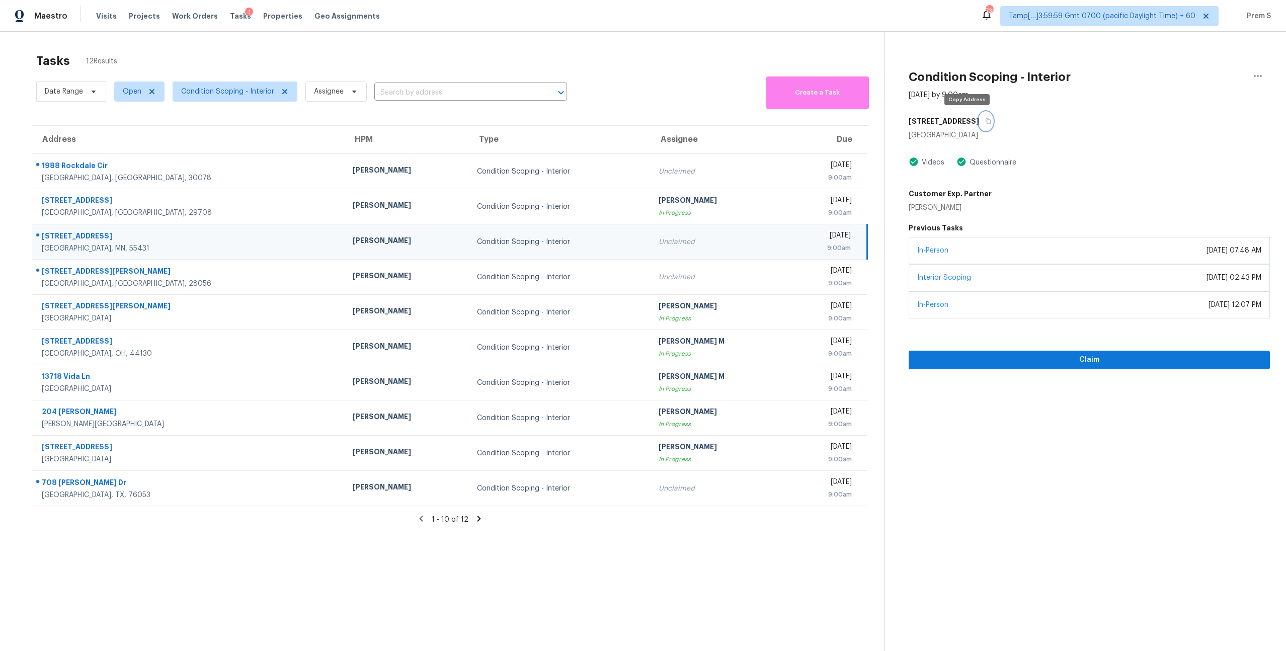
click at [985, 120] on icon "button" at bounding box center [987, 122] width 5 height 6
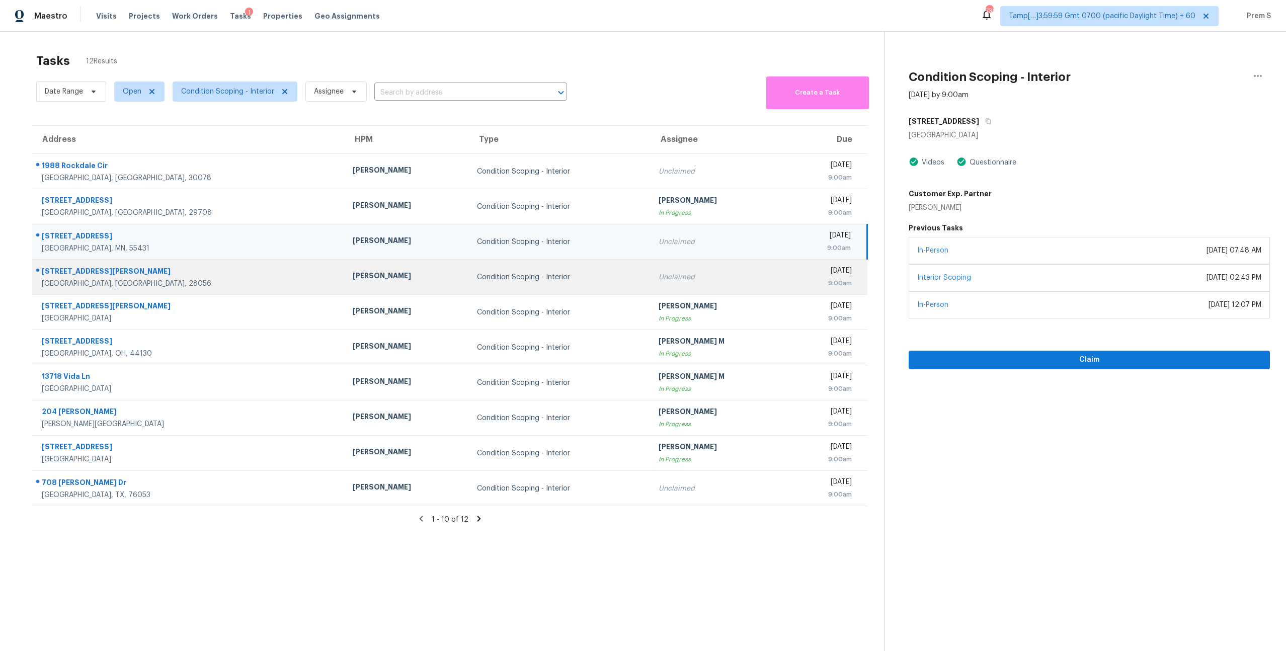
click at [658, 276] on div "Unclaimed" at bounding box center [718, 277] width 120 height 10
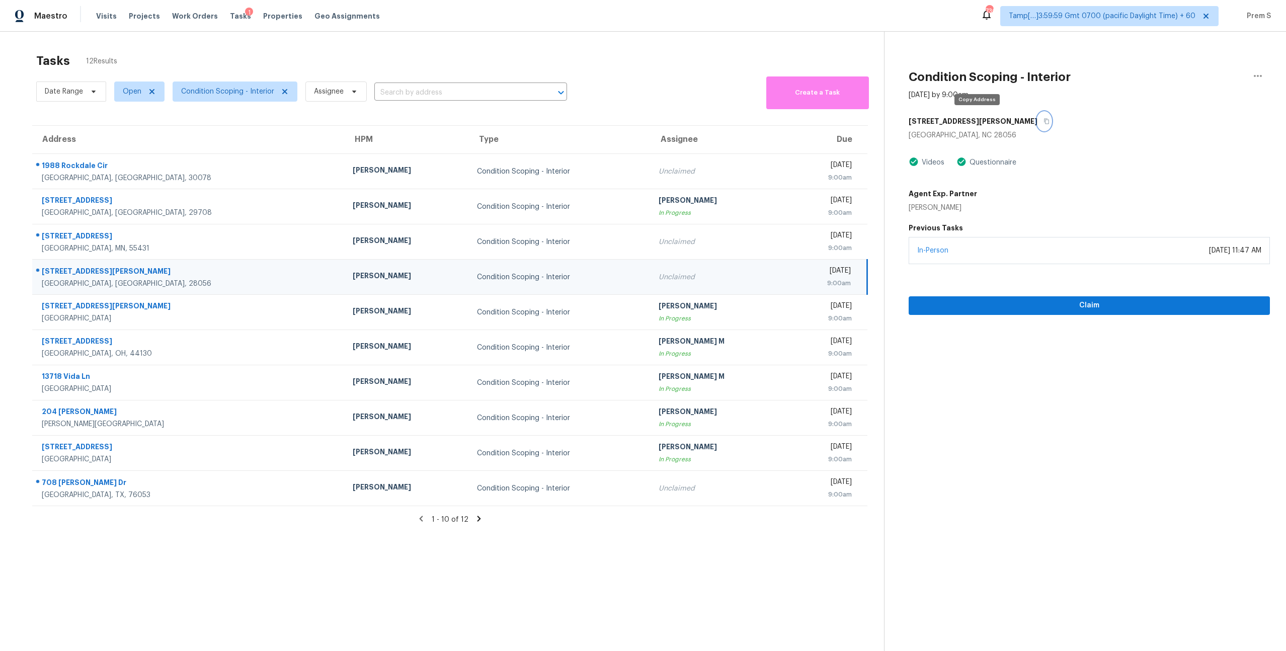
click at [1037, 122] on button "button" at bounding box center [1044, 121] width 14 height 18
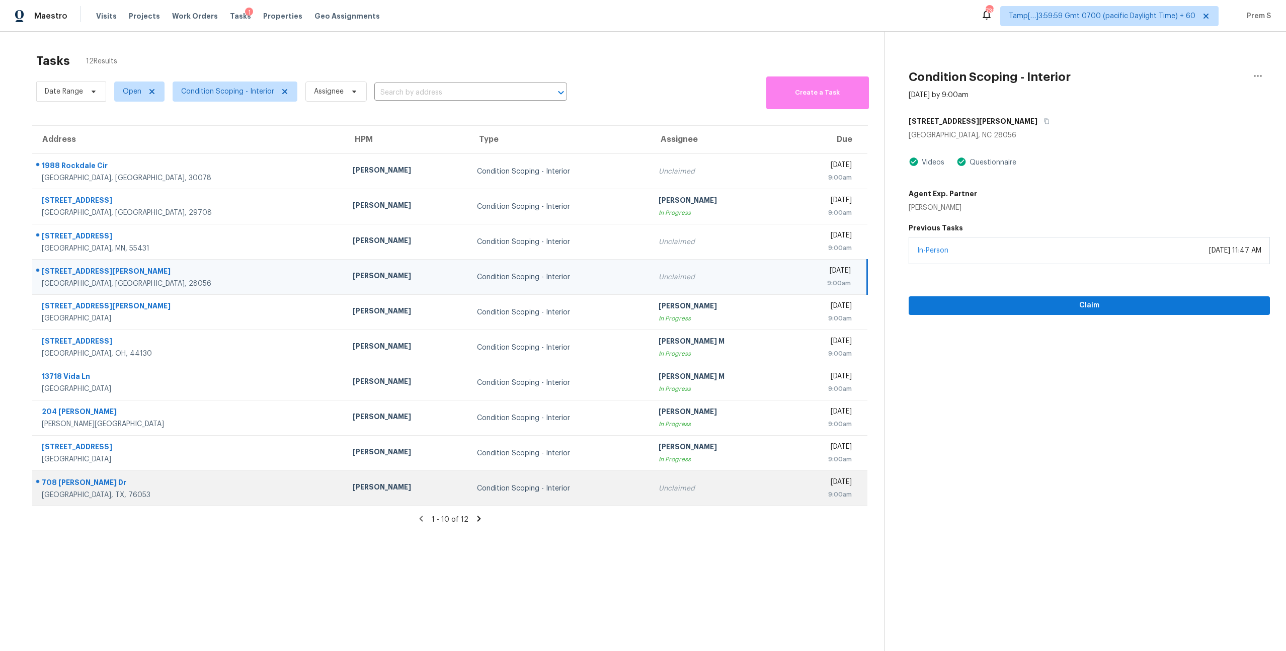
click at [658, 492] on div "Unclaimed" at bounding box center [718, 488] width 120 height 10
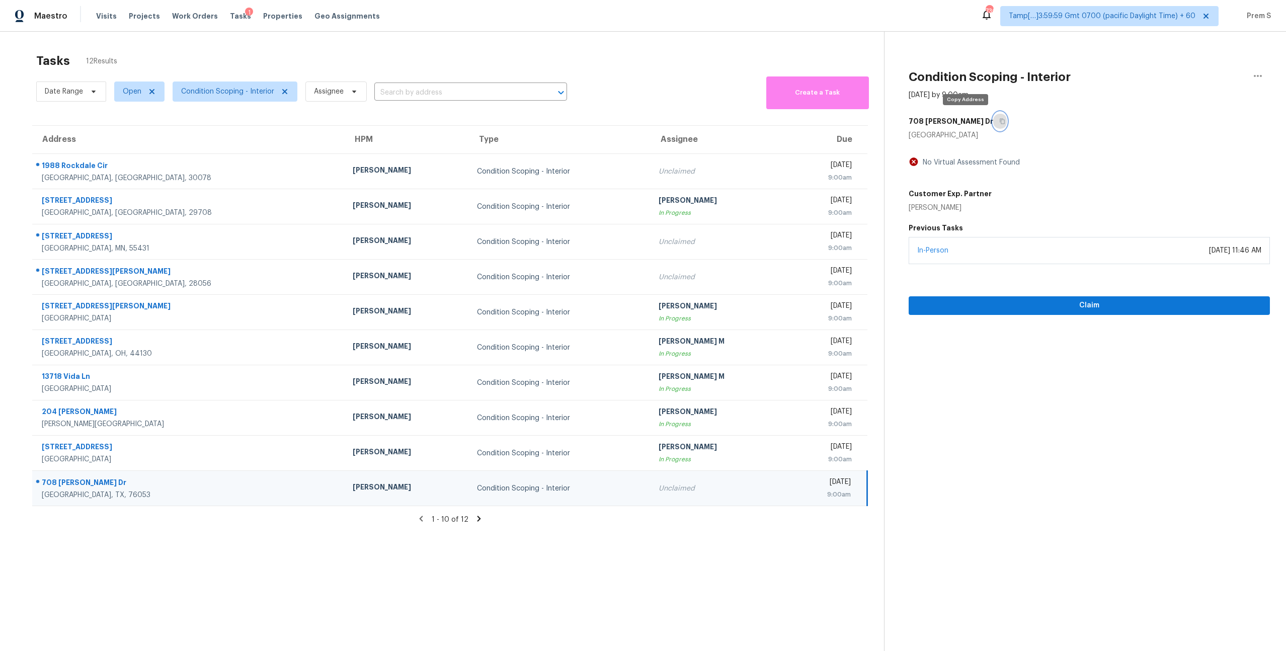
click at [999, 120] on icon "button" at bounding box center [1002, 121] width 6 height 6
click at [999, 123] on icon "button" at bounding box center [1001, 122] width 5 height 6
click at [993, 124] on button "button" at bounding box center [1000, 121] width 14 height 18
click at [474, 517] on icon at bounding box center [478, 518] width 9 height 9
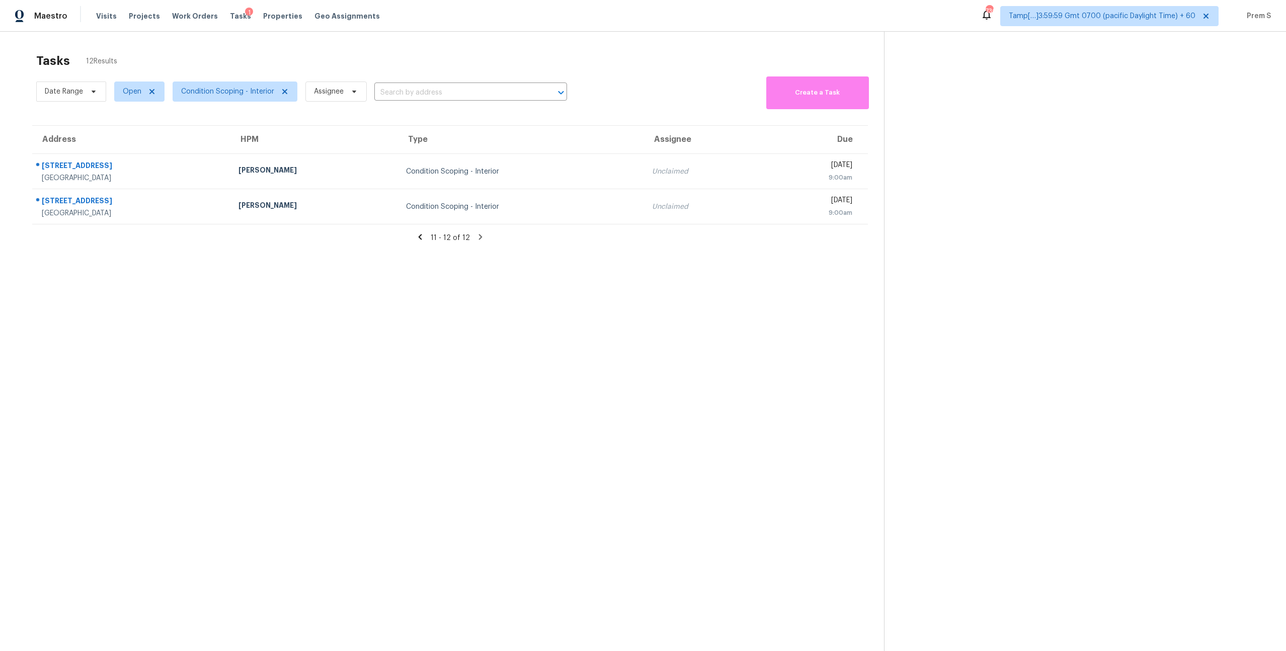
click at [652, 174] on div "Unclaimed" at bounding box center [703, 171] width 102 height 10
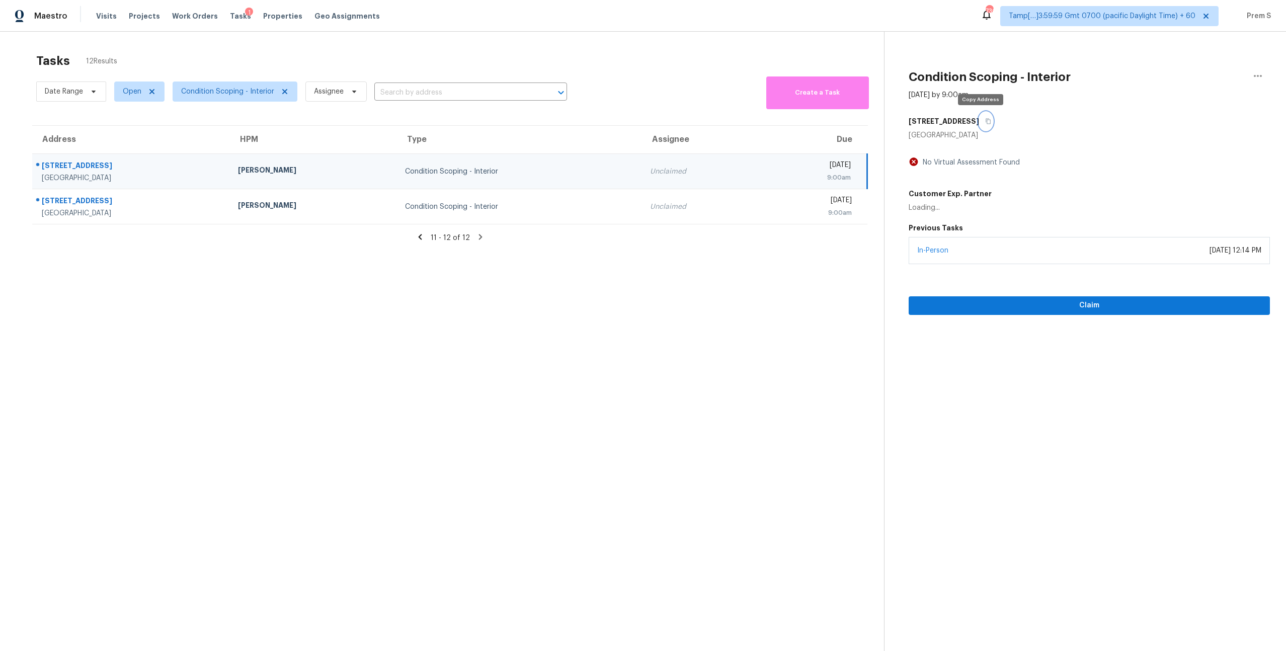
click at [985, 120] on icon "button" at bounding box center [988, 121] width 6 height 6
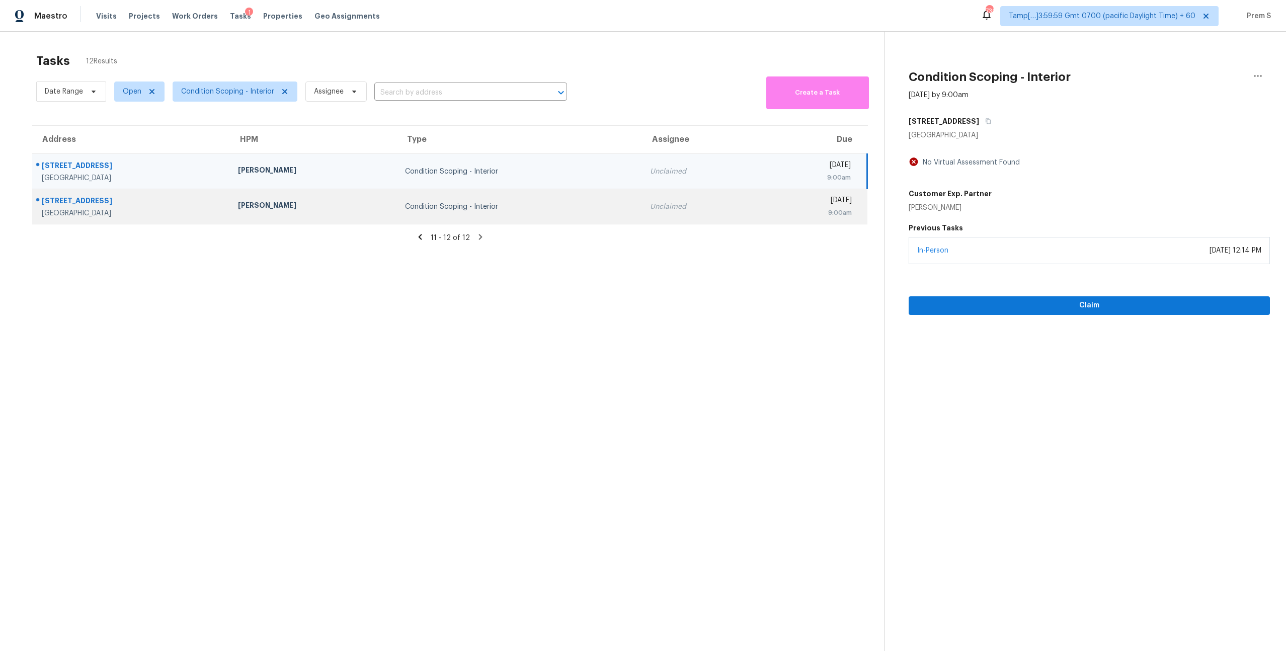
click at [323, 205] on div "Fernando Ortiz" at bounding box center [313, 206] width 151 height 13
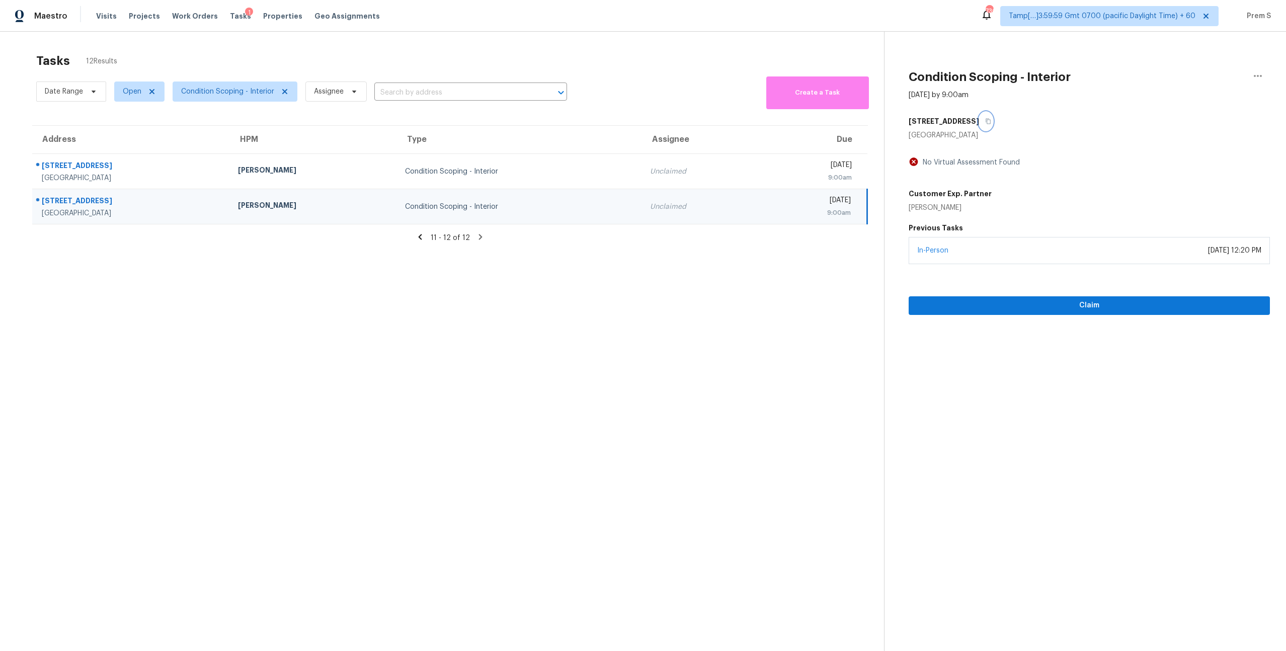
click at [985, 123] on icon "button" at bounding box center [987, 122] width 5 height 6
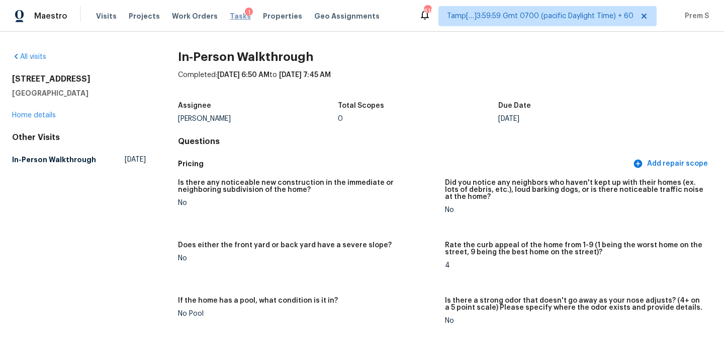
click at [233, 16] on span "Tasks" at bounding box center [240, 16] width 21 height 7
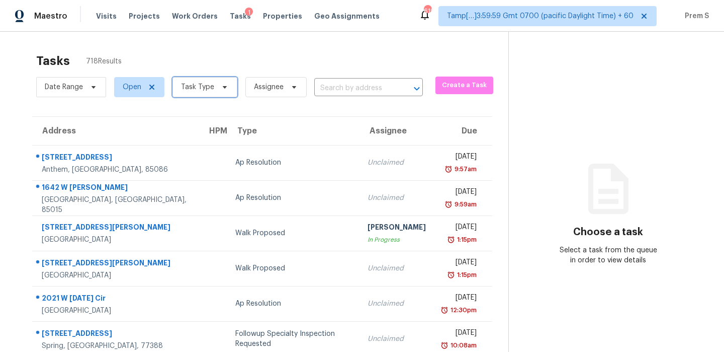
click at [206, 82] on span "Task Type" at bounding box center [197, 87] width 33 height 10
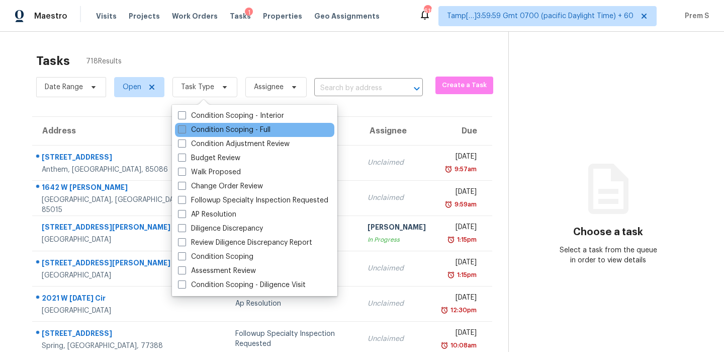
click at [225, 132] on label "Condition Scoping - Full" at bounding box center [224, 130] width 93 height 10
click at [185, 131] on input "Condition Scoping - Full" at bounding box center [181, 128] width 7 height 7
checkbox input "true"
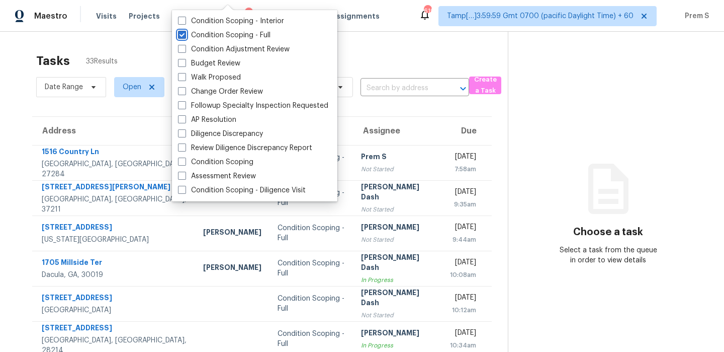
scroll to position [172, 0]
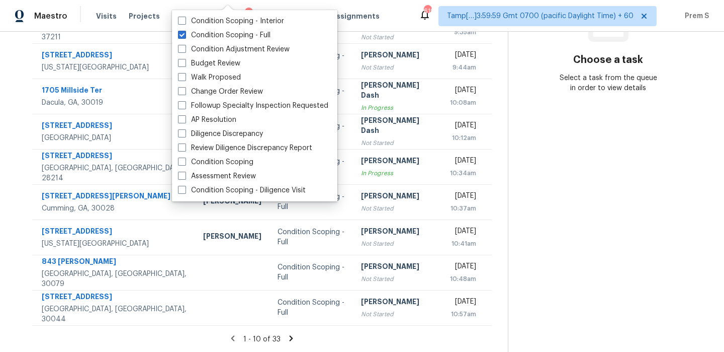
click at [290, 334] on icon at bounding box center [291, 337] width 9 height 9
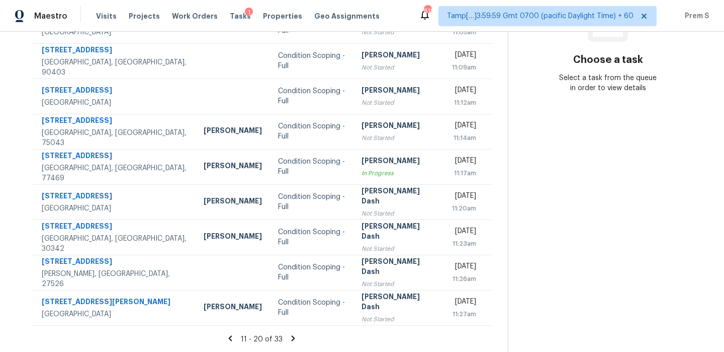
click at [292, 335] on icon at bounding box center [294, 338] width 4 height 6
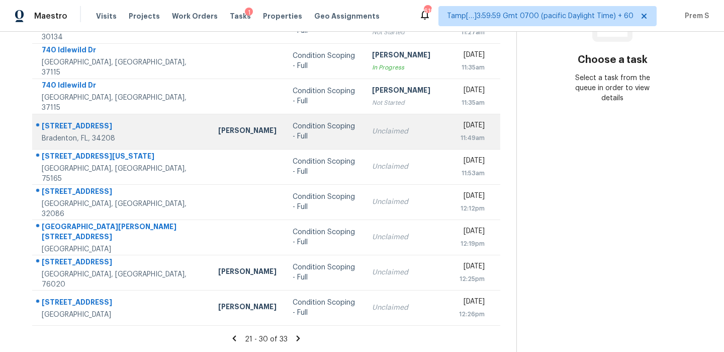
click at [364, 142] on td "Unclaimed" at bounding box center [407, 131] width 87 height 35
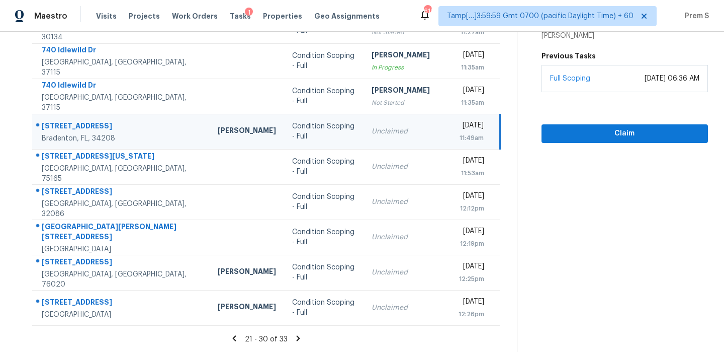
scroll to position [60, 0]
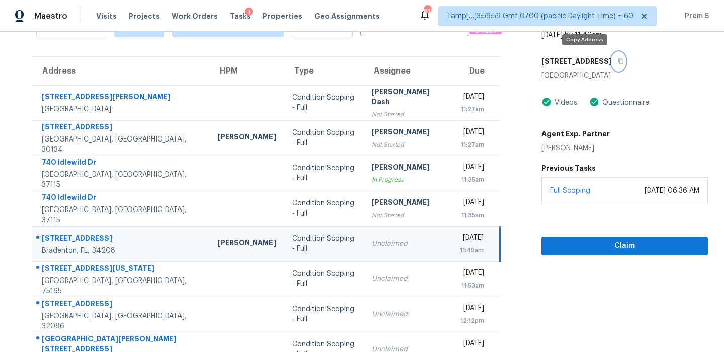
click at [618, 62] on icon "button" at bounding box center [621, 61] width 6 height 6
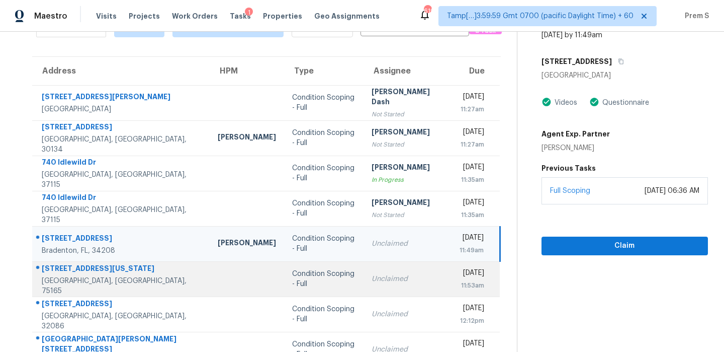
click at [364, 291] on td "Unclaimed" at bounding box center [407, 278] width 87 height 35
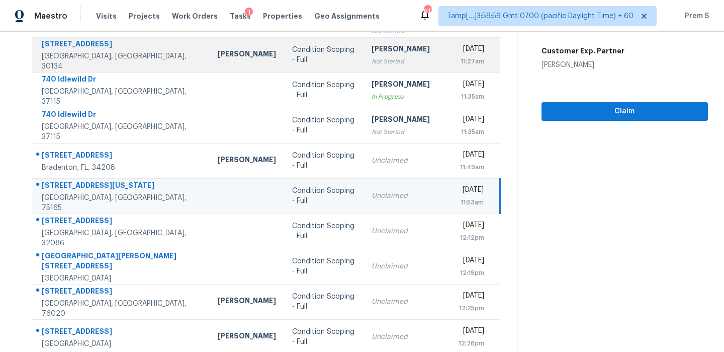
scroll to position [172, 0]
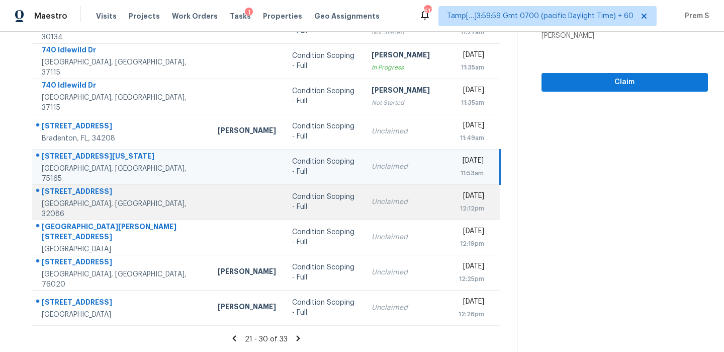
click at [372, 201] on div "Unclaimed" at bounding box center [407, 202] width 71 height 10
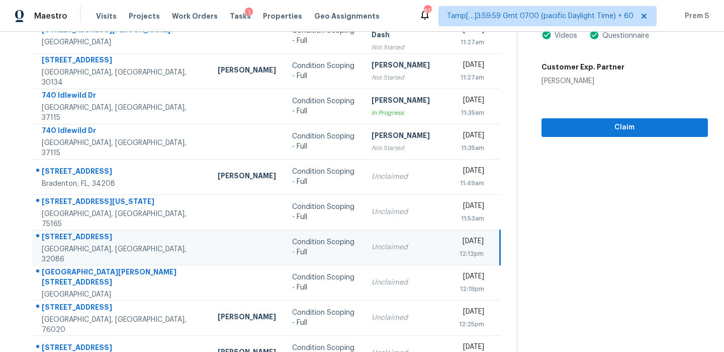
scroll to position [72, 0]
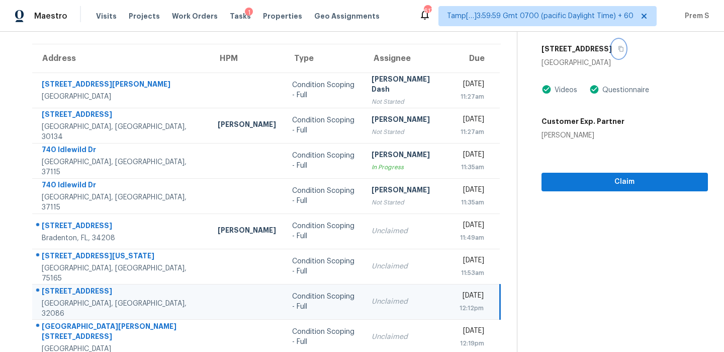
click at [618, 49] on icon "button" at bounding box center [621, 49] width 6 height 6
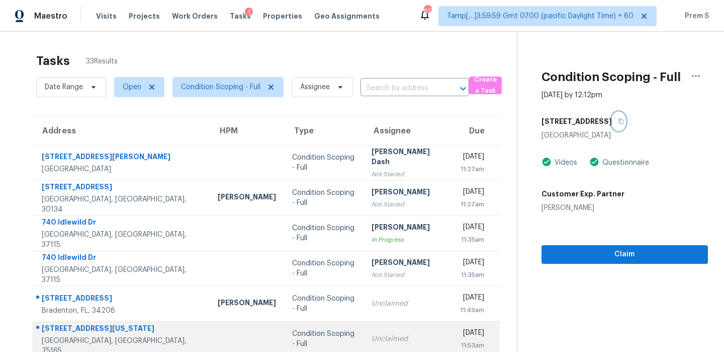
scroll to position [172, 0]
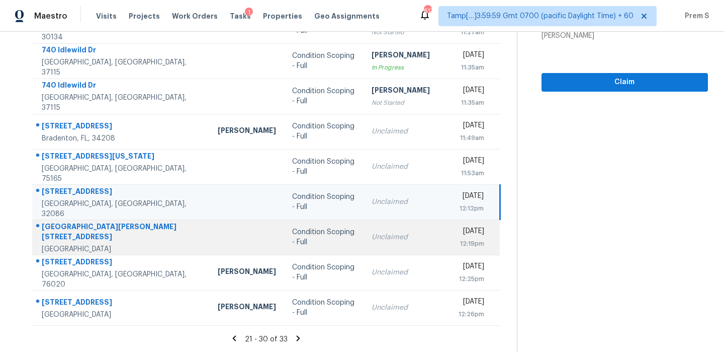
click at [372, 241] on div "Unclaimed" at bounding box center [407, 237] width 71 height 10
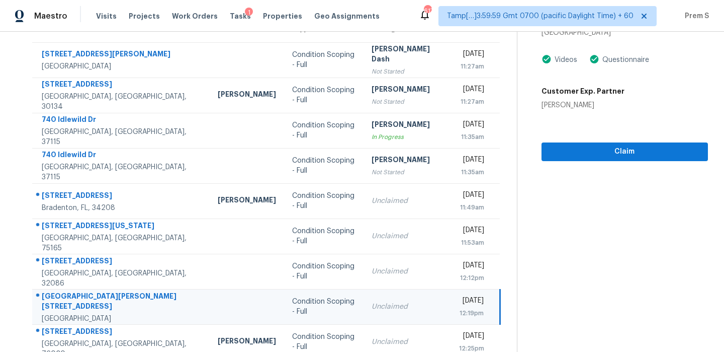
scroll to position [68, 0]
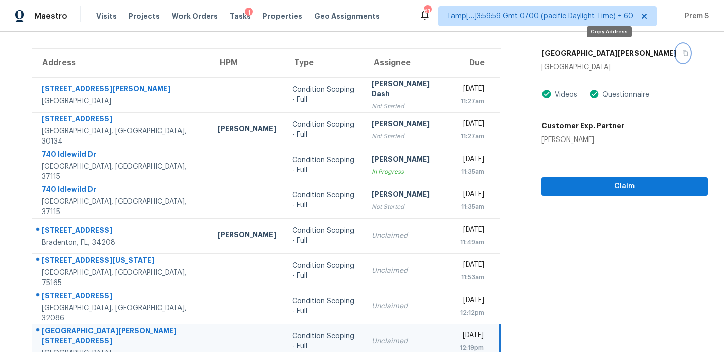
click at [676, 54] on button "button" at bounding box center [683, 53] width 14 height 18
click at [676, 49] on button "button" at bounding box center [683, 53] width 14 height 18
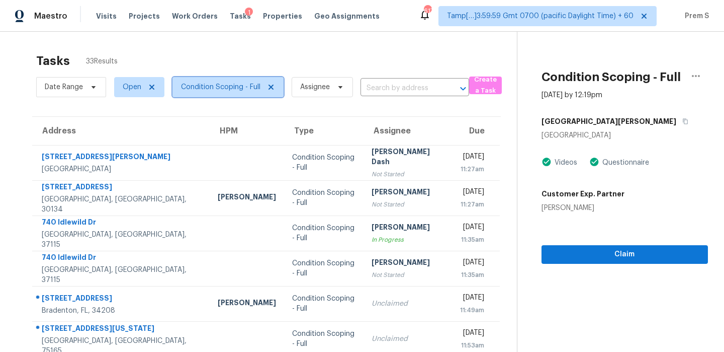
click at [240, 88] on span "Condition Scoping - Full" at bounding box center [220, 87] width 79 height 10
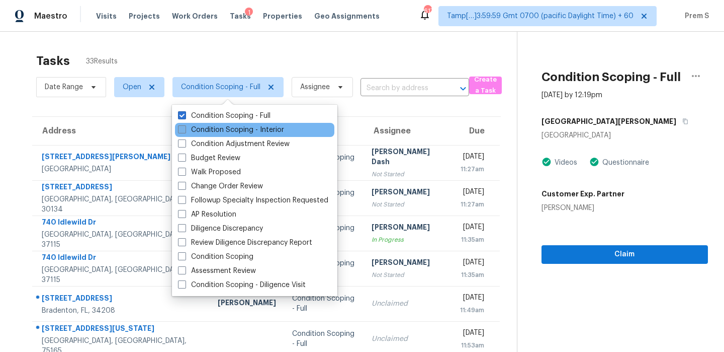
click at [228, 126] on label "Condition Scoping - Interior" at bounding box center [231, 130] width 106 height 10
click at [185, 126] on input "Condition Scoping - Interior" at bounding box center [181, 128] width 7 height 7
checkbox input "true"
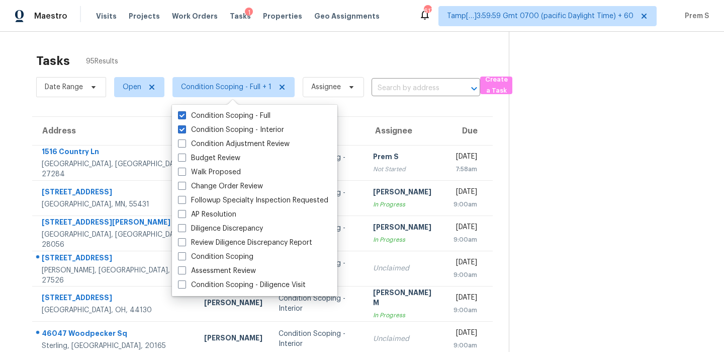
click at [300, 53] on div "Tasks 95 Results" at bounding box center [272, 61] width 473 height 26
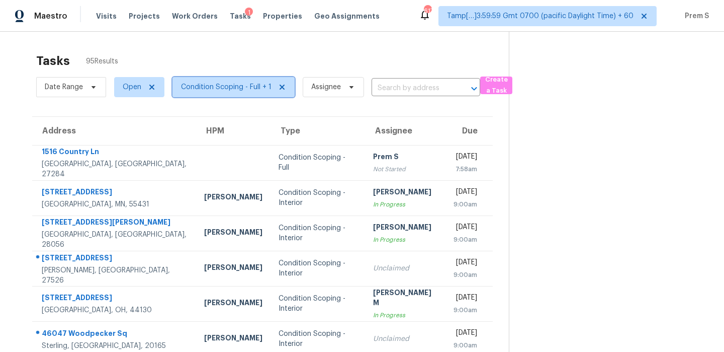
click at [199, 85] on span "Condition Scoping - Full + 1" at bounding box center [226, 87] width 91 height 10
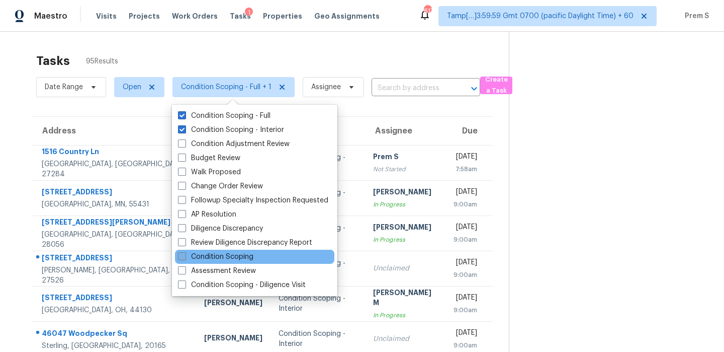
click at [232, 255] on label "Condition Scoping" at bounding box center [215, 256] width 75 height 10
click at [185, 255] on input "Condition Scoping" at bounding box center [181, 254] width 7 height 7
checkbox input "true"
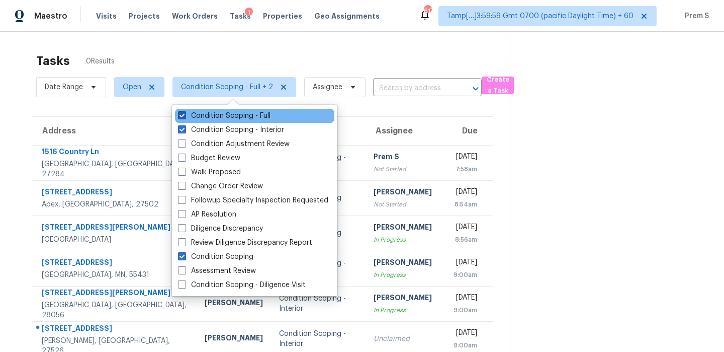
click at [209, 116] on label "Condition Scoping - Full" at bounding box center [224, 116] width 93 height 10
click at [185, 116] on input "Condition Scoping - Full" at bounding box center [181, 114] width 7 height 7
checkbox input "false"
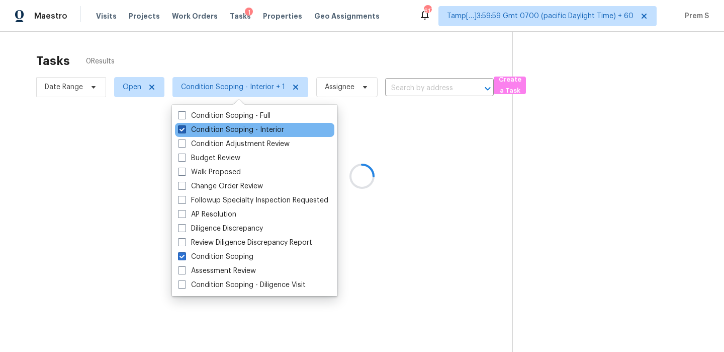
click at [201, 131] on label "Condition Scoping - Interior" at bounding box center [231, 130] width 106 height 10
click at [185, 131] on input "Condition Scoping - Interior" at bounding box center [181, 128] width 7 height 7
checkbox input "false"
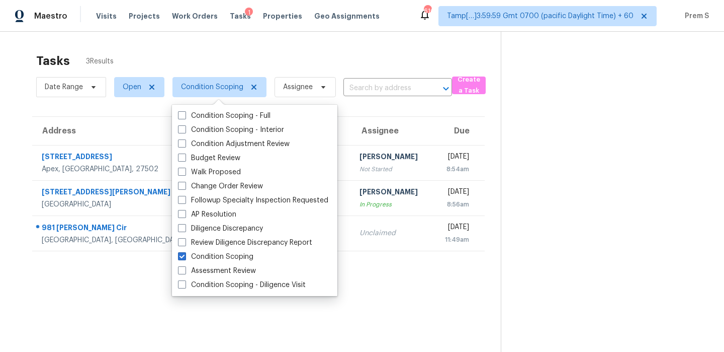
click at [285, 53] on div "Tasks 3 Results" at bounding box center [268, 61] width 465 height 26
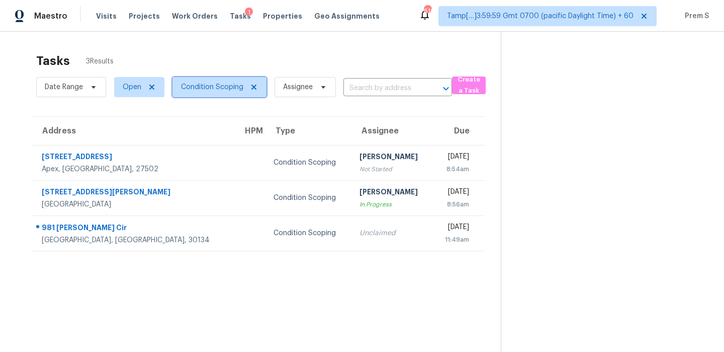
click at [218, 90] on span "Condition Scoping" at bounding box center [212, 87] width 62 height 10
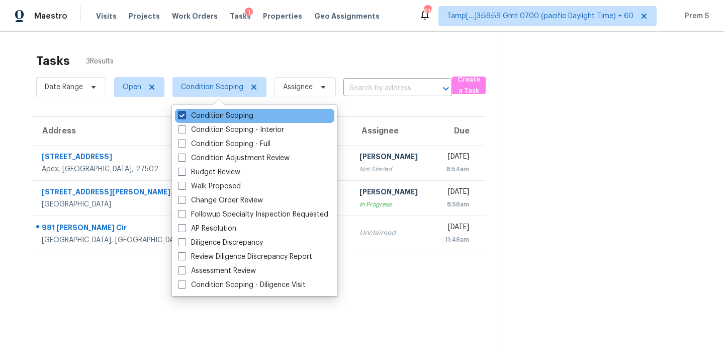
click at [207, 112] on label "Condition Scoping" at bounding box center [215, 116] width 75 height 10
click at [185, 112] on input "Condition Scoping" at bounding box center [181, 114] width 7 height 7
checkbox input "false"
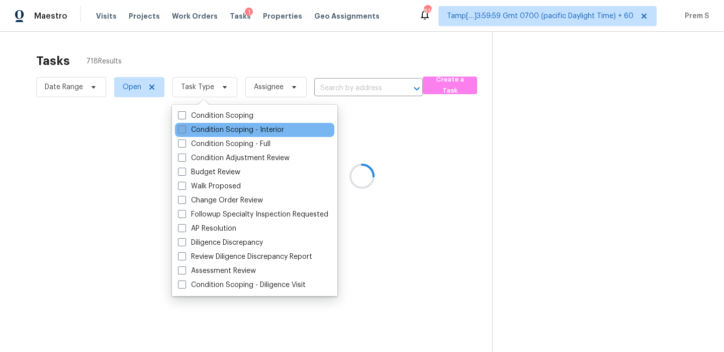
click at [216, 130] on label "Condition Scoping - Interior" at bounding box center [231, 130] width 106 height 10
click at [185, 130] on input "Condition Scoping - Interior" at bounding box center [181, 128] width 7 height 7
checkbox input "true"
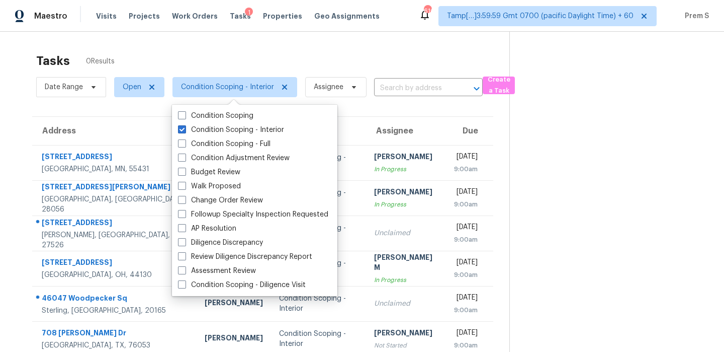
click at [231, 56] on div "Tasks 0 Results" at bounding box center [272, 61] width 473 height 26
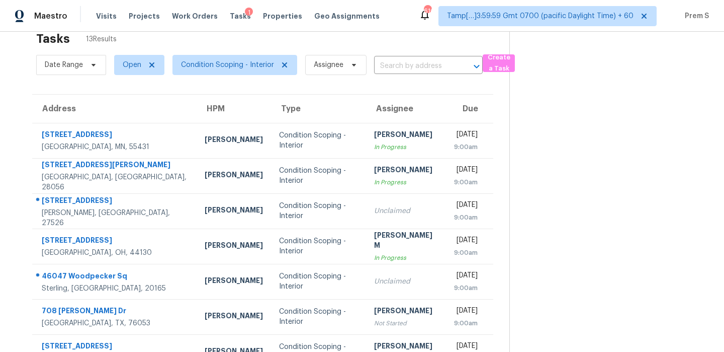
scroll to position [23, 0]
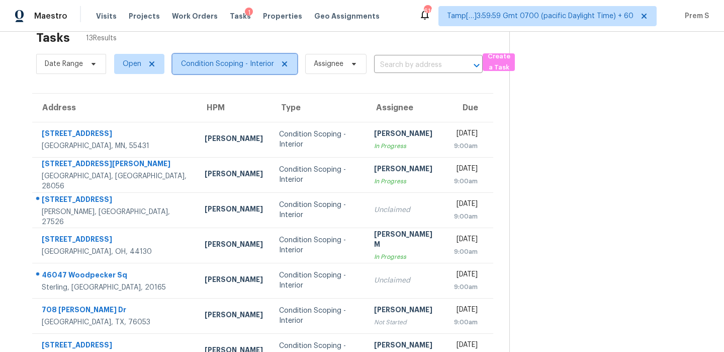
click at [226, 64] on span "Condition Scoping - Interior" at bounding box center [227, 64] width 93 height 10
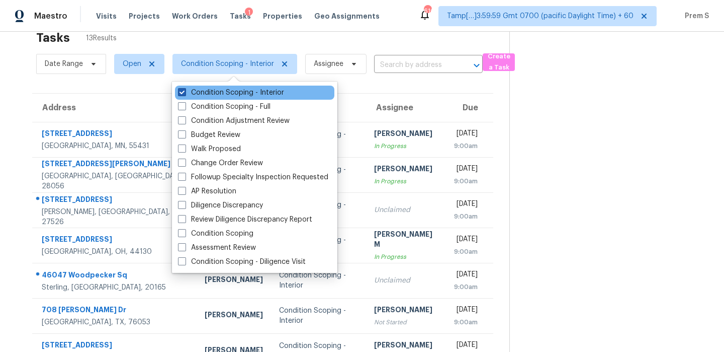
click at [218, 94] on label "Condition Scoping - Interior" at bounding box center [231, 93] width 106 height 10
click at [185, 94] on input "Condition Scoping - Interior" at bounding box center [181, 91] width 7 height 7
checkbox input "false"
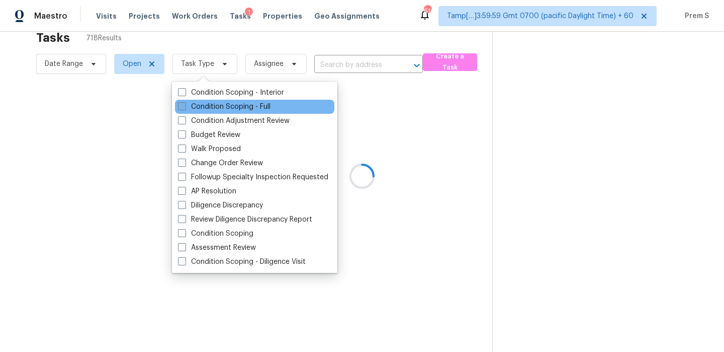
click at [218, 108] on label "Condition Scoping - Full" at bounding box center [224, 107] width 93 height 10
click at [185, 108] on input "Condition Scoping - Full" at bounding box center [181, 105] width 7 height 7
checkbox input "true"
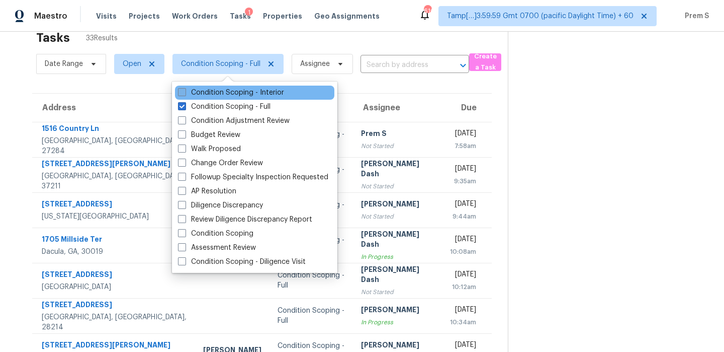
click at [240, 94] on label "Condition Scoping - Interior" at bounding box center [231, 93] width 106 height 10
click at [185, 94] on input "Condition Scoping - Interior" at bounding box center [181, 91] width 7 height 7
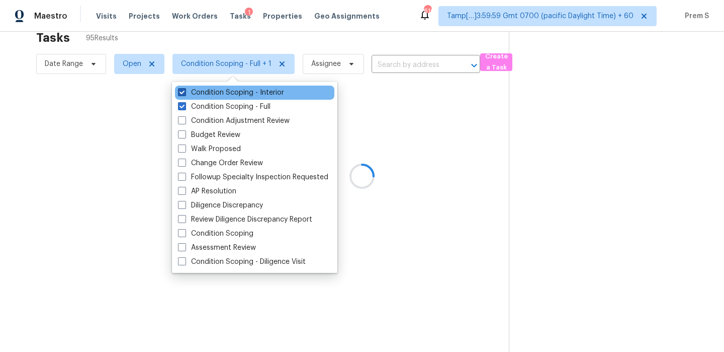
click at [240, 94] on label "Condition Scoping - Interior" at bounding box center [231, 93] width 106 height 10
click at [185, 94] on input "Condition Scoping - Interior" at bounding box center [181, 91] width 7 height 7
checkbox input "false"
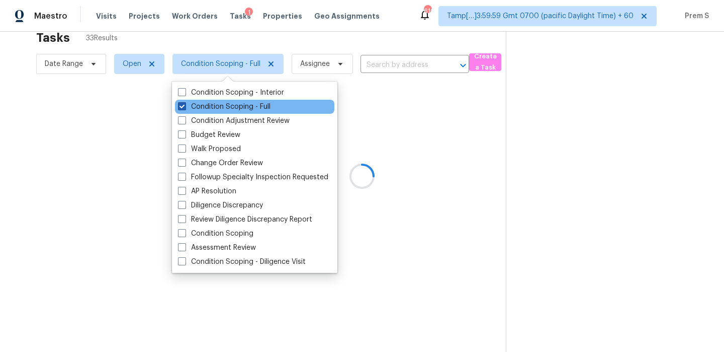
click at [229, 110] on label "Condition Scoping - Full" at bounding box center [224, 107] width 93 height 10
click at [185, 108] on input "Condition Scoping - Full" at bounding box center [181, 105] width 7 height 7
checkbox input "false"
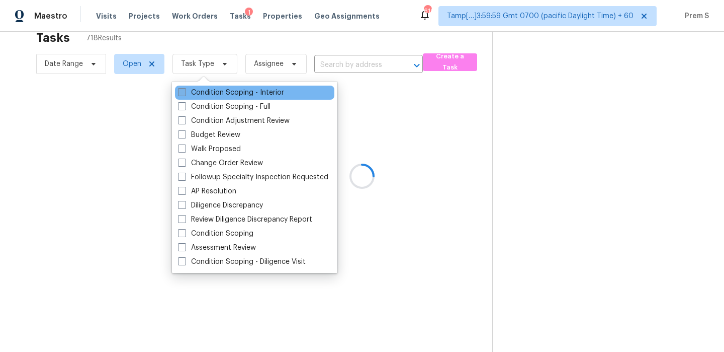
click at [234, 93] on label "Condition Scoping - Interior" at bounding box center [231, 93] width 106 height 10
click at [185, 93] on input "Condition Scoping - Interior" at bounding box center [181, 91] width 7 height 7
checkbox input "true"
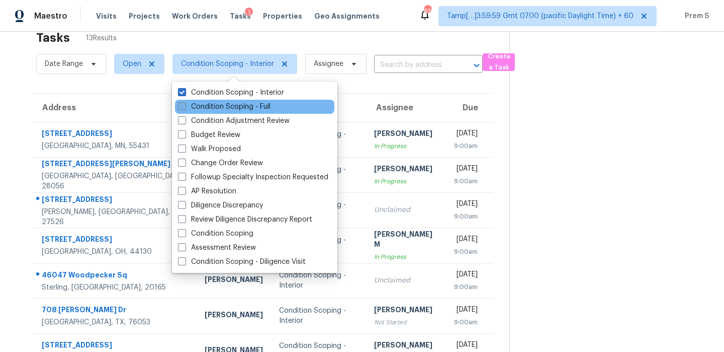
click at [183, 104] on span at bounding box center [182, 106] width 8 height 8
click at [183, 104] on input "Condition Scoping - Full" at bounding box center [181, 105] width 7 height 7
checkbox input "true"
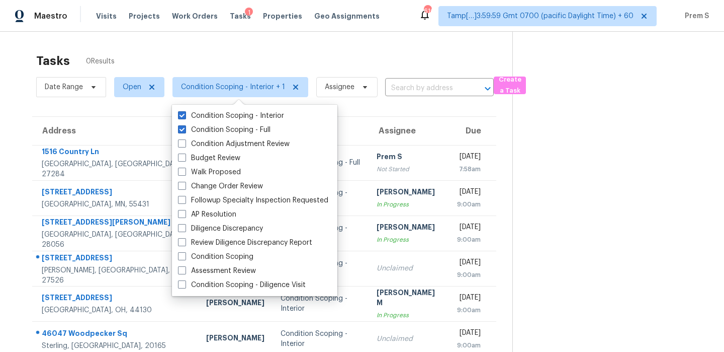
click at [148, 58] on div "Tasks 0 Results" at bounding box center [274, 61] width 476 height 26
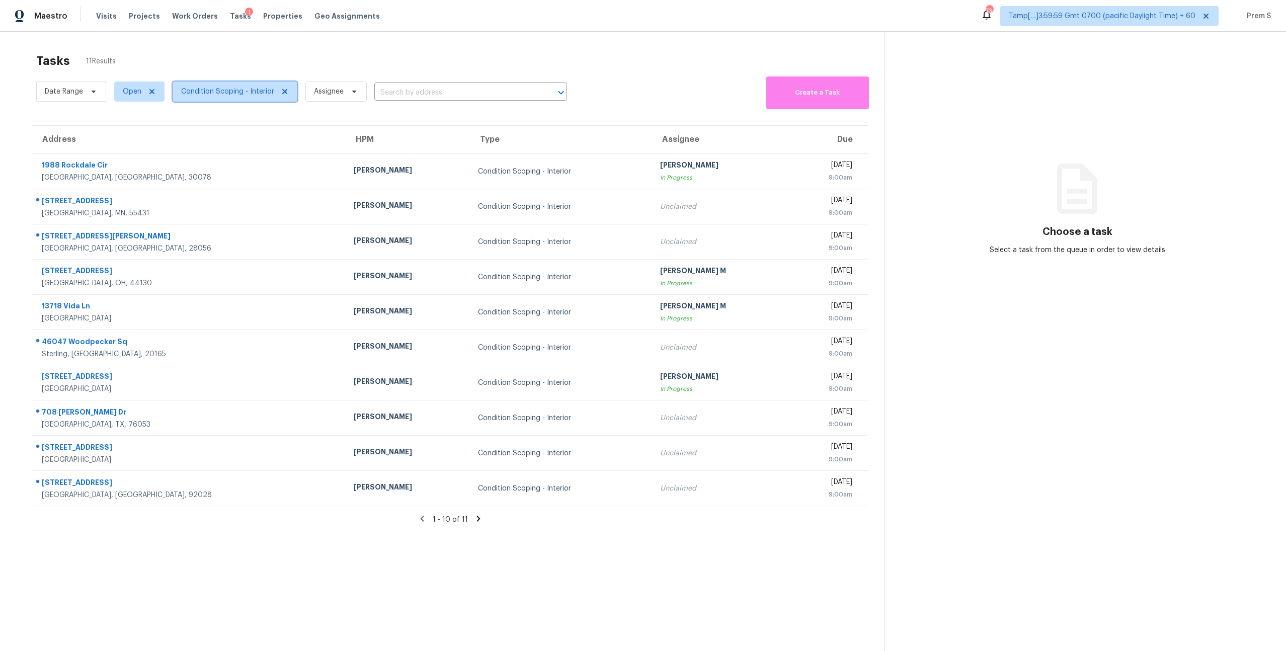
click at [260, 87] on span "Condition Scoping - Interior" at bounding box center [227, 92] width 93 height 10
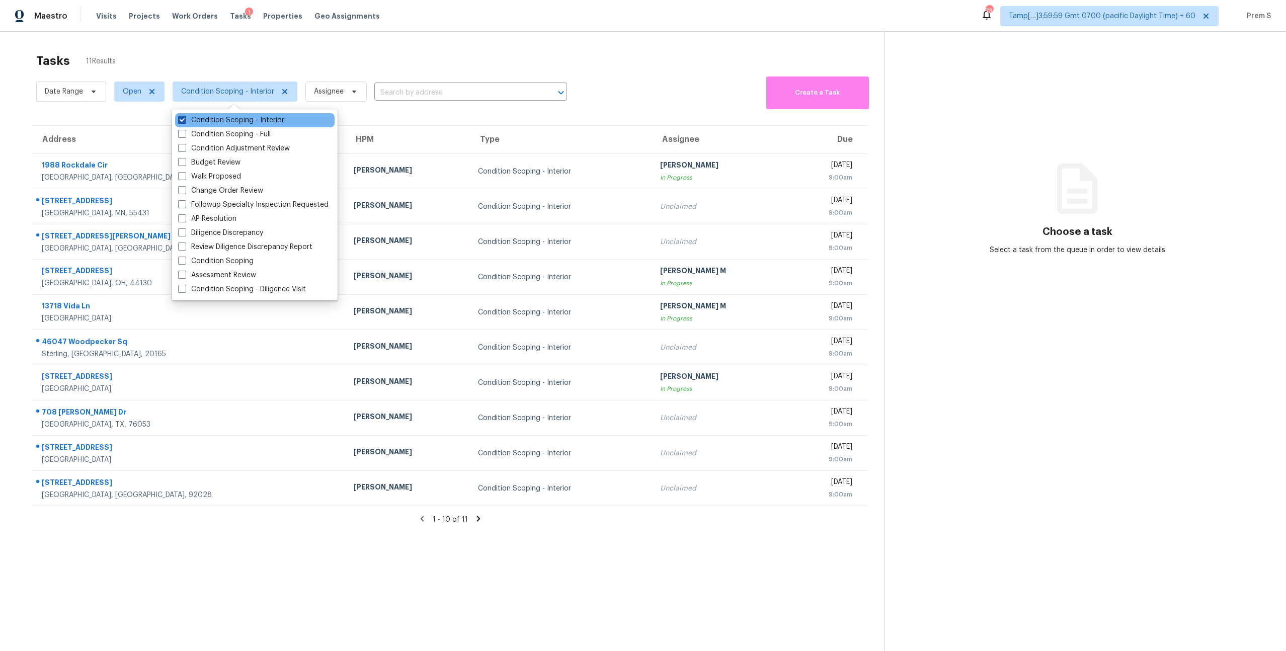
click at [250, 118] on label "Condition Scoping - Interior" at bounding box center [231, 120] width 106 height 10
click at [185, 118] on input "Condition Scoping - Interior" at bounding box center [181, 118] width 7 height 7
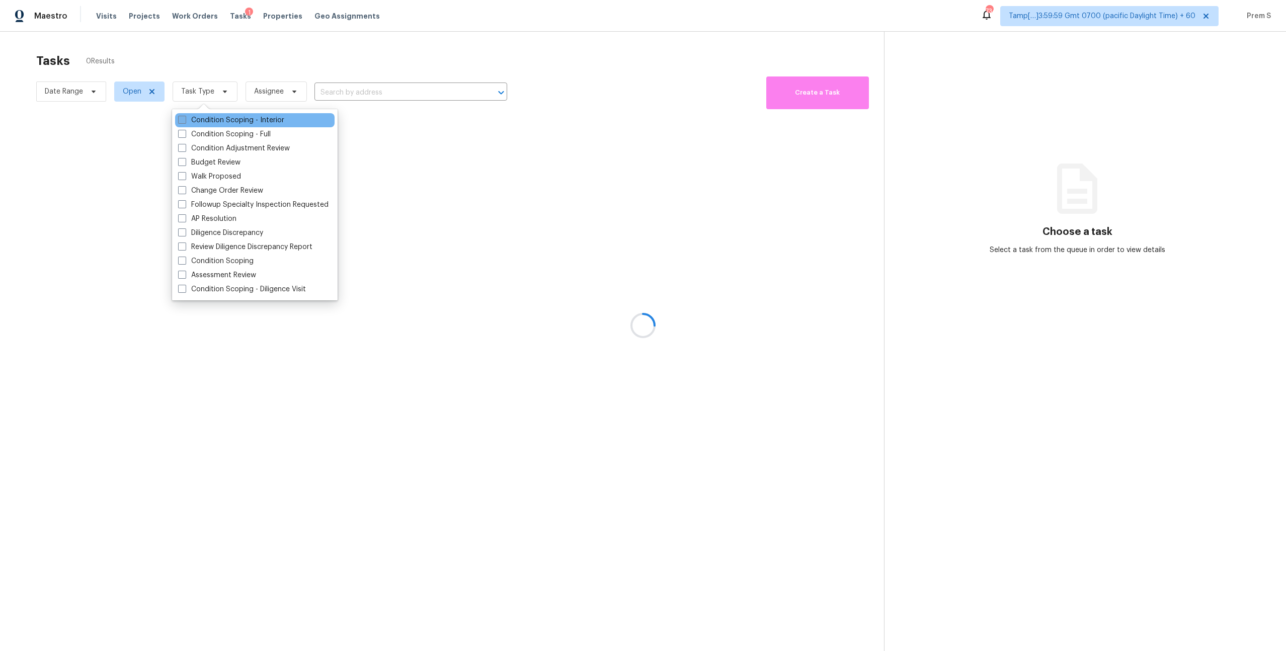
click at [250, 118] on label "Condition Scoping - Interior" at bounding box center [231, 120] width 106 height 10
click at [185, 118] on input "Condition Scoping - Interior" at bounding box center [181, 118] width 7 height 7
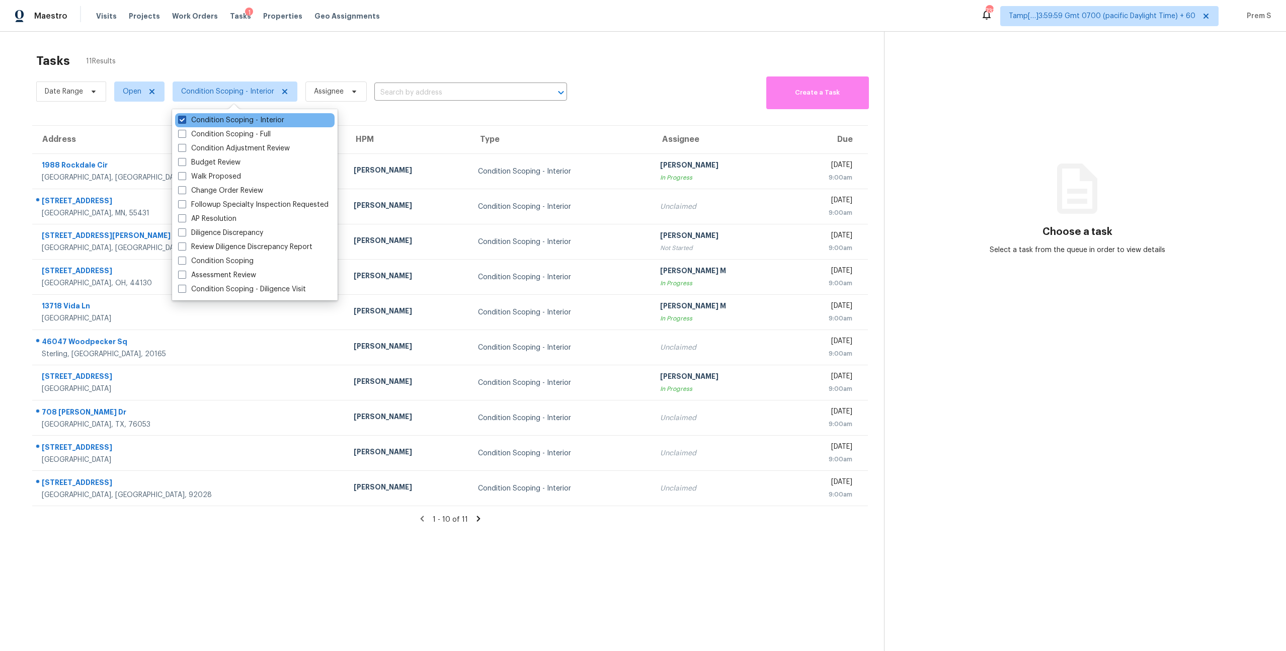
click at [243, 121] on label "Condition Scoping - Interior" at bounding box center [231, 120] width 106 height 10
click at [185, 121] on input "Condition Scoping - Interior" at bounding box center [181, 118] width 7 height 7
checkbox input "false"
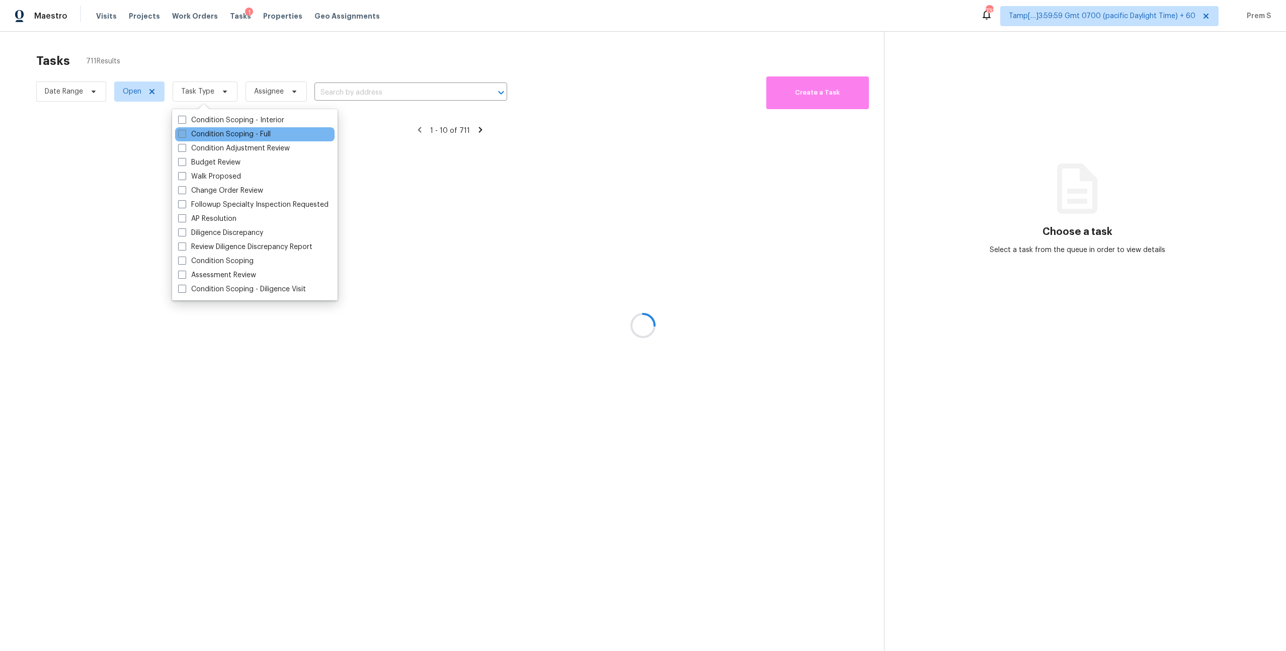
click at [237, 135] on label "Condition Scoping - Full" at bounding box center [224, 134] width 93 height 10
click at [185, 135] on input "Condition Scoping - Full" at bounding box center [181, 132] width 7 height 7
checkbox input "true"
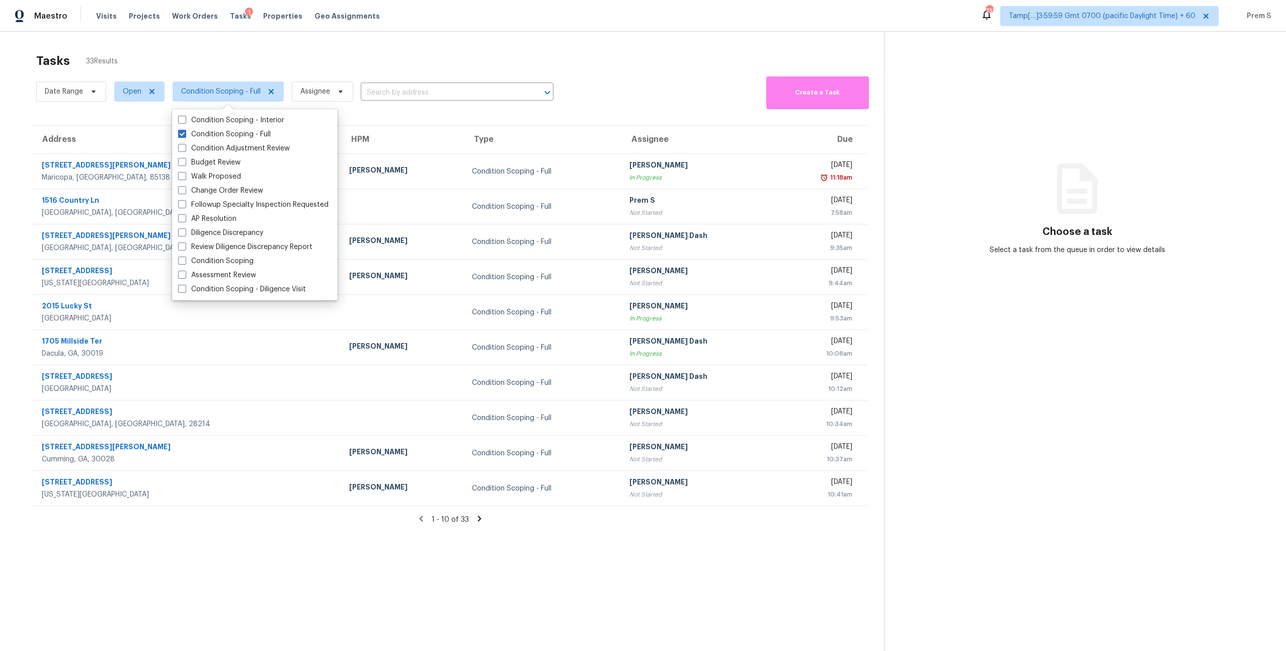
click at [479, 517] on icon at bounding box center [479, 519] width 4 height 6
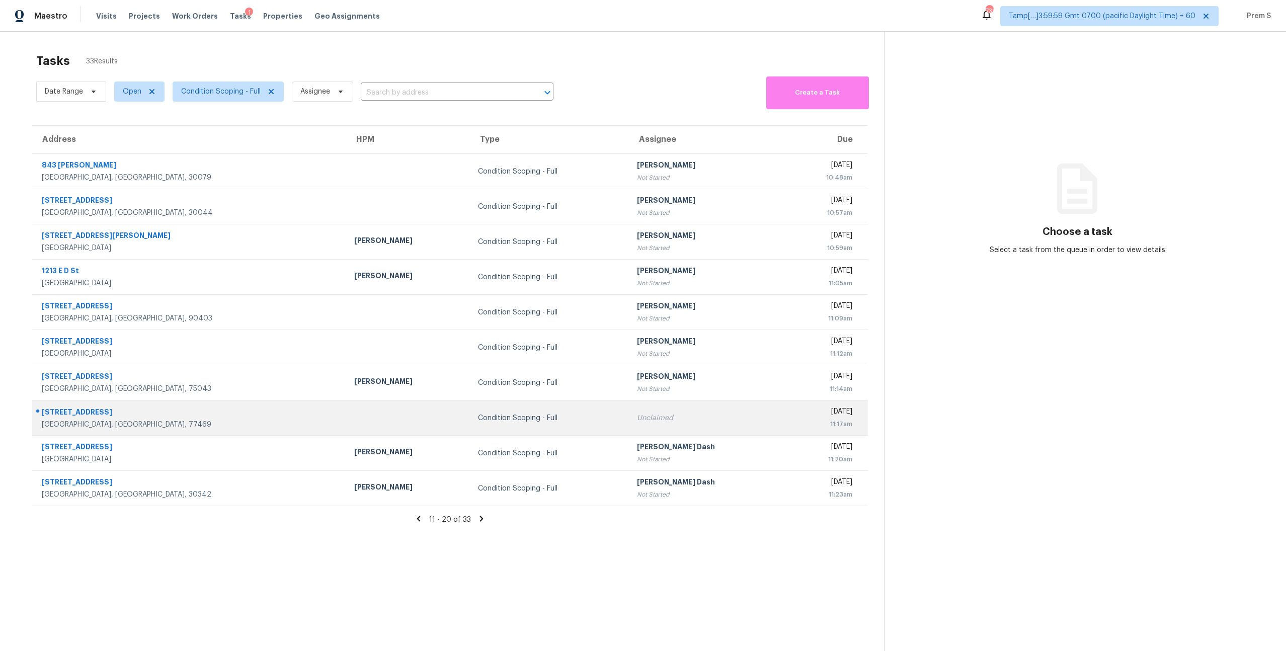
click at [540, 421] on div "Condition Scoping - Full" at bounding box center [549, 418] width 143 height 10
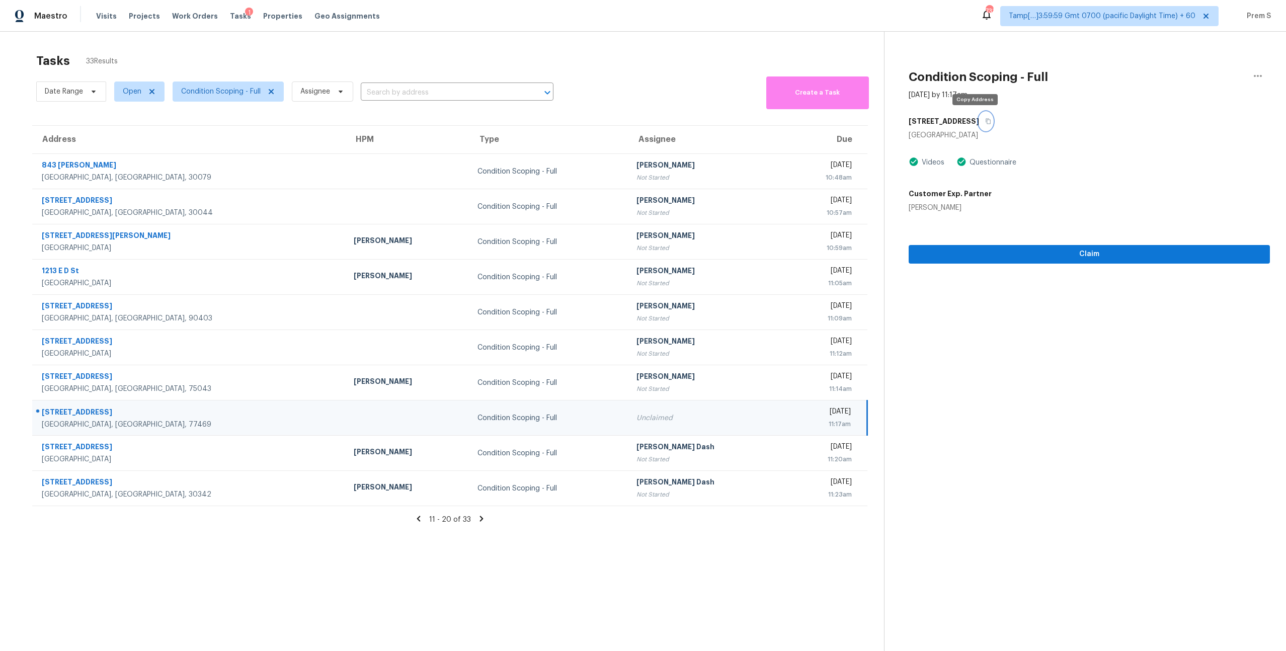
click at [985, 118] on icon "button" at bounding box center [988, 121] width 6 height 6
click at [407, 100] on input "text" at bounding box center [443, 93] width 164 height 16
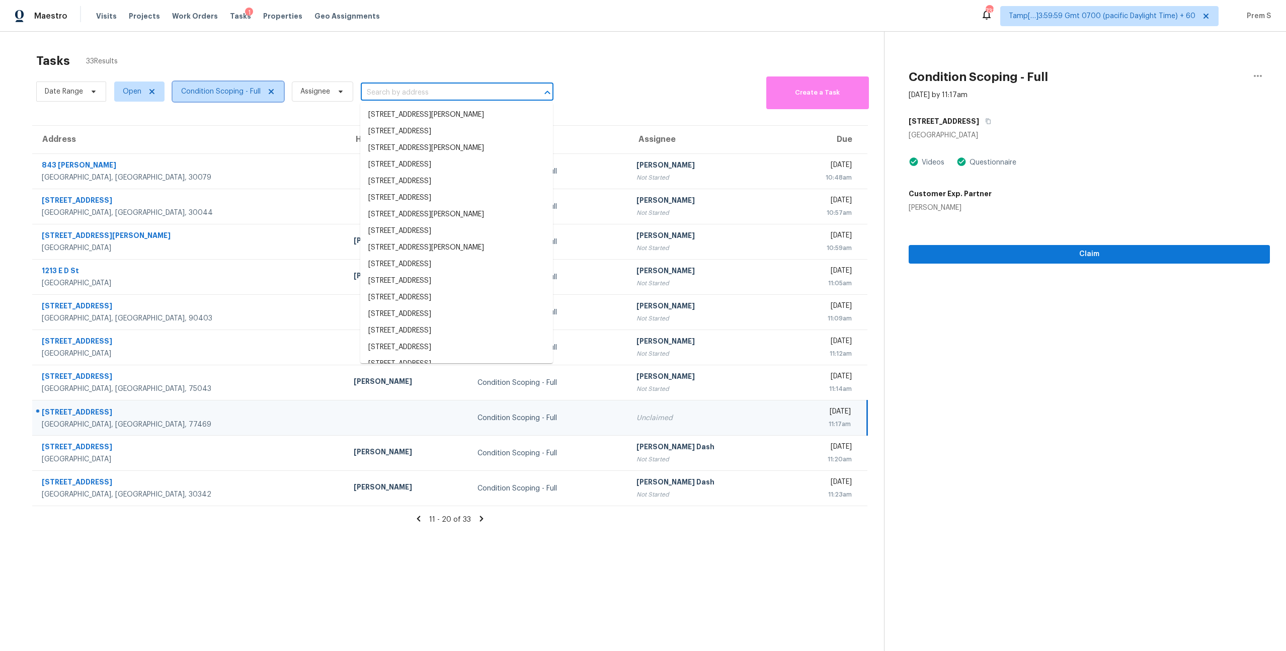
click at [254, 93] on span "Condition Scoping - Full" at bounding box center [220, 92] width 79 height 10
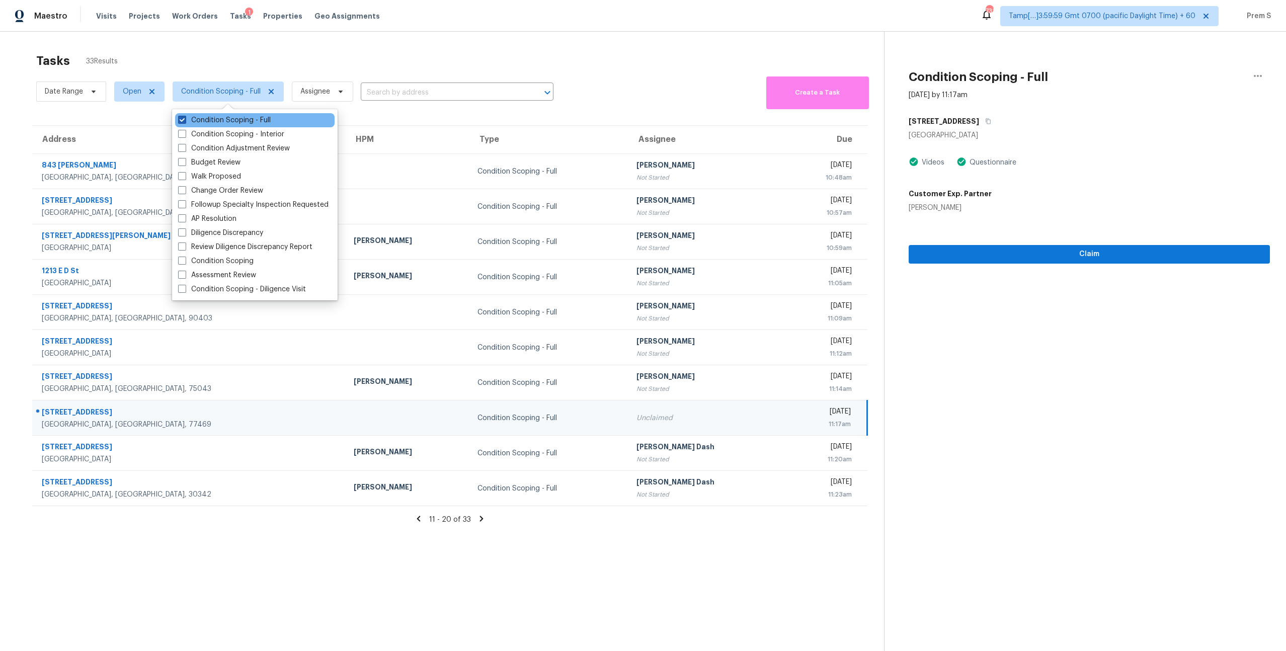
click at [239, 117] on label "Condition Scoping - Full" at bounding box center [224, 120] width 93 height 10
click at [185, 117] on input "Condition Scoping - Full" at bounding box center [181, 118] width 7 height 7
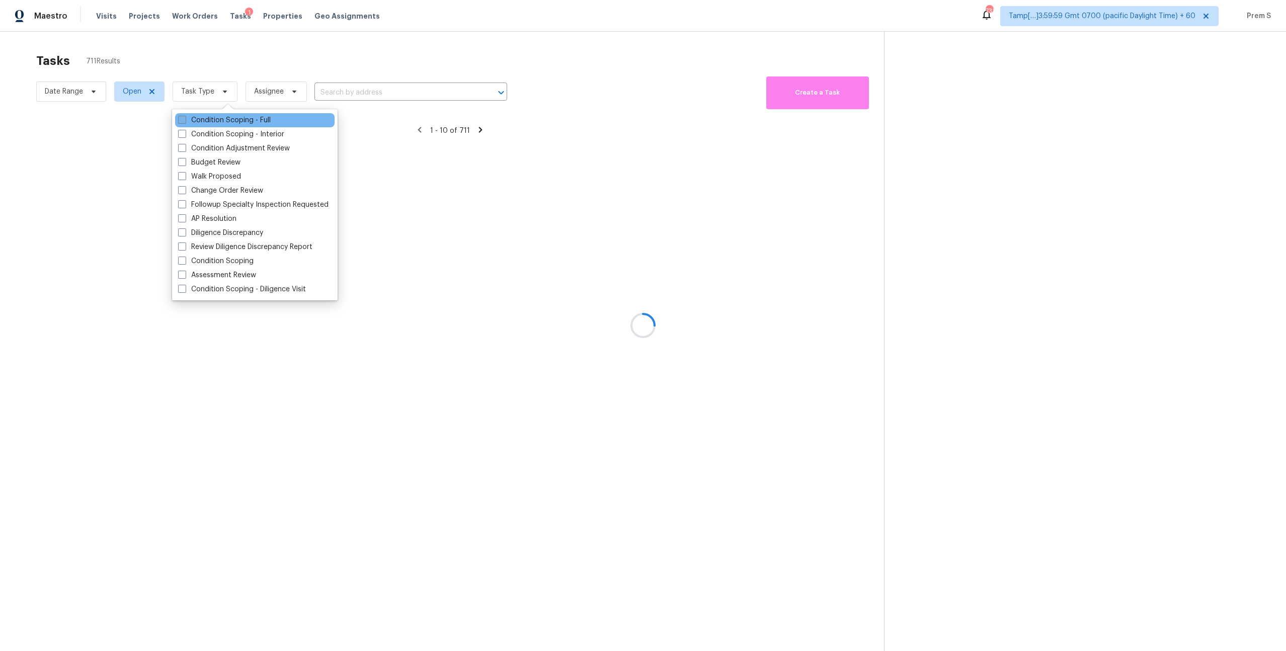
click at [239, 117] on label "Condition Scoping - Full" at bounding box center [224, 120] width 93 height 10
click at [185, 117] on input "Condition Scoping - Full" at bounding box center [181, 118] width 7 height 7
checkbox input "true"
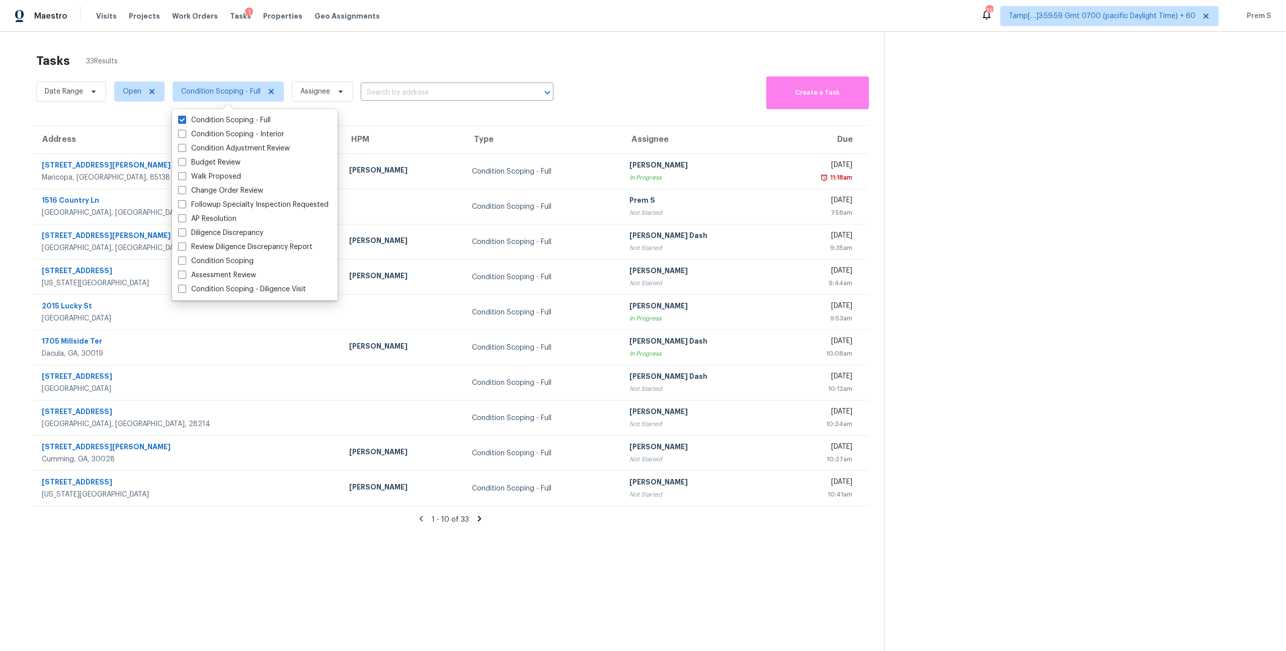
click at [528, 120] on section "Tasks 33 Results Date Range Open Condition Scoping - Full Assignee ​ Create a T…" at bounding box center [450, 365] width 868 height 635
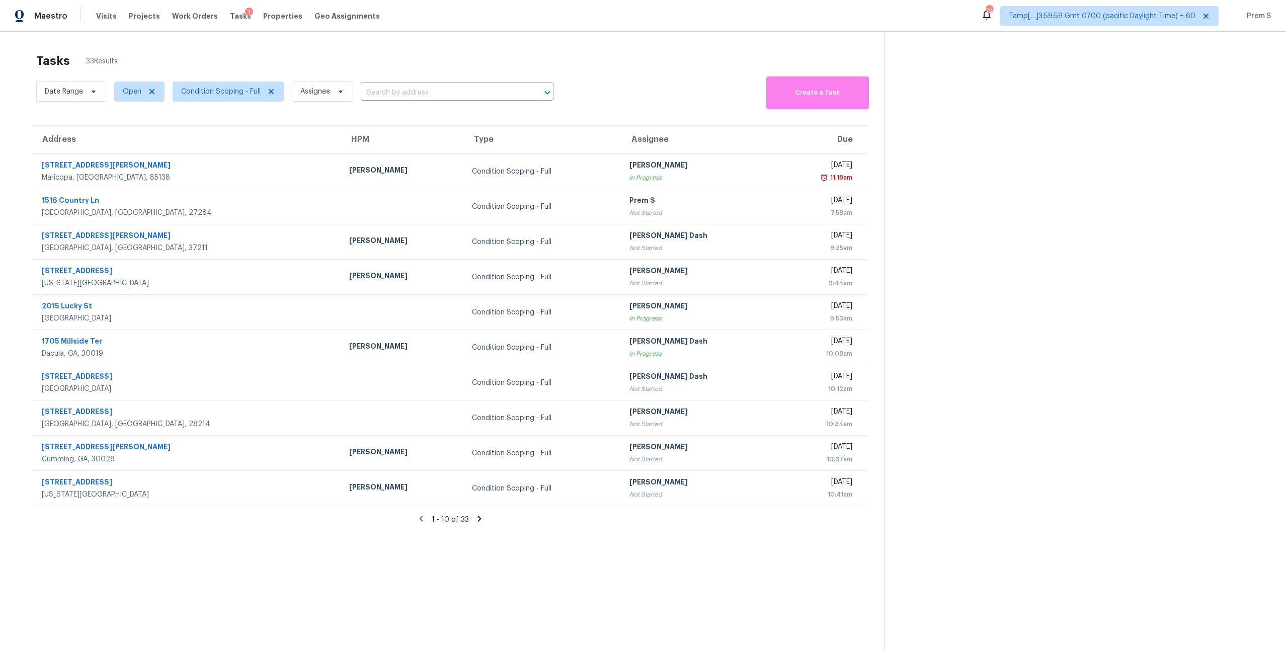
click at [482, 519] on icon at bounding box center [479, 518] width 9 height 9
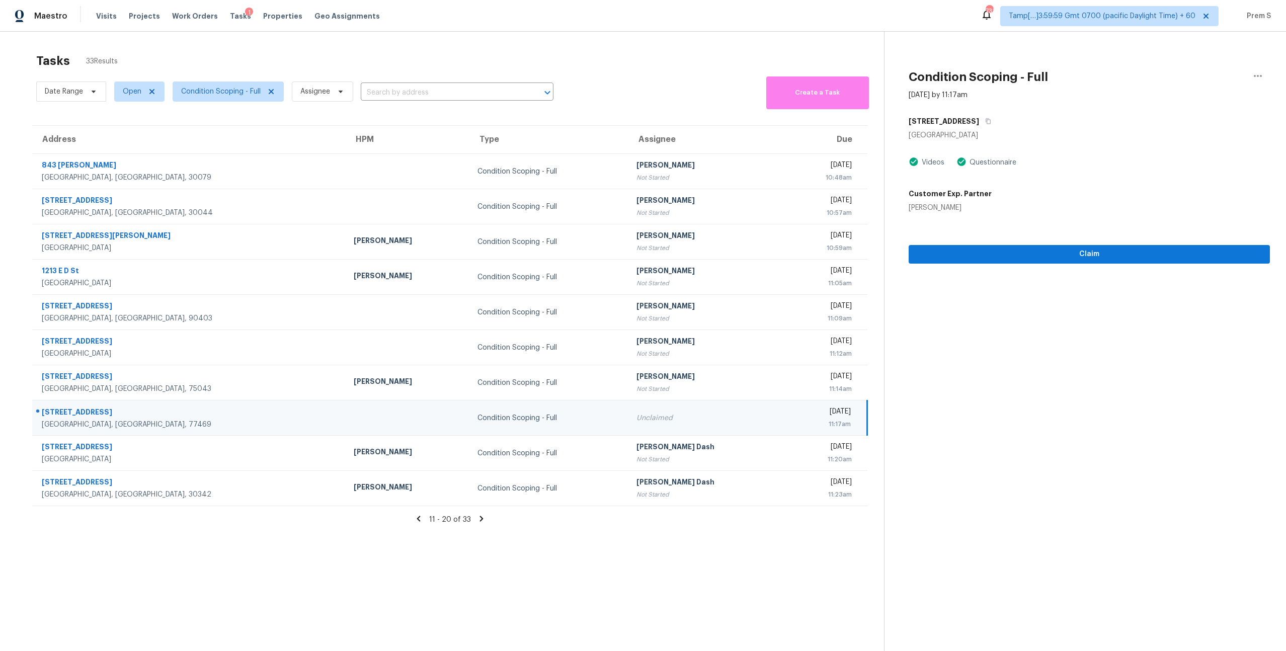
click at [636, 416] on div "Unclaimed" at bounding box center [706, 418] width 140 height 10
click at [484, 520] on icon at bounding box center [481, 518] width 9 height 9
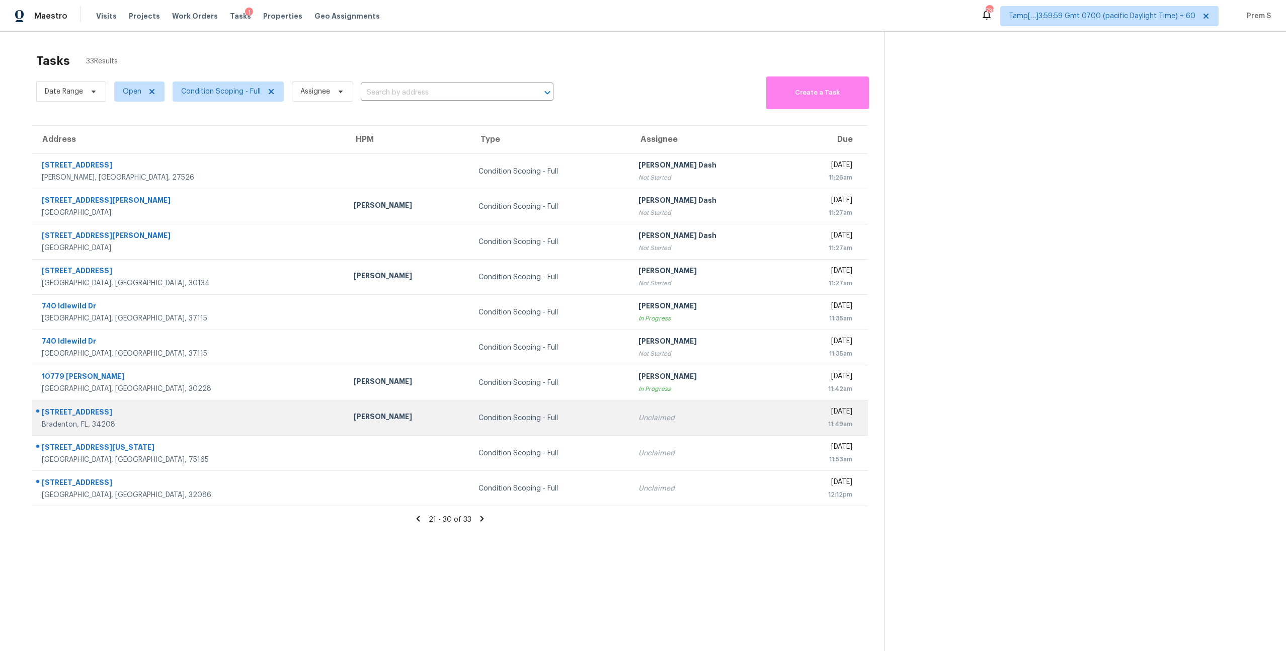
click at [642, 431] on td "Unclaimed" at bounding box center [708, 417] width 157 height 35
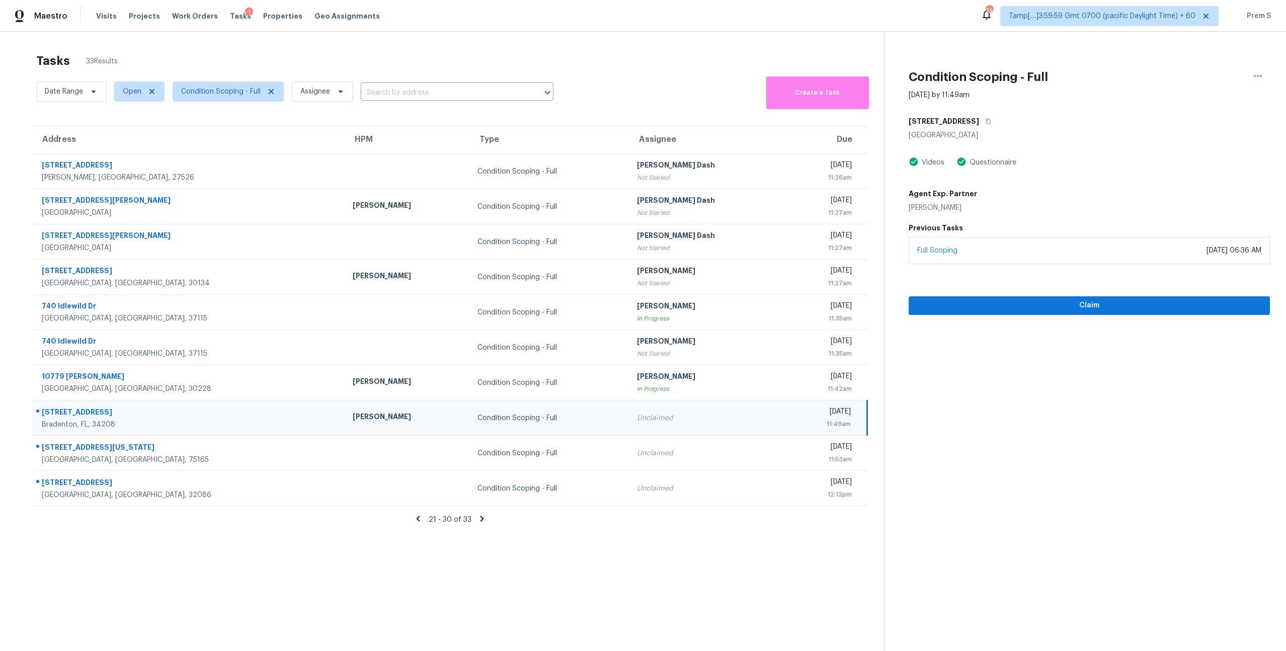
click at [969, 123] on div "705 32nd St E" at bounding box center [1088, 121] width 361 height 18
click at [985, 124] on icon "button" at bounding box center [987, 122] width 5 height 6
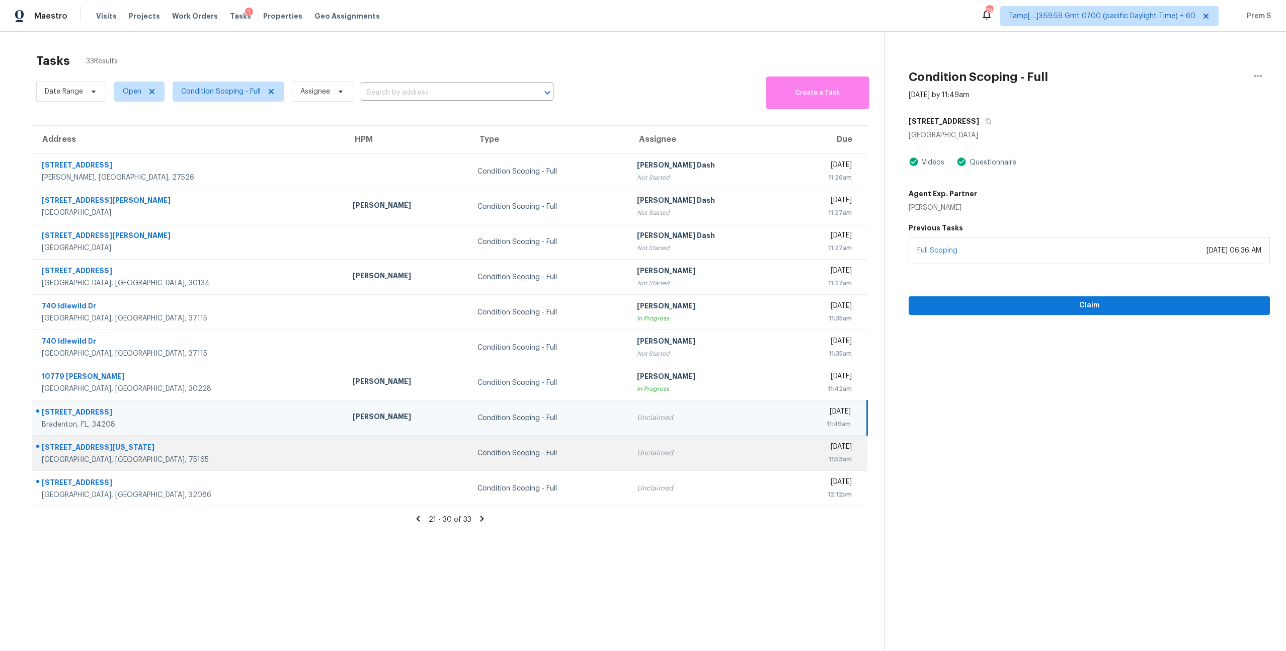
click at [629, 441] on td "Unclaimed" at bounding box center [707, 453] width 157 height 35
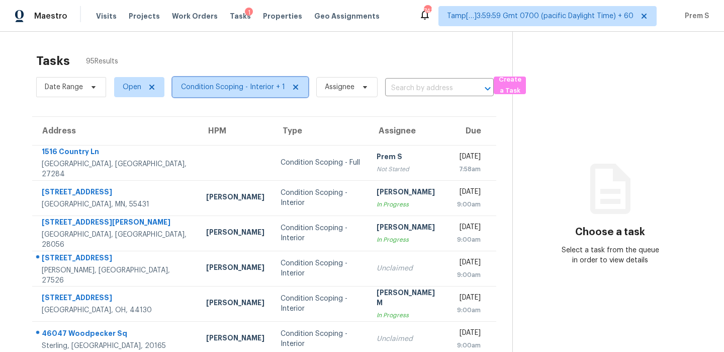
click at [220, 86] on span "Condition Scoping - Interior + 1" at bounding box center [233, 87] width 104 height 10
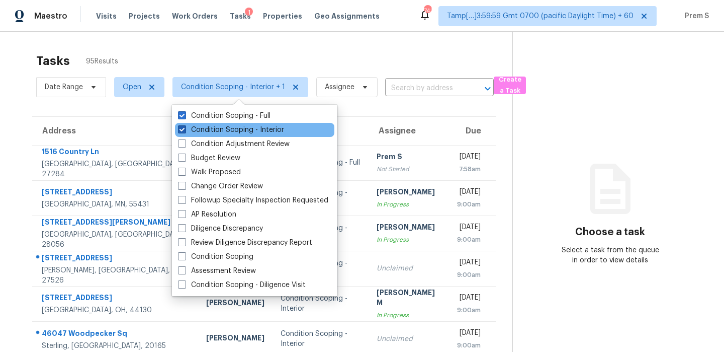
click at [215, 131] on label "Condition Scoping - Interior" at bounding box center [231, 130] width 106 height 10
click at [185, 131] on input "Condition Scoping - Interior" at bounding box center [181, 128] width 7 height 7
checkbox input "false"
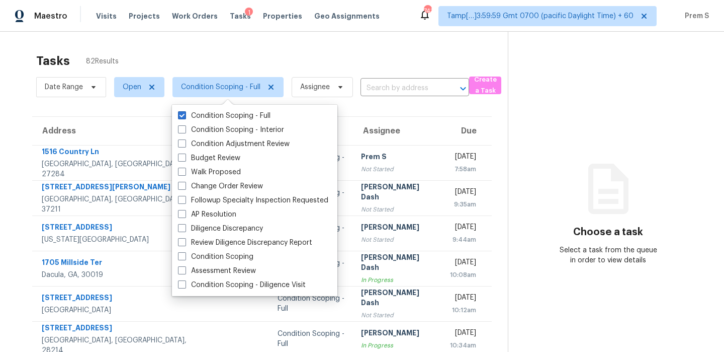
click at [231, 57] on div "Tasks 82 Results" at bounding box center [272, 61] width 472 height 26
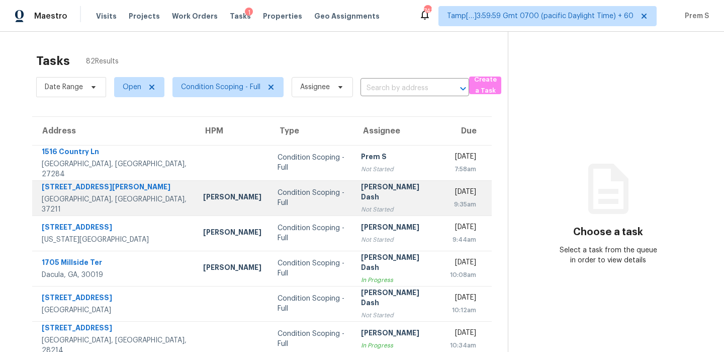
scroll to position [172, 0]
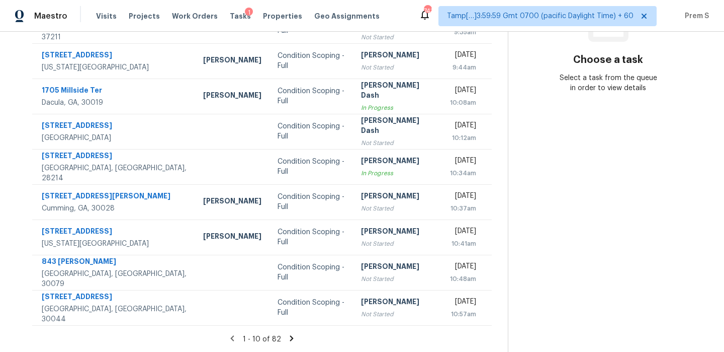
click at [287, 338] on icon at bounding box center [291, 337] width 9 height 9
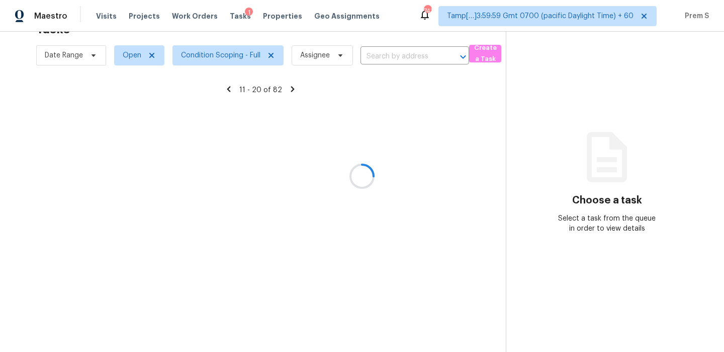
scroll to position [32, 0]
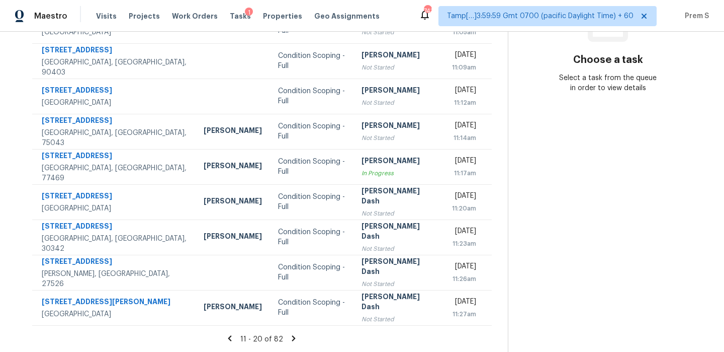
click at [289, 338] on icon at bounding box center [293, 337] width 9 height 9
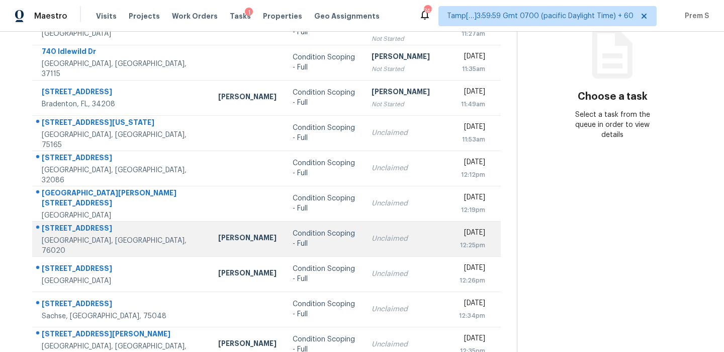
scroll to position [172, 0]
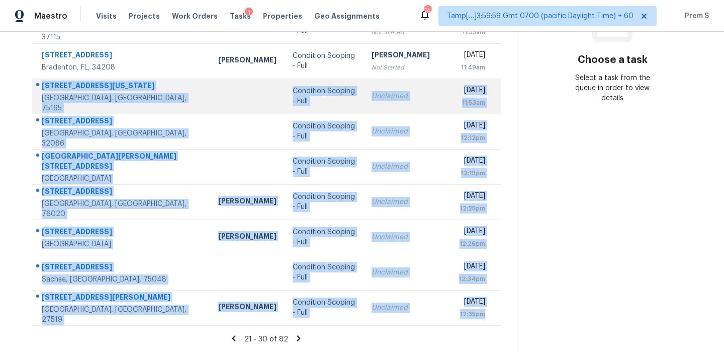
drag, startPoint x: 476, startPoint y: 319, endPoint x: 41, endPoint y: 91, distance: 491.6
click at [41, 91] on tbody "7618 Vaughn Rd Canton, GA, 30115 Condition Scoping - Full Soumya Ranjan Dash No…" at bounding box center [266, 149] width 469 height 352
copy tbody "495 Washington Ave Waxahachie, TX, 75165 Condition Scoping - Full Unclaimed Thu…"
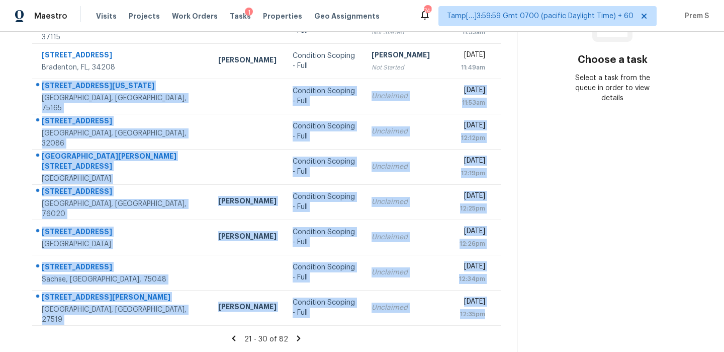
click at [294, 339] on icon at bounding box center [298, 337] width 9 height 9
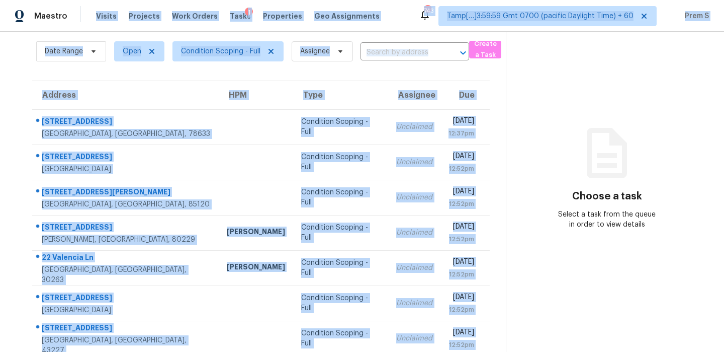
scroll to position [0, 0]
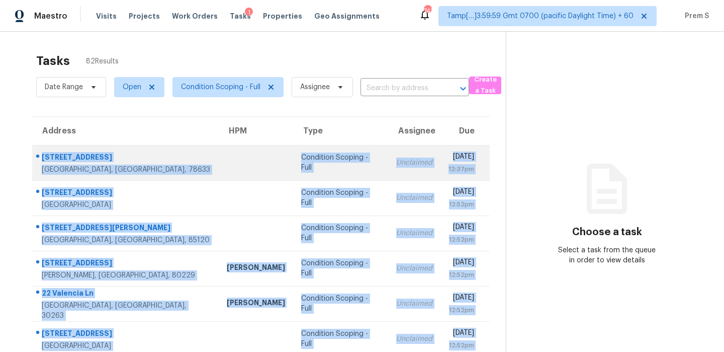
drag, startPoint x: 481, startPoint y: 313, endPoint x: 41, endPoint y: 151, distance: 468.6
click at [41, 151] on tbody "105 Plainsman Ln Georgetown, TX, 78633 Condition Scoping - Full Unclaimed Thu, …" at bounding box center [261, 321] width 458 height 352
copy tbody "105 Plainsman Ln Georgetown, TX, 78633 Condition Scoping - Full Unclaimed Thu, …"
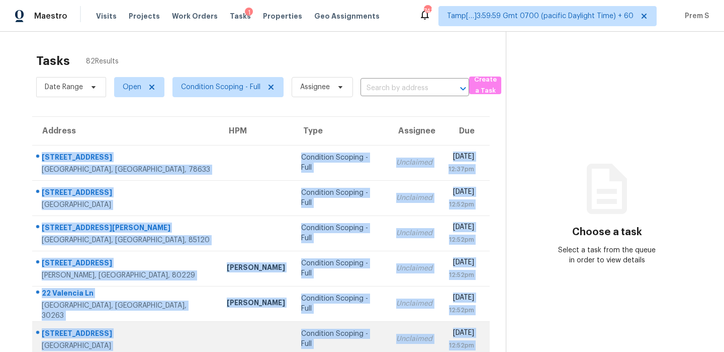
scroll to position [172, 0]
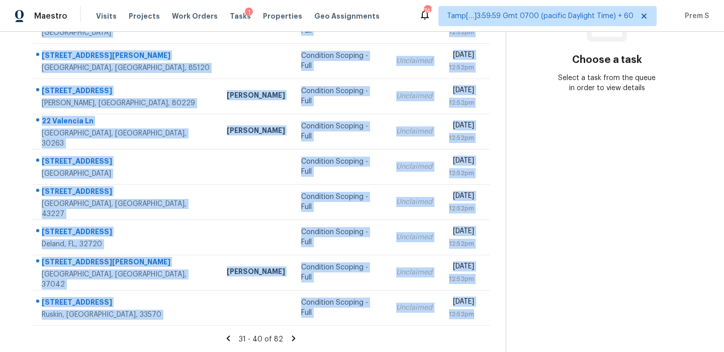
click at [294, 338] on icon at bounding box center [293, 337] width 9 height 9
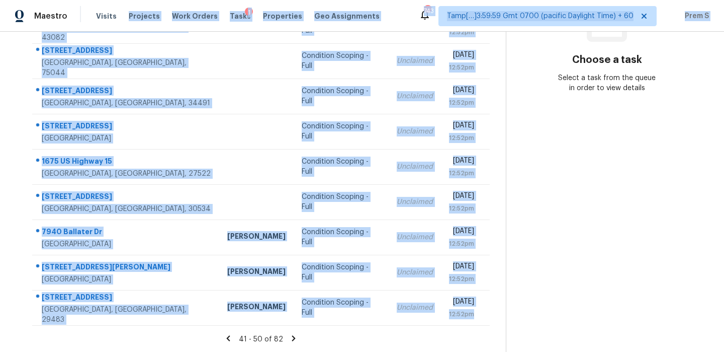
scroll to position [0, 0]
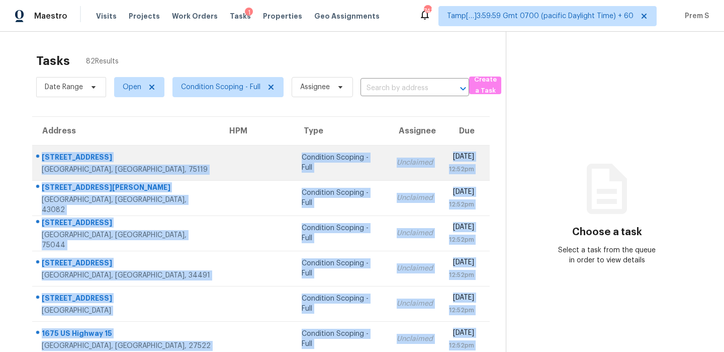
drag, startPoint x: 482, startPoint y: 312, endPoint x: 39, endPoint y: 162, distance: 467.8
click at [39, 162] on tbody "7371 S Interstate 45 Service Rd Ennis, TX, 75119 Condition Scoping - Full Uncla…" at bounding box center [261, 321] width 458 height 352
copy tbody "7371 S Interstate 45 Service Rd Ennis, TX, 75119 Condition Scoping - Full Uncla…"
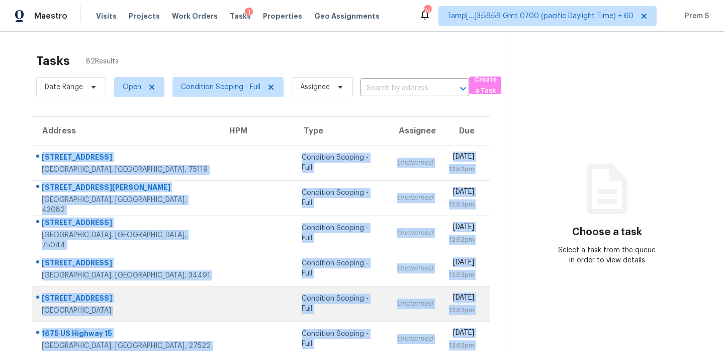
scroll to position [172, 0]
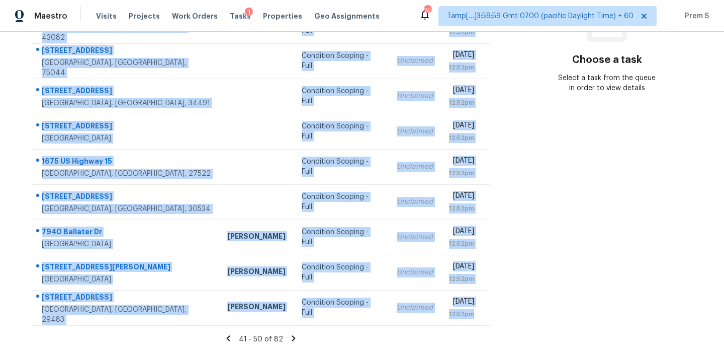
click at [294, 339] on icon at bounding box center [293, 337] width 9 height 9
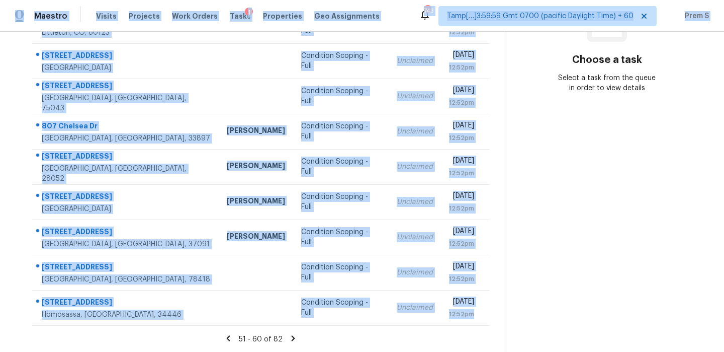
scroll to position [0, 0]
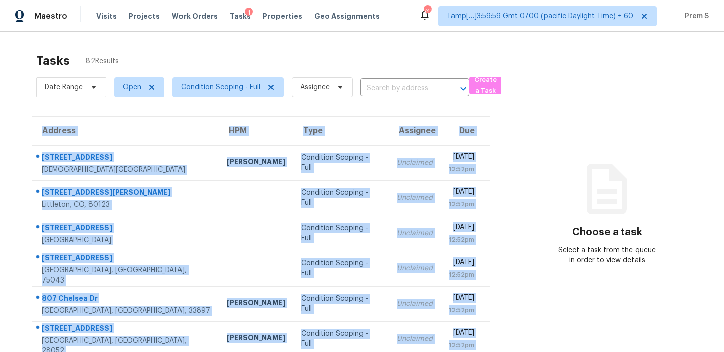
drag, startPoint x: 482, startPoint y: 313, endPoint x: 31, endPoint y: 154, distance: 477.9
click at [31, 154] on div "Address HPM Type Assignee Due 5746 Crestview Dr Lady Lake, FL, 32159 Caleb Hurs…" at bounding box center [261, 306] width 490 height 381
copy table "Address HPM Type Assignee Due 5746 Crestview Dr Lady Lake, FL, 32159 Caleb Hurs…"
click at [510, 179] on section "Choose a task Select a task from the queue in order to view details" at bounding box center [607, 278] width 202 height 492
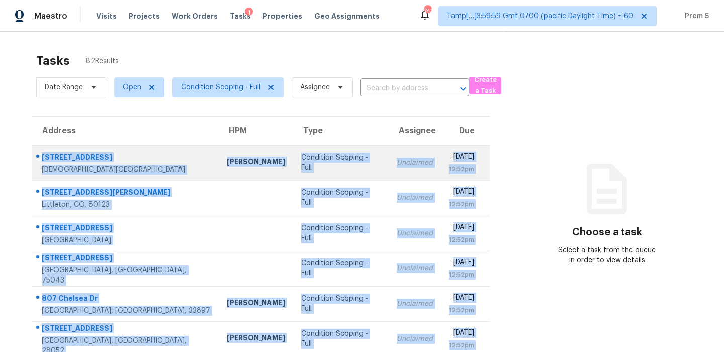
drag, startPoint x: 481, startPoint y: 316, endPoint x: 42, endPoint y: 157, distance: 467.1
click at [42, 157] on tbody "5746 Crestview Dr Lady Lake, FL, 32159 Caleb Hurst Condition Scoping - Full Unc…" at bounding box center [261, 321] width 458 height 352
copy tbody "5746 Crestview Dr Lady Lake, FL, 32159 Caleb Hurst Condition Scoping - Full Unc…"
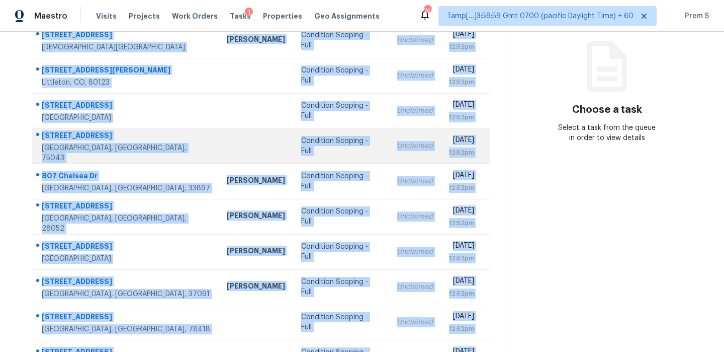
scroll to position [172, 0]
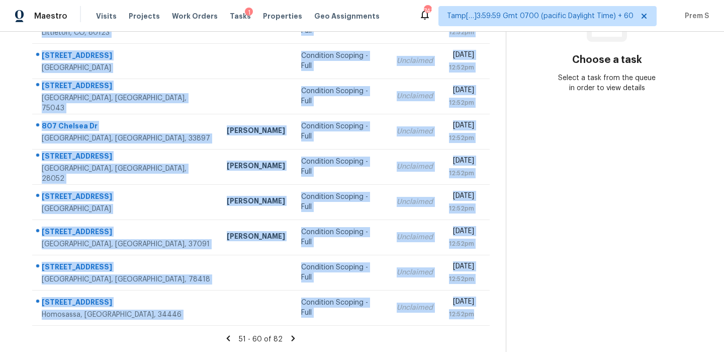
click at [292, 337] on icon at bounding box center [294, 338] width 4 height 6
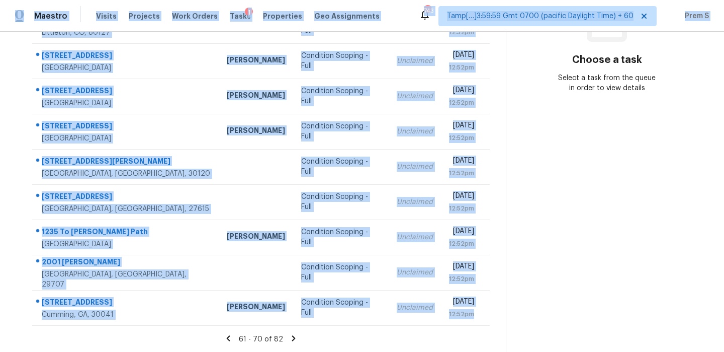
scroll to position [0, 0]
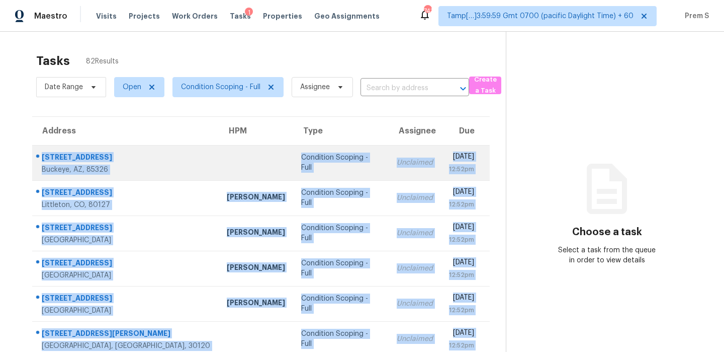
drag, startPoint x: 478, startPoint y: 314, endPoint x: 42, endPoint y: 155, distance: 464.6
click at [42, 155] on tbody "23419 W Hopi St Buckeye, AZ, 85326 Condition Scoping - Full Unclaimed Thu, Oct …" at bounding box center [261, 321] width 458 height 352
copy tbody "23419 W Hopi St Buckeye, AZ, 85326 Condition Scoping - Full Unclaimed Thu, Oct …"
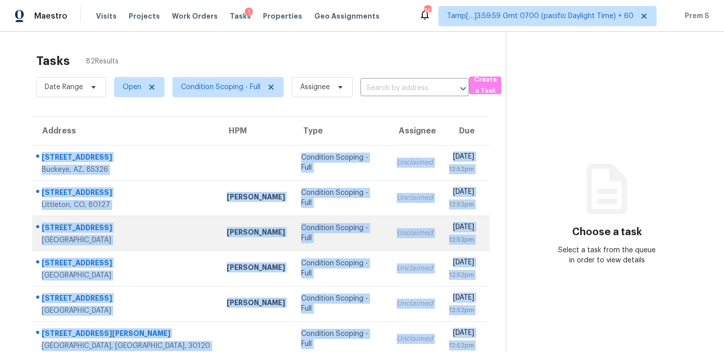
scroll to position [172, 0]
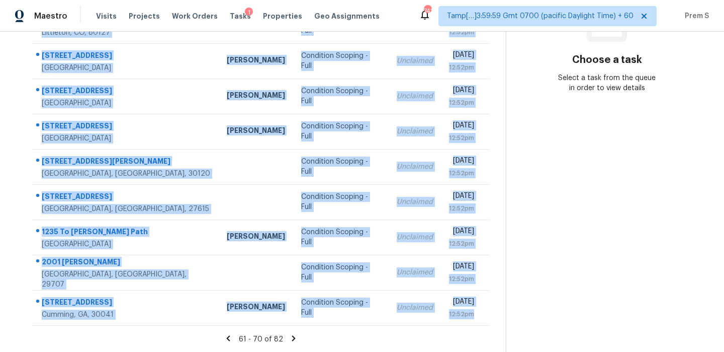
click at [293, 337] on icon at bounding box center [294, 338] width 4 height 6
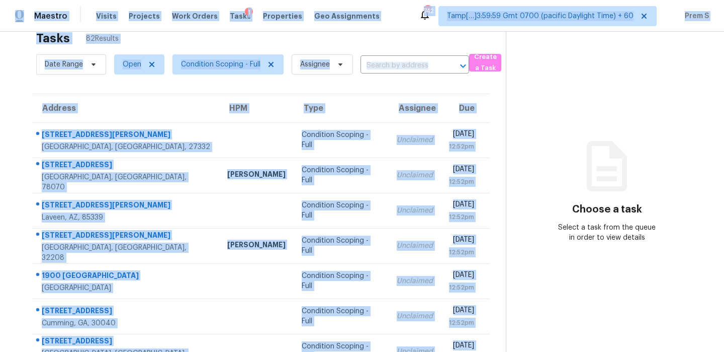
scroll to position [0, 0]
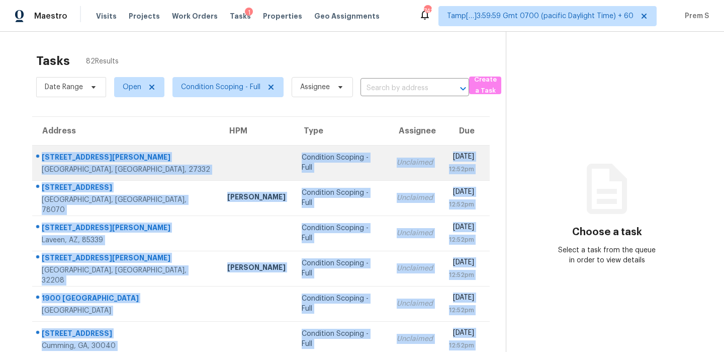
drag, startPoint x: 484, startPoint y: 316, endPoint x: 42, endPoint y: 159, distance: 468.7
click at [42, 159] on tbody "2575 Sheriff Watson Rd Sanford, NC, 27332 Condition Scoping - Full Unclaimed Th…" at bounding box center [261, 321] width 458 height 352
copy tbody "2575 Sheriff Watson Rd Sanford, NC, 27332 Condition Scoping - Full Unclaimed Th…"
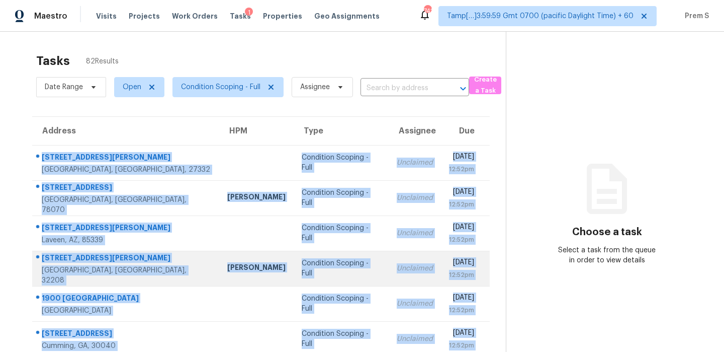
scroll to position [172, 0]
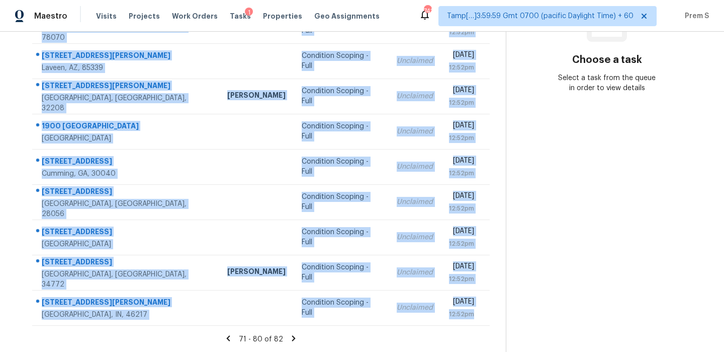
click at [292, 336] on icon at bounding box center [294, 338] width 4 height 6
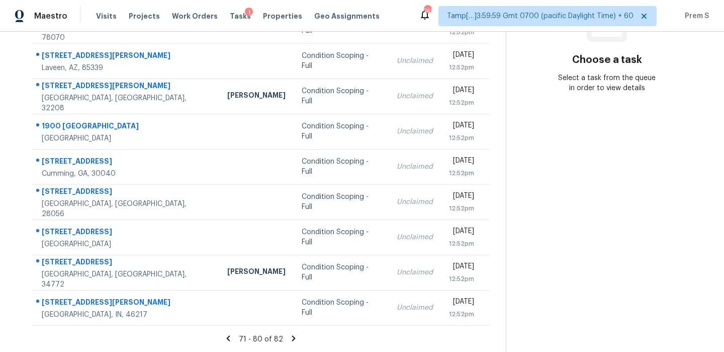
scroll to position [32, 0]
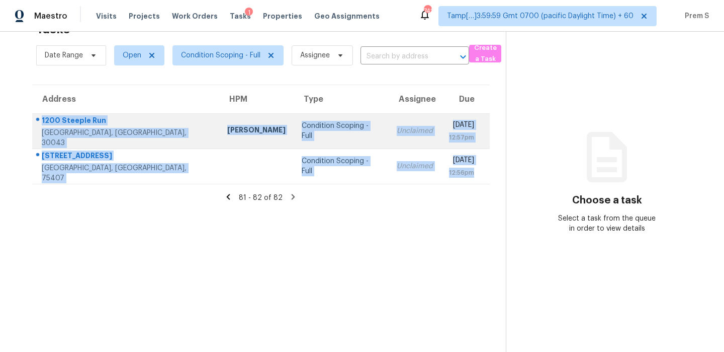
drag, startPoint x: 477, startPoint y: 173, endPoint x: 40, endPoint y: 123, distance: 439.8
click at [40, 123] on tbody "1200 Steeple Run Lawrenceville, GA, 30043 Scott Smathers Condition Scoping - Fu…" at bounding box center [261, 148] width 458 height 70
copy tbody "1200 Steeple Run Lawrenceville, GA, 30043 Scott Smathers Condition Scoping - Fu…"
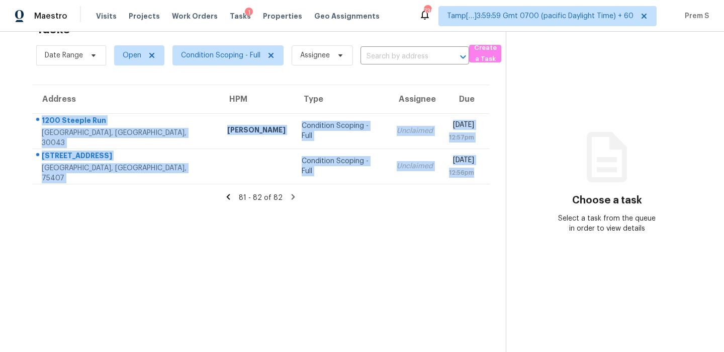
scroll to position [0, 0]
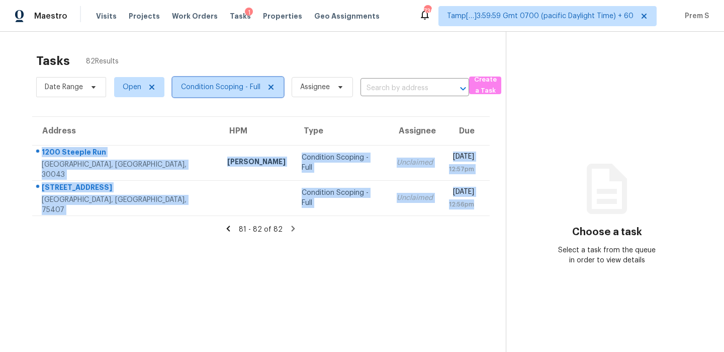
click at [200, 83] on span "Condition Scoping - Full" at bounding box center [220, 87] width 79 height 10
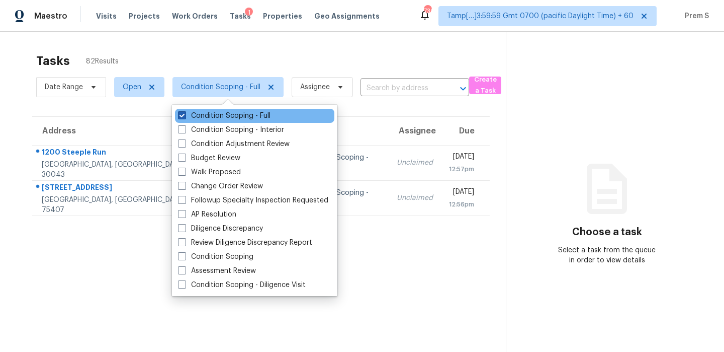
click at [209, 117] on label "Condition Scoping - Full" at bounding box center [224, 116] width 93 height 10
click at [185, 117] on input "Condition Scoping - Full" at bounding box center [181, 114] width 7 height 7
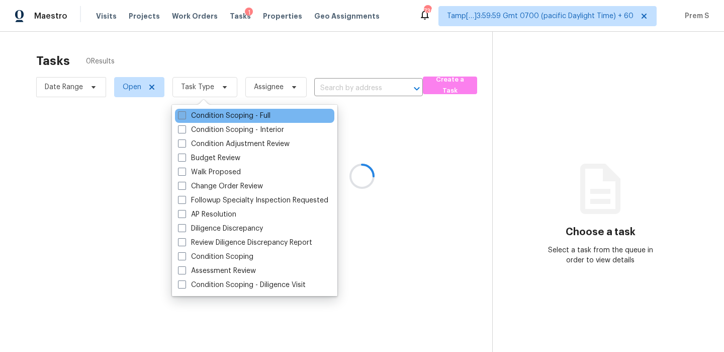
click at [209, 117] on label "Condition Scoping - Full" at bounding box center [224, 116] width 93 height 10
click at [185, 117] on input "Condition Scoping - Full" at bounding box center [181, 114] width 7 height 7
checkbox input "true"
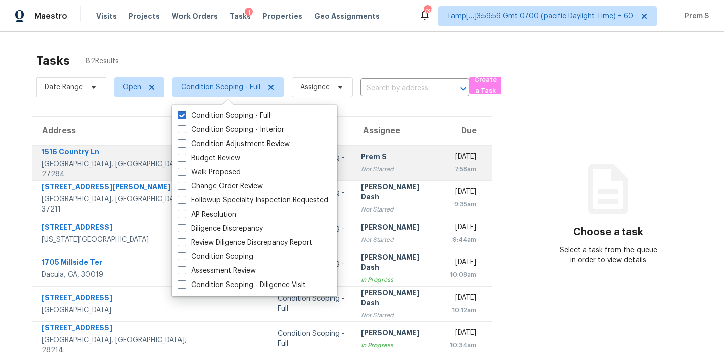
click at [361, 152] on div "Prem S" at bounding box center [397, 157] width 73 height 13
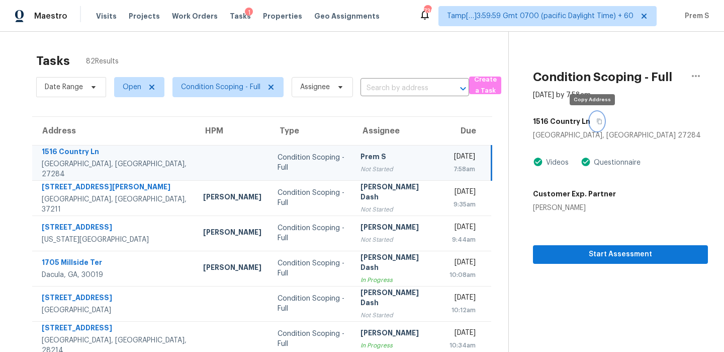
click at [597, 123] on icon "button" at bounding box center [600, 121] width 6 height 6
click at [214, 87] on span "Condition Scoping - Full" at bounding box center [220, 87] width 79 height 10
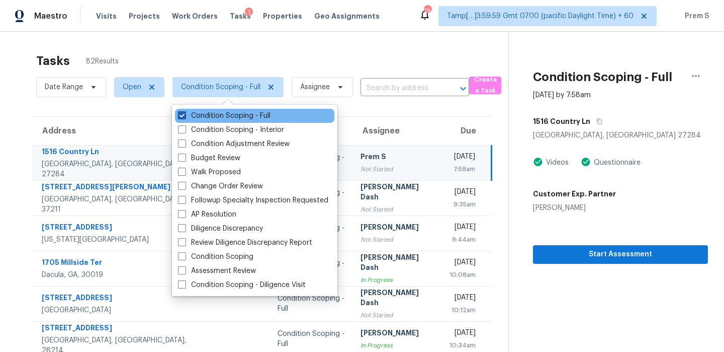
click at [208, 115] on label "Condition Scoping - Full" at bounding box center [224, 116] width 93 height 10
click at [185, 115] on input "Condition Scoping - Full" at bounding box center [181, 114] width 7 height 7
checkbox input "false"
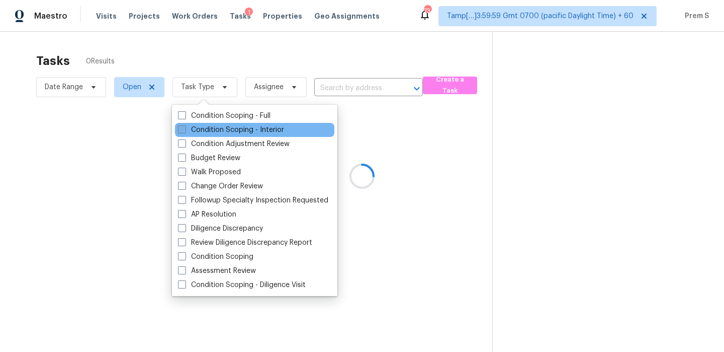
click at [205, 133] on label "Condition Scoping - Interior" at bounding box center [231, 130] width 106 height 10
click at [185, 131] on input "Condition Scoping - Interior" at bounding box center [181, 128] width 7 height 7
checkbox input "true"
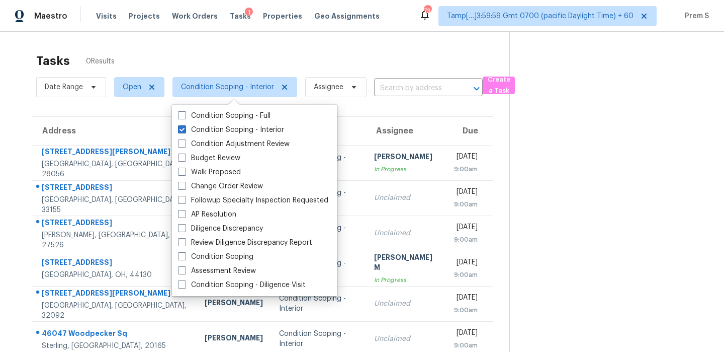
click at [358, 59] on div "Tasks 0 Results" at bounding box center [272, 61] width 473 height 26
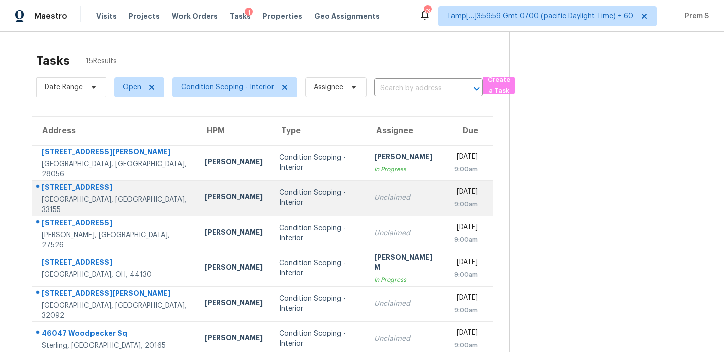
scroll to position [132, 0]
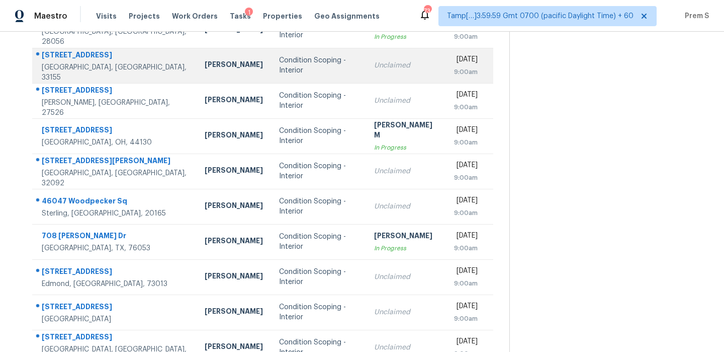
click at [399, 73] on td "Unclaimed" at bounding box center [406, 65] width 80 height 35
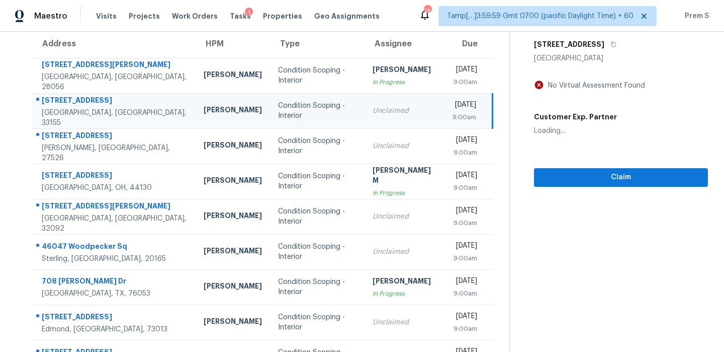
scroll to position [17, 0]
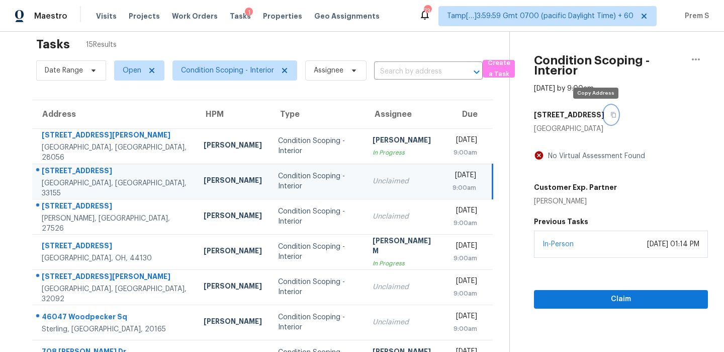
click at [605, 120] on button "button" at bounding box center [612, 115] width 14 height 18
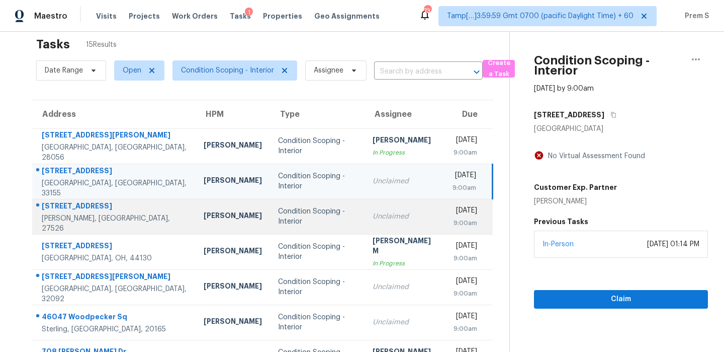
click at [373, 215] on div "Unclaimed" at bounding box center [405, 216] width 64 height 10
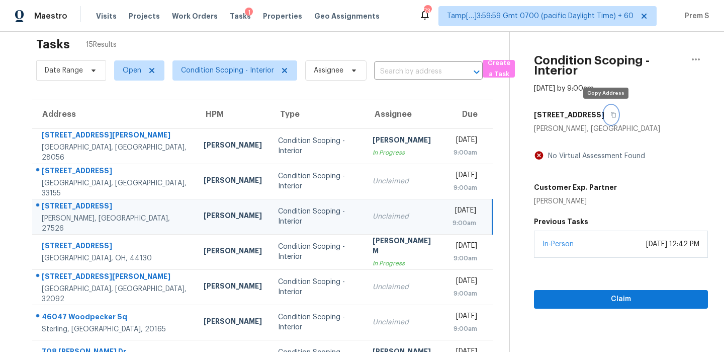
click at [611, 117] on icon "button" at bounding box center [614, 115] width 6 height 6
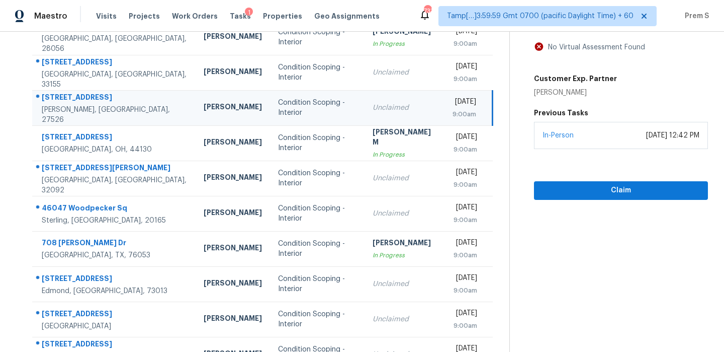
scroll to position [146, 0]
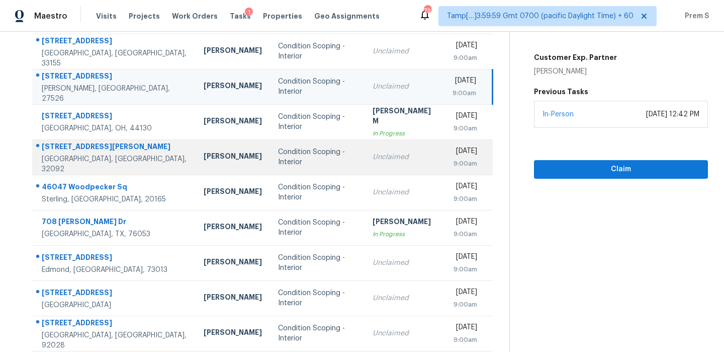
click at [365, 162] on td "Unclaimed" at bounding box center [405, 156] width 80 height 35
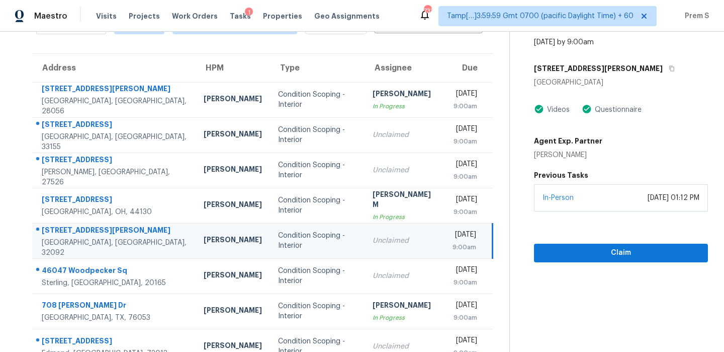
scroll to position [54, 0]
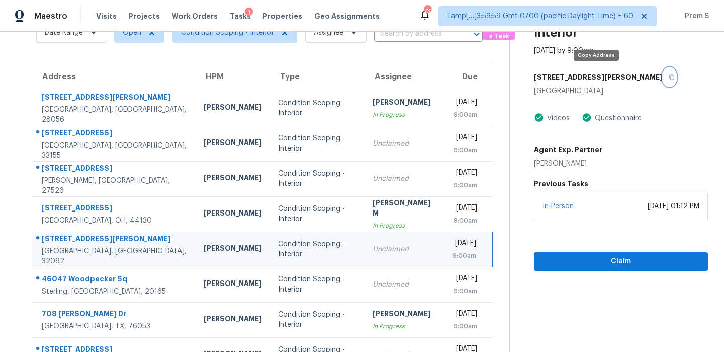
click at [669, 79] on icon "button" at bounding box center [671, 77] width 5 height 6
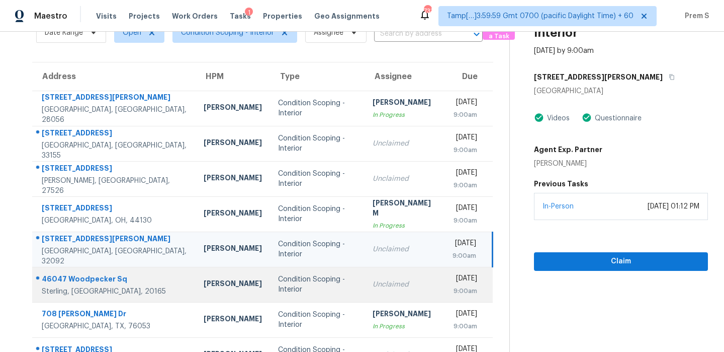
click at [369, 277] on td "Unclaimed" at bounding box center [405, 284] width 80 height 35
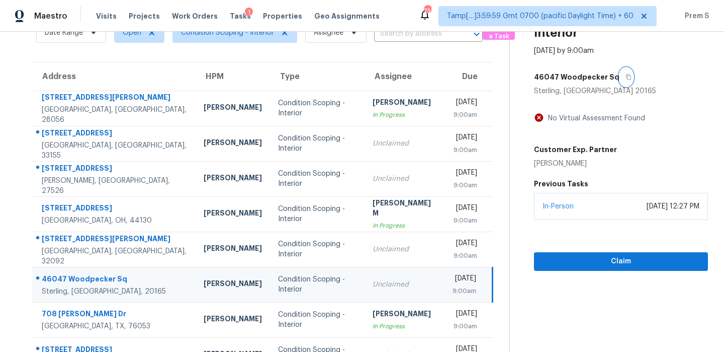
click at [622, 83] on button "button" at bounding box center [627, 77] width 14 height 18
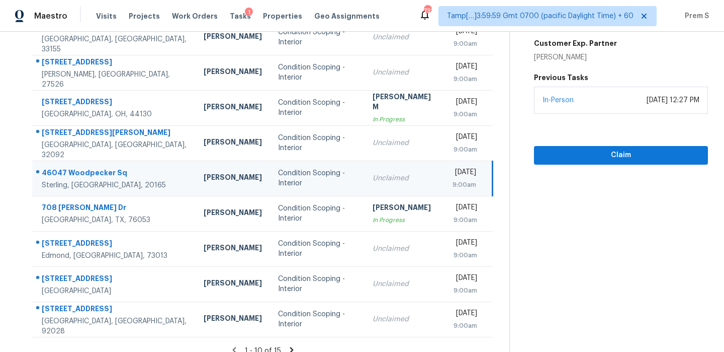
scroll to position [172, 0]
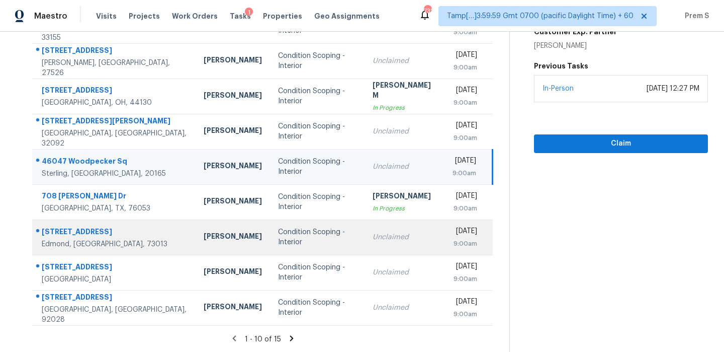
click at [371, 248] on td "Unclaimed" at bounding box center [405, 236] width 80 height 35
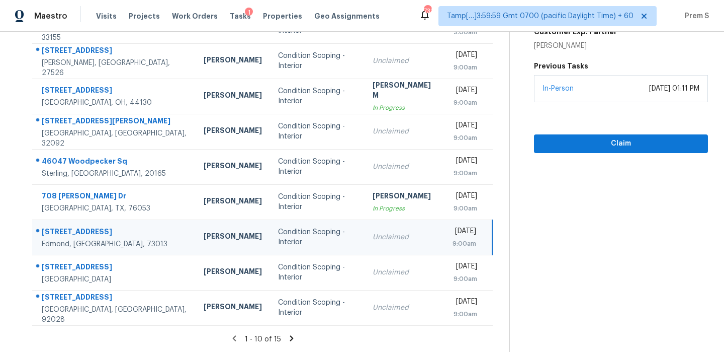
scroll to position [47, 0]
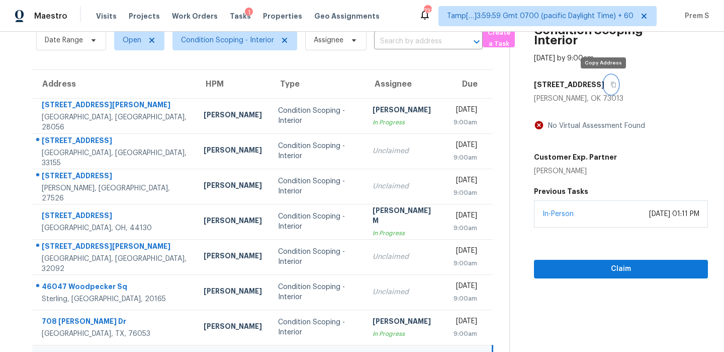
click at [611, 85] on icon "button" at bounding box center [613, 85] width 5 height 6
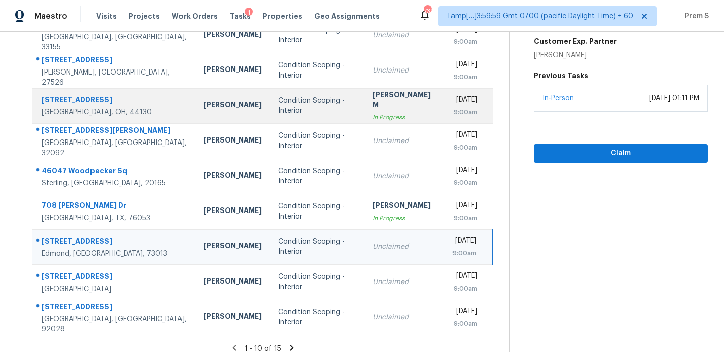
scroll to position [172, 0]
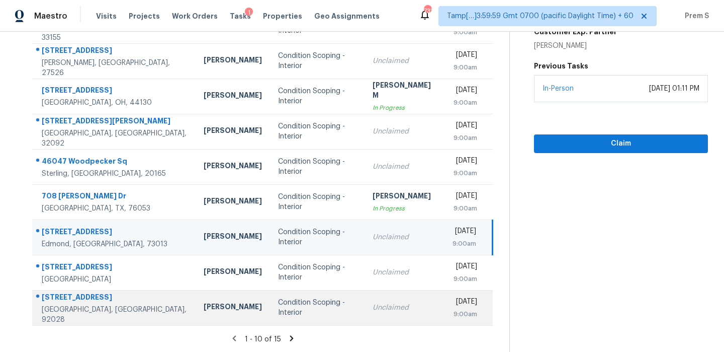
click at [388, 300] on td "Unclaimed" at bounding box center [405, 307] width 80 height 35
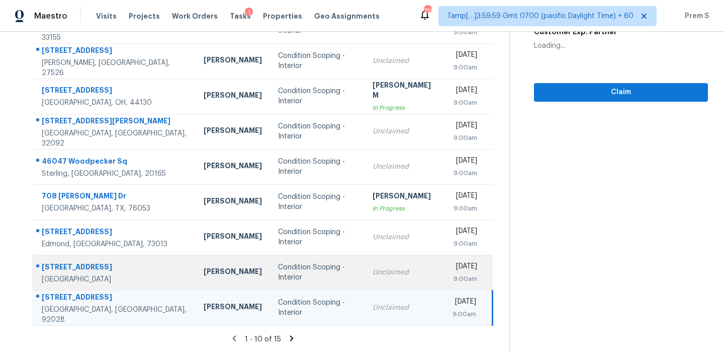
click at [410, 274] on td "Unclaimed" at bounding box center [405, 271] width 80 height 35
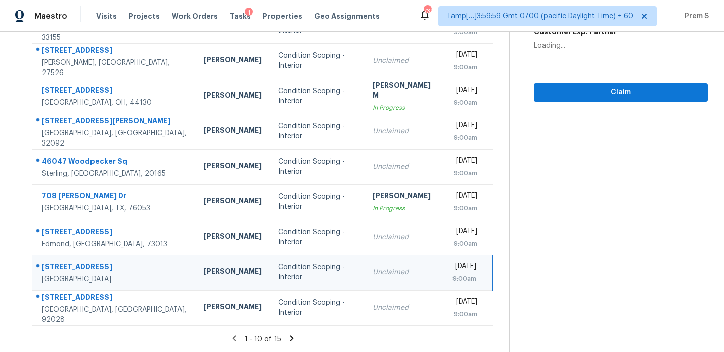
scroll to position [0, 0]
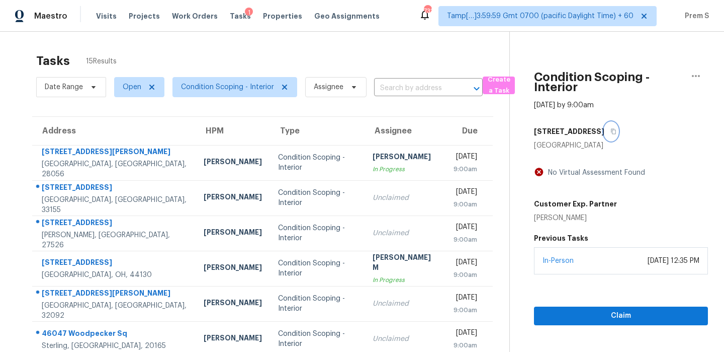
click at [618, 135] on button "button" at bounding box center [612, 131] width 14 height 18
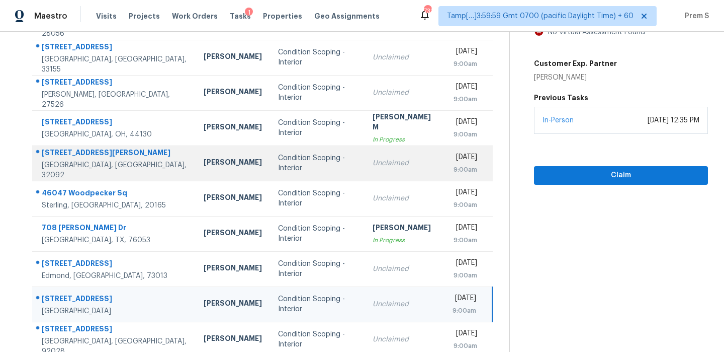
scroll to position [172, 0]
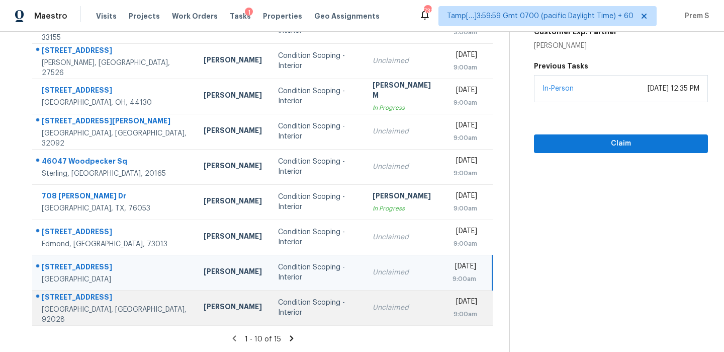
click at [365, 317] on td "Unclaimed" at bounding box center [405, 307] width 80 height 35
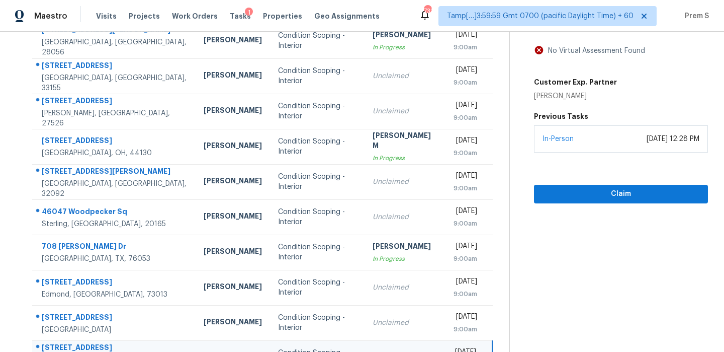
scroll to position [73, 0]
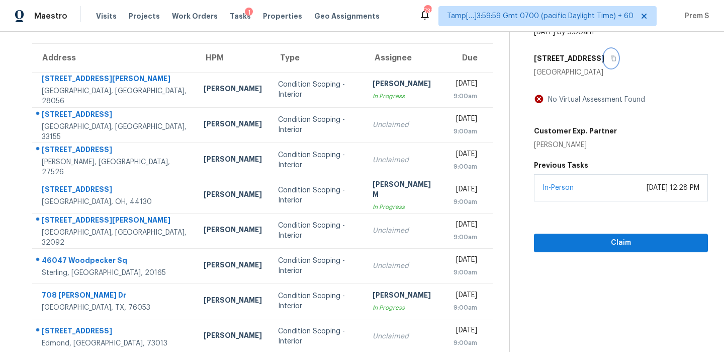
click at [611, 57] on icon "button" at bounding box center [614, 58] width 6 height 6
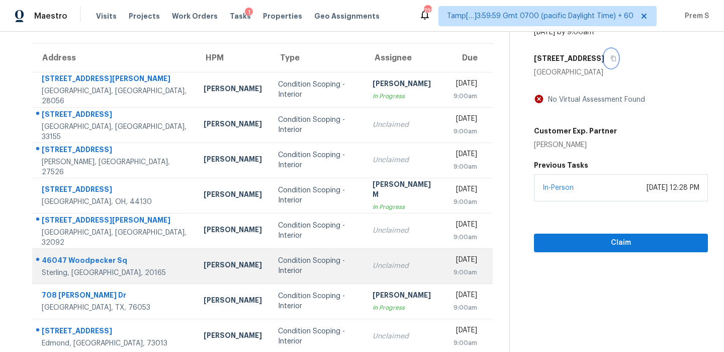
scroll to position [172, 0]
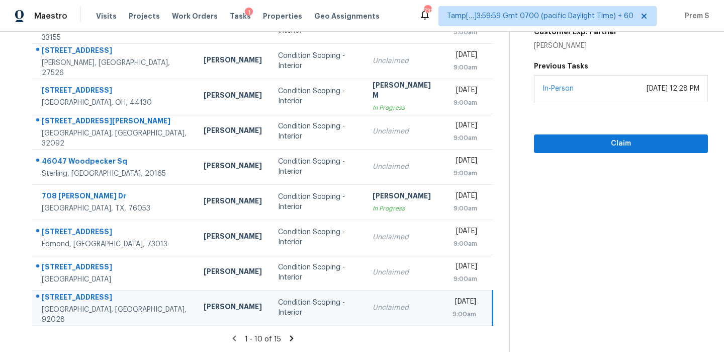
click at [290, 338] on icon at bounding box center [292, 338] width 4 height 6
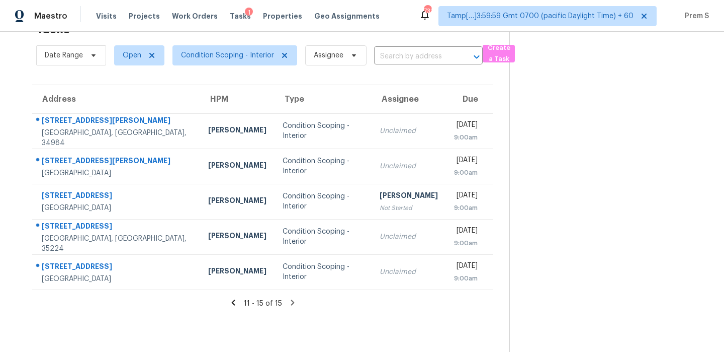
click at [404, 136] on td "Unclaimed" at bounding box center [409, 130] width 74 height 35
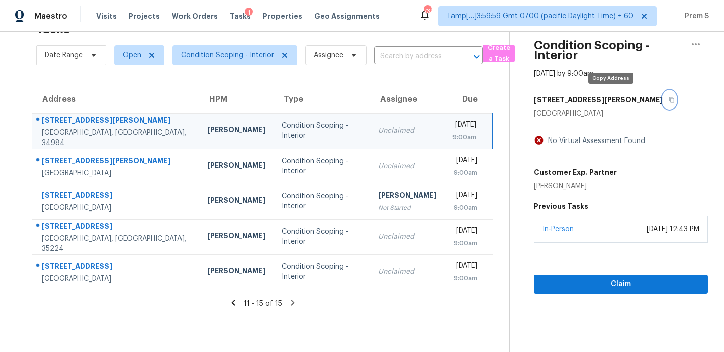
click at [669, 101] on icon "button" at bounding box center [672, 100] width 6 height 6
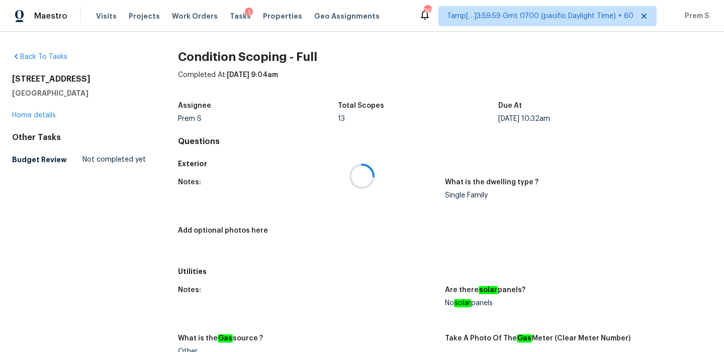
click at [232, 16] on div at bounding box center [362, 176] width 724 height 352
click at [230, 14] on span "Tasks" at bounding box center [240, 16] width 21 height 7
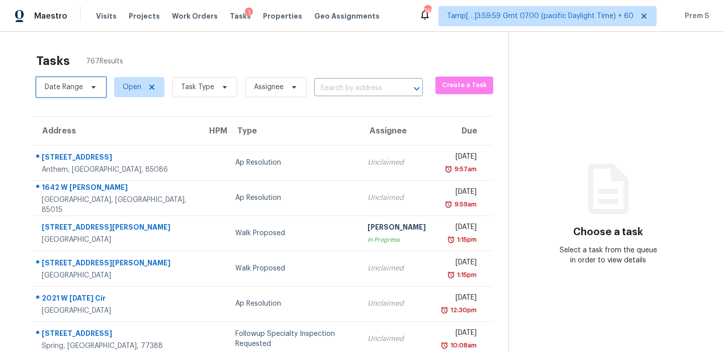
click at [82, 85] on span "Date Range" at bounding box center [64, 87] width 38 height 10
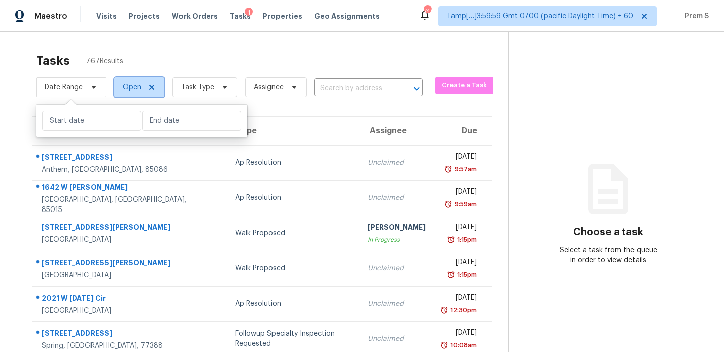
click at [142, 86] on span "Open" at bounding box center [139, 87] width 50 height 20
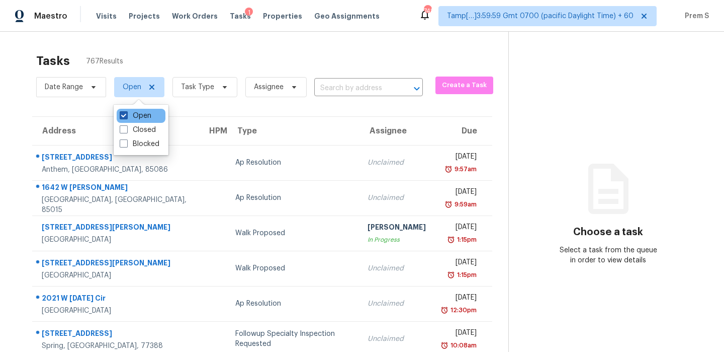
click at [136, 115] on label "Open" at bounding box center [136, 116] width 32 height 10
click at [126, 115] on input "Open" at bounding box center [123, 114] width 7 height 7
checkbox input "false"
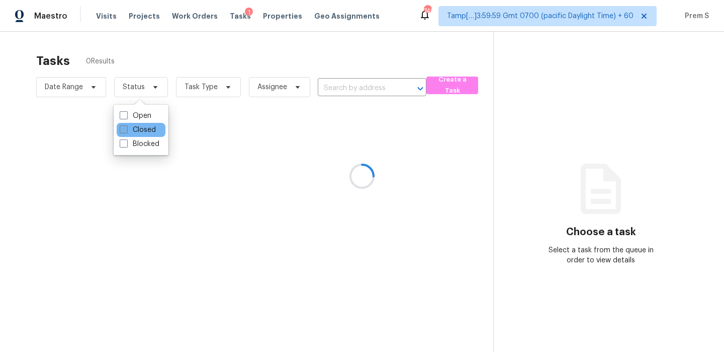
click at [136, 125] on label "Closed" at bounding box center [138, 130] width 36 height 10
click at [126, 125] on input "Closed" at bounding box center [123, 128] width 7 height 7
checkbox input "true"
click at [278, 87] on div at bounding box center [362, 176] width 724 height 352
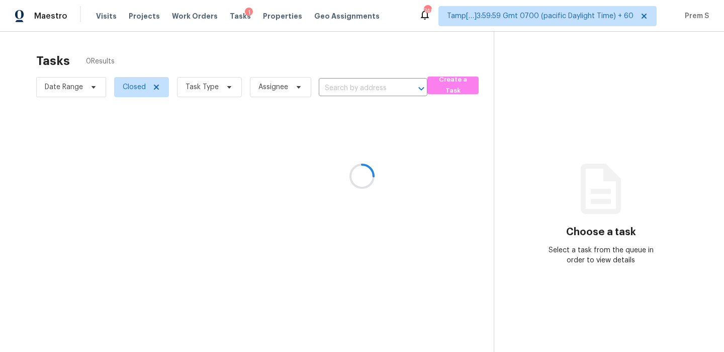
click at [278, 87] on div at bounding box center [362, 176] width 724 height 352
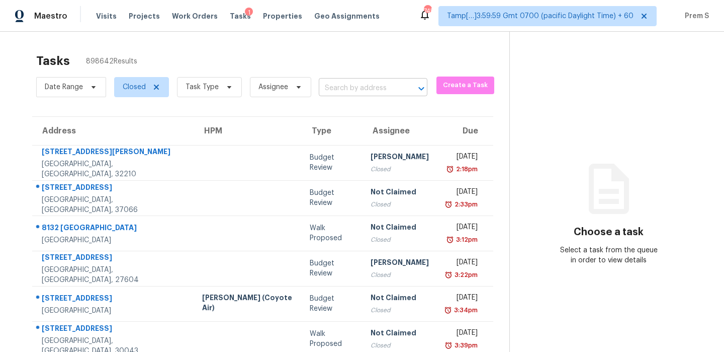
click at [337, 90] on input "text" at bounding box center [359, 88] width 80 height 16
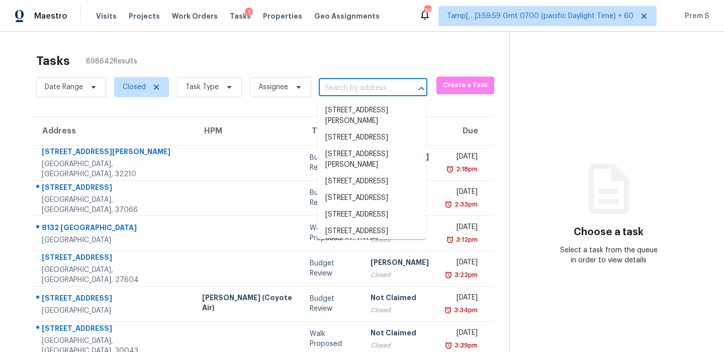
paste input "[STREET_ADDRESS]"
type input "[STREET_ADDRESS]"
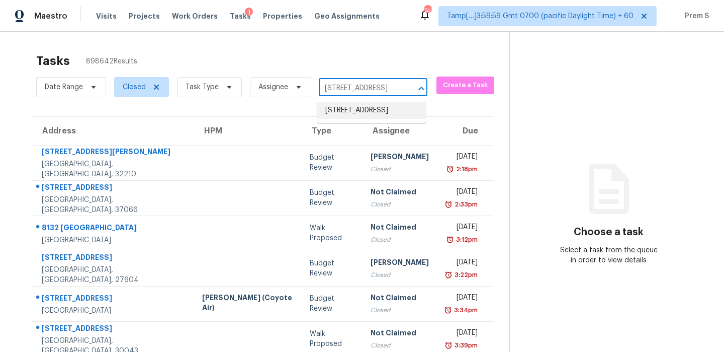
click at [354, 99] on ul "[STREET_ADDRESS]" at bounding box center [371, 110] width 109 height 25
click at [355, 108] on li "[STREET_ADDRESS]" at bounding box center [371, 110] width 109 height 17
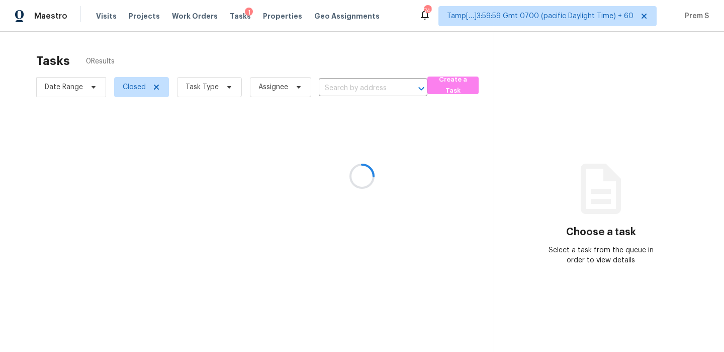
type input "[STREET_ADDRESS]"
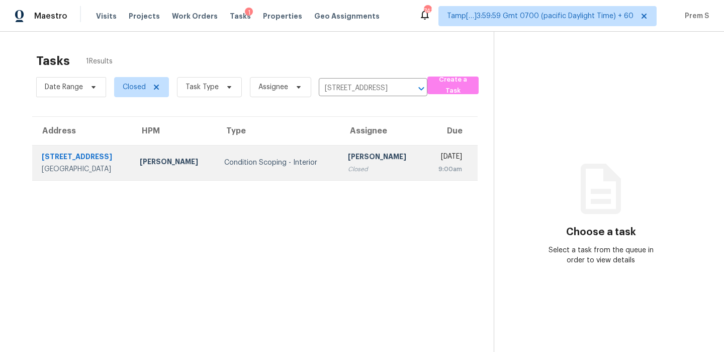
click at [348, 158] on div "[PERSON_NAME]" at bounding box center [382, 157] width 68 height 13
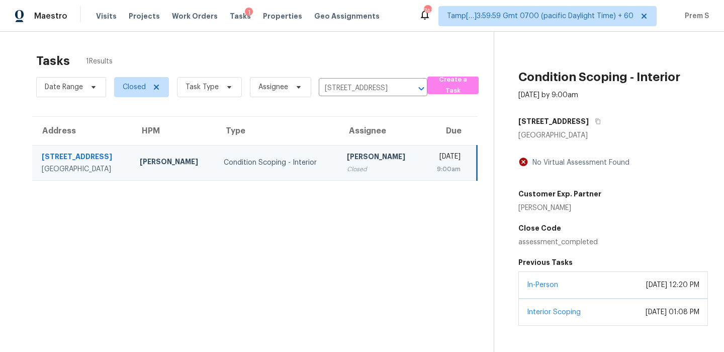
scroll to position [75, 0]
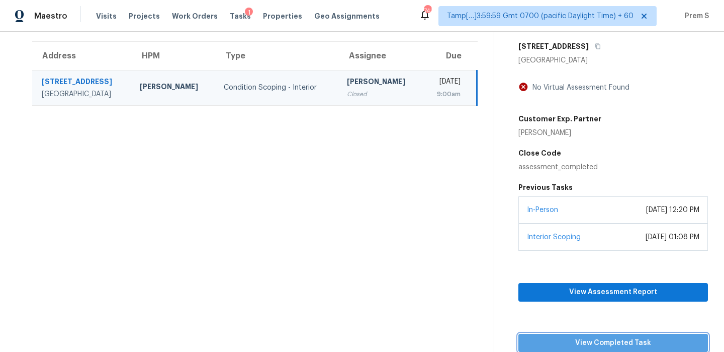
click at [630, 346] on span "View Completed Task" at bounding box center [614, 342] width 174 height 13
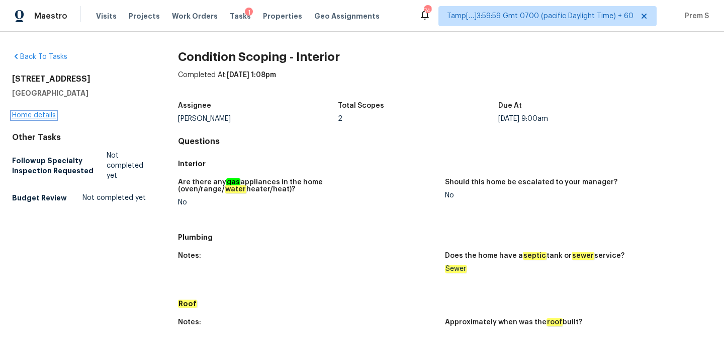
click at [54, 115] on link "Home details" at bounding box center [34, 115] width 44 height 7
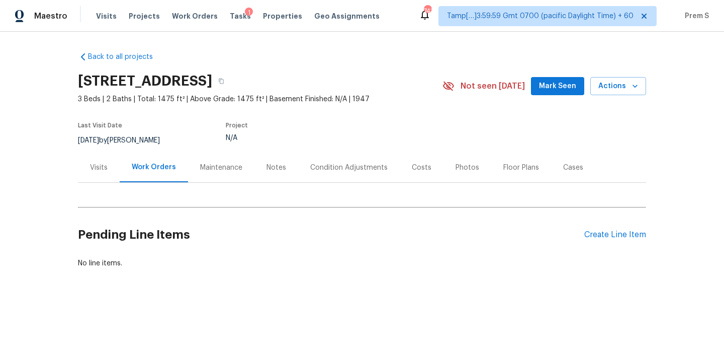
click at [361, 167] on div "Condition Adjustments" at bounding box center [348, 167] width 77 height 10
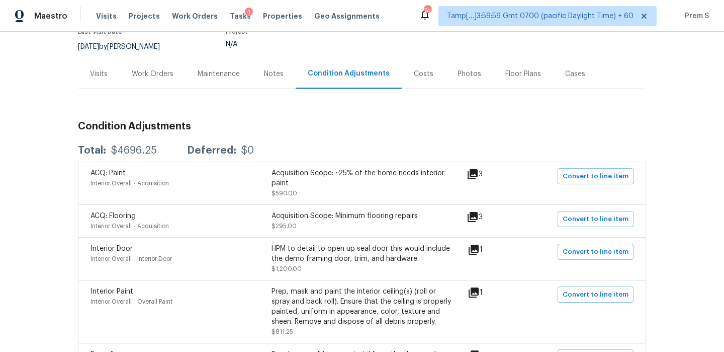
scroll to position [128, 0]
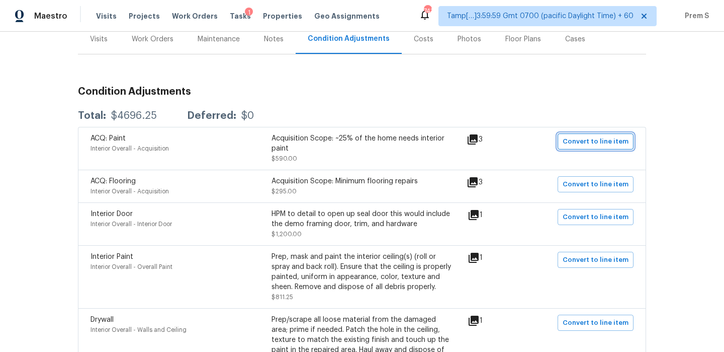
click at [615, 143] on span "Convert to line item" at bounding box center [596, 142] width 66 height 12
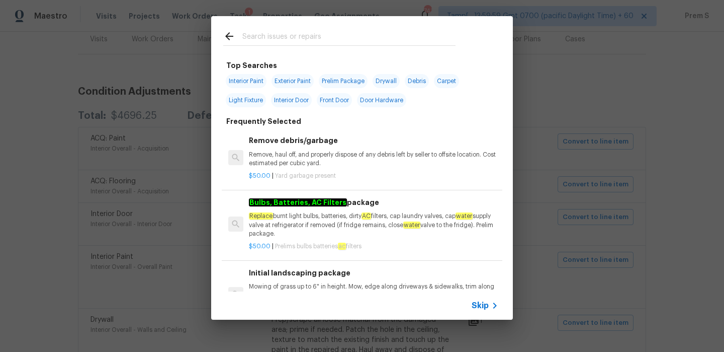
click at [478, 306] on span "Skip" at bounding box center [480, 305] width 17 height 10
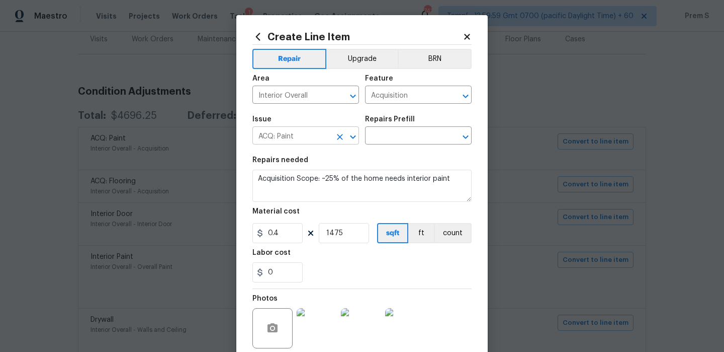
click at [296, 139] on input "ACQ: Paint" at bounding box center [291, 137] width 78 height 16
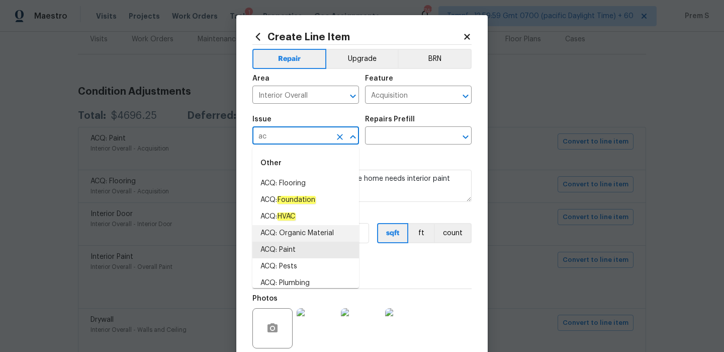
click at [299, 229] on li "ACQ: Organic Material" at bounding box center [305, 233] width 107 height 17
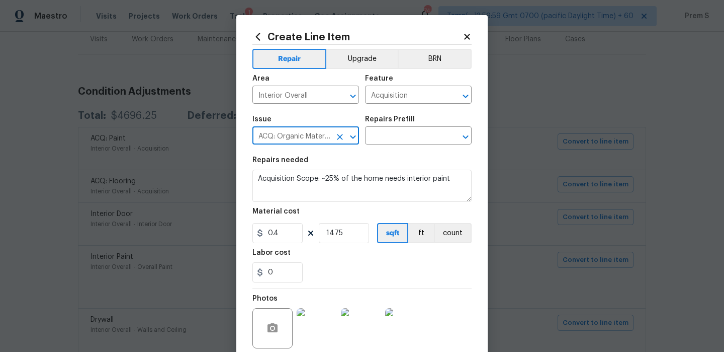
click at [292, 133] on input "ACQ: Organic Material" at bounding box center [291, 137] width 78 height 16
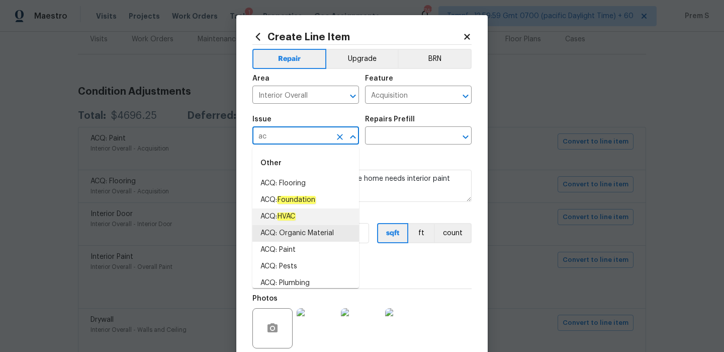
click at [296, 214] on em "HVAC" at bounding box center [286, 216] width 19 height 8
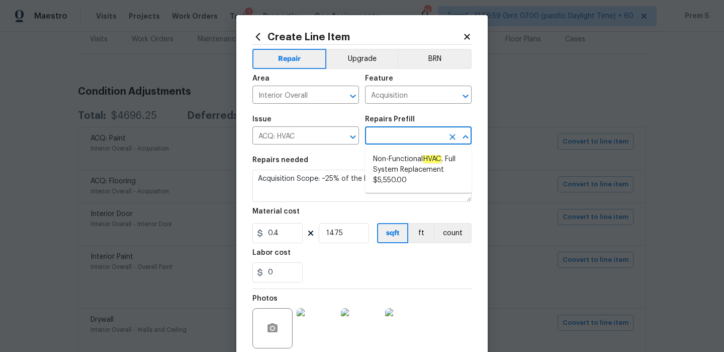
click at [408, 138] on input "text" at bounding box center [404, 137] width 78 height 16
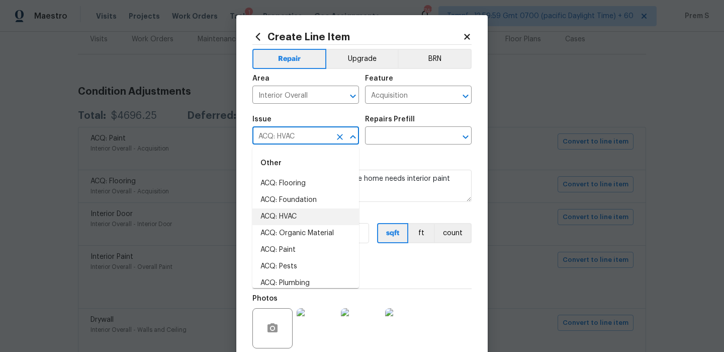
click at [282, 136] on input "ACQ: HVAC" at bounding box center [291, 137] width 78 height 16
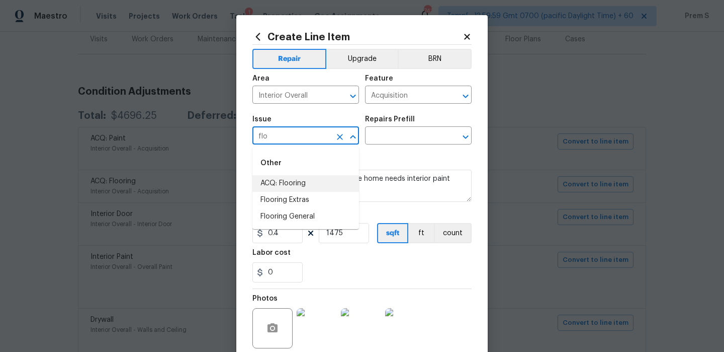
click at [301, 187] on li "ACQ: Flooring" at bounding box center [305, 183] width 107 height 17
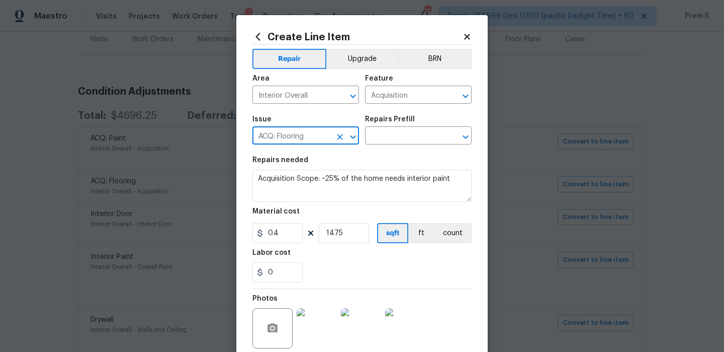
click at [410, 121] on h5 "Repairs Prefill" at bounding box center [390, 119] width 50 height 7
click at [409, 132] on input "text" at bounding box center [404, 137] width 78 height 16
click at [290, 146] on span "Issue ACQ: Flooring ​" at bounding box center [305, 130] width 107 height 41
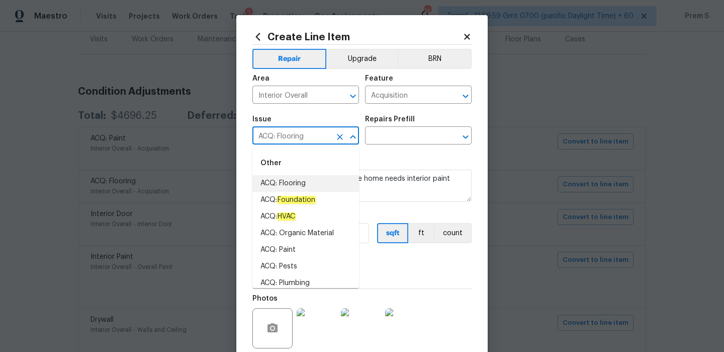
click at [294, 140] on input "ACQ: Flooring" at bounding box center [291, 137] width 78 height 16
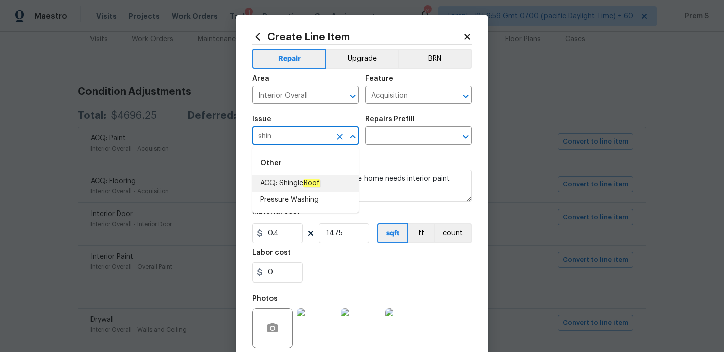
click at [307, 178] on span "ACQ: Shingle Roof" at bounding box center [291, 183] width 60 height 11
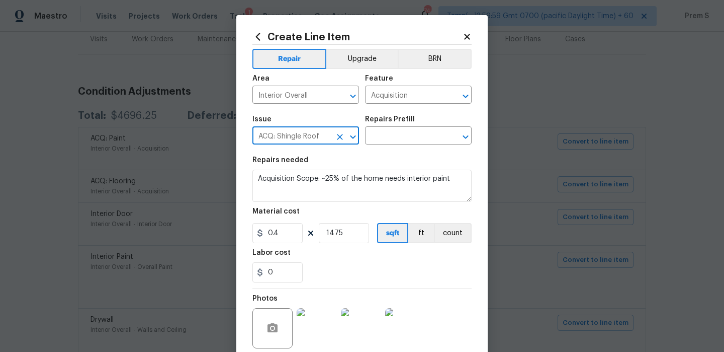
type input "ACQ: Shingle Roof"
click at [427, 119] on div "Repairs Prefill" at bounding box center [418, 122] width 107 height 13
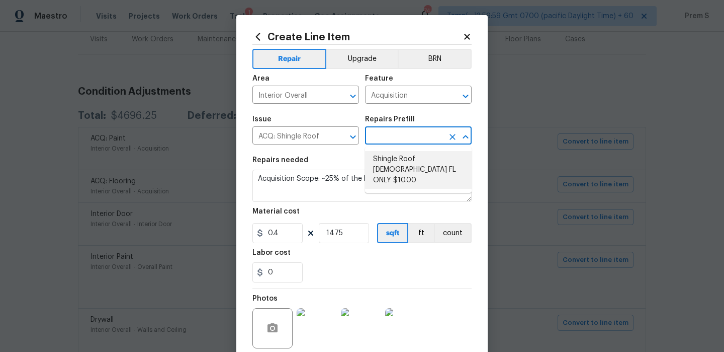
click at [417, 131] on input "text" at bounding box center [404, 137] width 78 height 16
click at [418, 157] on span "Shingle Roof [DEMOGRAPHIC_DATA] FL ONLY $10.00" at bounding box center [430, 164] width 115 height 21
type input "Shingle Roof [DEMOGRAPHIC_DATA] FL ONLY $10.00"
type textarea "Acquisition Scope ([US_STATE] Only): Shingle Roof 15+ years in age maintenance."
type input "10"
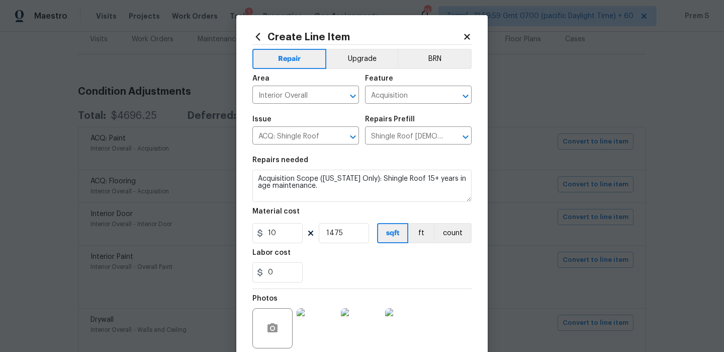
click at [466, 35] on icon at bounding box center [467, 37] width 6 height 6
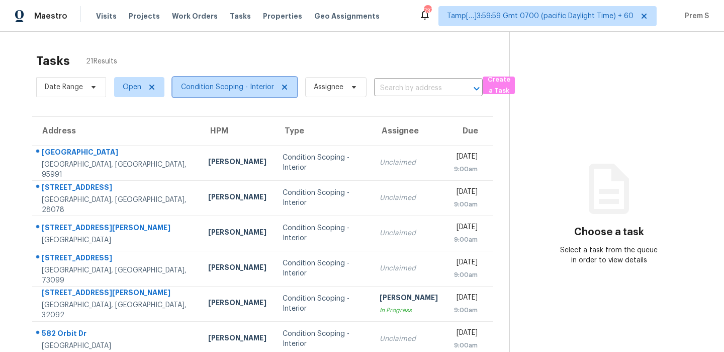
click at [224, 89] on span "Condition Scoping - Interior" at bounding box center [227, 87] width 93 height 10
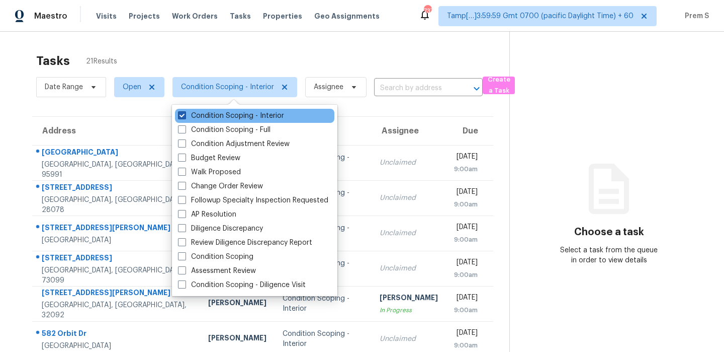
click at [217, 120] on label "Condition Scoping - Interior" at bounding box center [231, 116] width 106 height 10
click at [185, 117] on input "Condition Scoping - Interior" at bounding box center [181, 114] width 7 height 7
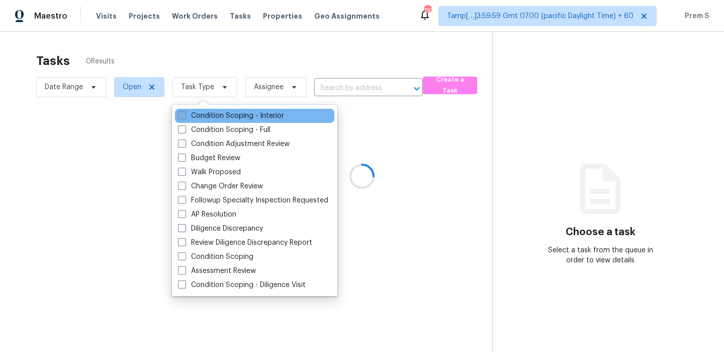
click at [217, 120] on label "Condition Scoping - Interior" at bounding box center [231, 116] width 106 height 10
click at [185, 117] on input "Condition Scoping - Interior" at bounding box center [181, 114] width 7 height 7
checkbox input "true"
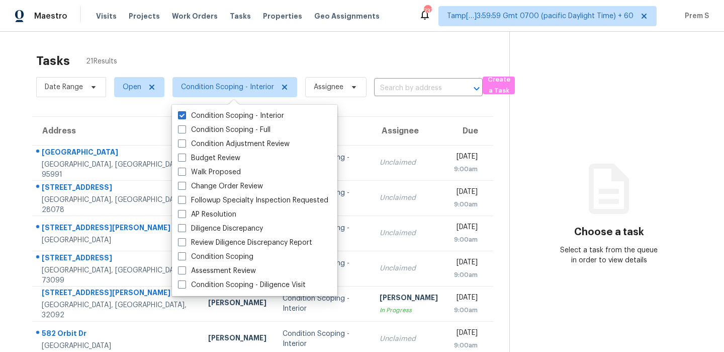
click at [268, 44] on div "Tasks 21 Results Date Range Open Condition Scoping - Interior Assignee ​ Create…" at bounding box center [362, 278] width 724 height 492
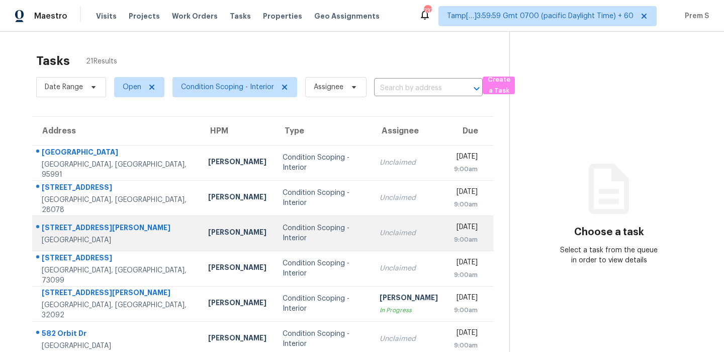
scroll to position [172, 0]
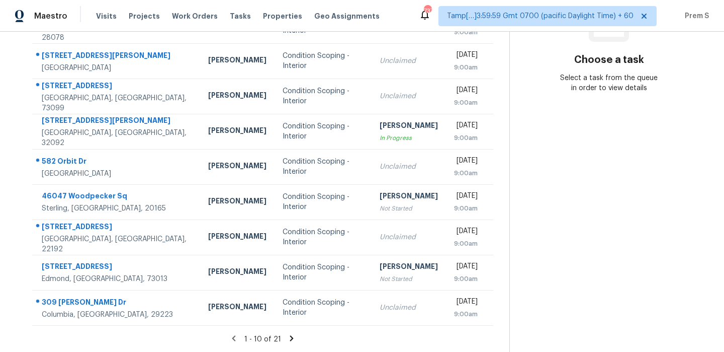
click at [287, 336] on icon at bounding box center [291, 337] width 9 height 9
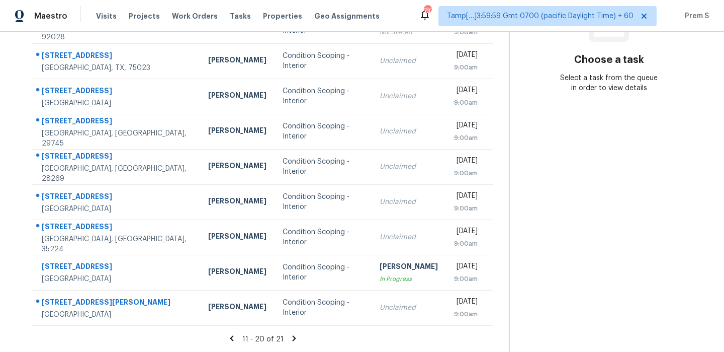
click at [286, 336] on div "11 - 20 of 21" at bounding box center [262, 338] width 493 height 11
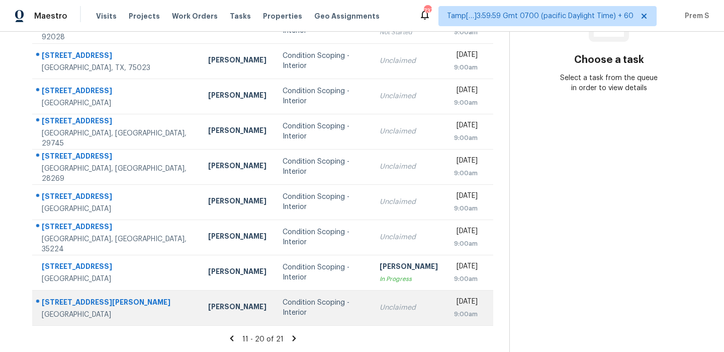
click at [380, 303] on div "Unclaimed" at bounding box center [409, 307] width 58 height 10
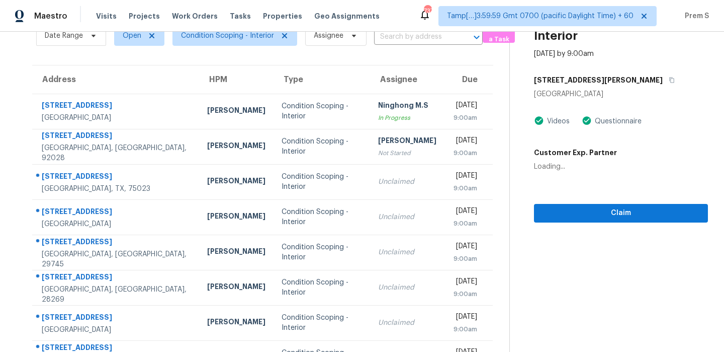
scroll to position [21, 0]
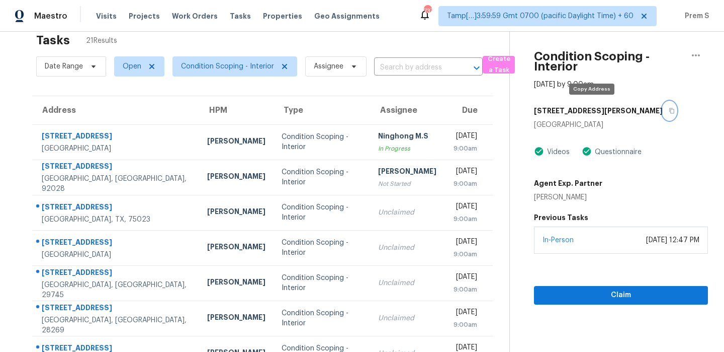
click at [663, 114] on button "button" at bounding box center [670, 111] width 14 height 18
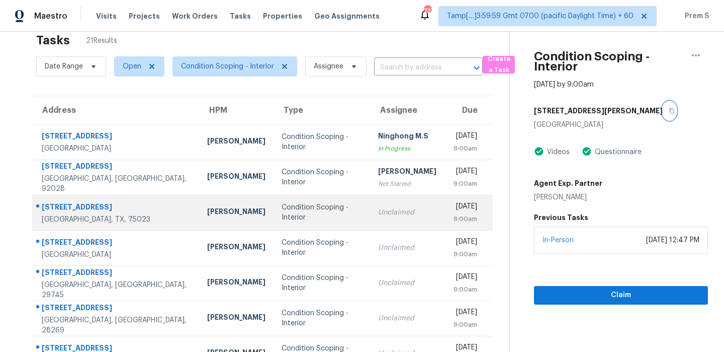
scroll to position [172, 0]
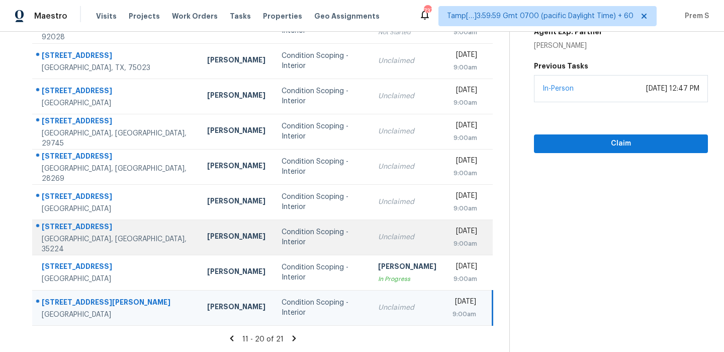
click at [378, 235] on div "Unclaimed" at bounding box center [407, 237] width 58 height 10
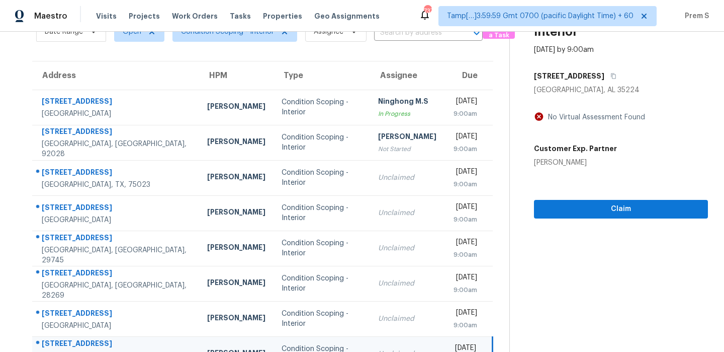
scroll to position [22, 0]
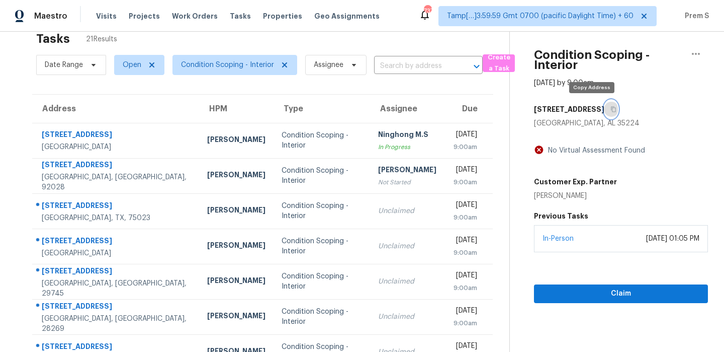
click at [611, 112] on icon "button" at bounding box center [614, 109] width 6 height 6
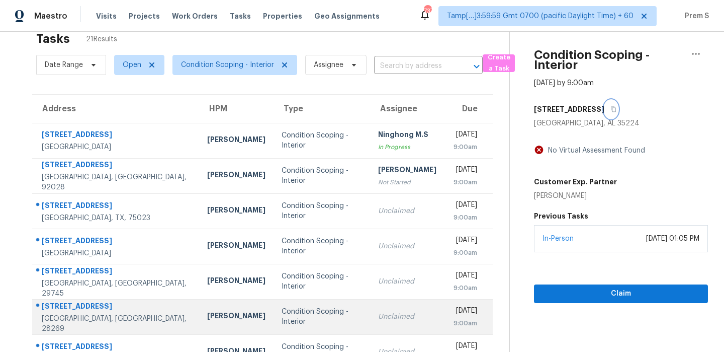
scroll to position [172, 0]
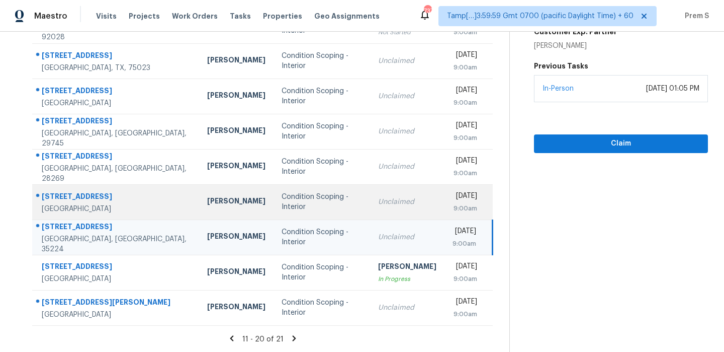
click at [378, 208] on td "Unclaimed" at bounding box center [407, 201] width 74 height 35
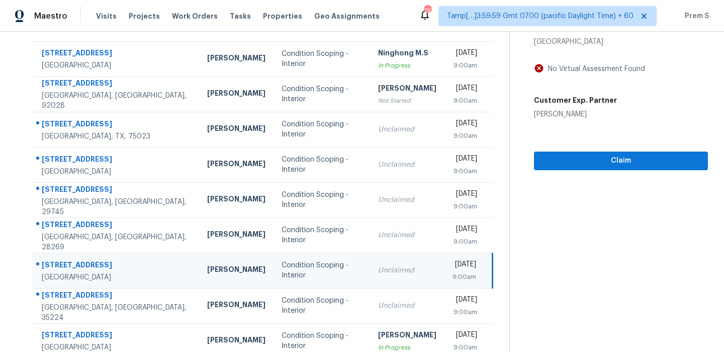
scroll to position [64, 0]
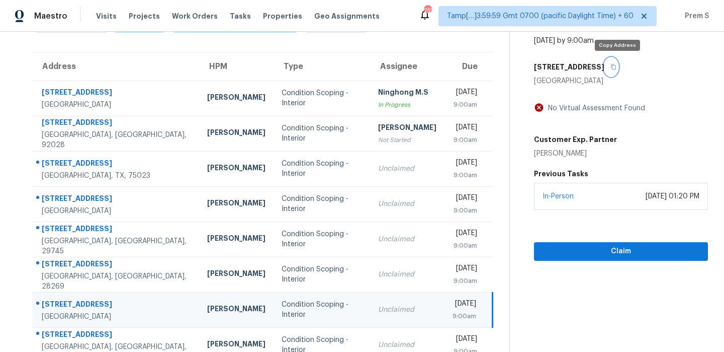
click at [618, 72] on button "button" at bounding box center [612, 67] width 14 height 18
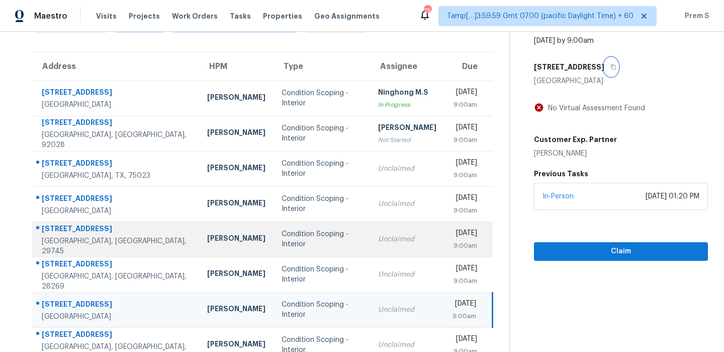
scroll to position [172, 0]
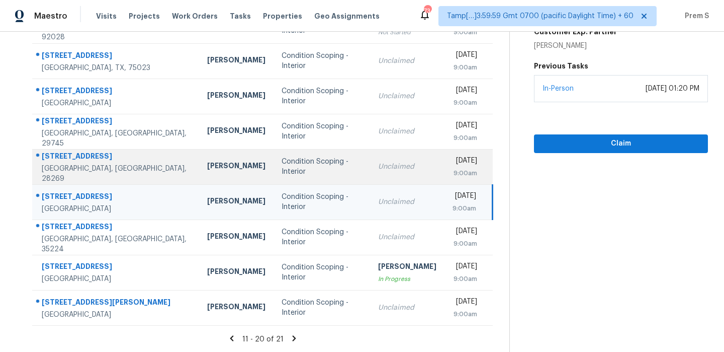
click at [378, 167] on div "Unclaimed" at bounding box center [407, 166] width 58 height 10
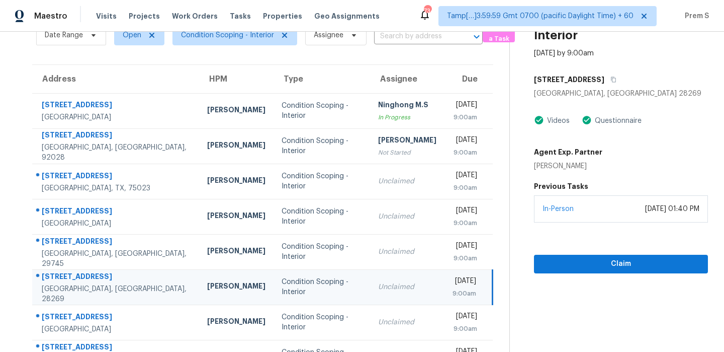
scroll to position [43, 0]
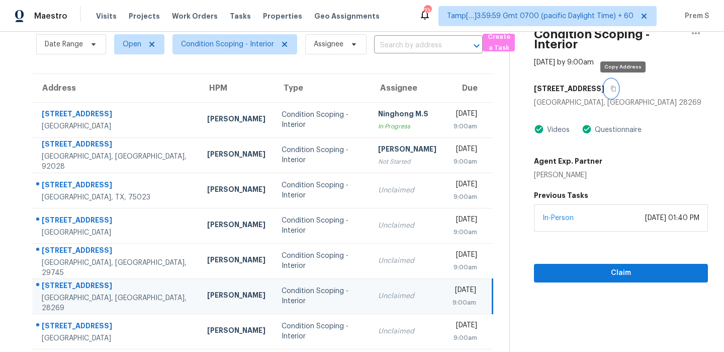
click at [618, 92] on button "button" at bounding box center [612, 88] width 14 height 18
click at [618, 84] on button "button" at bounding box center [612, 88] width 14 height 18
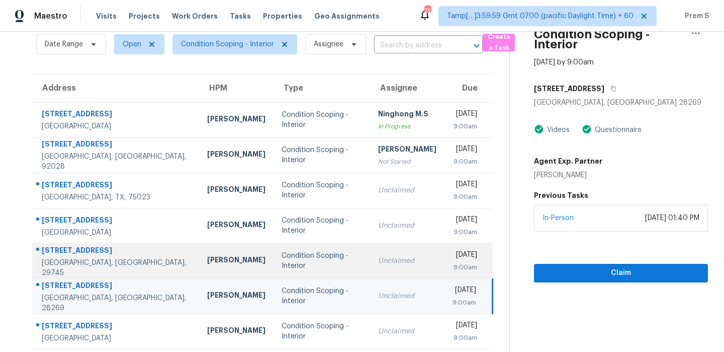
click at [453, 262] on div "[DATE]" at bounding box center [465, 255] width 25 height 13
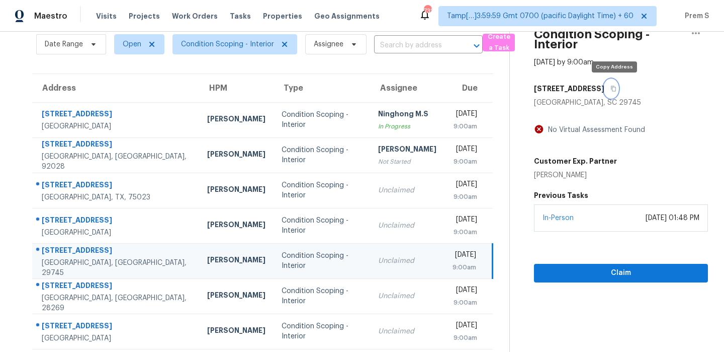
click at [618, 91] on button "button" at bounding box center [612, 88] width 14 height 18
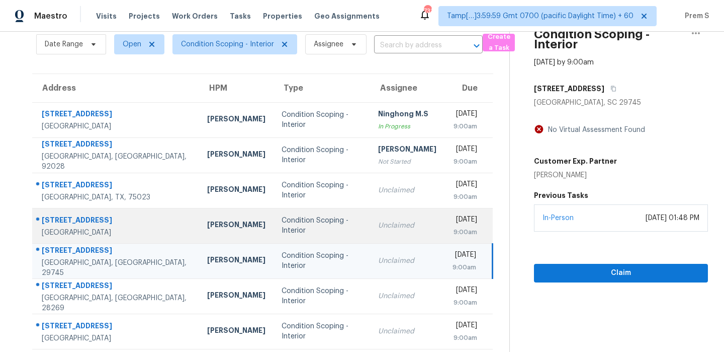
click at [386, 225] on div "Unclaimed" at bounding box center [407, 225] width 58 height 10
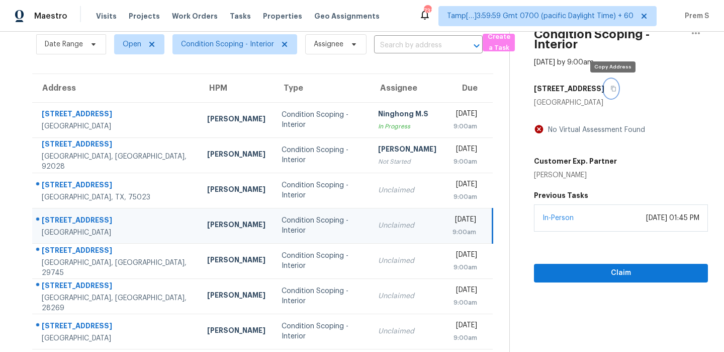
click at [615, 88] on icon "button" at bounding box center [614, 89] width 6 height 6
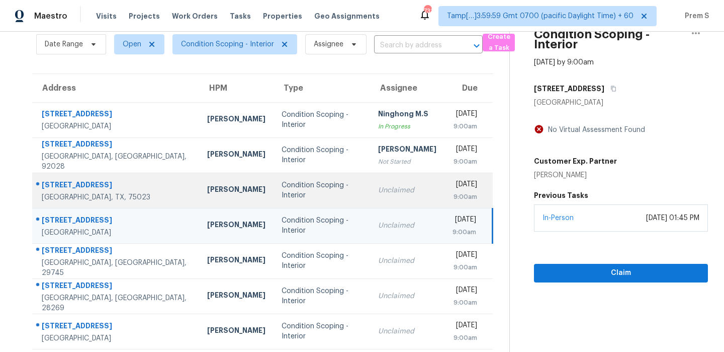
click at [378, 191] on div "Unclaimed" at bounding box center [407, 190] width 58 height 10
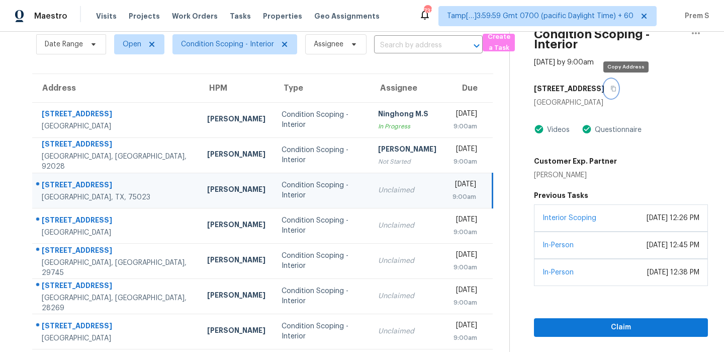
click at [617, 90] on icon "button" at bounding box center [614, 89] width 6 height 6
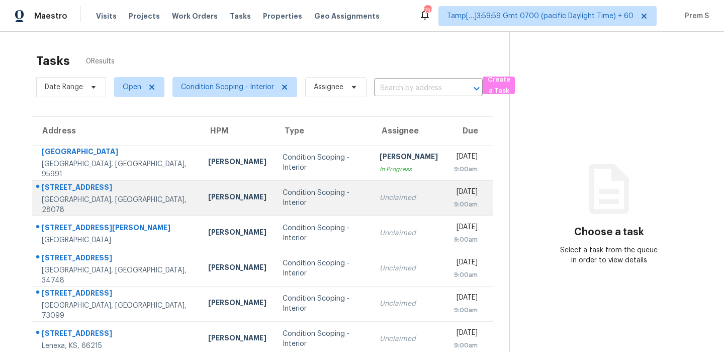
click at [380, 197] on div "Unclaimed" at bounding box center [409, 198] width 58 height 10
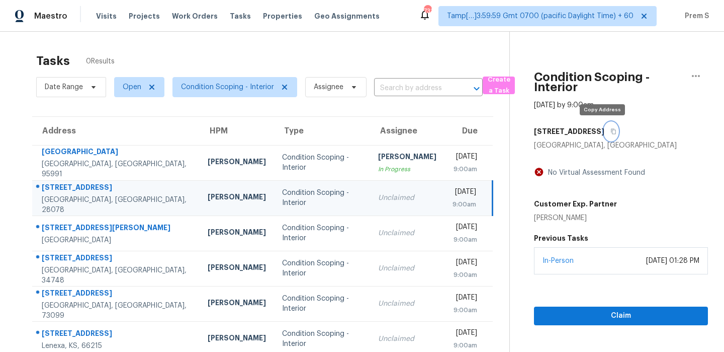
click at [611, 132] on icon "button" at bounding box center [614, 131] width 6 height 6
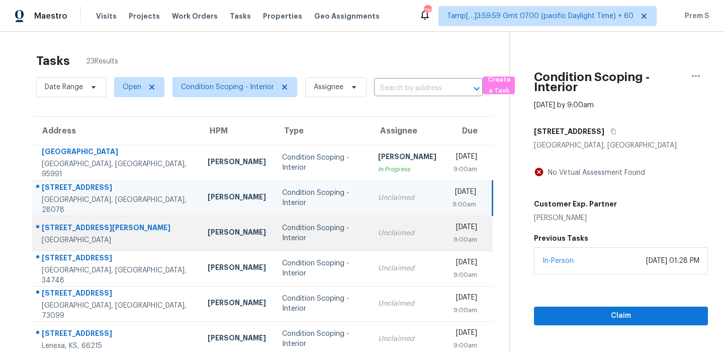
click at [378, 230] on div "Unclaimed" at bounding box center [407, 233] width 58 height 10
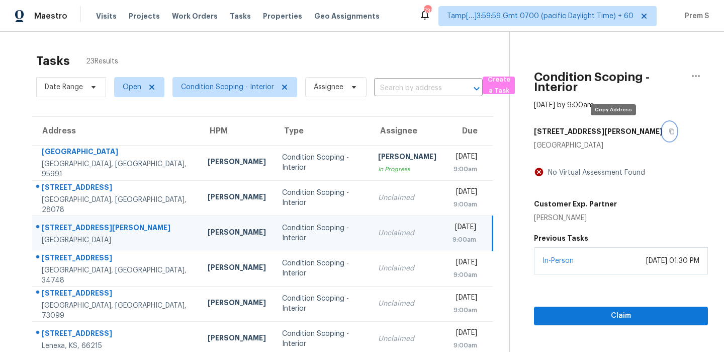
click at [669, 133] on icon "button" at bounding box center [671, 132] width 5 height 6
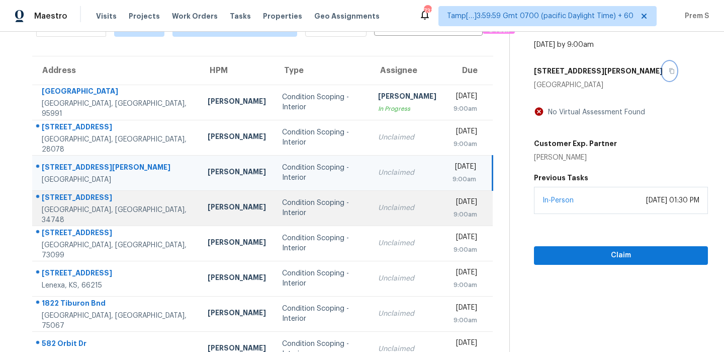
scroll to position [64, 0]
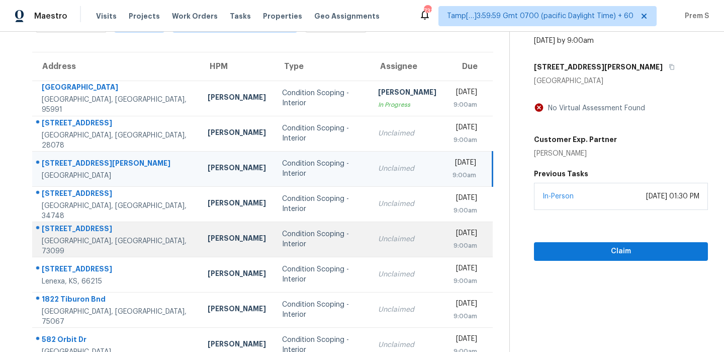
click at [390, 245] on td "Unclaimed" at bounding box center [407, 238] width 74 height 35
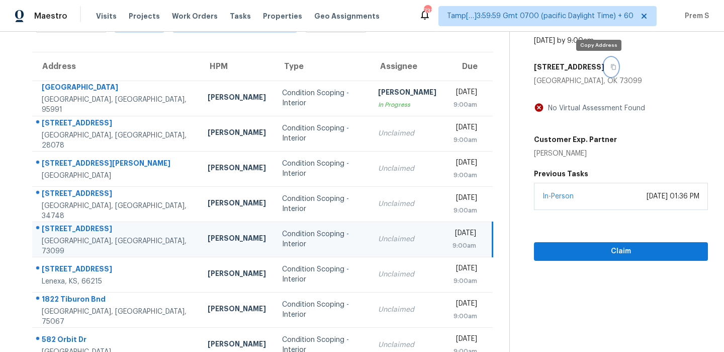
click at [611, 69] on icon "button" at bounding box center [614, 67] width 6 height 6
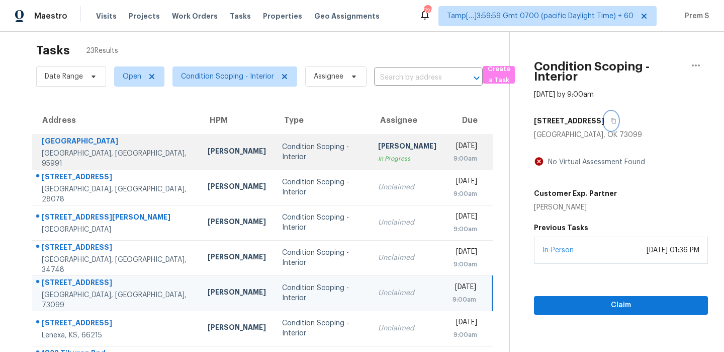
scroll to position [0, 0]
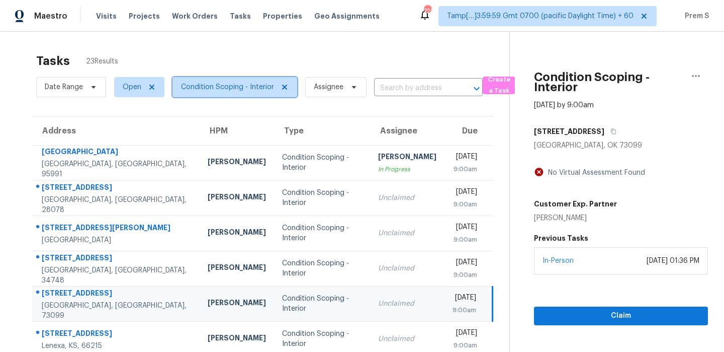
click at [235, 83] on span "Condition Scoping - Interior" at bounding box center [227, 87] width 93 height 10
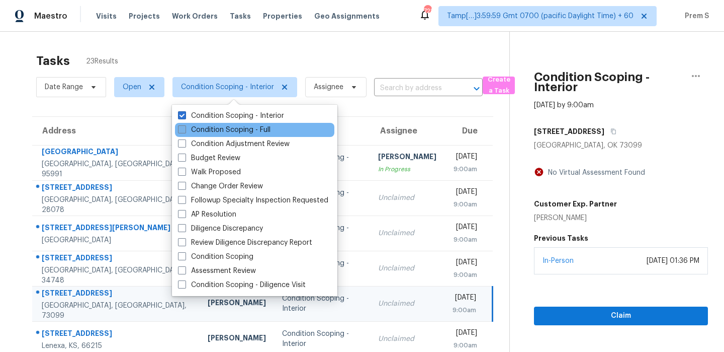
click at [214, 128] on label "Condition Scoping - Full" at bounding box center [224, 130] width 93 height 10
click at [185, 128] on input "Condition Scoping - Full" at bounding box center [181, 128] width 7 height 7
checkbox input "true"
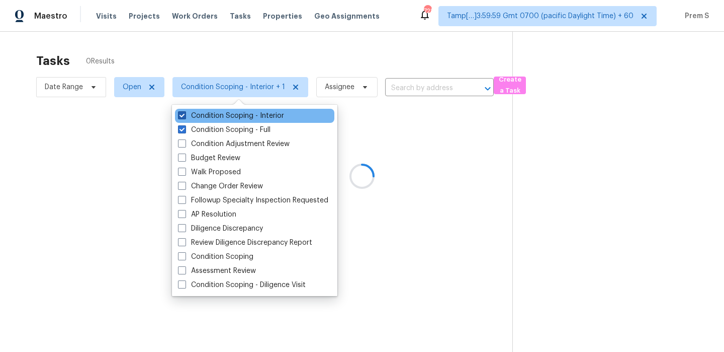
click at [201, 117] on label "Condition Scoping - Interior" at bounding box center [231, 116] width 106 height 10
click at [185, 117] on input "Condition Scoping - Interior" at bounding box center [181, 114] width 7 height 7
checkbox input "false"
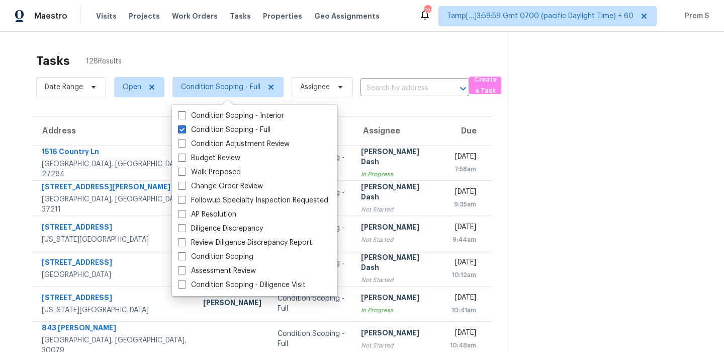
click at [216, 61] on div "Tasks 128 Results" at bounding box center [272, 61] width 472 height 26
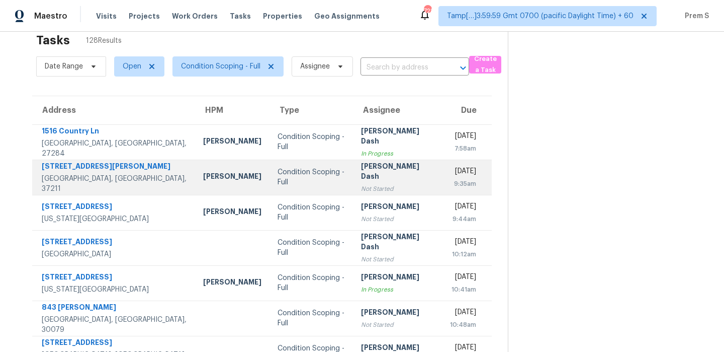
scroll to position [172, 0]
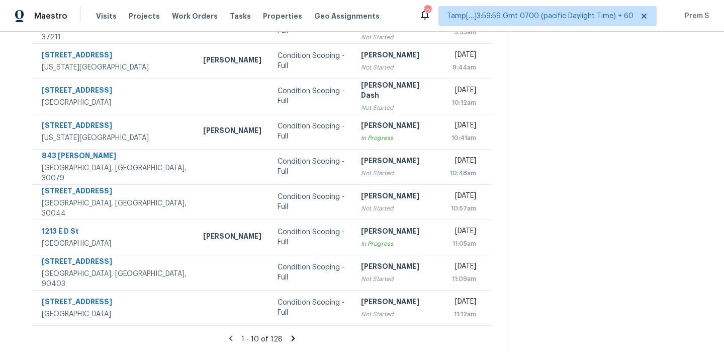
click at [291, 340] on icon at bounding box center [293, 337] width 9 height 9
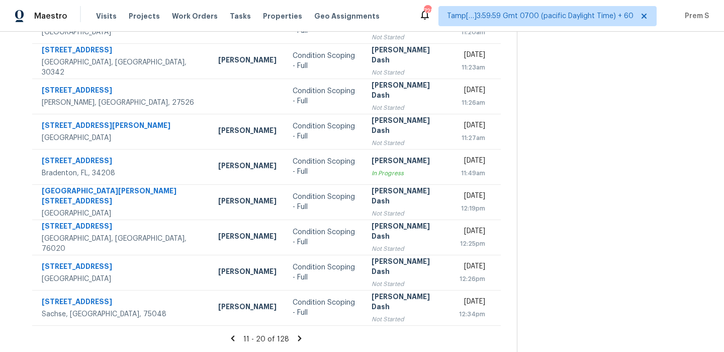
click at [298, 340] on icon at bounding box center [300, 338] width 4 height 6
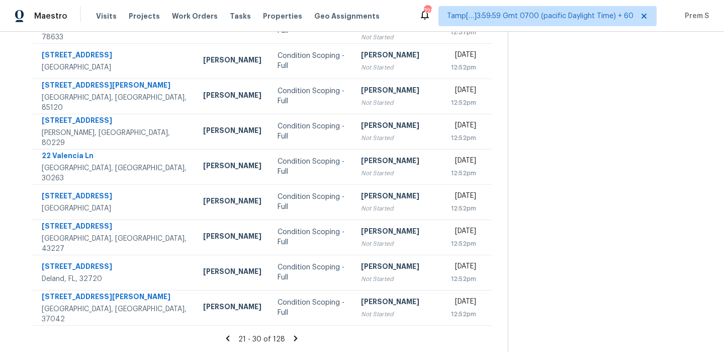
click at [295, 337] on icon at bounding box center [295, 337] width 9 height 9
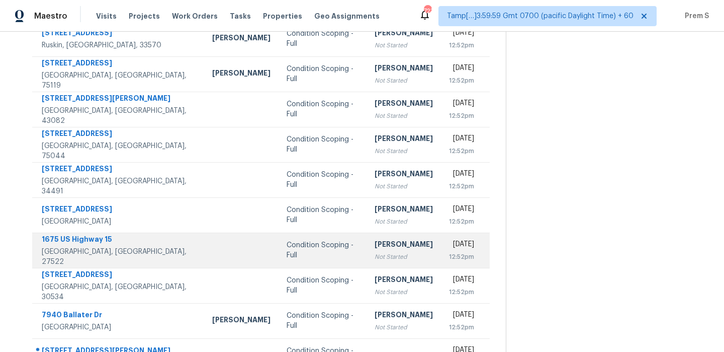
scroll to position [0, 0]
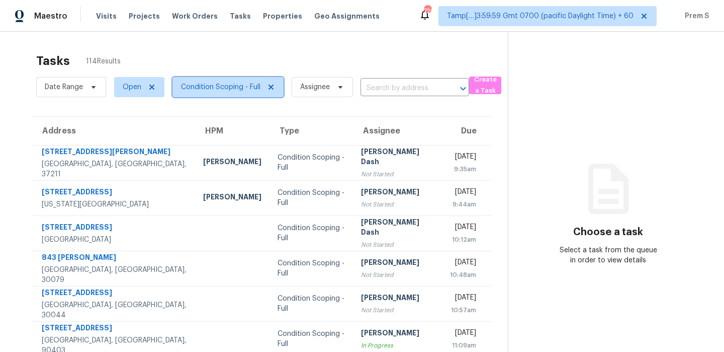
click at [211, 89] on span "Condition Scoping - Full" at bounding box center [220, 87] width 79 height 10
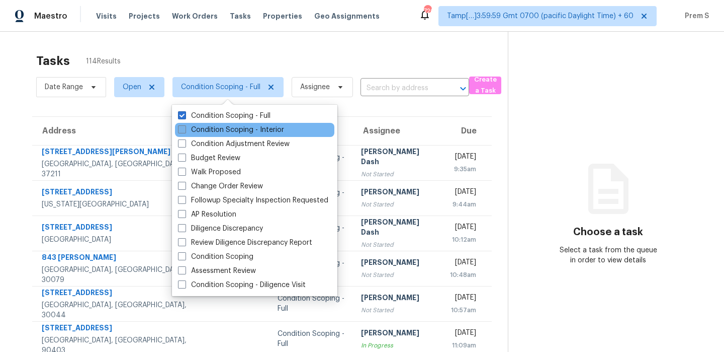
click at [219, 130] on label "Condition Scoping - Interior" at bounding box center [231, 130] width 106 height 10
click at [185, 130] on input "Condition Scoping - Interior" at bounding box center [181, 128] width 7 height 7
checkbox input "true"
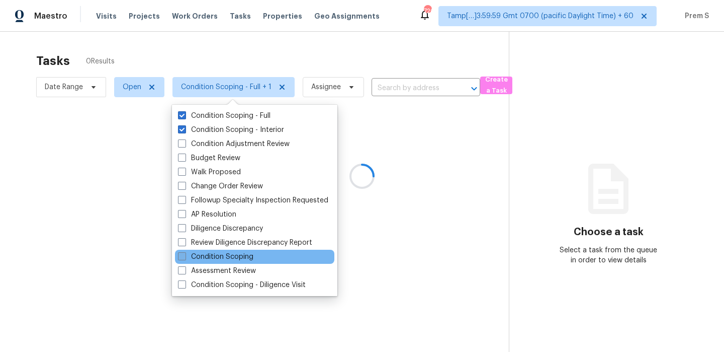
click at [219, 258] on label "Condition Scoping" at bounding box center [215, 256] width 75 height 10
click at [185, 258] on input "Condition Scoping" at bounding box center [181, 254] width 7 height 7
checkbox input "true"
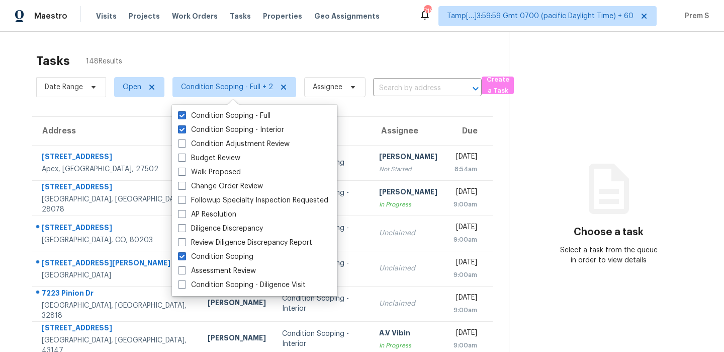
click at [427, 62] on div "Tasks 148 Results" at bounding box center [272, 61] width 473 height 26
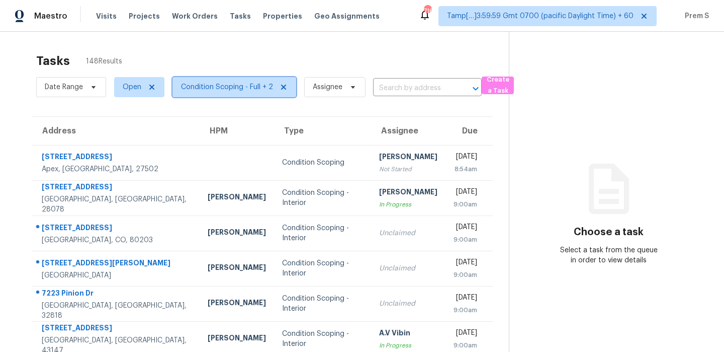
click at [224, 87] on span "Condition Scoping - Full + 2" at bounding box center [227, 87] width 92 height 10
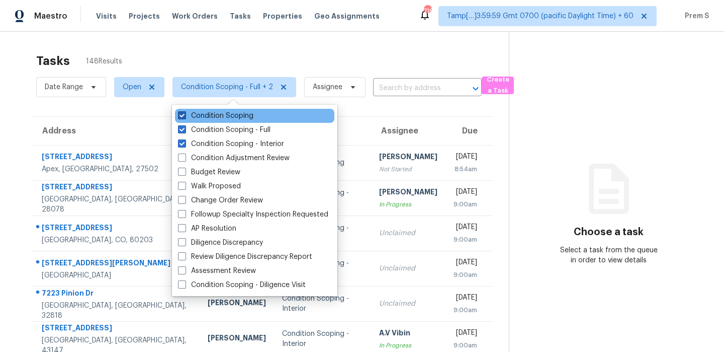
click at [213, 116] on label "Condition Scoping" at bounding box center [215, 116] width 75 height 10
click at [185, 116] on input "Condition Scoping" at bounding box center [181, 114] width 7 height 7
checkbox input "false"
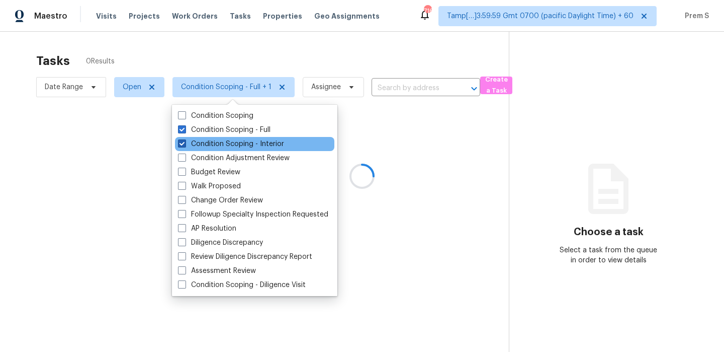
click at [213, 141] on label "Condition Scoping - Interior" at bounding box center [231, 144] width 106 height 10
click at [185, 141] on input "Condition Scoping - Interior" at bounding box center [181, 142] width 7 height 7
checkbox input "false"
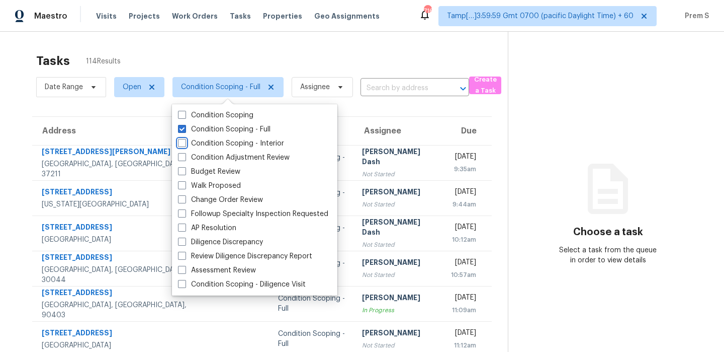
scroll to position [172, 0]
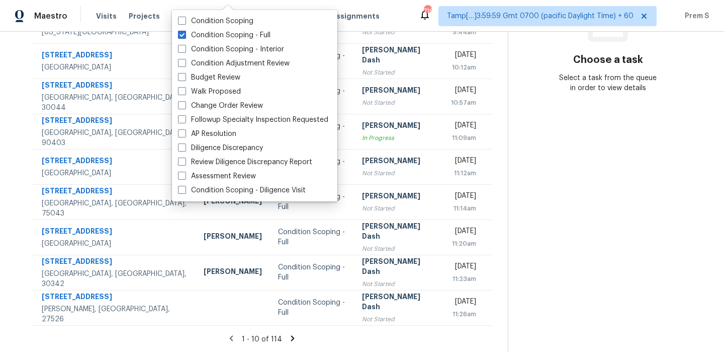
click at [289, 338] on icon at bounding box center [292, 337] width 9 height 9
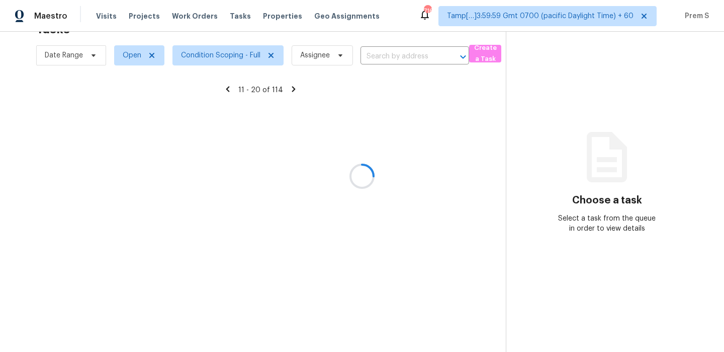
scroll to position [32, 0]
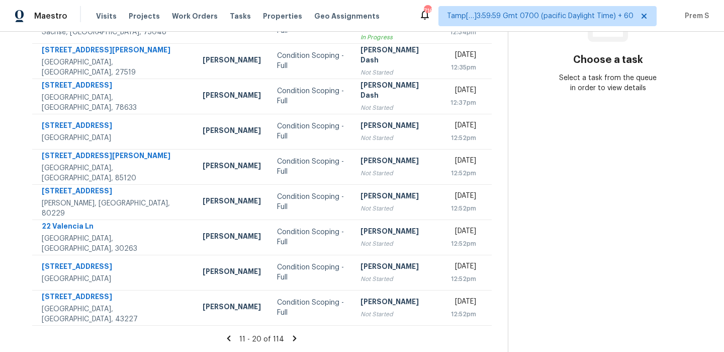
click at [290, 338] on icon at bounding box center [294, 337] width 9 height 9
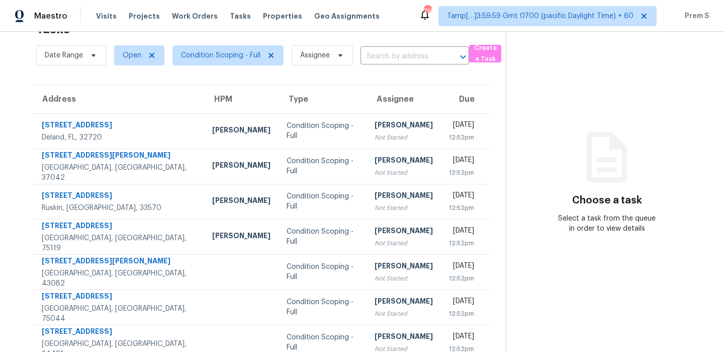
scroll to position [172, 0]
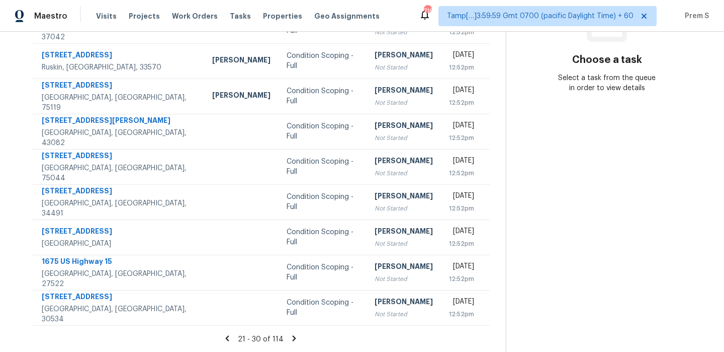
click at [290, 338] on icon at bounding box center [294, 337] width 9 height 9
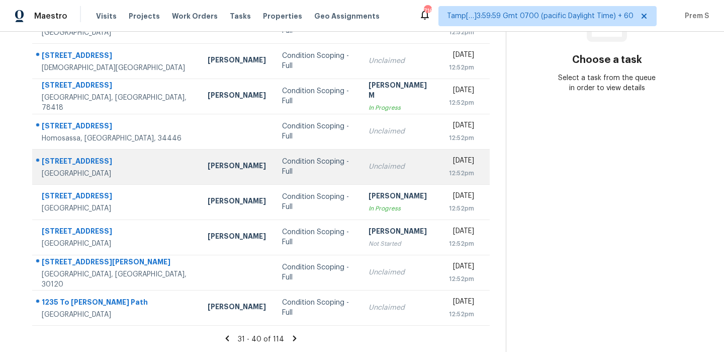
click at [374, 178] on td "Unclaimed" at bounding box center [401, 166] width 80 height 35
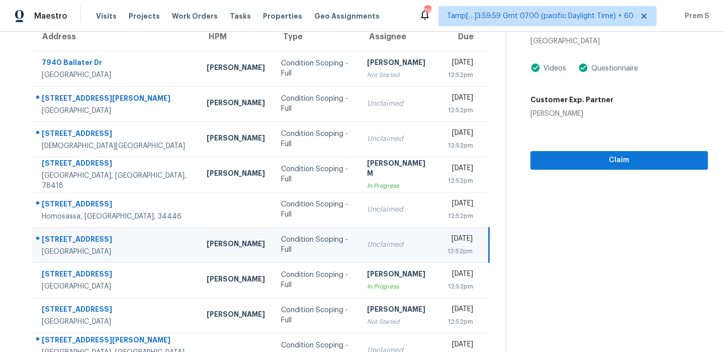
scroll to position [47, 0]
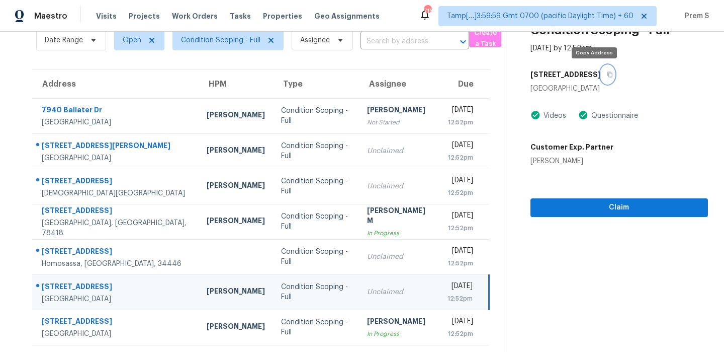
click at [607, 73] on icon "button" at bounding box center [610, 74] width 6 height 6
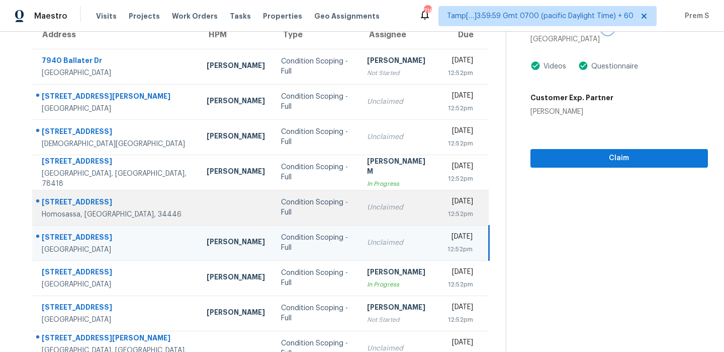
scroll to position [97, 0]
click at [383, 257] on td "Unclaimed" at bounding box center [399, 241] width 80 height 35
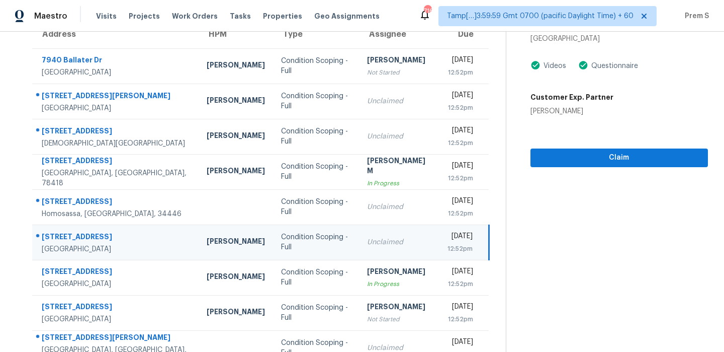
click at [448, 244] on div "12:52pm" at bounding box center [460, 248] width 25 height 10
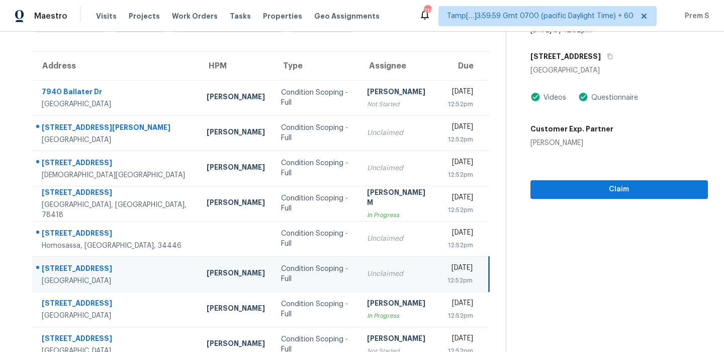
scroll to position [6, 0]
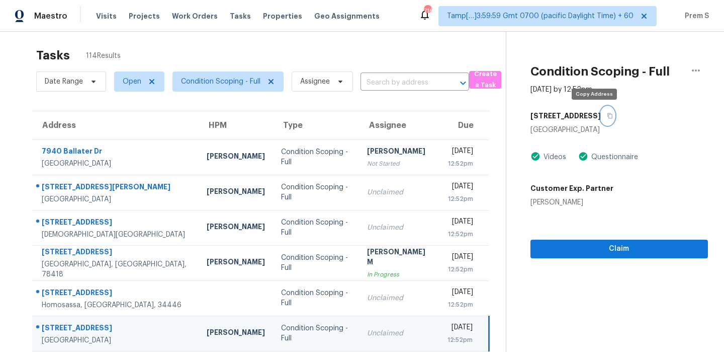
click at [608, 117] on icon "button" at bounding box center [610, 116] width 5 height 6
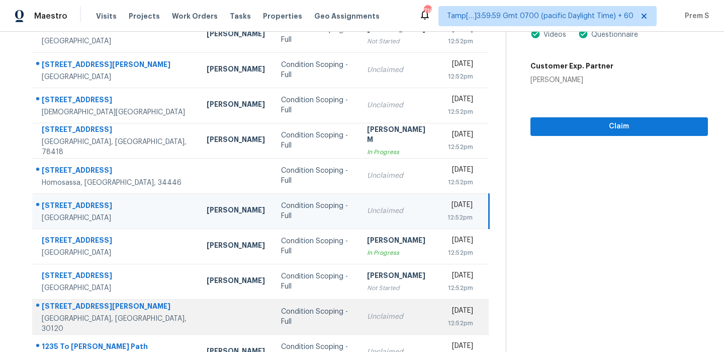
scroll to position [172, 0]
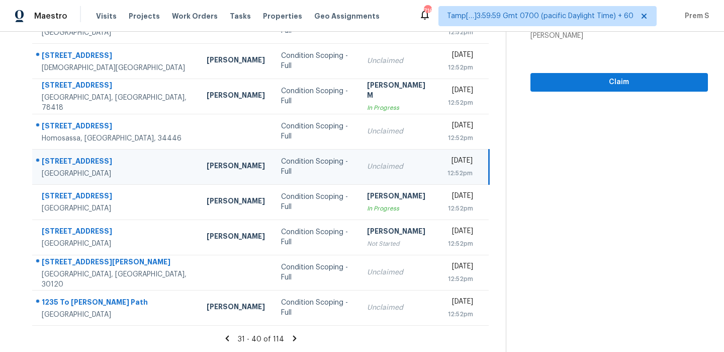
click at [293, 335] on icon at bounding box center [294, 337] width 9 height 9
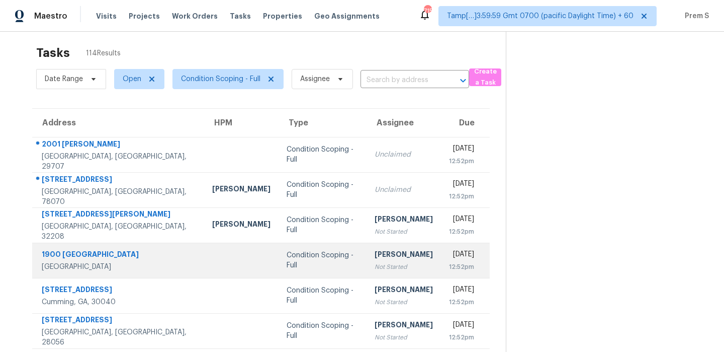
scroll to position [69, 0]
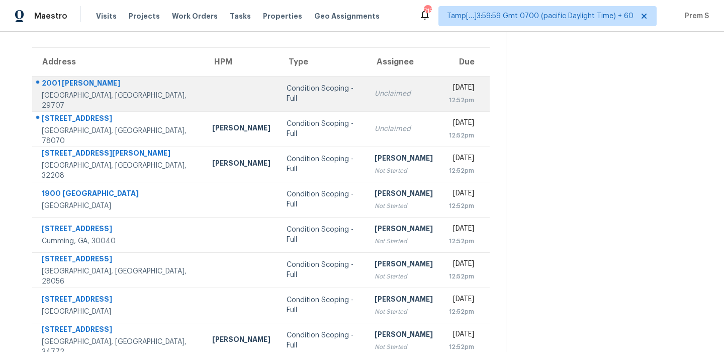
click at [385, 101] on td "Unclaimed" at bounding box center [404, 93] width 74 height 35
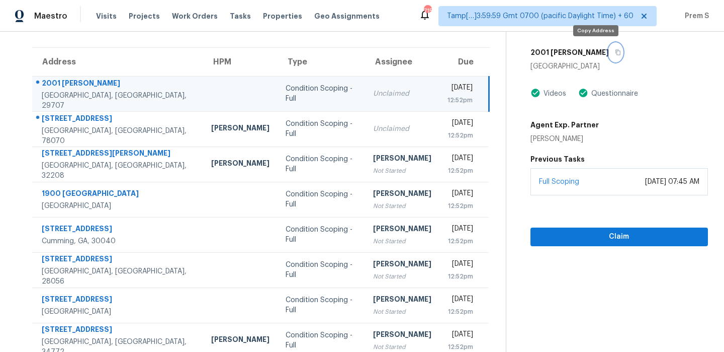
click at [615, 52] on icon "button" at bounding box center [618, 52] width 6 height 6
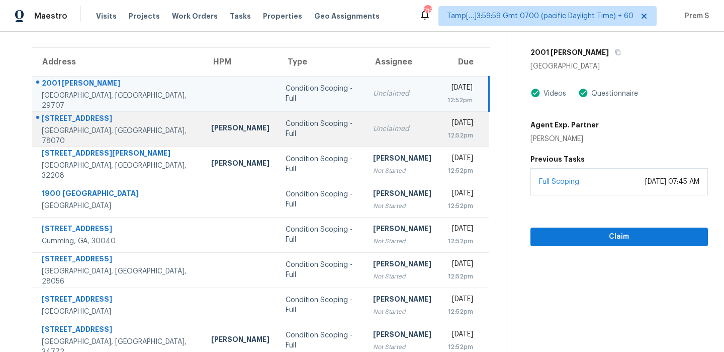
click at [397, 134] on td "Unclaimed" at bounding box center [402, 128] width 74 height 35
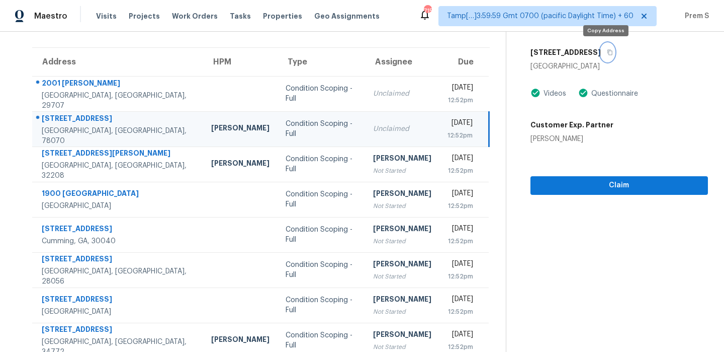
click at [608, 53] on icon "button" at bounding box center [610, 52] width 6 height 6
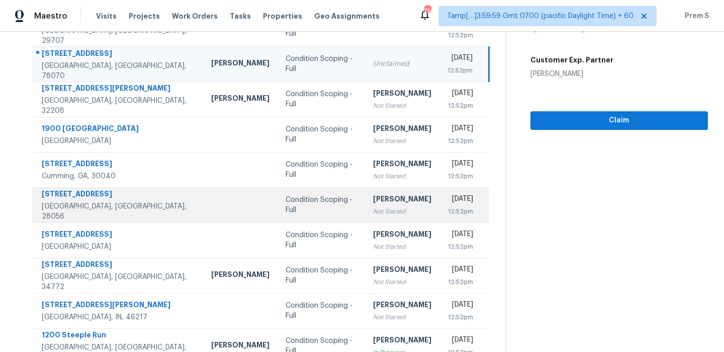
scroll to position [137, 0]
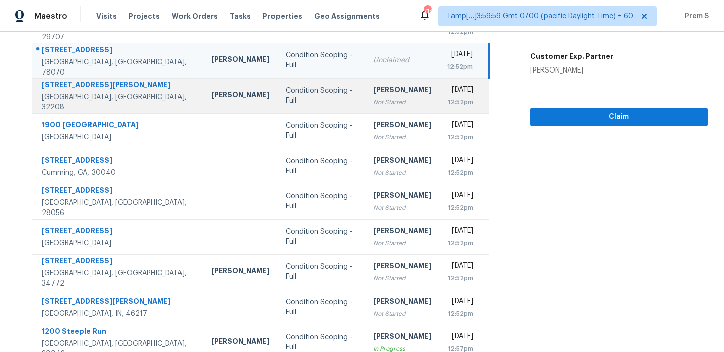
click at [384, 101] on div "Not Started" at bounding box center [402, 102] width 58 height 10
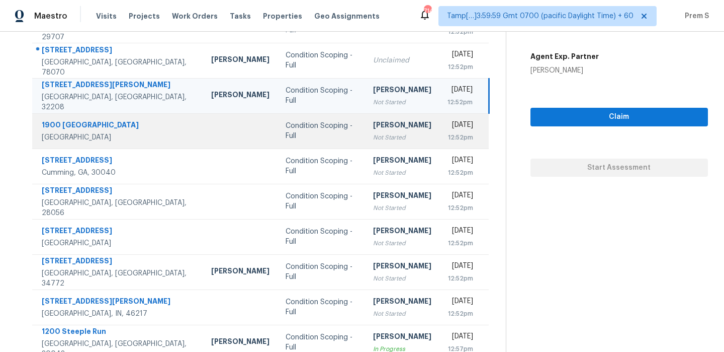
click at [386, 131] on div "[PERSON_NAME]" at bounding box center [402, 126] width 58 height 13
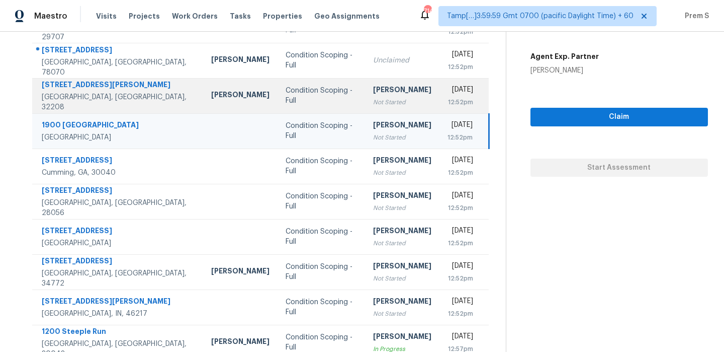
click at [397, 107] on td "Ranjith Kumar P Not Started" at bounding box center [402, 95] width 74 height 35
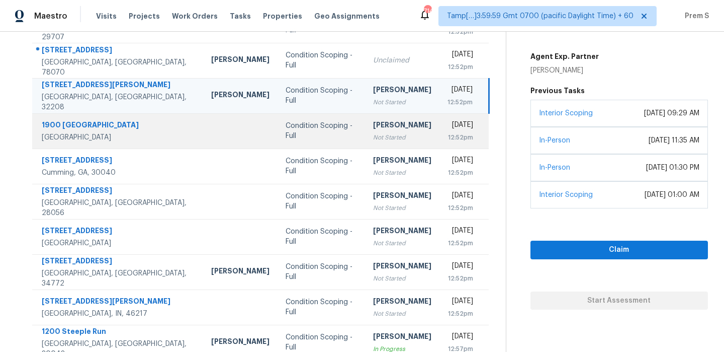
click at [396, 133] on td "Ranjith Kumar P Not Started" at bounding box center [402, 130] width 74 height 35
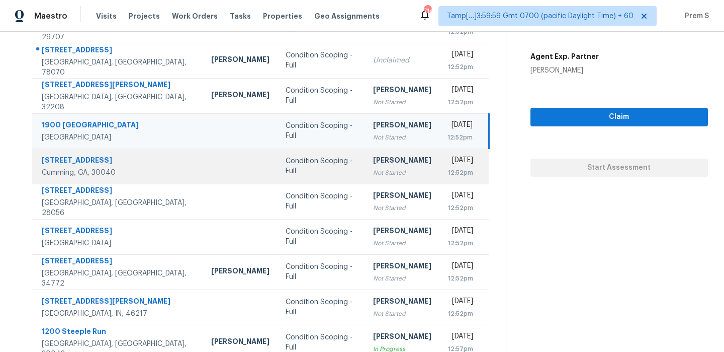
click at [393, 167] on td "Ranjith Kumar P Not Started" at bounding box center [402, 165] width 74 height 35
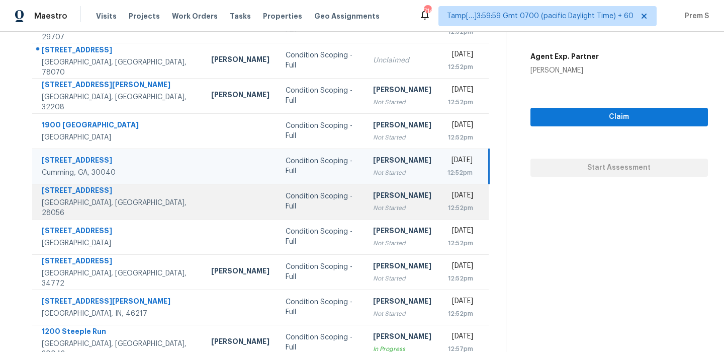
click at [393, 205] on td "Ranjith Kumar P Not Started" at bounding box center [402, 201] width 74 height 35
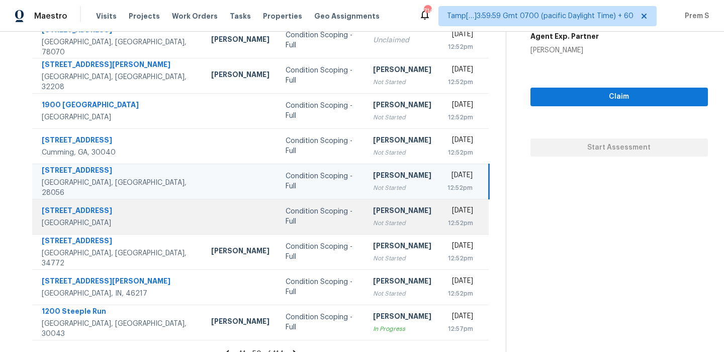
scroll to position [172, 0]
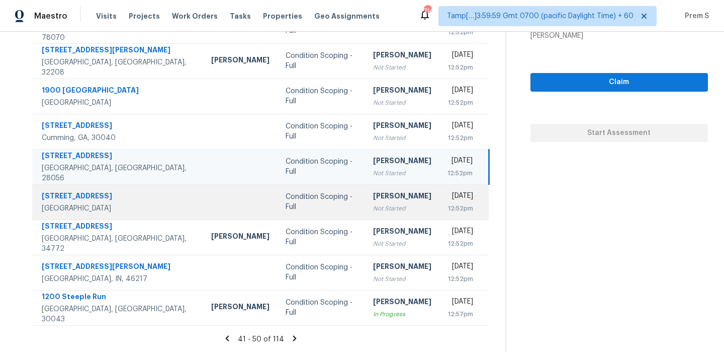
click at [399, 211] on td "Ranjith Kumar P Not Started" at bounding box center [402, 201] width 74 height 35
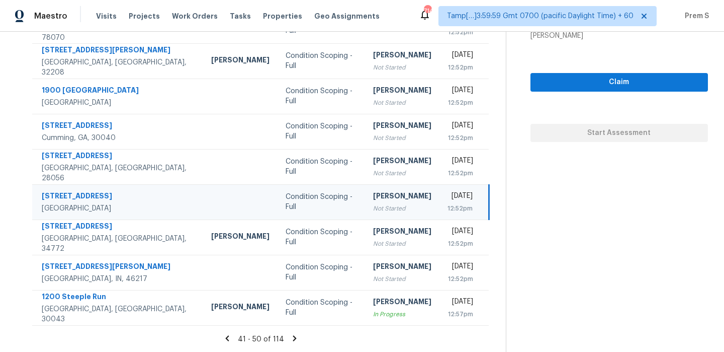
scroll to position [155, 0]
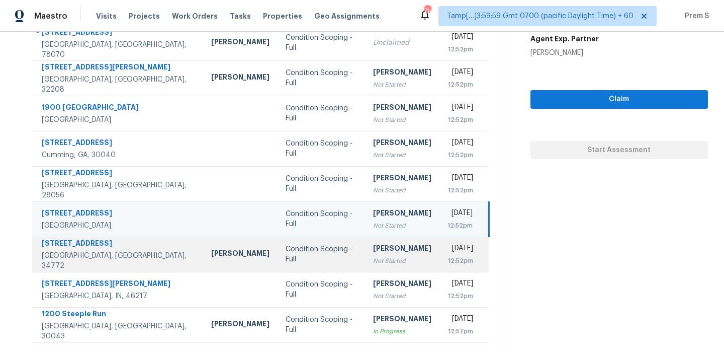
click at [440, 248] on td "Thu, Oct 9th 2025 12:52pm" at bounding box center [465, 253] width 50 height 35
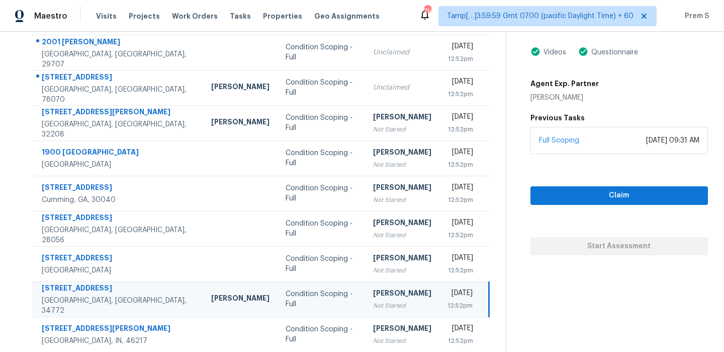
scroll to position [52, 0]
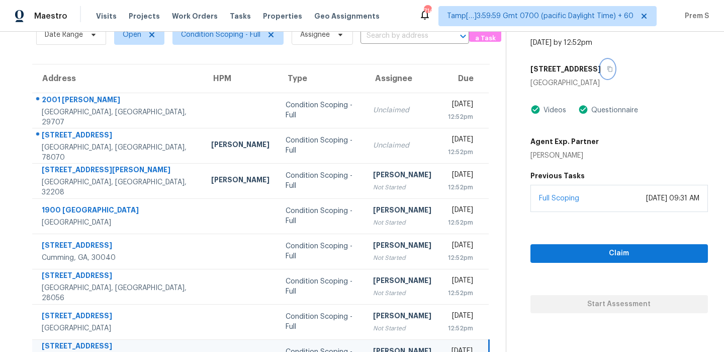
click at [608, 69] on icon "button" at bounding box center [610, 69] width 5 height 6
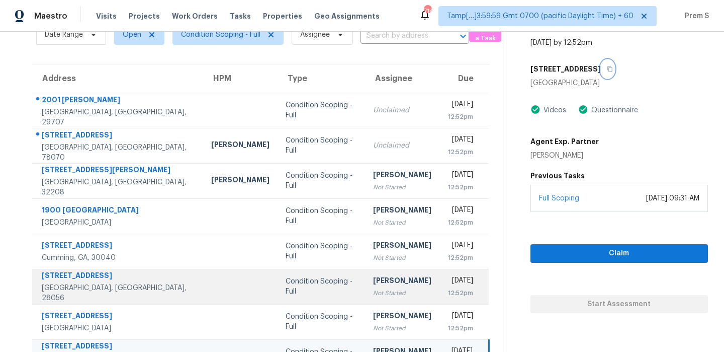
scroll to position [172, 0]
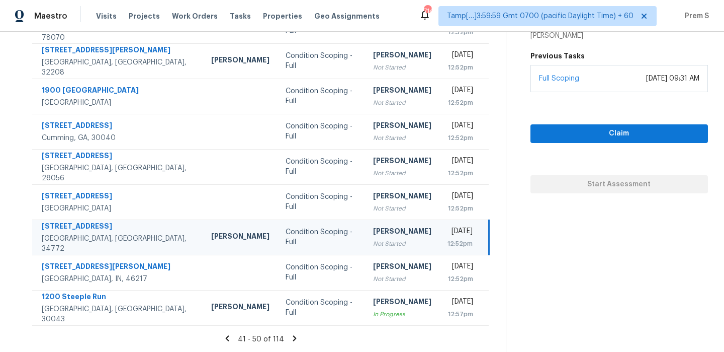
click at [294, 339] on icon at bounding box center [294, 337] width 9 height 9
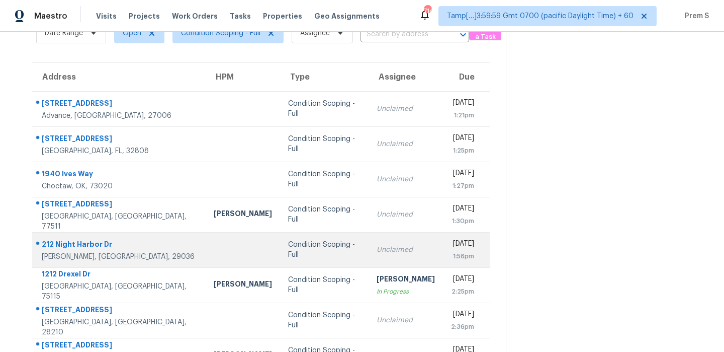
scroll to position [36, 0]
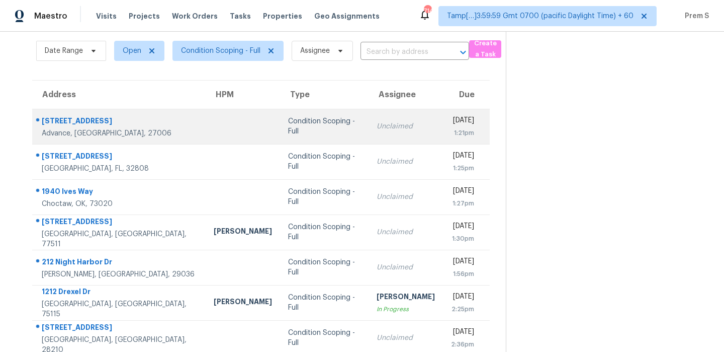
click at [369, 117] on td "Unclaimed" at bounding box center [406, 126] width 74 height 35
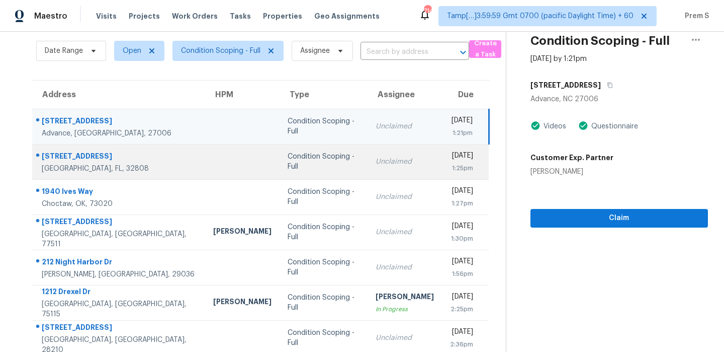
click at [368, 167] on td "Unclaimed" at bounding box center [405, 161] width 74 height 35
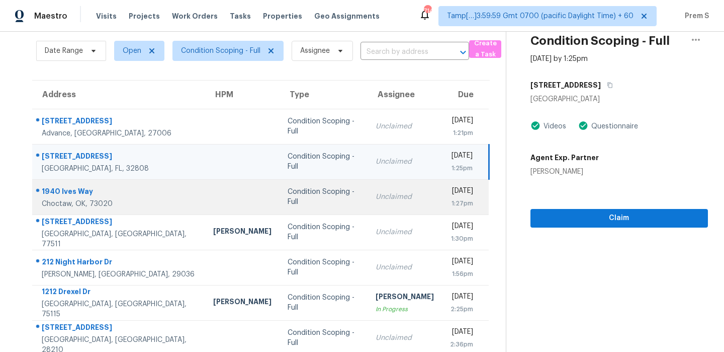
click at [376, 199] on div "Unclaimed" at bounding box center [405, 197] width 58 height 10
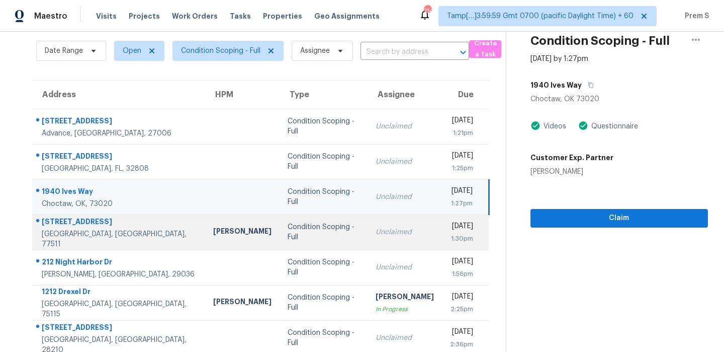
click at [376, 228] on div "Unclaimed" at bounding box center [405, 232] width 58 height 10
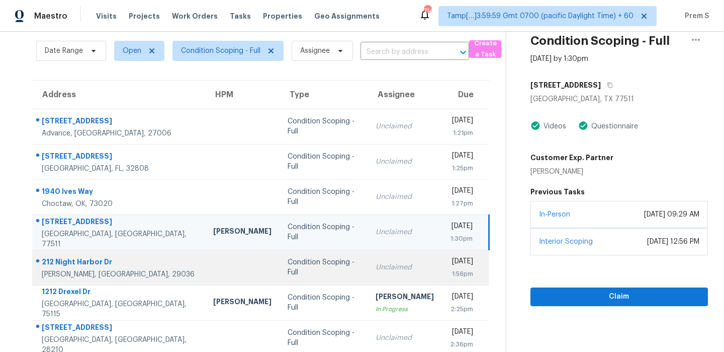
click at [368, 259] on td "Unclaimed" at bounding box center [405, 266] width 74 height 35
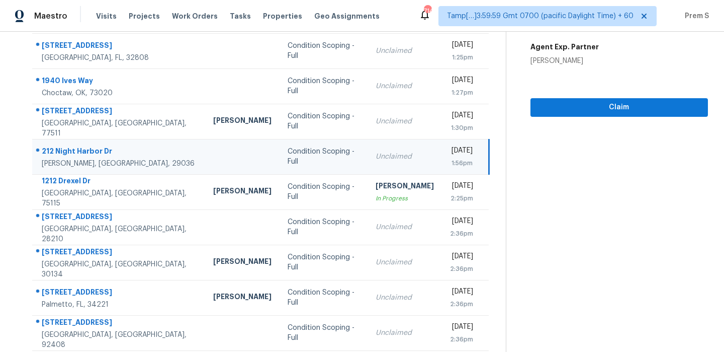
scroll to position [172, 0]
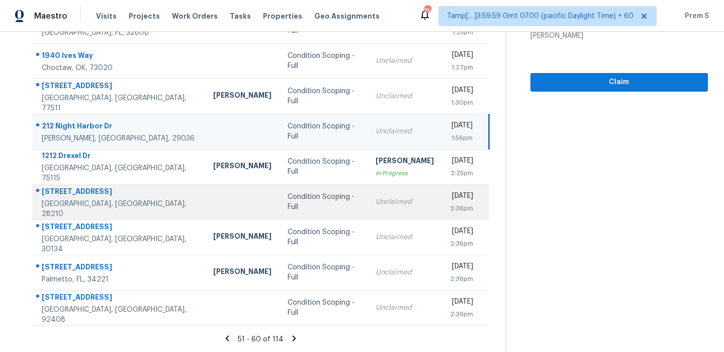
click at [385, 198] on div "Unclaimed" at bounding box center [405, 202] width 58 height 10
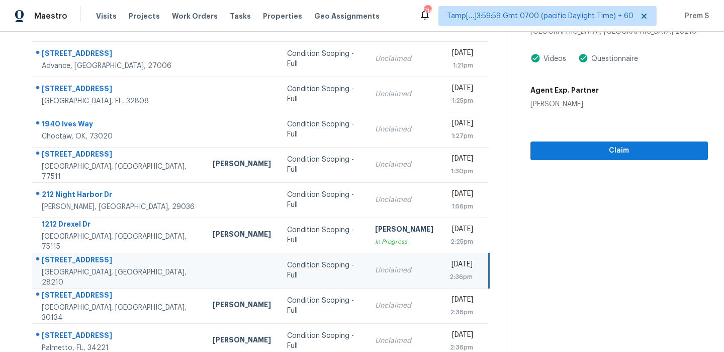
scroll to position [145, 0]
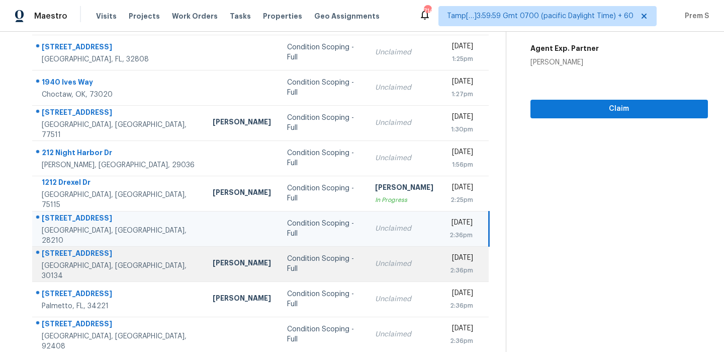
click at [375, 266] on div "Unclaimed" at bounding box center [404, 264] width 58 height 10
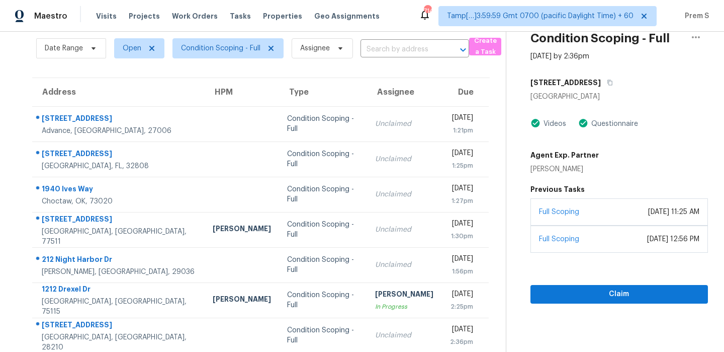
scroll to position [38, 0]
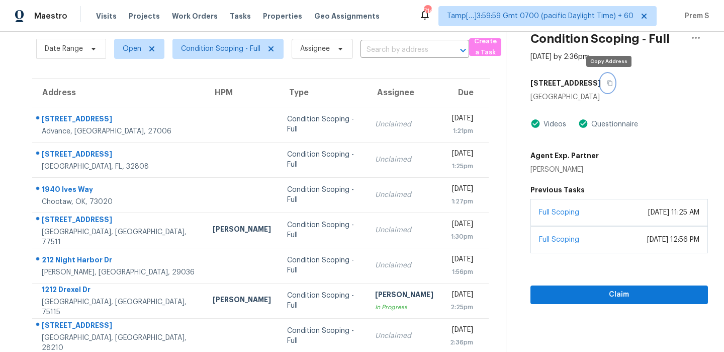
click at [607, 82] on icon "button" at bounding box center [610, 83] width 6 height 6
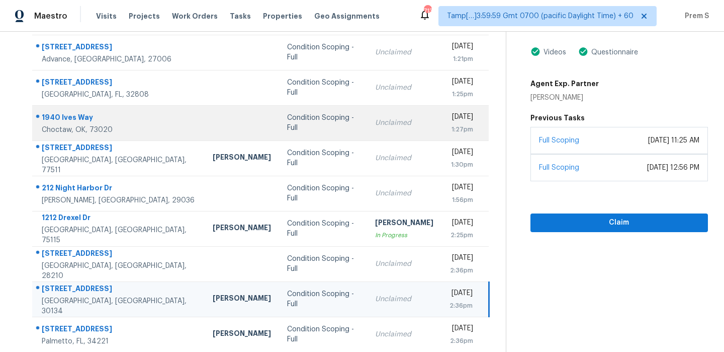
scroll to position [172, 0]
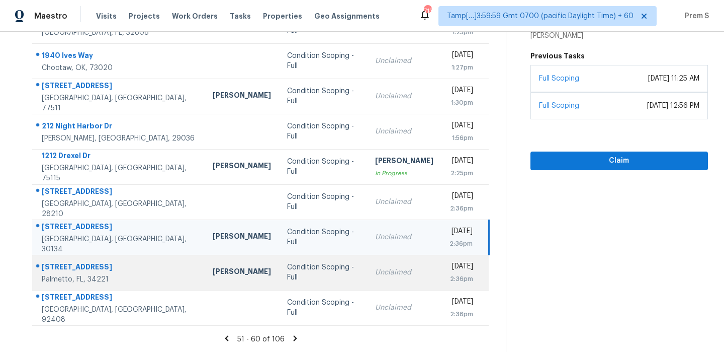
click at [385, 274] on div "Unclaimed" at bounding box center [404, 272] width 58 height 10
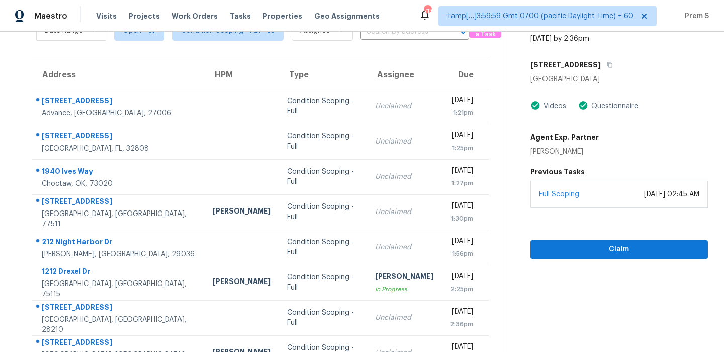
scroll to position [47, 0]
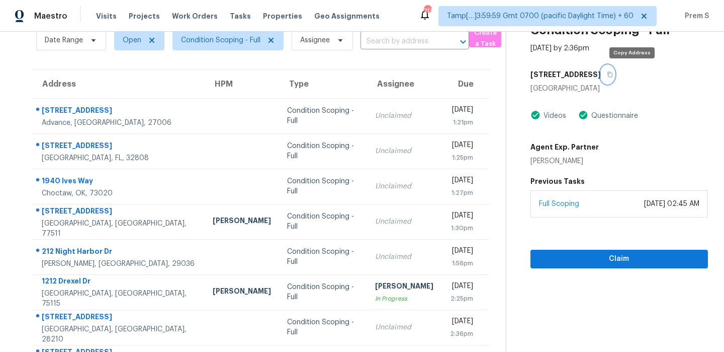
click at [613, 73] on icon "button" at bounding box center [610, 74] width 6 height 6
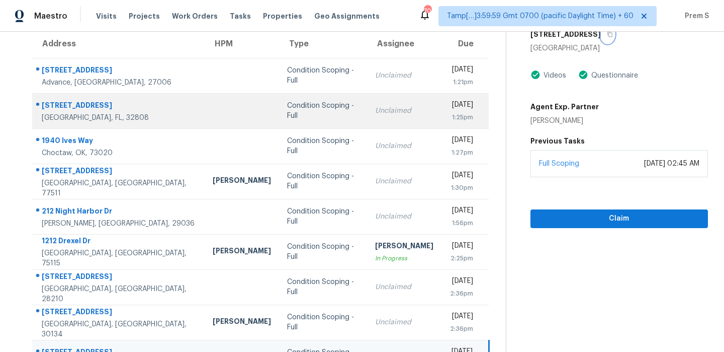
scroll to position [172, 0]
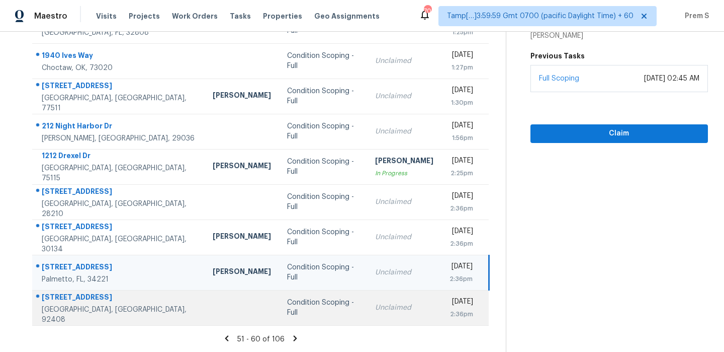
click at [367, 314] on td "Unclaimed" at bounding box center [404, 307] width 74 height 35
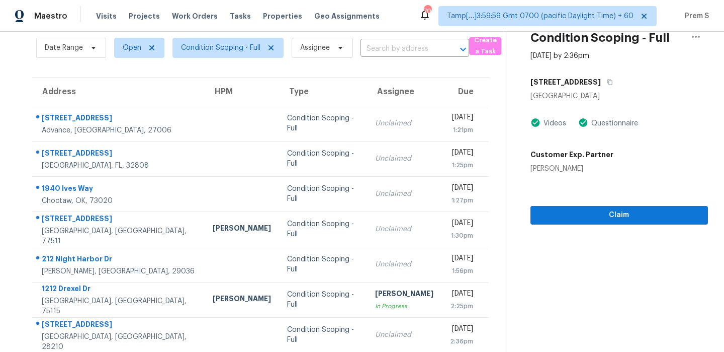
scroll to position [33, 0]
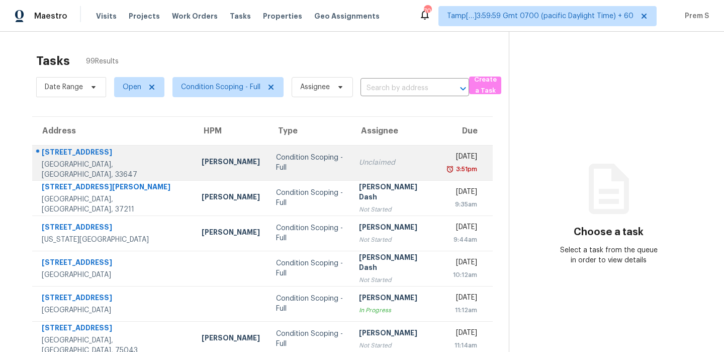
click at [374, 168] on td "Unclaimed" at bounding box center [395, 162] width 89 height 35
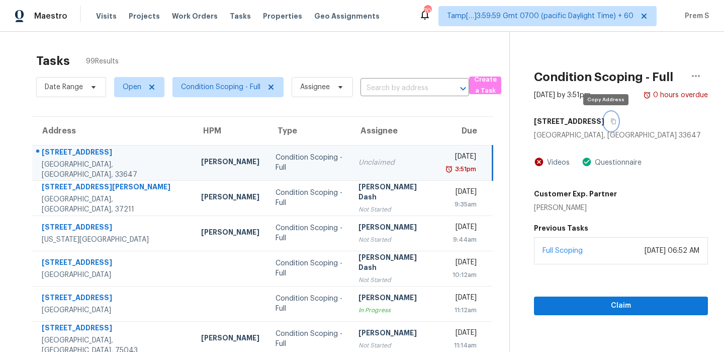
click at [611, 124] on icon "button" at bounding box center [613, 122] width 5 height 6
click at [611, 119] on icon "button" at bounding box center [613, 122] width 5 height 6
click at [611, 121] on icon "button" at bounding box center [613, 122] width 5 height 6
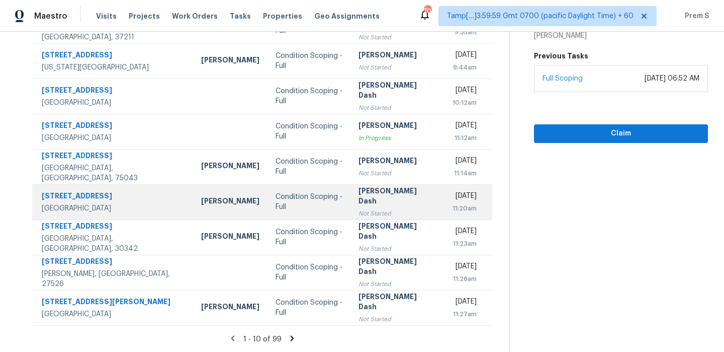
scroll to position [172, 0]
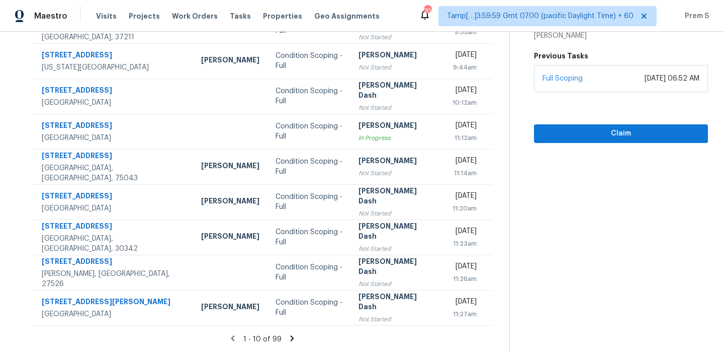
click at [288, 343] on div "1 - 10 of 99" at bounding box center [262, 338] width 493 height 11
click at [291, 339] on icon at bounding box center [293, 338] width 4 height 6
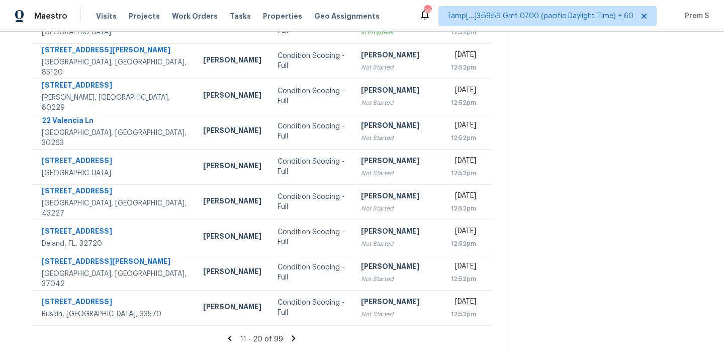
click at [289, 339] on icon at bounding box center [293, 337] width 9 height 9
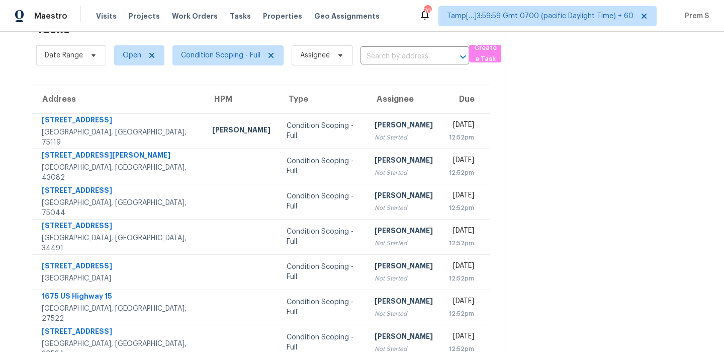
scroll to position [172, 0]
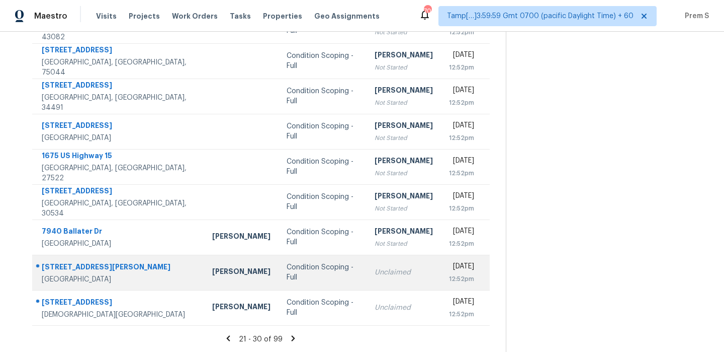
click at [370, 278] on td "Unclaimed" at bounding box center [404, 271] width 74 height 35
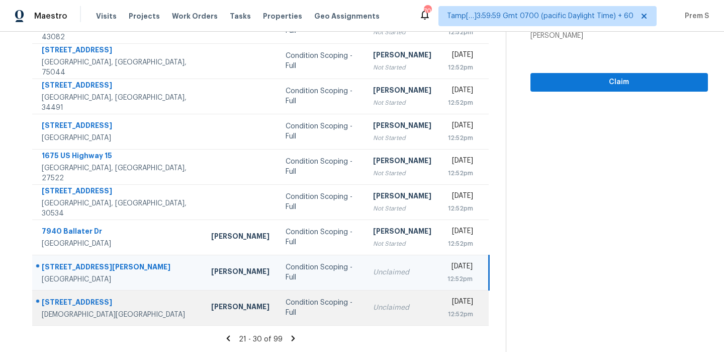
click at [390, 307] on div "Unclaimed" at bounding box center [402, 307] width 58 height 10
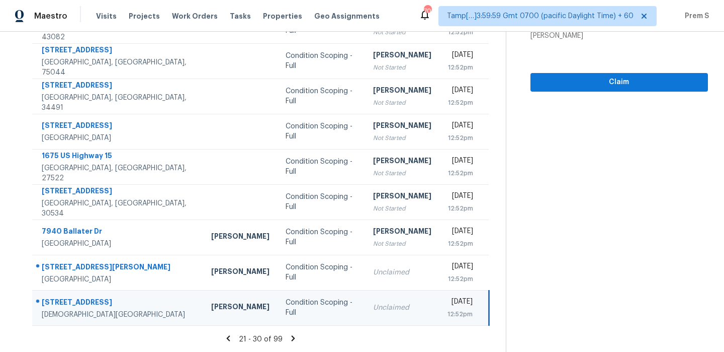
click at [292, 338] on icon at bounding box center [294, 338] width 4 height 6
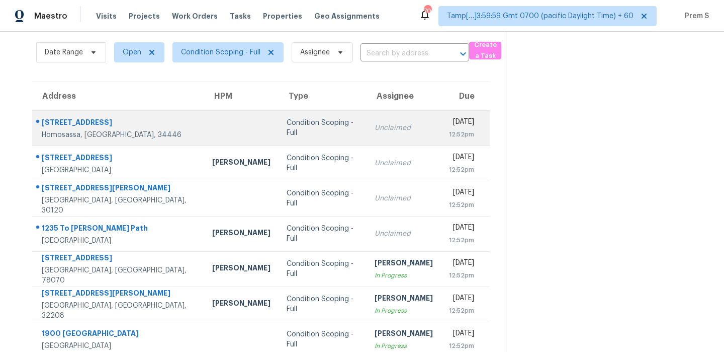
scroll to position [35, 0]
click at [394, 128] on div "Unclaimed" at bounding box center [404, 127] width 58 height 10
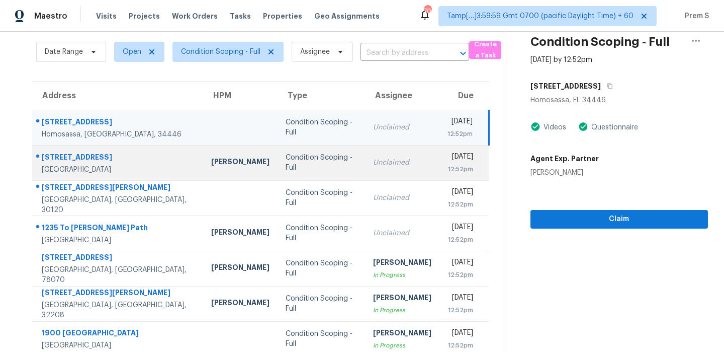
click at [373, 166] on div "Unclaimed" at bounding box center [402, 162] width 58 height 10
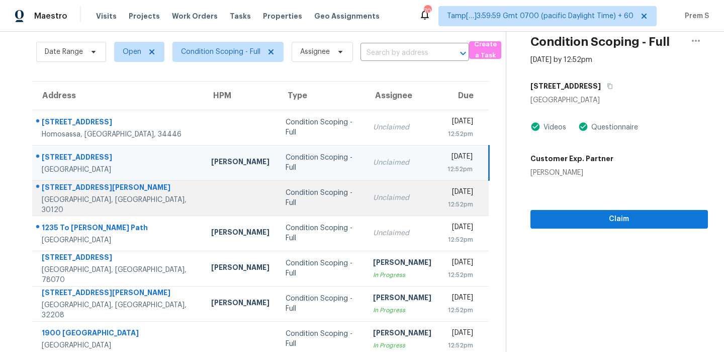
click at [369, 189] on td "Unclaimed" at bounding box center [402, 197] width 74 height 35
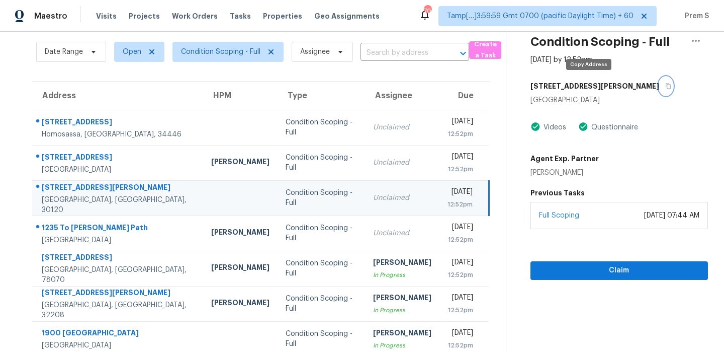
click at [665, 87] on icon "button" at bounding box center [668, 86] width 6 height 6
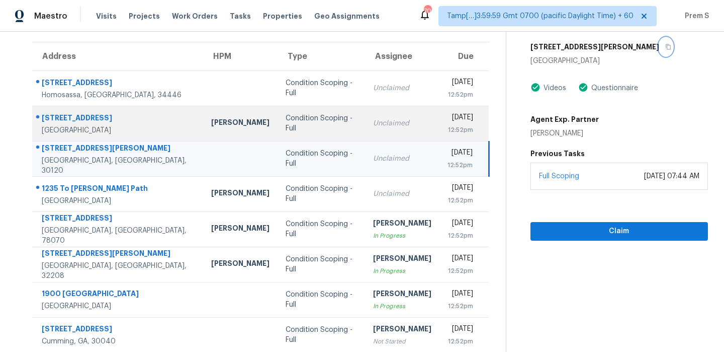
scroll to position [157, 0]
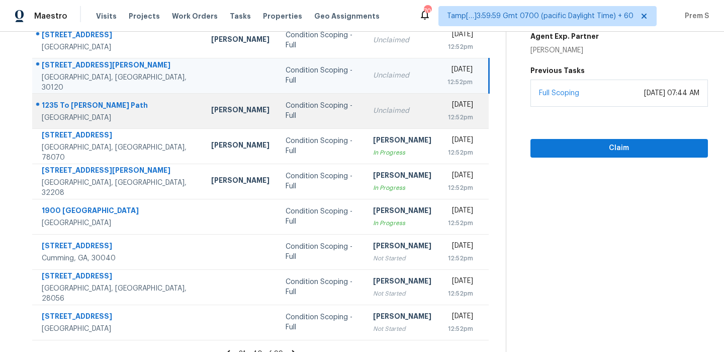
click at [402, 118] on td "Unclaimed" at bounding box center [402, 110] width 74 height 35
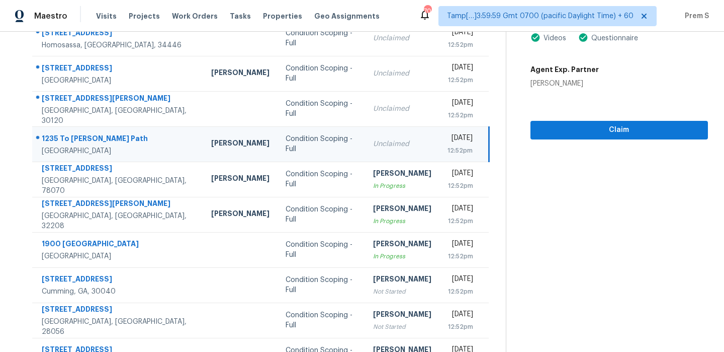
scroll to position [172, 0]
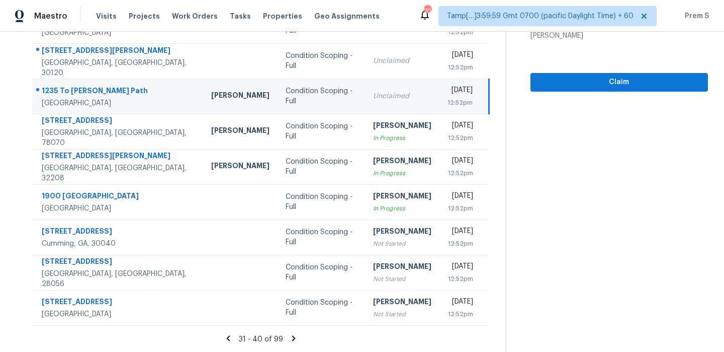
click at [291, 336] on icon at bounding box center [293, 337] width 9 height 9
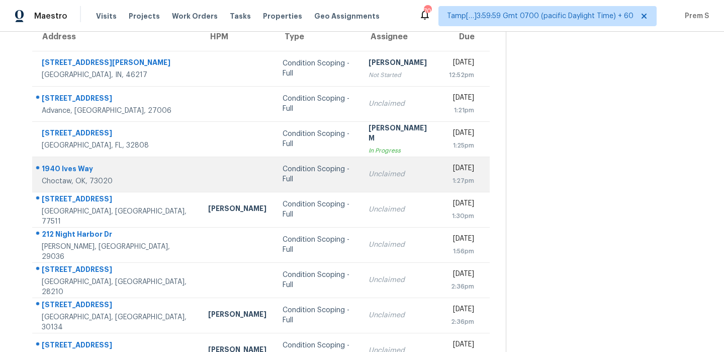
scroll to position [95, 0]
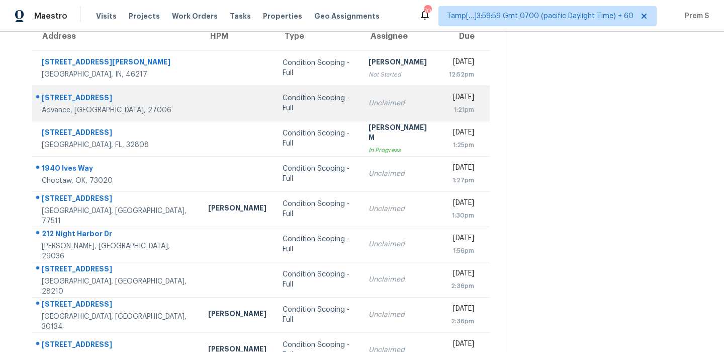
click at [380, 96] on td "Unclaimed" at bounding box center [401, 103] width 80 height 35
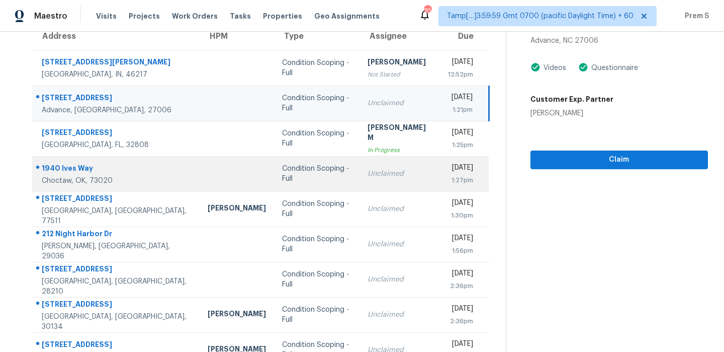
click at [440, 180] on td "Thu, Oct 9th 2025 1:27pm" at bounding box center [464, 173] width 49 height 35
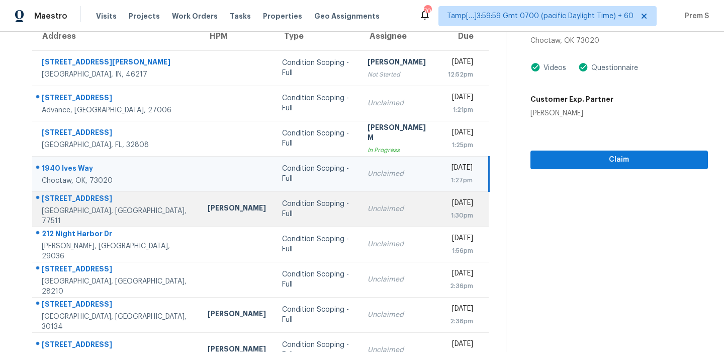
click at [389, 211] on div "Unclaimed" at bounding box center [400, 209] width 64 height 10
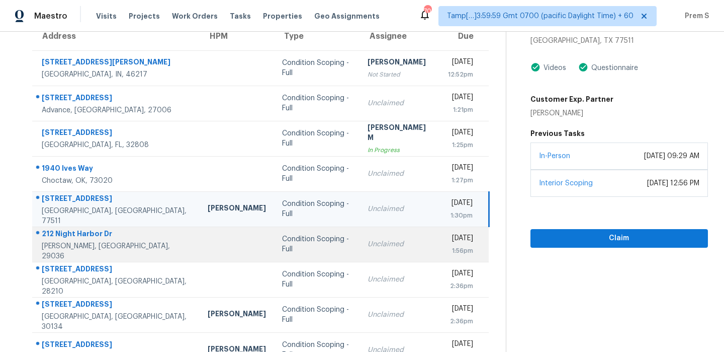
click at [380, 243] on div "Unclaimed" at bounding box center [400, 244] width 64 height 10
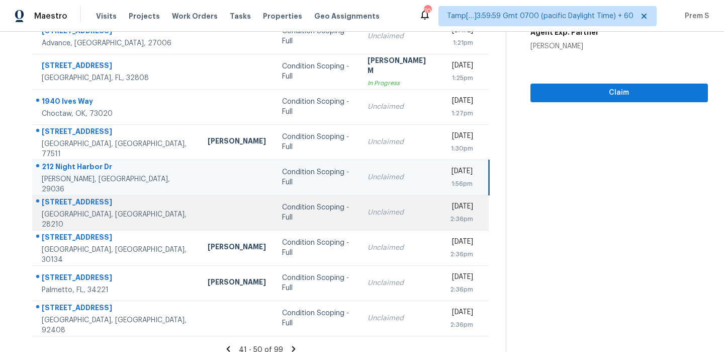
scroll to position [172, 0]
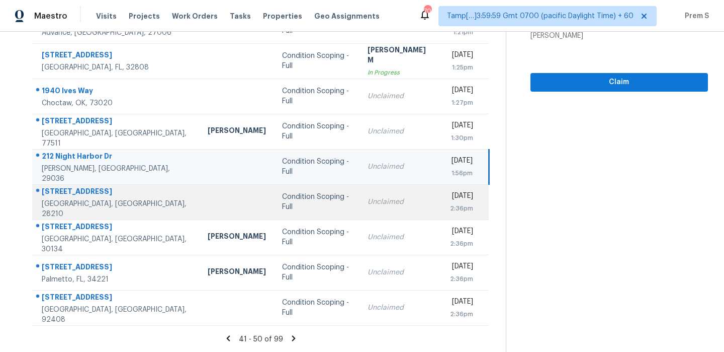
click at [392, 213] on td "Unclaimed" at bounding box center [400, 201] width 80 height 35
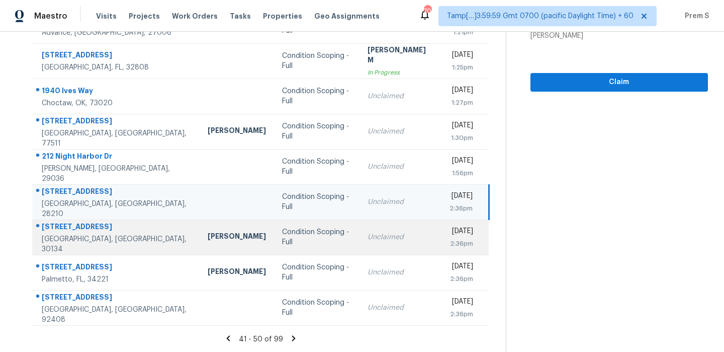
click at [385, 234] on div "Unclaimed" at bounding box center [400, 237] width 64 height 10
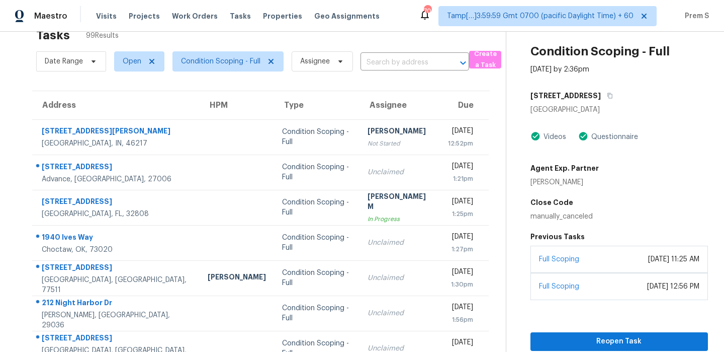
scroll to position [27, 0]
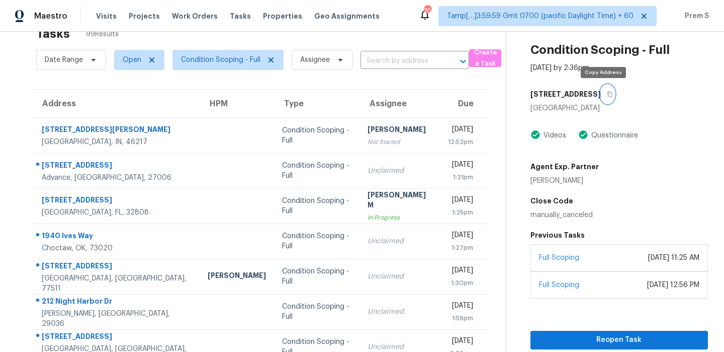
click at [605, 88] on button "button" at bounding box center [608, 94] width 14 height 18
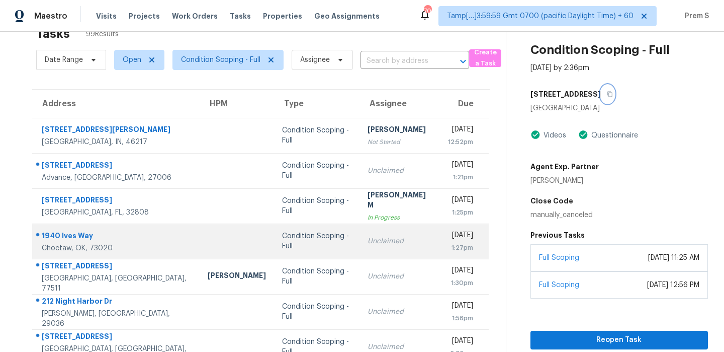
scroll to position [172, 0]
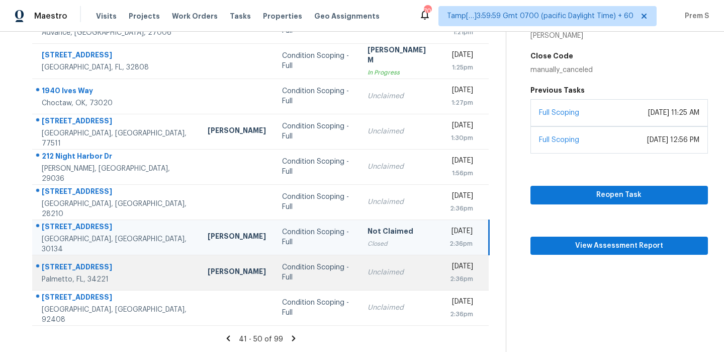
click at [448, 276] on div "2:36pm" at bounding box center [460, 279] width 25 height 10
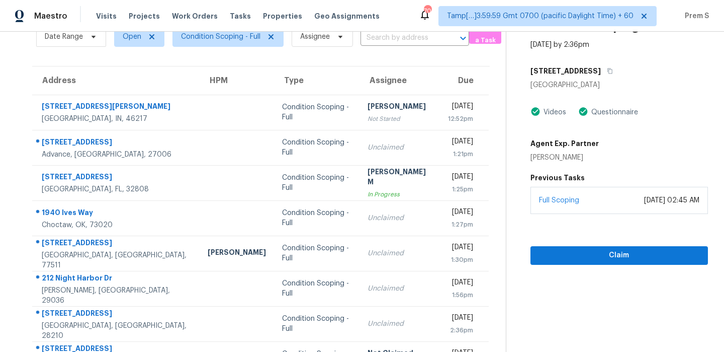
scroll to position [43, 0]
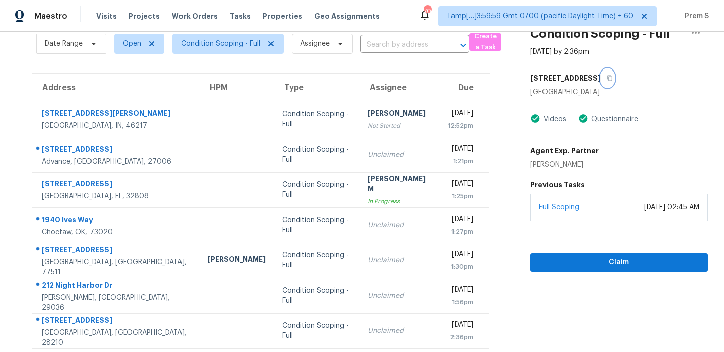
click at [613, 80] on icon "button" at bounding box center [610, 78] width 6 height 6
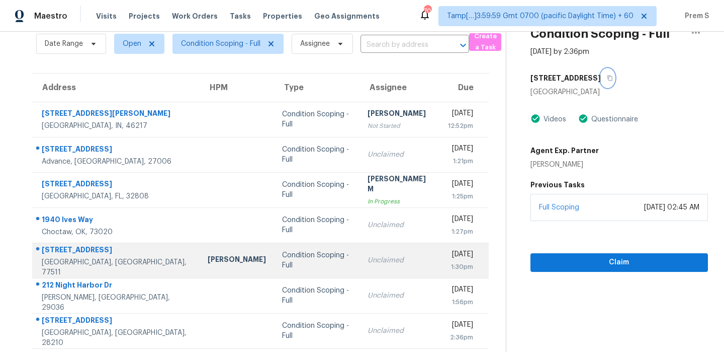
scroll to position [172, 0]
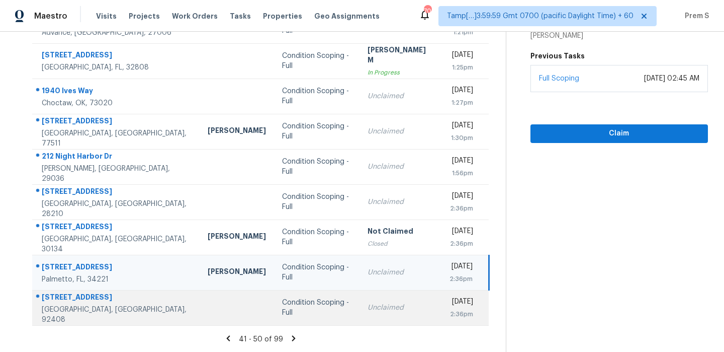
click at [368, 311] on div "Unclaimed" at bounding box center [400, 307] width 64 height 10
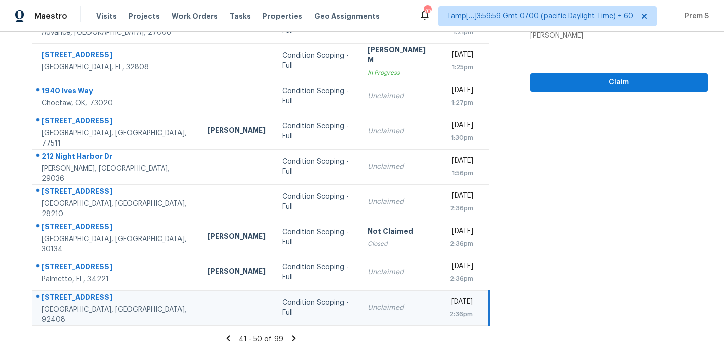
scroll to position [0, 0]
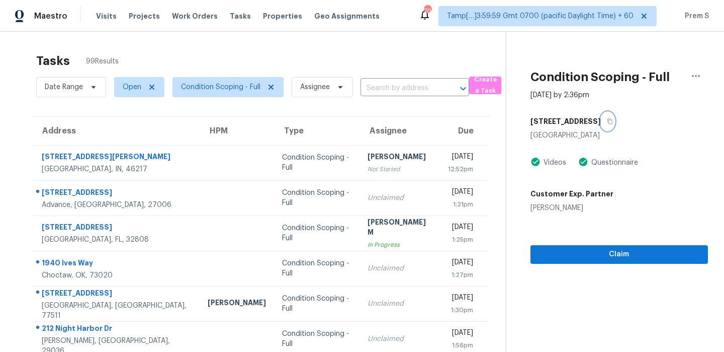
click at [611, 128] on button "button" at bounding box center [608, 121] width 14 height 18
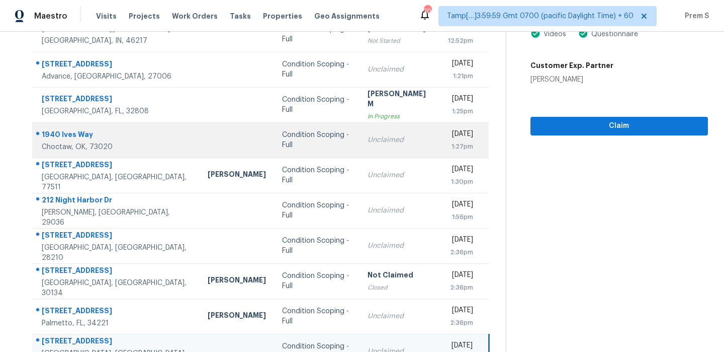
scroll to position [172, 0]
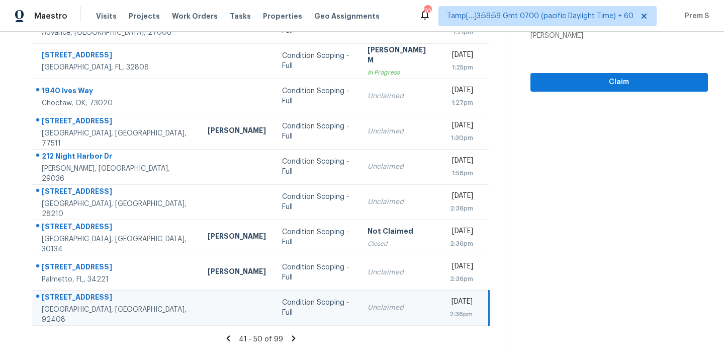
click at [290, 340] on icon at bounding box center [293, 337] width 9 height 9
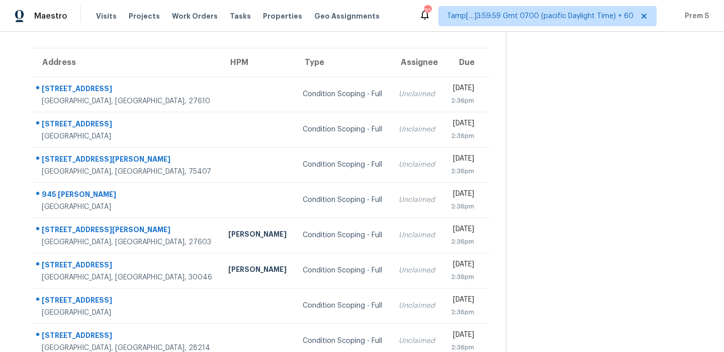
scroll to position [67, 0]
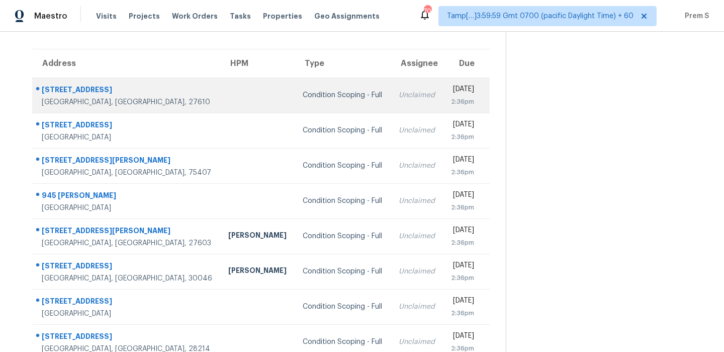
click at [391, 81] on td "Unclaimed" at bounding box center [417, 94] width 52 height 35
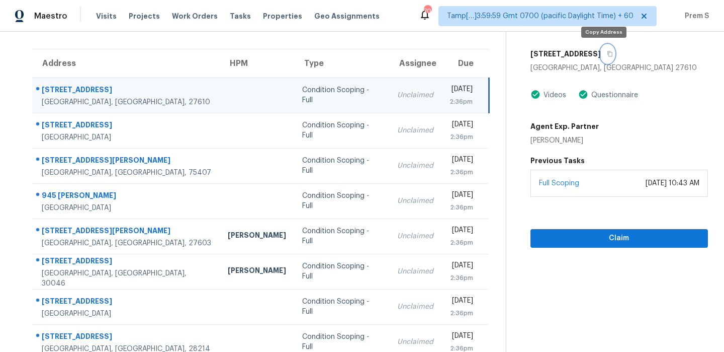
click at [608, 52] on icon "button" at bounding box center [610, 54] width 5 height 6
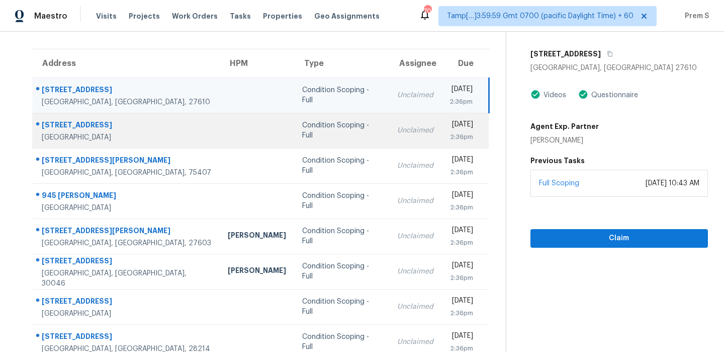
click at [450, 124] on div "[DATE]" at bounding box center [462, 125] width 24 height 13
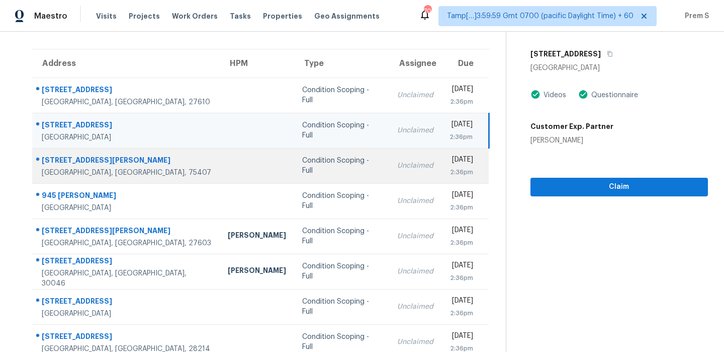
click at [442, 175] on td "Thu, Oct 9th 2025 2:36pm" at bounding box center [466, 165] width 48 height 35
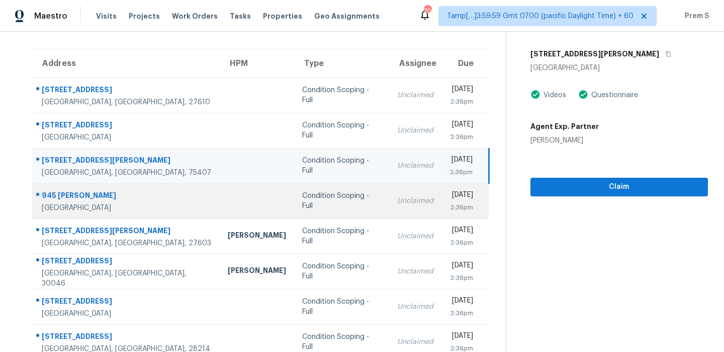
click at [389, 203] on td "Unclaimed" at bounding box center [415, 200] width 52 height 35
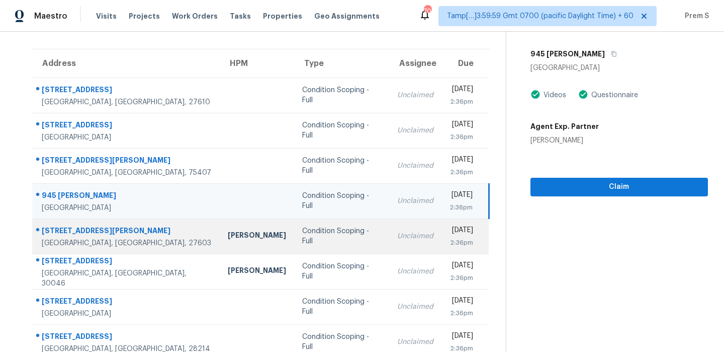
click at [389, 230] on td "Unclaimed" at bounding box center [415, 235] width 52 height 35
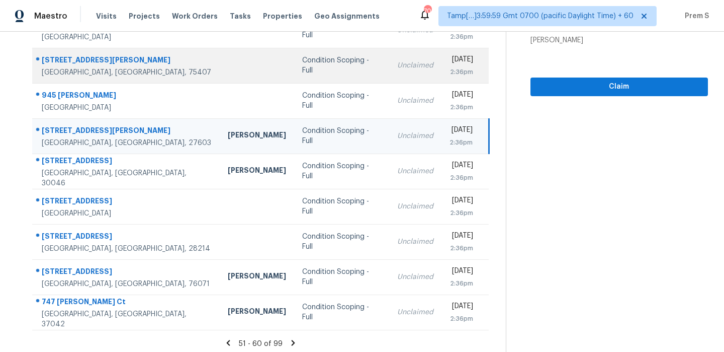
scroll to position [171, 0]
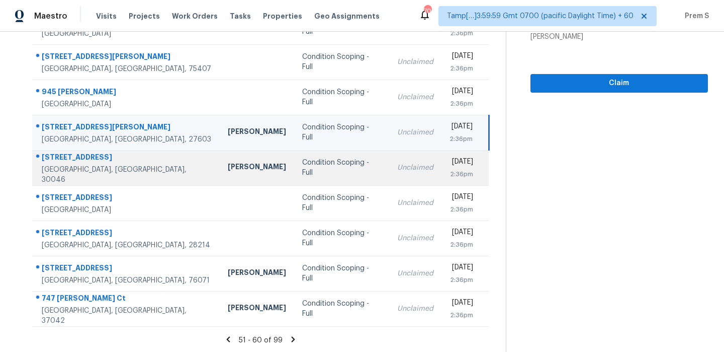
click at [389, 174] on td "Unclaimed" at bounding box center [415, 167] width 52 height 35
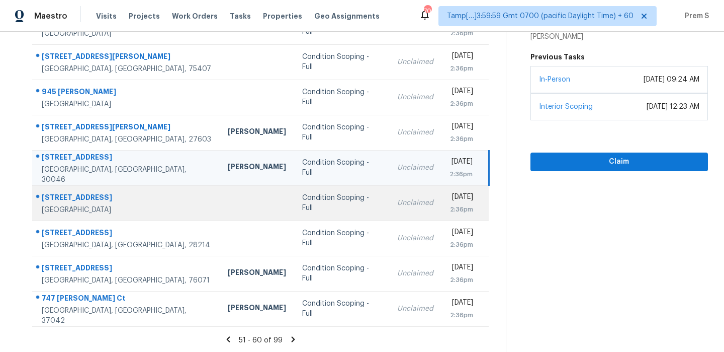
click at [450, 205] on div "2:36pm" at bounding box center [462, 209] width 24 height 10
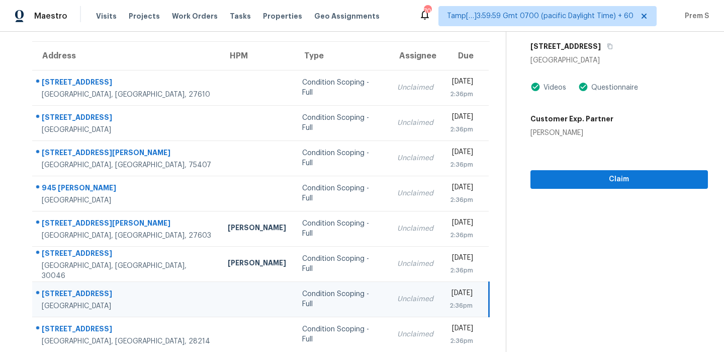
scroll to position [172, 0]
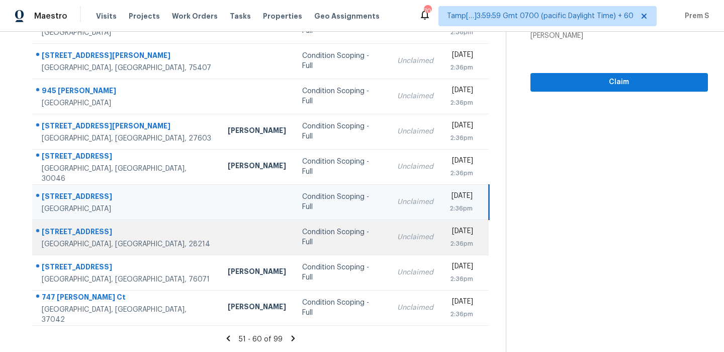
click at [397, 237] on div "Unclaimed" at bounding box center [415, 237] width 36 height 10
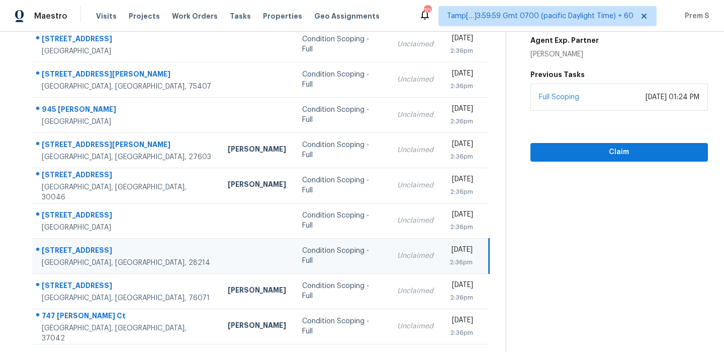
scroll to position [83, 0]
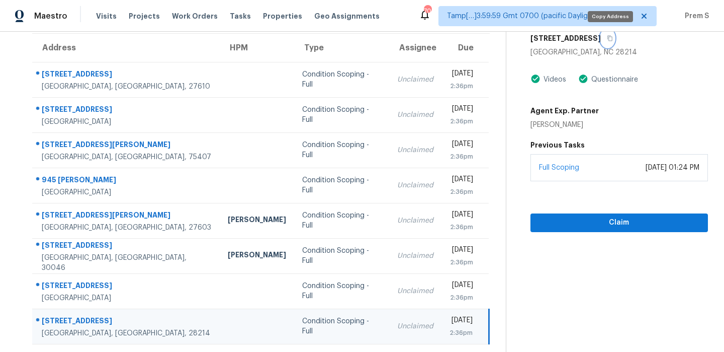
click at [612, 39] on icon "button" at bounding box center [610, 38] width 6 height 6
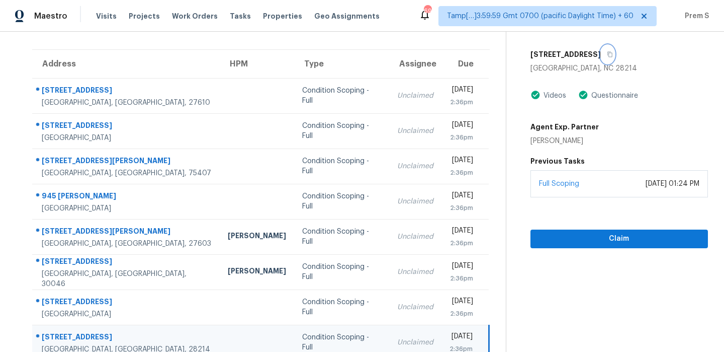
scroll to position [64, 0]
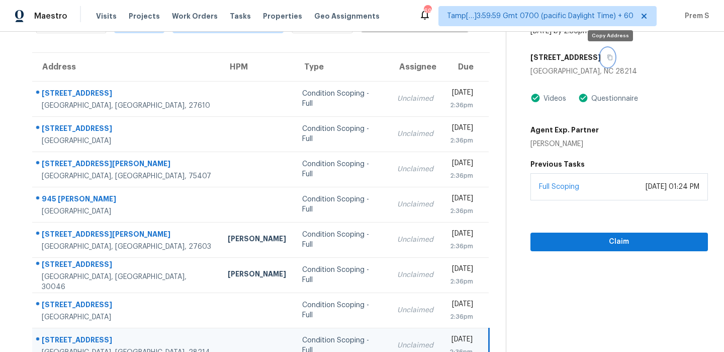
click at [609, 59] on icon "button" at bounding box center [610, 57] width 6 height 6
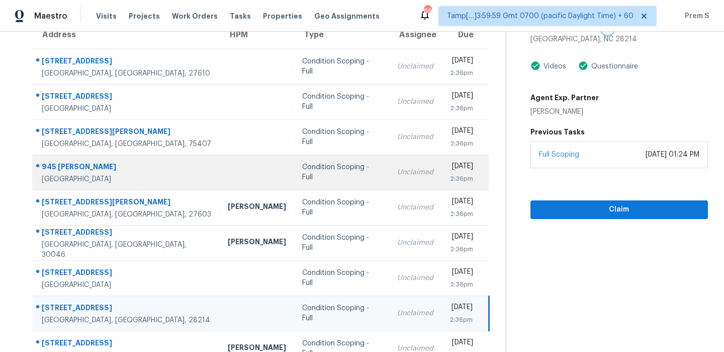
scroll to position [172, 0]
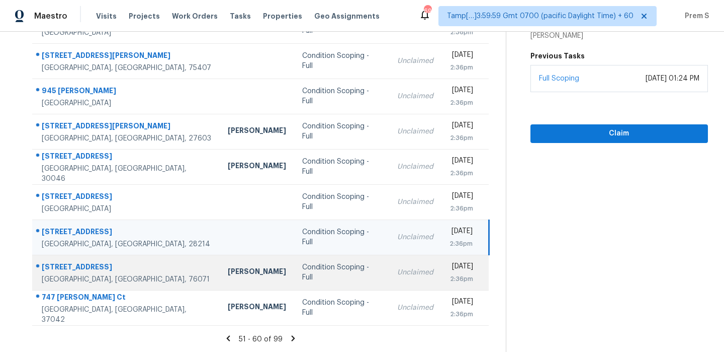
click at [397, 271] on div "Unclaimed" at bounding box center [415, 272] width 36 height 10
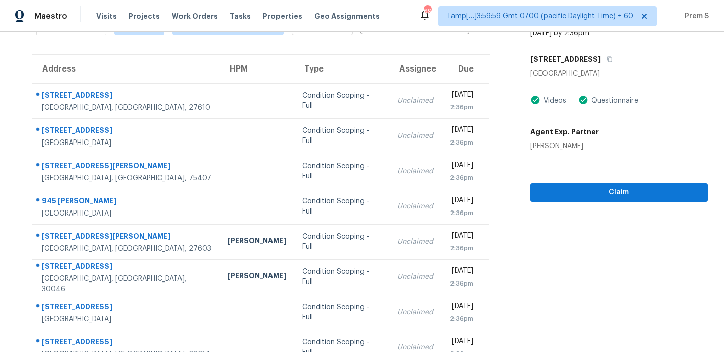
scroll to position [138, 0]
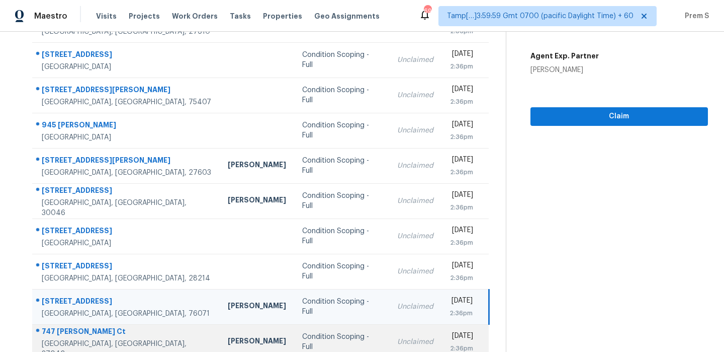
click at [389, 331] on td "Unclaimed" at bounding box center [415, 341] width 52 height 35
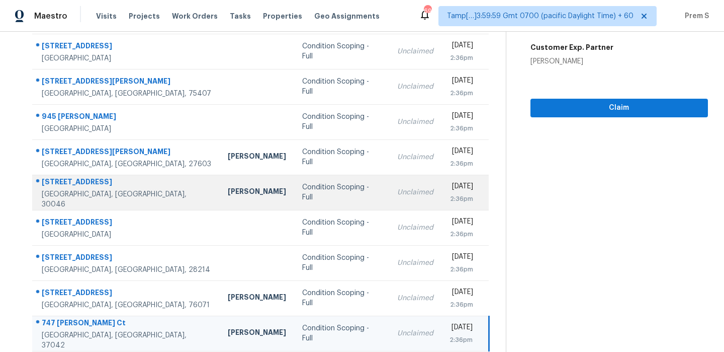
scroll to position [172, 0]
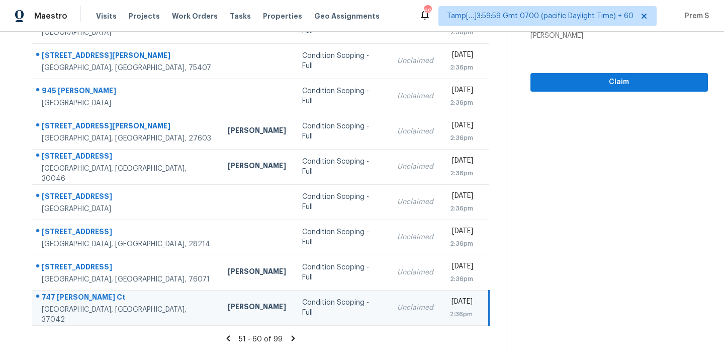
click at [293, 335] on icon at bounding box center [293, 337] width 9 height 9
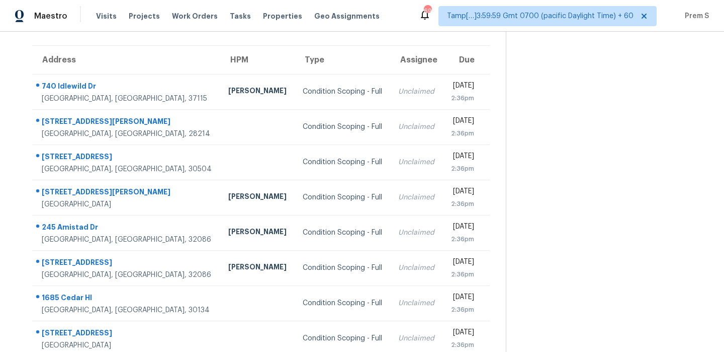
scroll to position [70, 0]
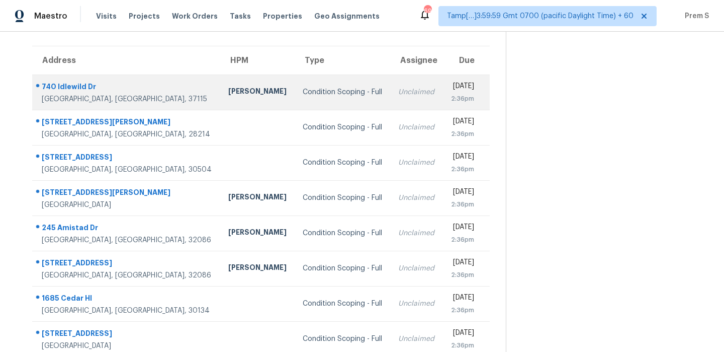
click at [390, 97] on td "Unclaimed" at bounding box center [416, 91] width 52 height 35
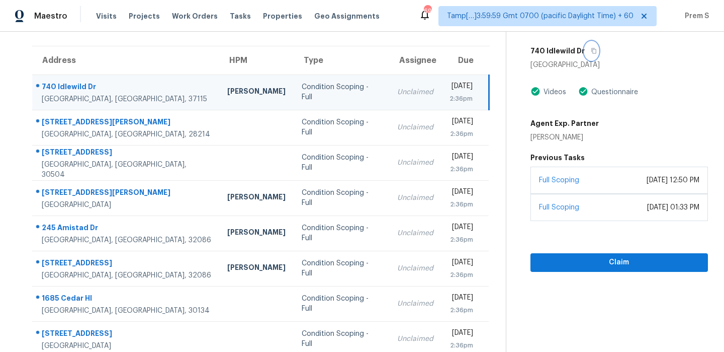
click at [593, 51] on icon "button" at bounding box center [594, 51] width 6 height 6
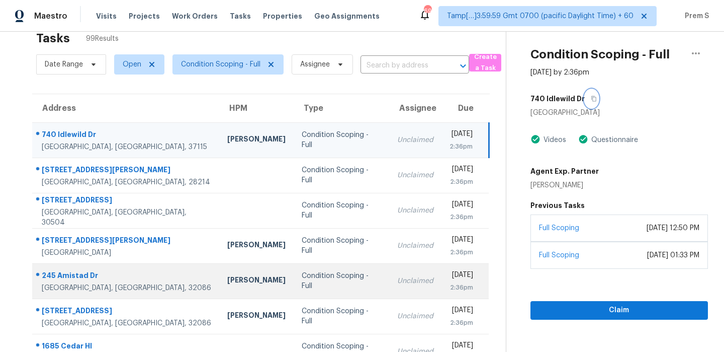
scroll to position [64, 0]
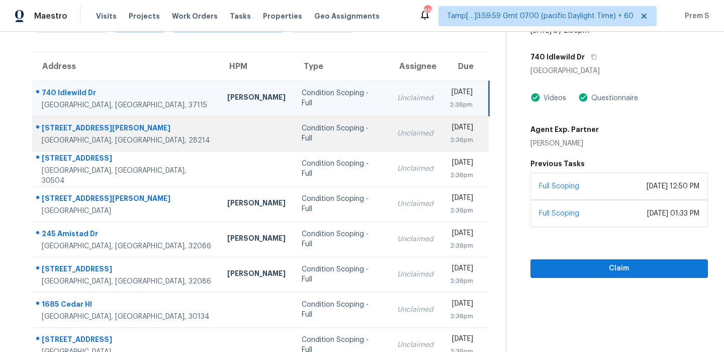
click at [389, 146] on td "Unclaimed" at bounding box center [415, 133] width 52 height 35
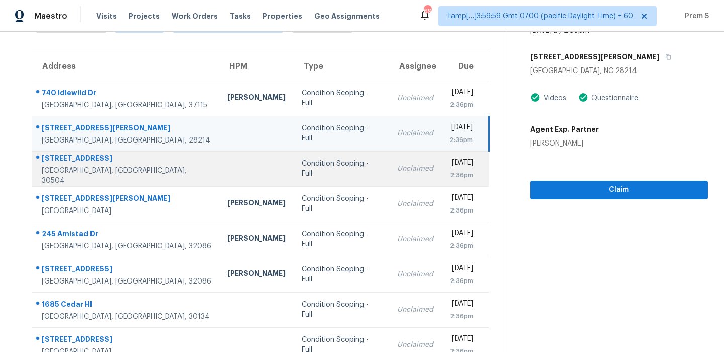
click at [450, 162] on div "[DATE]" at bounding box center [462, 163] width 24 height 13
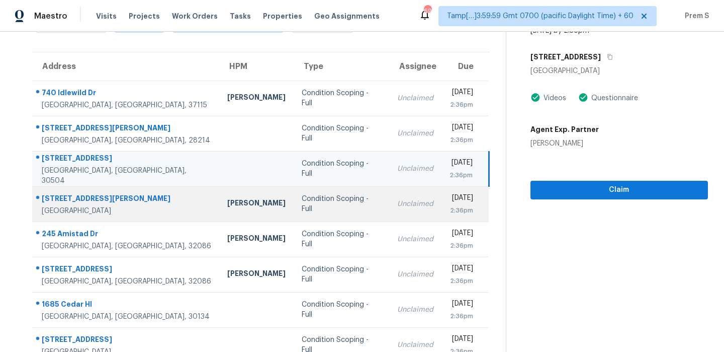
click at [450, 196] on div "[DATE]" at bounding box center [462, 199] width 24 height 13
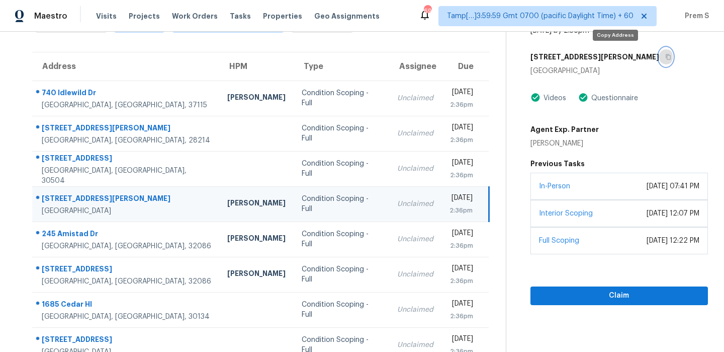
click at [665, 56] on icon "button" at bounding box center [668, 57] width 6 height 6
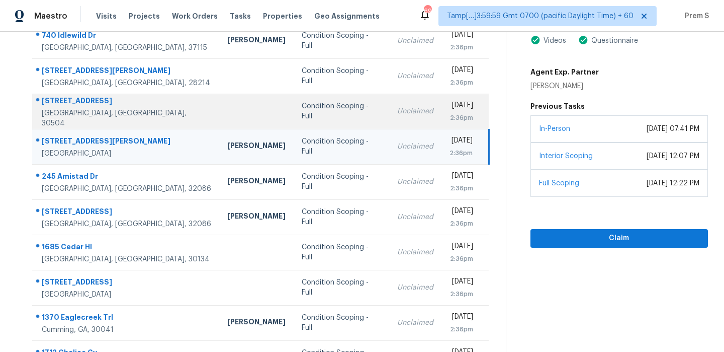
scroll to position [147, 0]
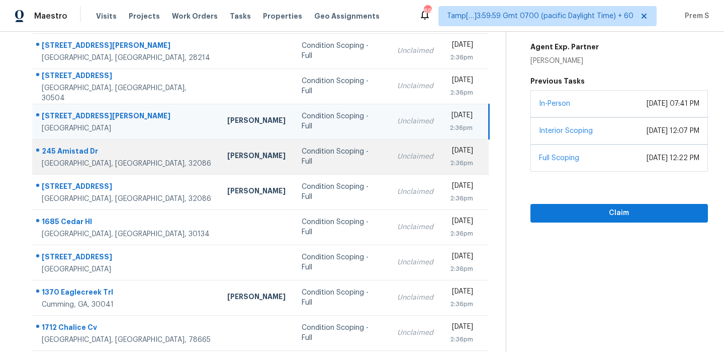
click at [389, 152] on td "Unclaimed" at bounding box center [415, 156] width 52 height 35
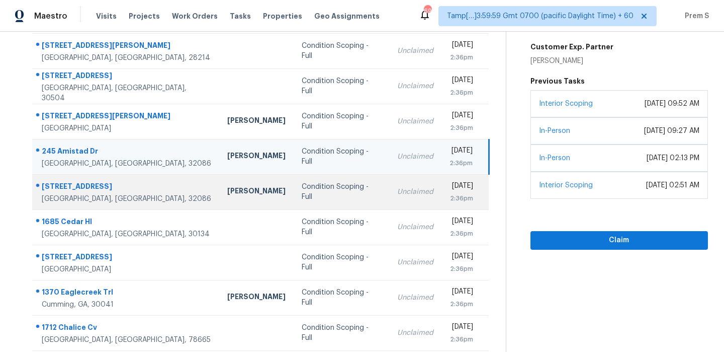
click at [397, 193] on div "Unclaimed" at bounding box center [415, 192] width 36 height 10
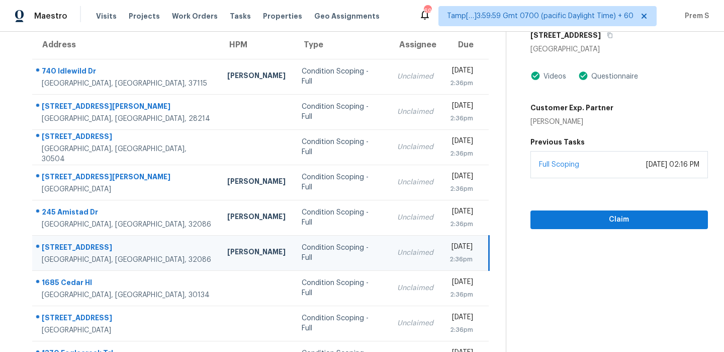
scroll to position [68, 0]
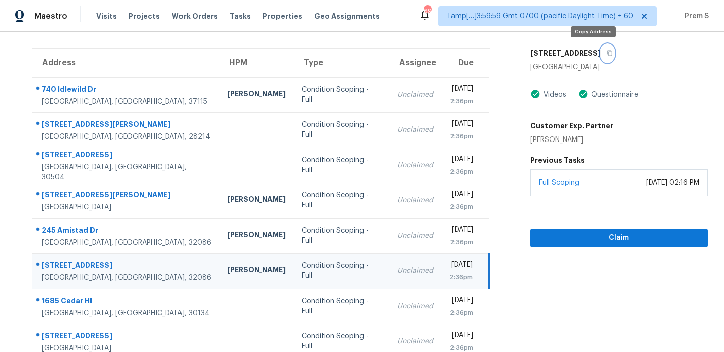
click at [607, 51] on icon "button" at bounding box center [610, 53] width 6 height 6
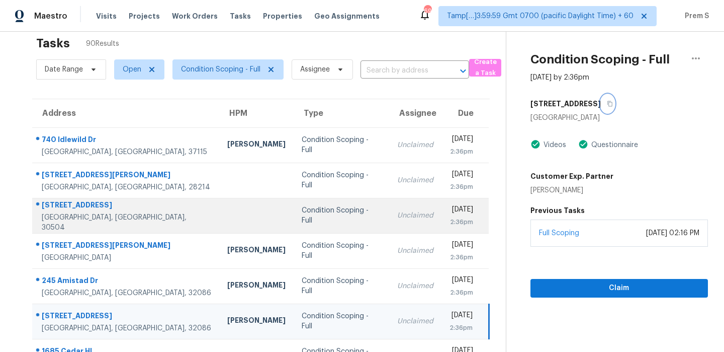
scroll to position [172, 0]
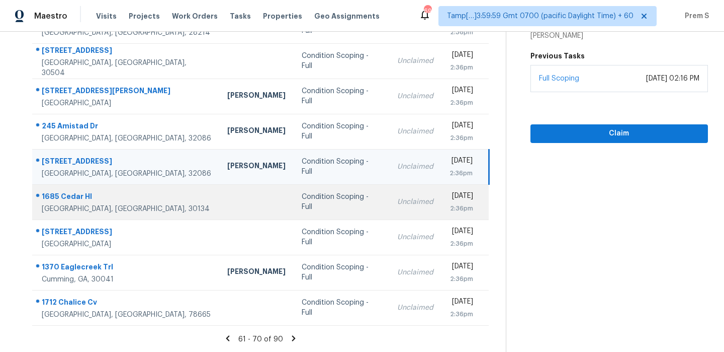
click at [389, 208] on td "Unclaimed" at bounding box center [415, 201] width 52 height 35
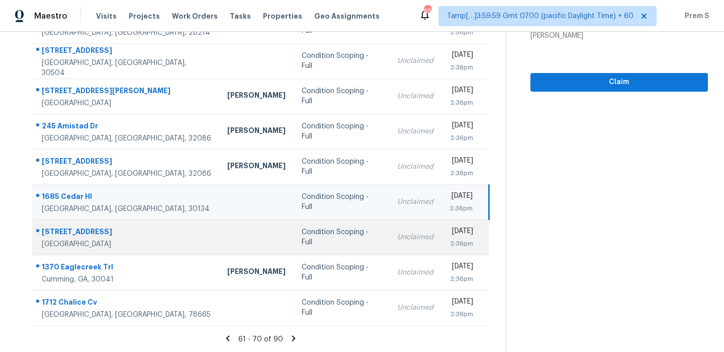
click at [450, 239] on div "2:36pm" at bounding box center [462, 243] width 24 height 10
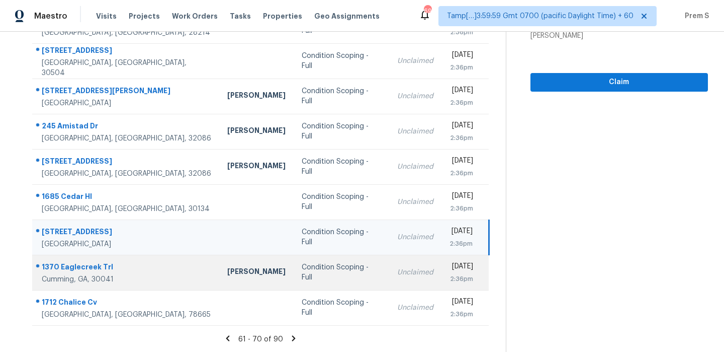
click at [450, 274] on div "2:36pm" at bounding box center [462, 279] width 24 height 10
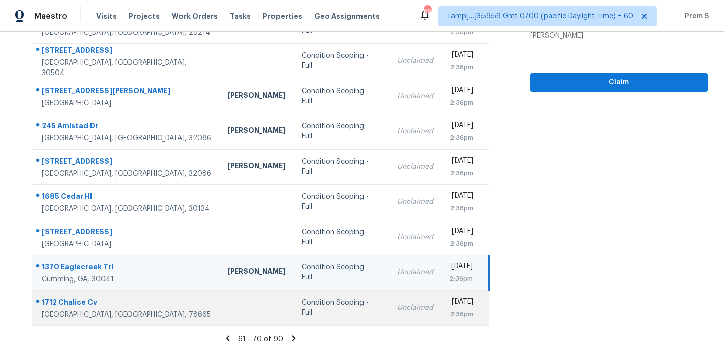
click at [450, 296] on div "[DATE]" at bounding box center [462, 302] width 24 height 13
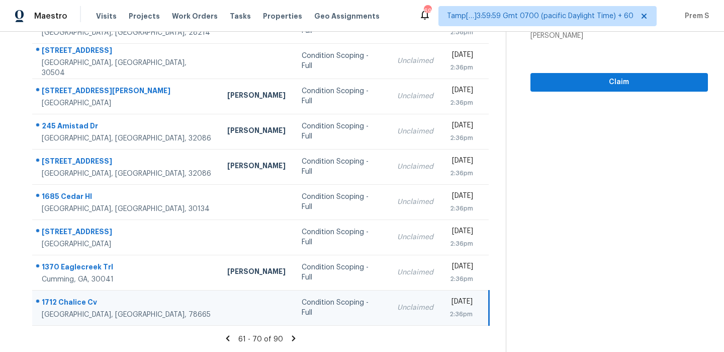
click at [290, 337] on icon at bounding box center [293, 337] width 9 height 9
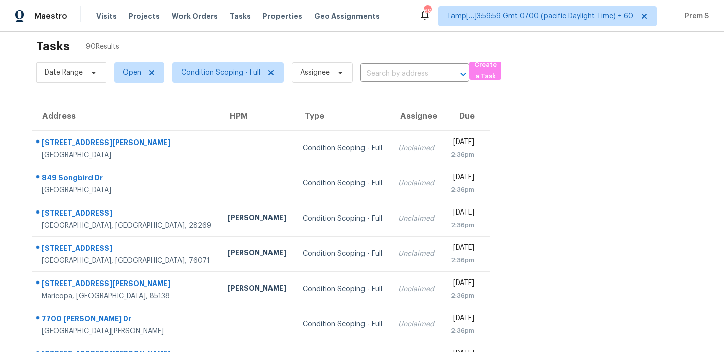
scroll to position [14, 0]
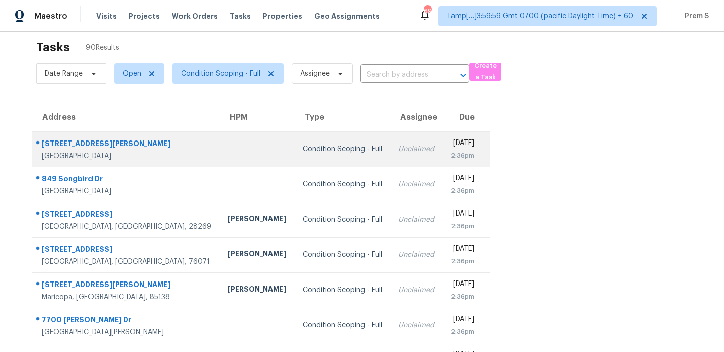
click at [398, 148] on div "Unclaimed" at bounding box center [416, 149] width 36 height 10
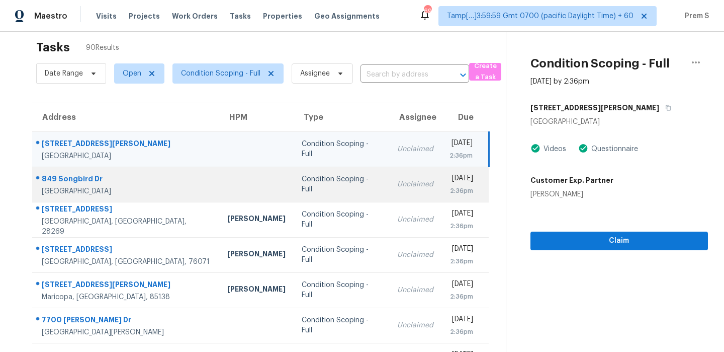
click at [442, 192] on td "Thu, Oct 9th 2025 2:36pm" at bounding box center [466, 183] width 48 height 35
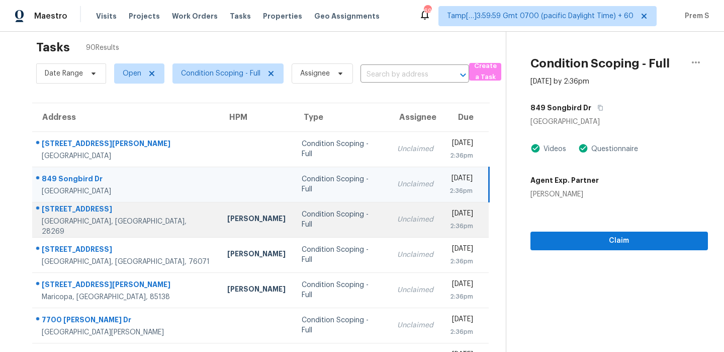
click at [397, 220] on div "Unclaimed" at bounding box center [415, 219] width 36 height 10
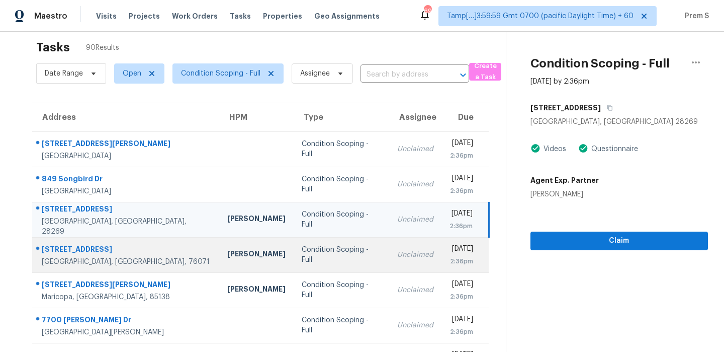
click at [397, 254] on div "Unclaimed" at bounding box center [415, 254] width 36 height 10
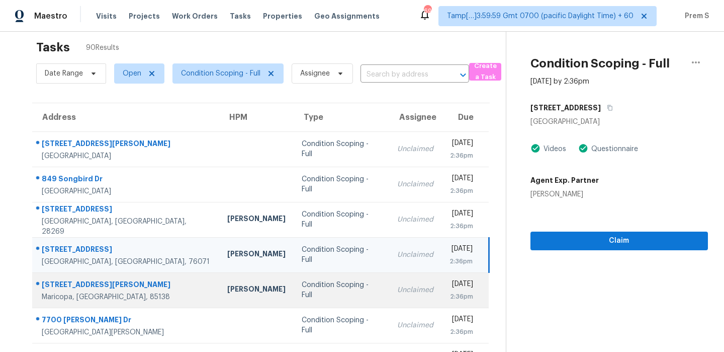
click at [397, 285] on div "Unclaimed" at bounding box center [415, 290] width 36 height 10
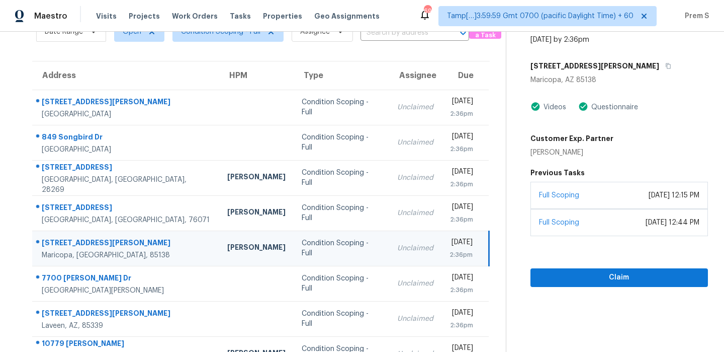
scroll to position [50, 0]
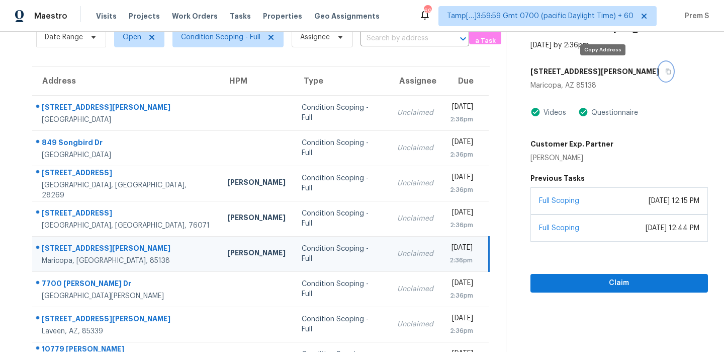
click at [666, 69] on icon "button" at bounding box center [668, 72] width 5 height 6
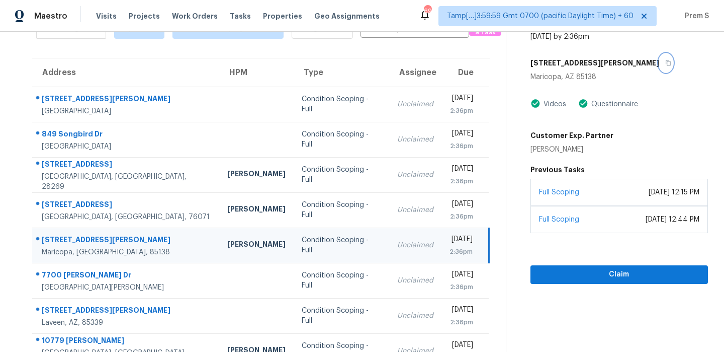
scroll to position [130, 0]
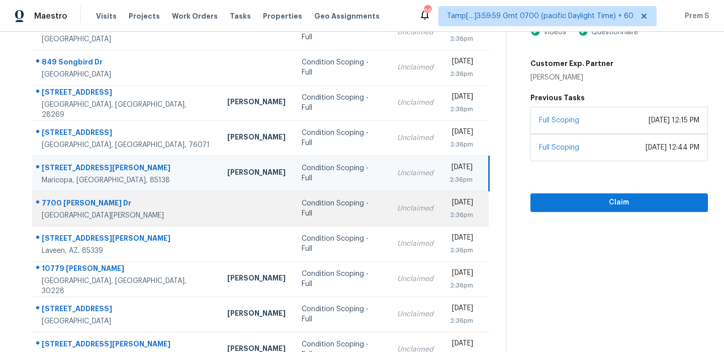
click at [442, 202] on td "Thu, Oct 9th 2025 2:36pm" at bounding box center [466, 208] width 48 height 35
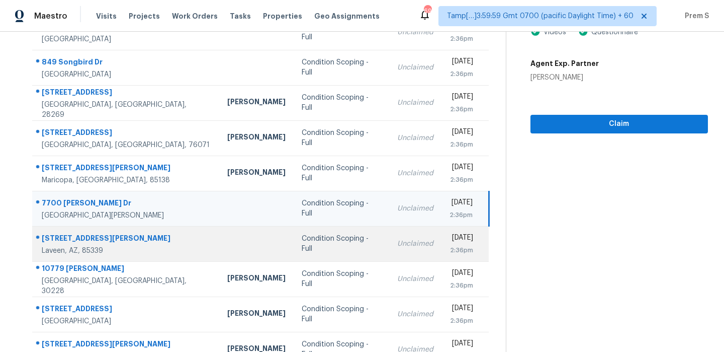
click at [442, 241] on td "Thu, Oct 9th 2025 2:36pm" at bounding box center [466, 243] width 48 height 35
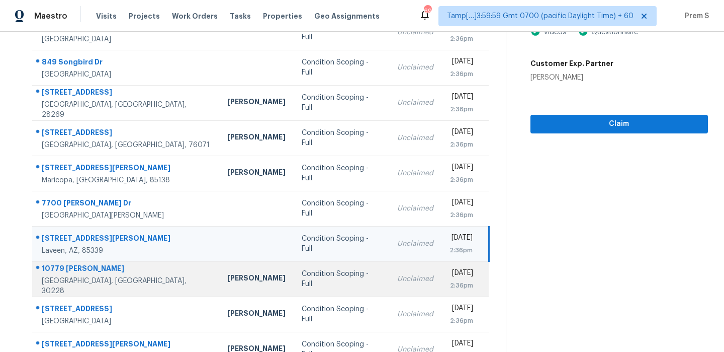
click at [389, 287] on td "Unclaimed" at bounding box center [415, 278] width 52 height 35
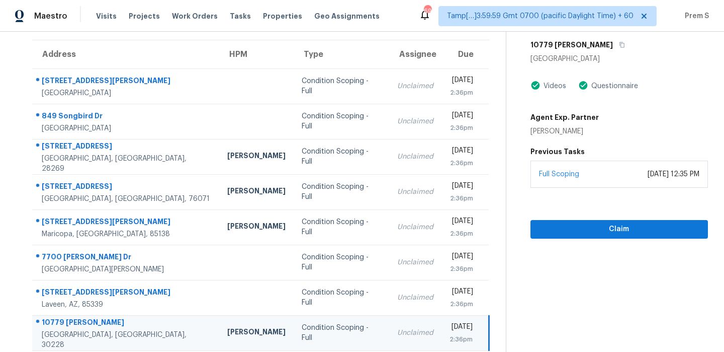
scroll to position [75, 0]
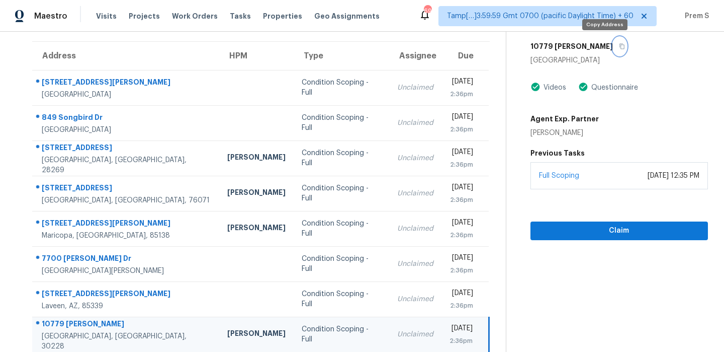
click at [613, 49] on button "button" at bounding box center [620, 46] width 14 height 18
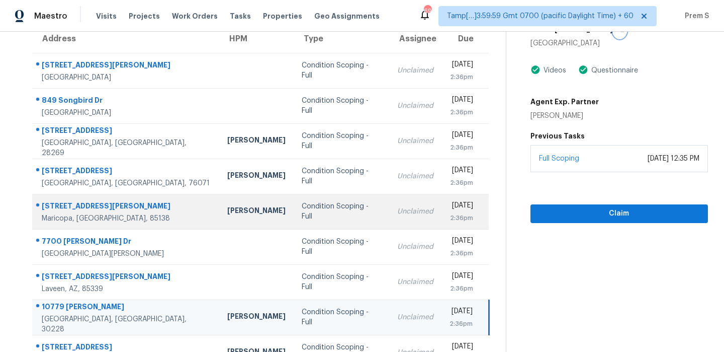
scroll to position [172, 0]
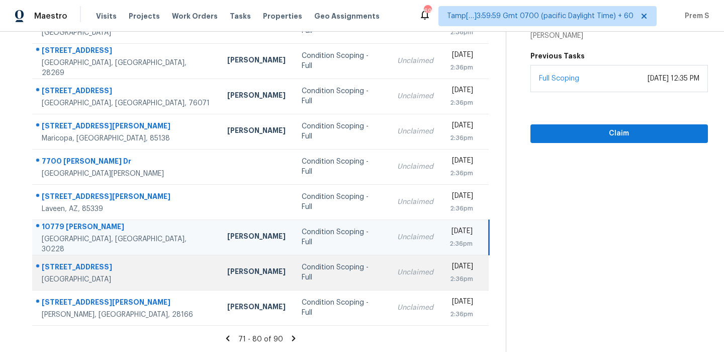
click at [397, 276] on div "Unclaimed" at bounding box center [415, 272] width 36 height 10
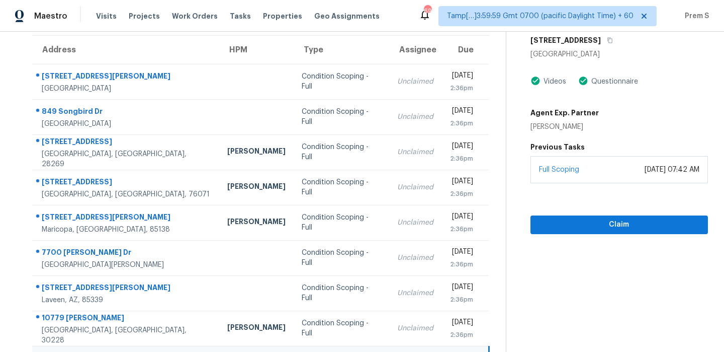
scroll to position [69, 0]
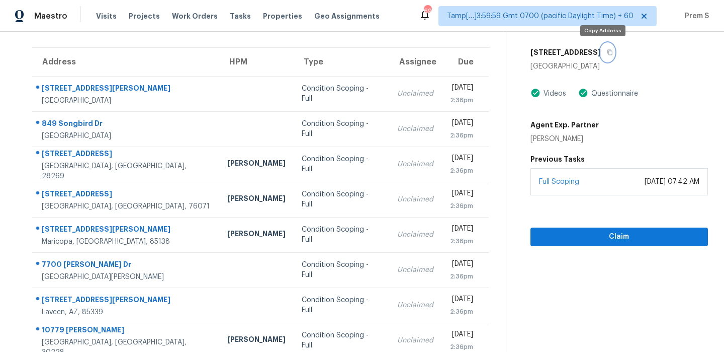
click at [607, 54] on button "button" at bounding box center [608, 52] width 14 height 18
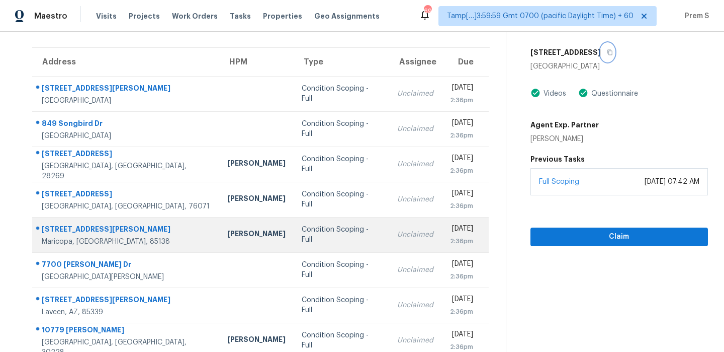
scroll to position [172, 0]
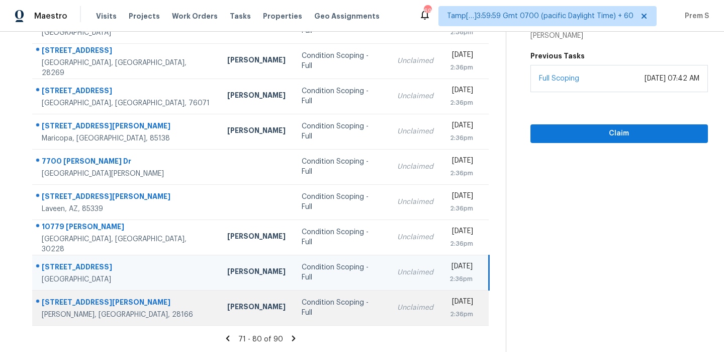
click at [393, 309] on td "Unclaimed" at bounding box center [415, 307] width 52 height 35
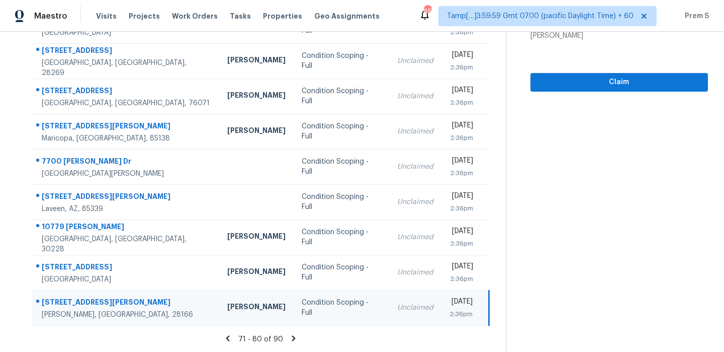
click at [290, 338] on icon at bounding box center [293, 337] width 9 height 9
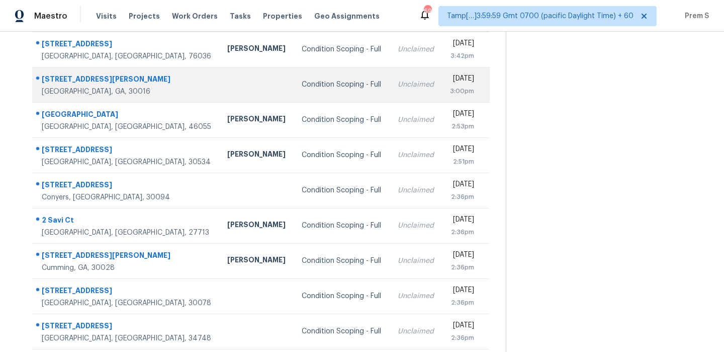
scroll to position [69, 0]
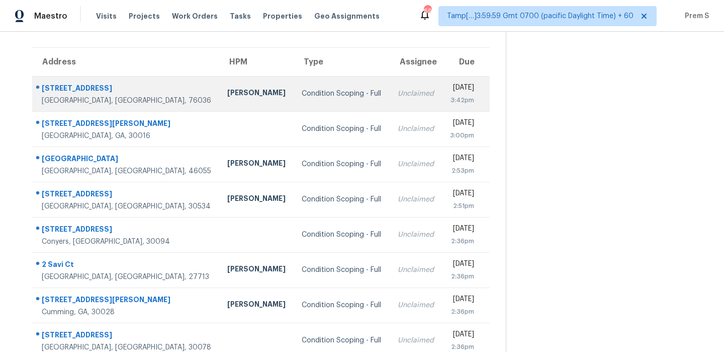
click at [398, 90] on div "Unclaimed" at bounding box center [416, 94] width 36 height 10
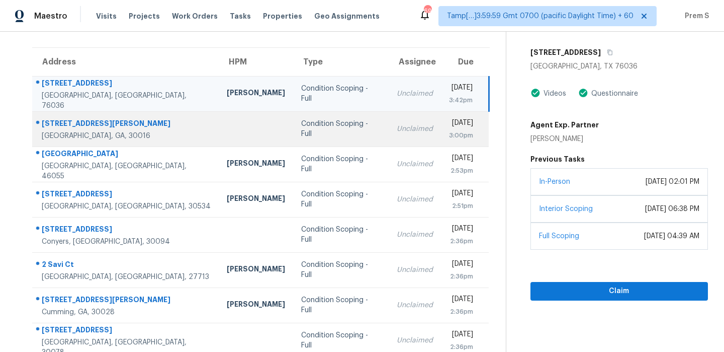
click at [449, 128] on div "[DATE]" at bounding box center [461, 124] width 25 height 13
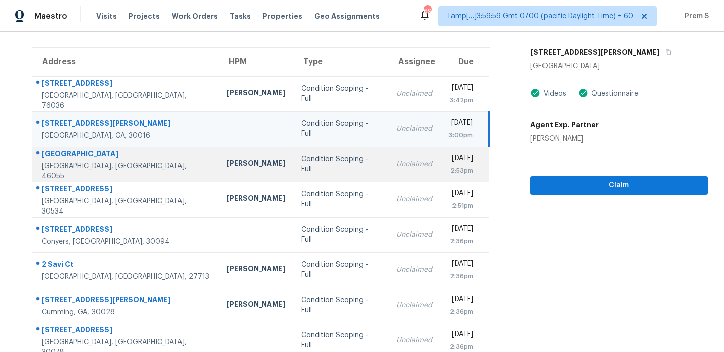
click at [449, 169] on div "2:53pm" at bounding box center [461, 170] width 25 height 10
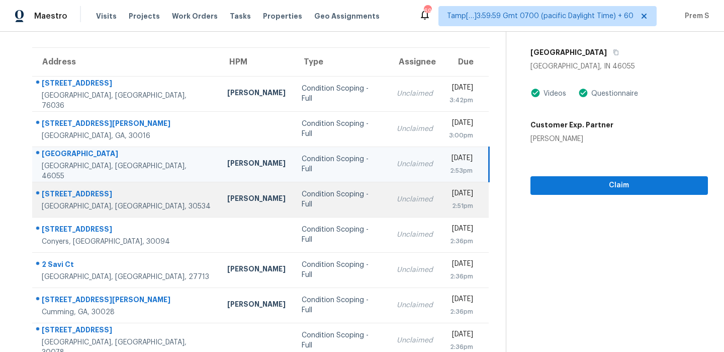
click at [449, 201] on div "2:51pm" at bounding box center [461, 206] width 24 height 10
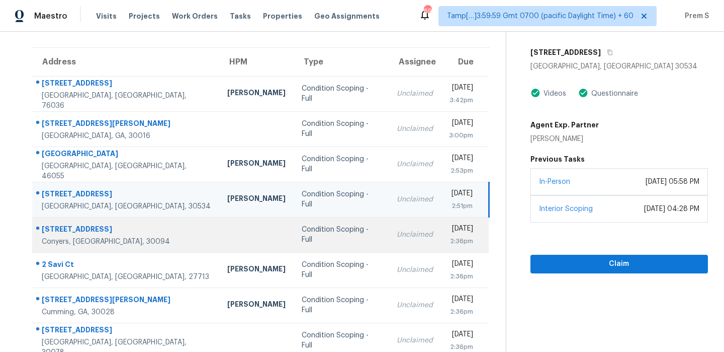
click at [449, 239] on div "2:36pm" at bounding box center [461, 241] width 24 height 10
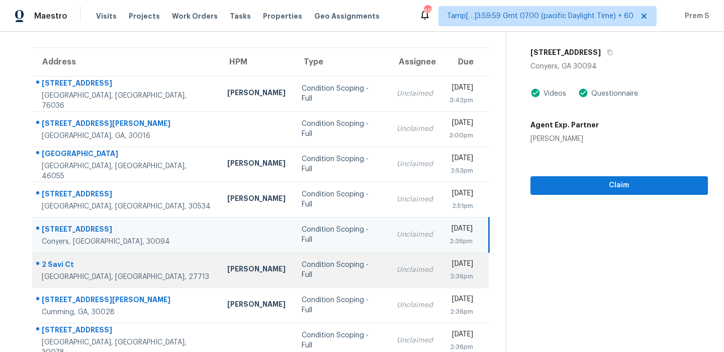
click at [389, 269] on td "Unclaimed" at bounding box center [415, 269] width 52 height 35
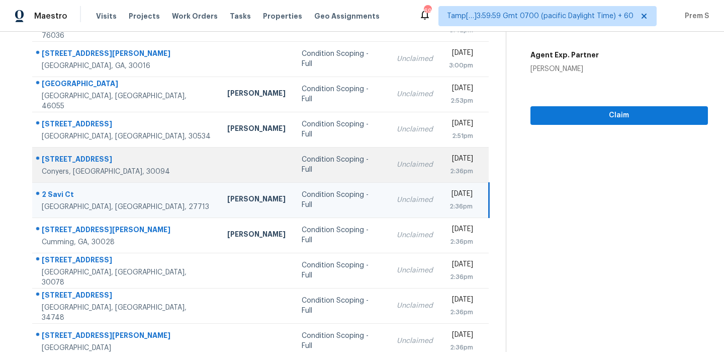
scroll to position [139, 0]
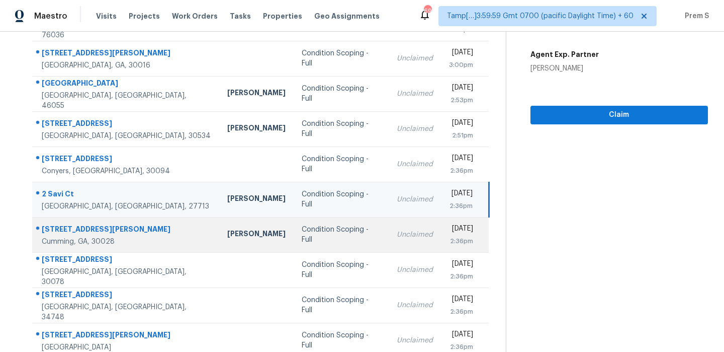
click at [449, 241] on div "2:36pm" at bounding box center [461, 241] width 24 height 10
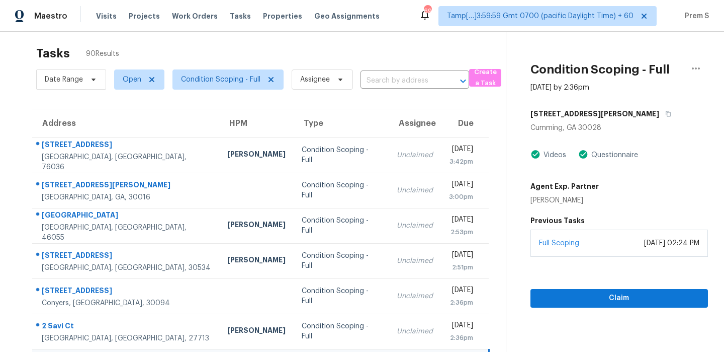
scroll to position [0, 0]
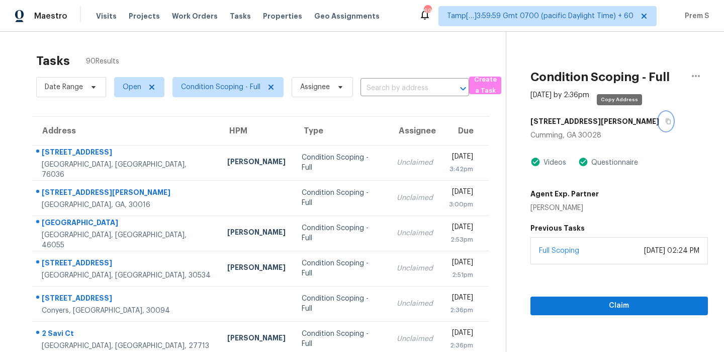
click at [659, 125] on button "button" at bounding box center [666, 121] width 14 height 18
click at [666, 120] on icon "button" at bounding box center [668, 122] width 5 height 6
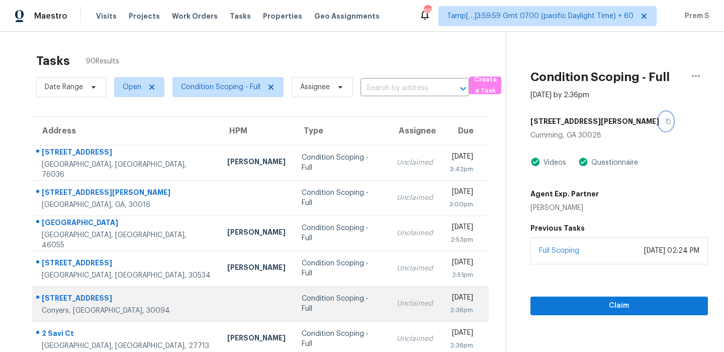
scroll to position [172, 0]
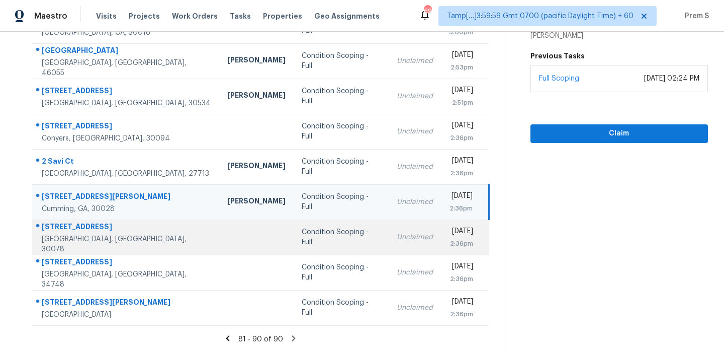
click at [389, 251] on td "Unclaimed" at bounding box center [415, 236] width 52 height 35
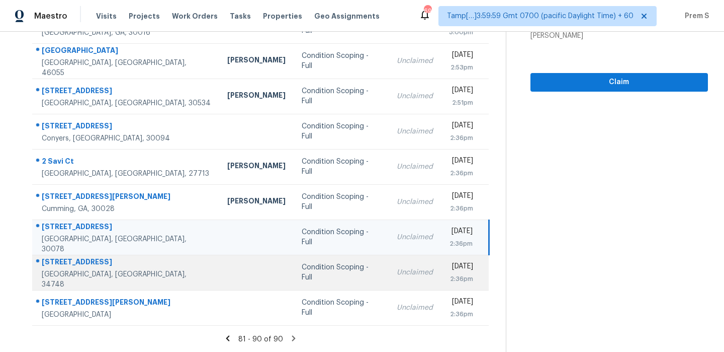
click at [390, 265] on td "Unclaimed" at bounding box center [415, 271] width 52 height 35
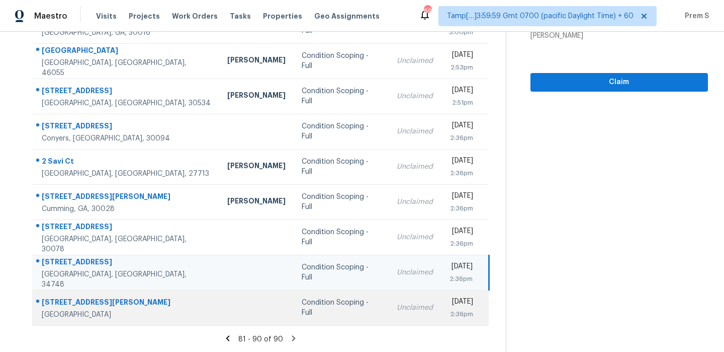
click at [449, 301] on div "[DATE]" at bounding box center [461, 302] width 24 height 13
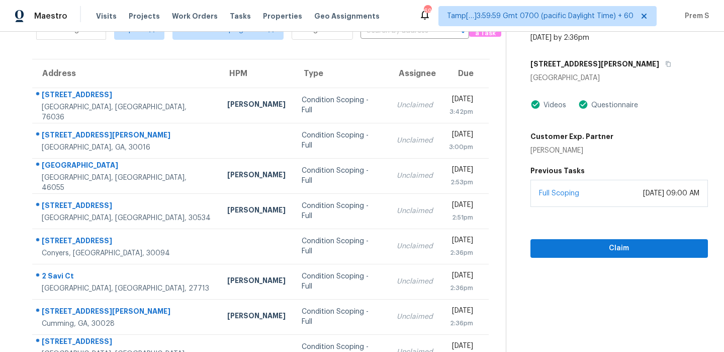
scroll to position [69, 0]
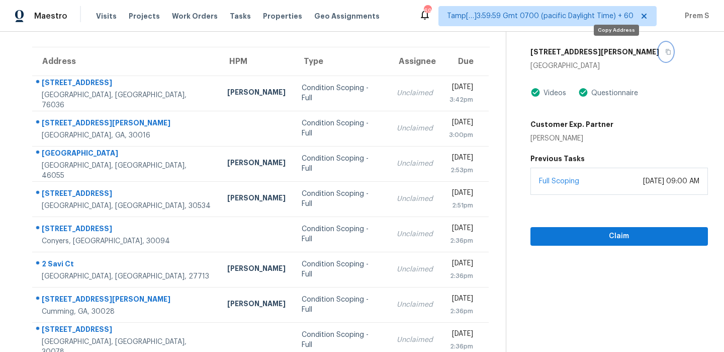
click at [659, 51] on button "button" at bounding box center [666, 52] width 14 height 18
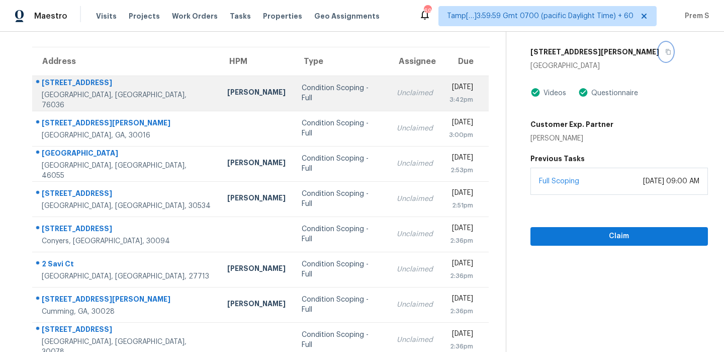
scroll to position [0, 0]
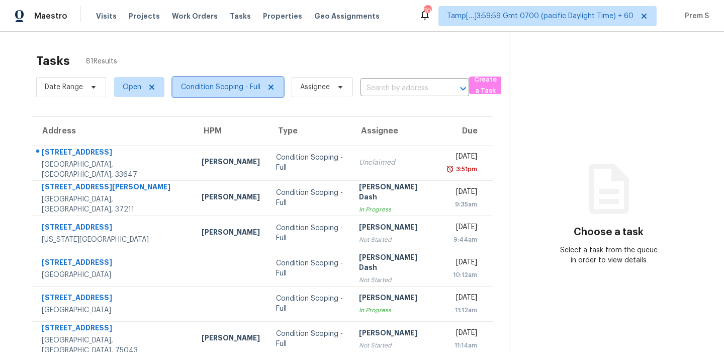
click at [206, 96] on span "Condition Scoping - Full" at bounding box center [228, 87] width 111 height 20
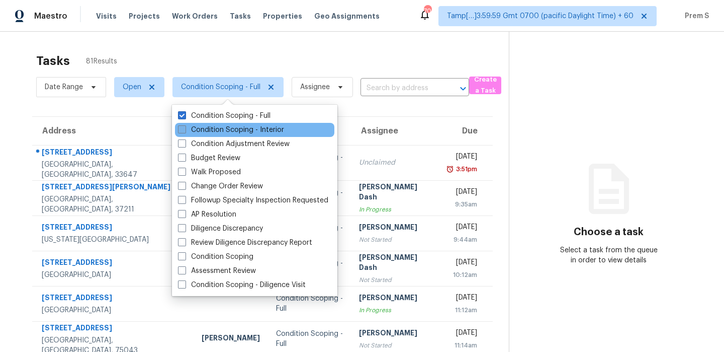
click at [220, 129] on label "Condition Scoping - Interior" at bounding box center [231, 130] width 106 height 10
click at [185, 129] on input "Condition Scoping - Interior" at bounding box center [181, 128] width 7 height 7
checkbox input "true"
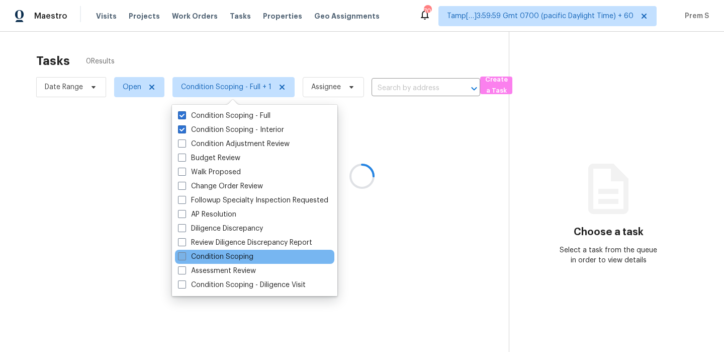
click at [240, 254] on label "Condition Scoping" at bounding box center [215, 256] width 75 height 10
click at [185, 254] on input "Condition Scoping" at bounding box center [181, 254] width 7 height 7
checkbox input "true"
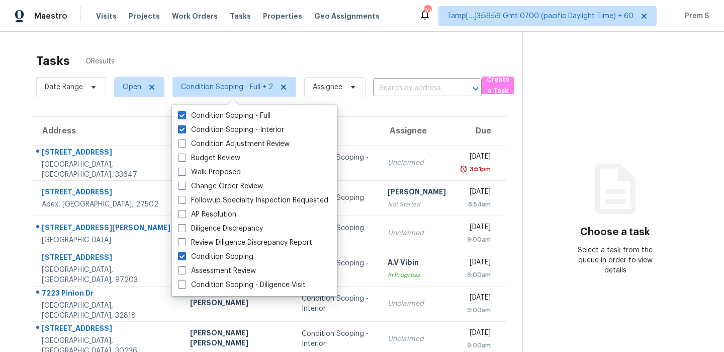
click at [370, 64] on div "Tasks 0 Results" at bounding box center [279, 61] width 486 height 26
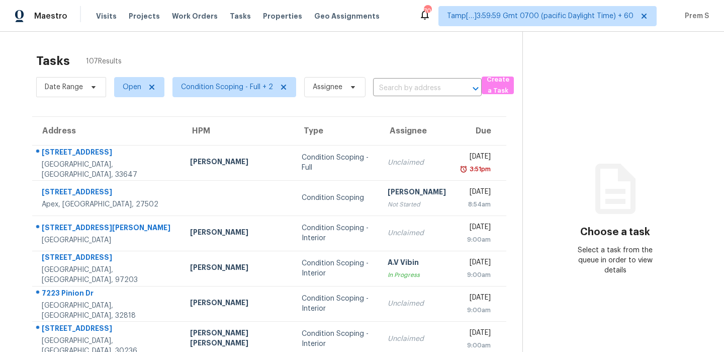
click at [345, 55] on div "Tasks 107 Results" at bounding box center [279, 61] width 486 height 26
click at [211, 87] on span "Condition Scoping - Full + 2" at bounding box center [227, 87] width 92 height 10
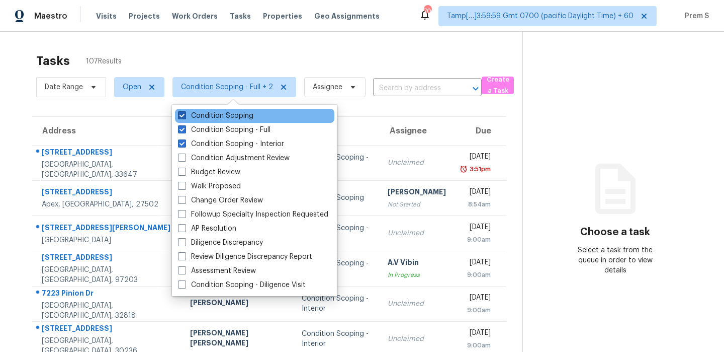
click at [221, 117] on label "Condition Scoping" at bounding box center [215, 116] width 75 height 10
click at [185, 117] on input "Condition Scoping" at bounding box center [181, 114] width 7 height 7
checkbox input "false"
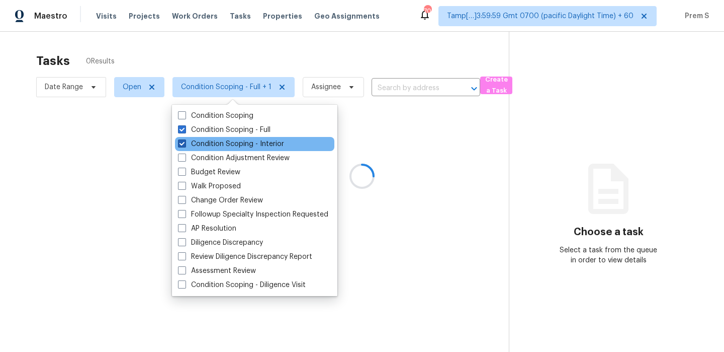
click at [218, 141] on label "Condition Scoping - Interior" at bounding box center [231, 144] width 106 height 10
click at [185, 141] on input "Condition Scoping - Interior" at bounding box center [181, 142] width 7 height 7
checkbox input "false"
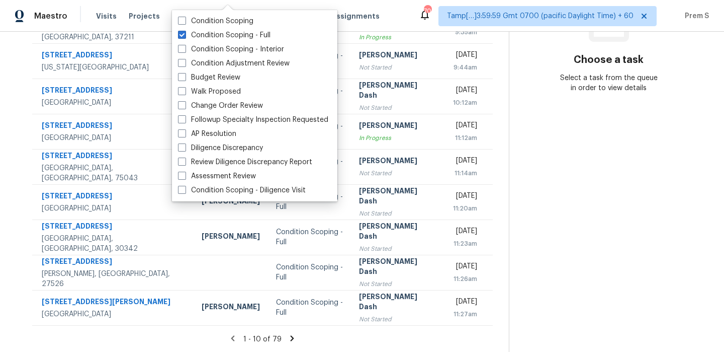
click at [291, 336] on icon at bounding box center [292, 337] width 9 height 9
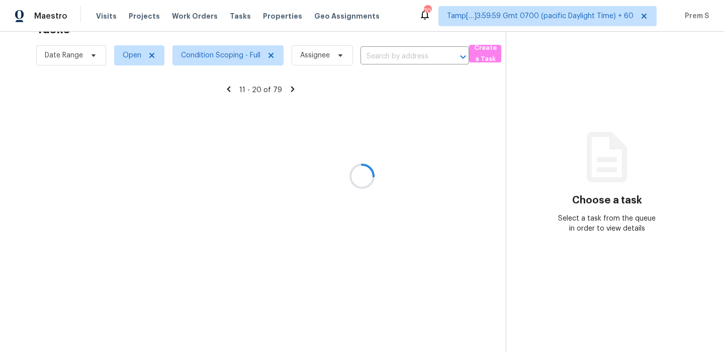
scroll to position [172, 0]
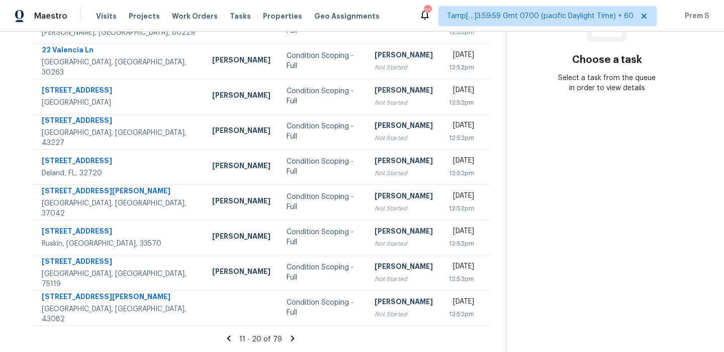
click at [291, 336] on icon at bounding box center [293, 338] width 4 height 6
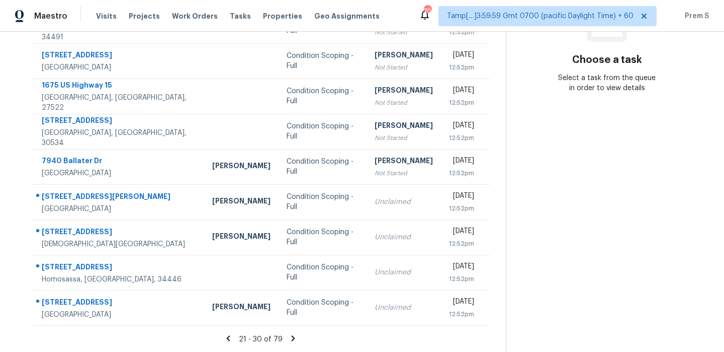
click at [292, 336] on icon at bounding box center [294, 338] width 4 height 6
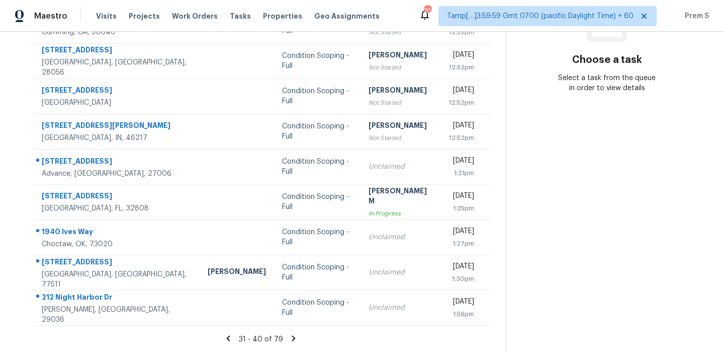
click at [295, 336] on icon at bounding box center [293, 337] width 9 height 9
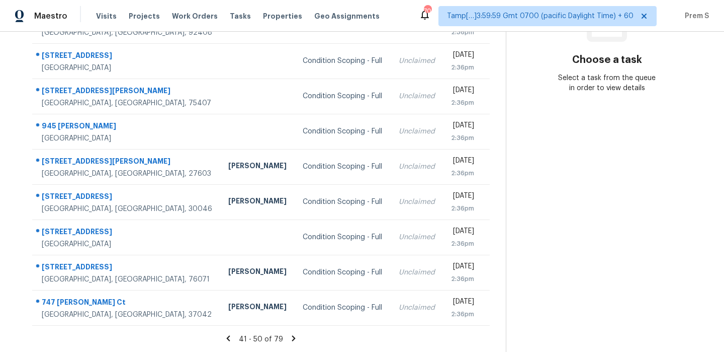
click at [295, 336] on icon at bounding box center [293, 337] width 9 height 9
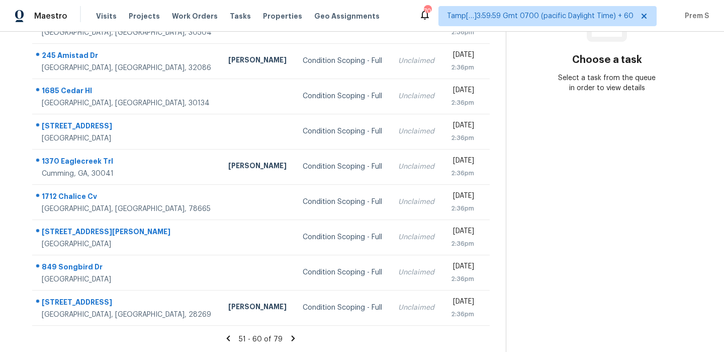
click at [295, 336] on icon at bounding box center [293, 337] width 9 height 9
